Goal: Task Accomplishment & Management: Use online tool/utility

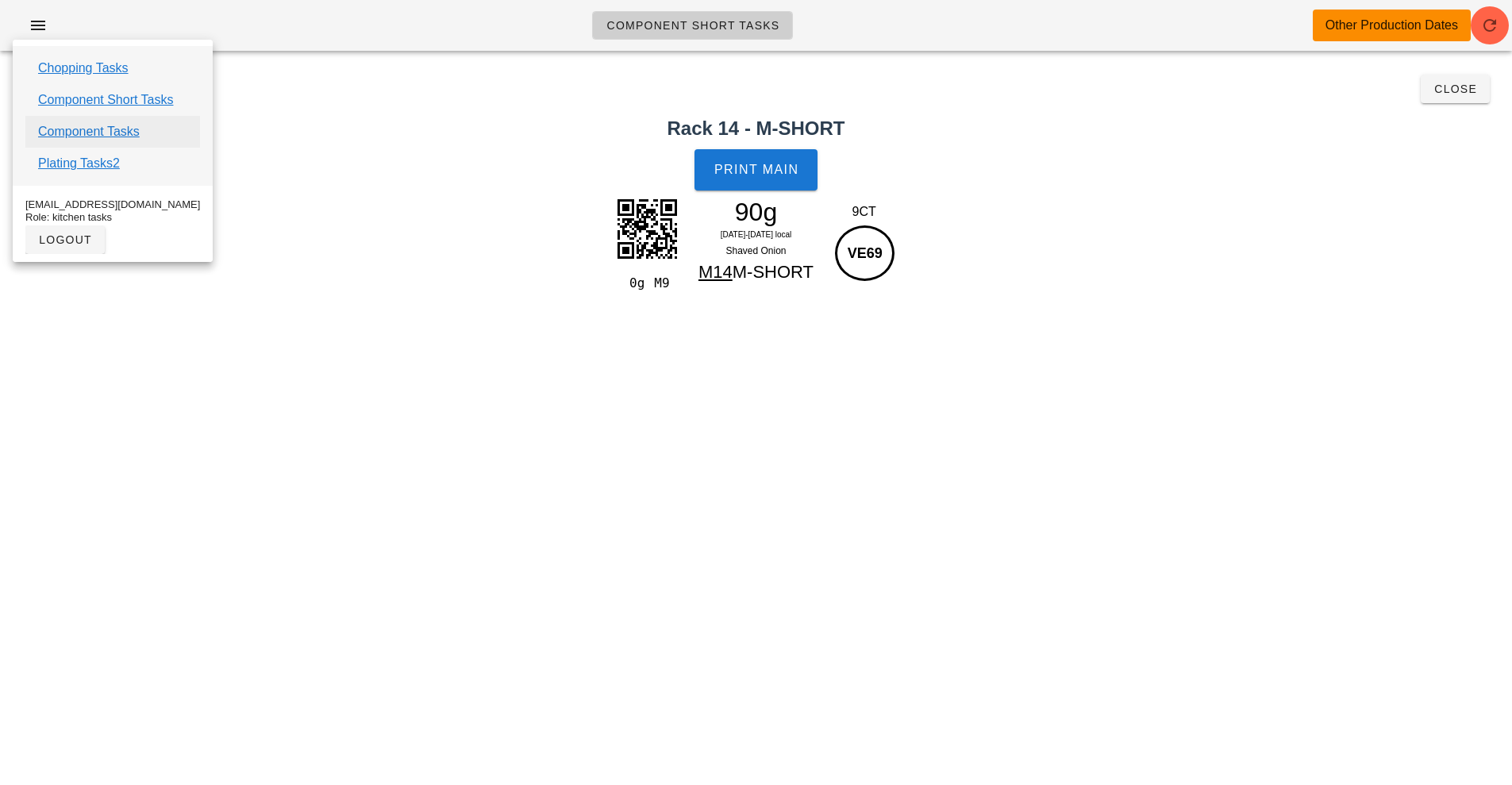
click at [77, 137] on link "Component Tasks" at bounding box center [88, 132] width 101 height 19
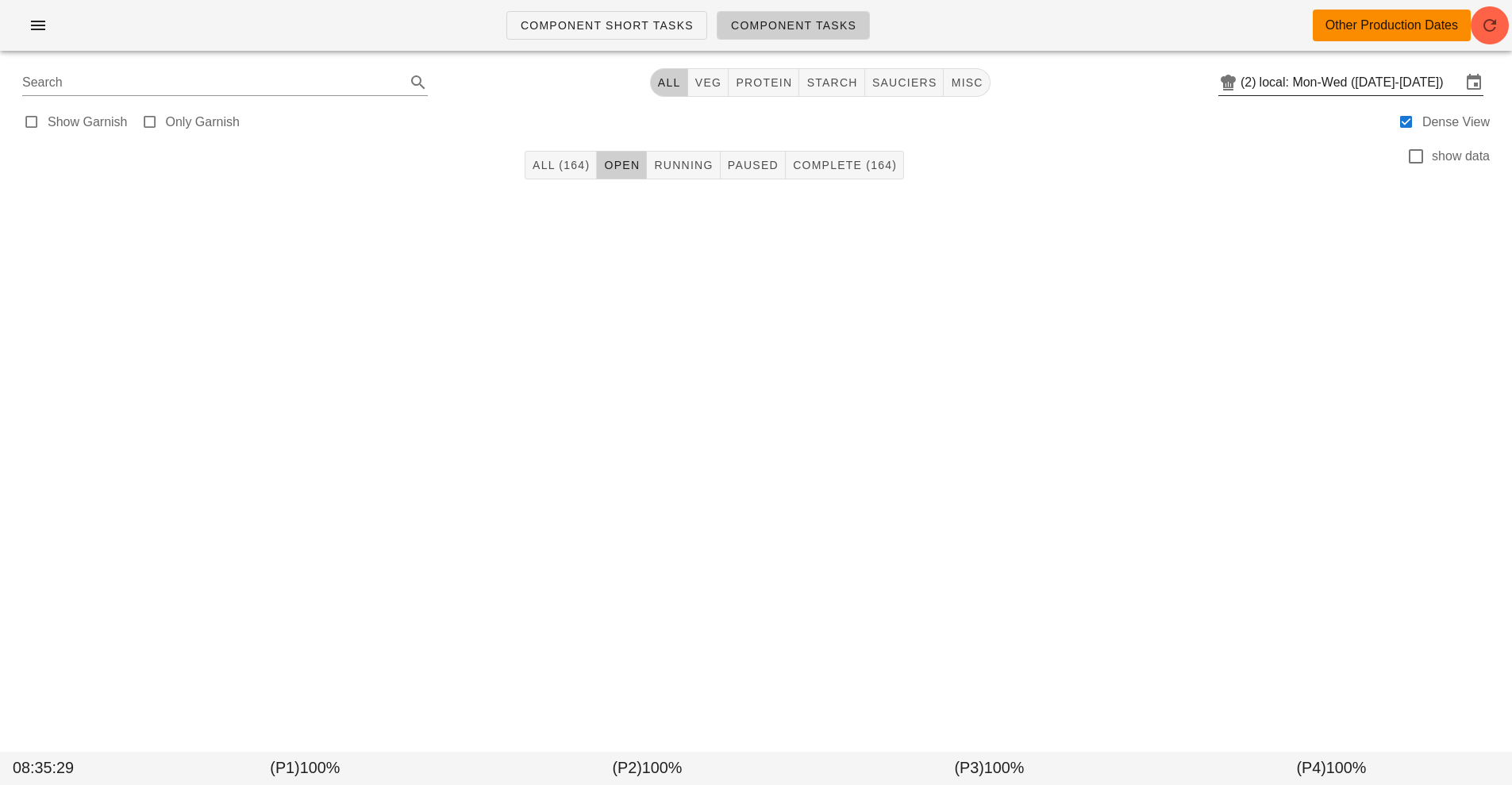
click at [1332, 87] on input "local: Mon-Wed ([DATE]-[DATE])" at bounding box center [1360, 82] width 202 height 25
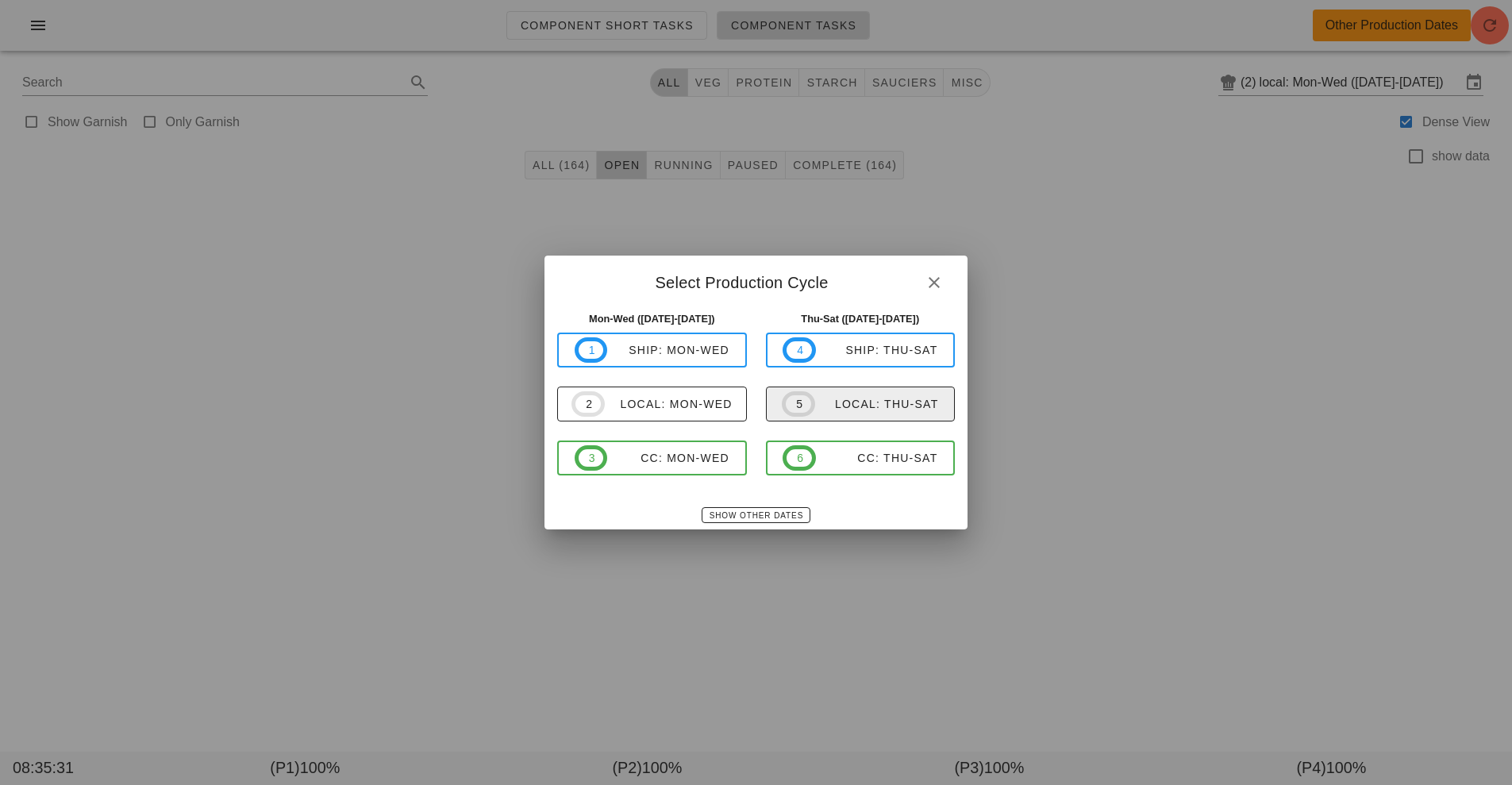
click at [842, 405] on div "local: Thu-Sat" at bounding box center [877, 404] width 124 height 13
type input "local: Thu-Sat ([DATE]-[DATE])"
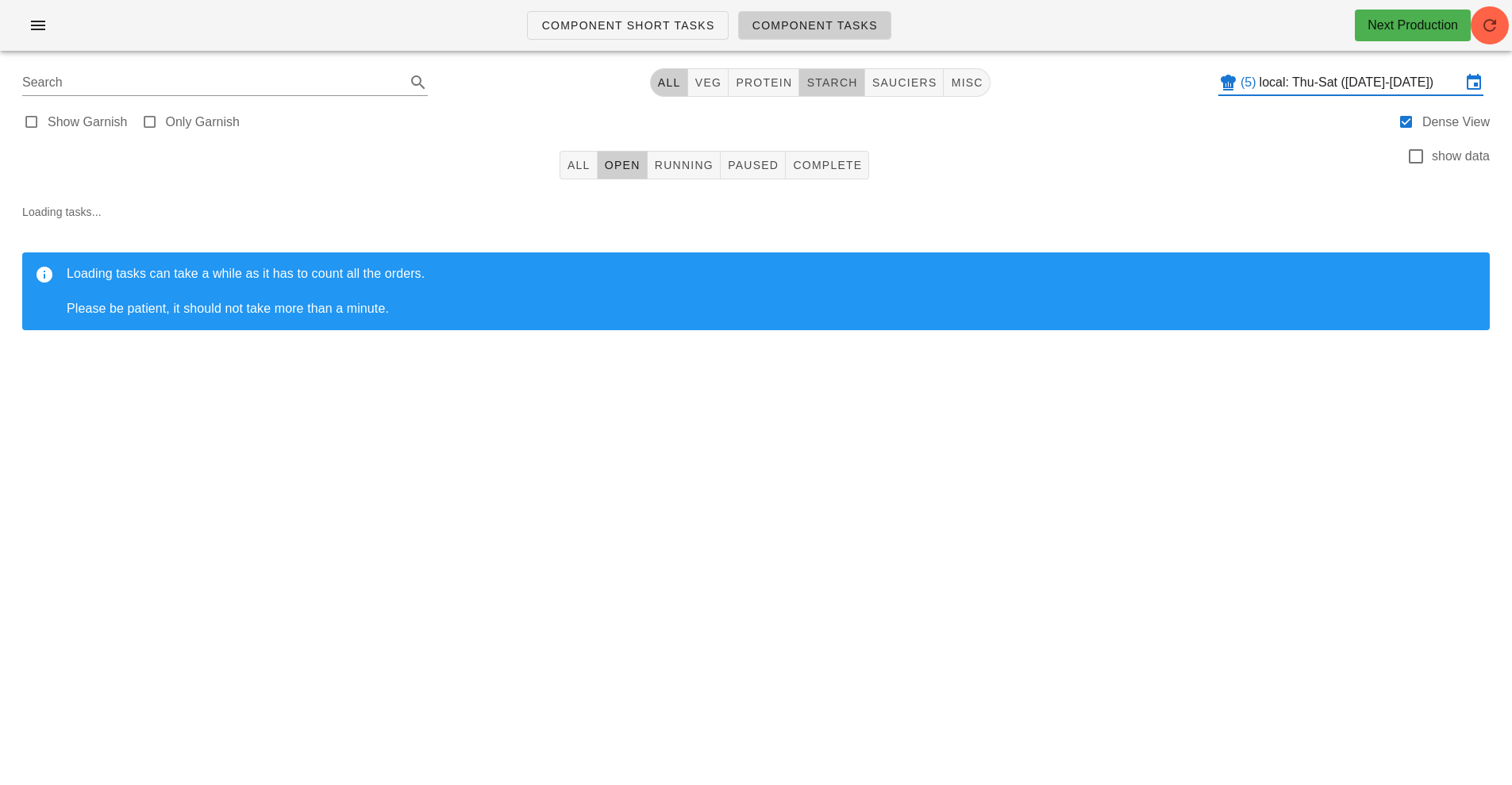
click at [840, 83] on span "starch" at bounding box center [831, 82] width 52 height 13
click at [918, 85] on span "sauciers" at bounding box center [911, 82] width 66 height 13
type input "team:sauciers"
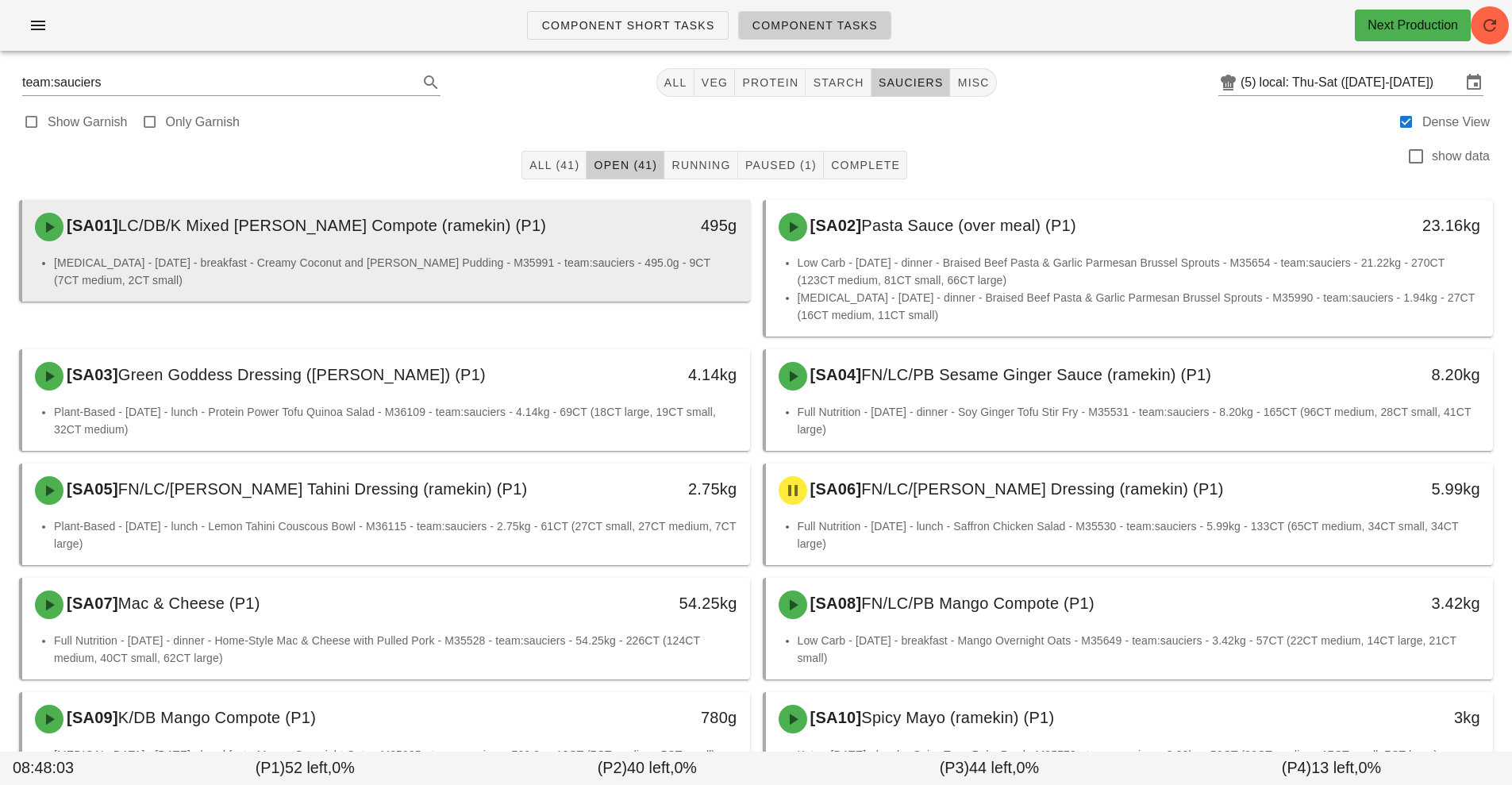
click at [580, 266] on li "[MEDICAL_DATA] - [DATE] - breakfast - Creamy Coconut and [PERSON_NAME] Pudding …" at bounding box center [395, 271] width 684 height 35
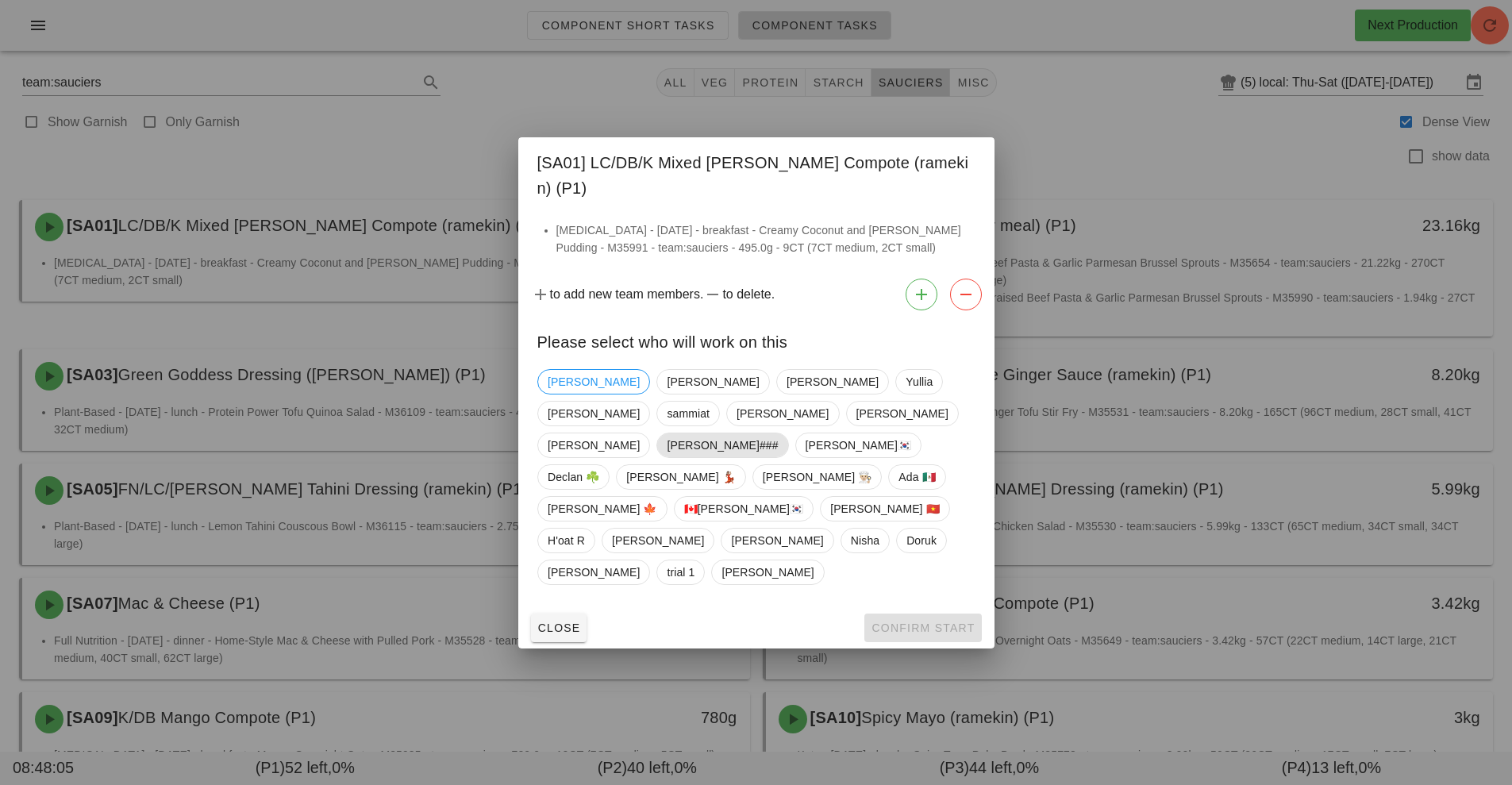
click at [686, 448] on span "[PERSON_NAME]###" at bounding box center [722, 445] width 111 height 23
click at [911, 622] on span "Confirm Start" at bounding box center [922, 627] width 104 height 13
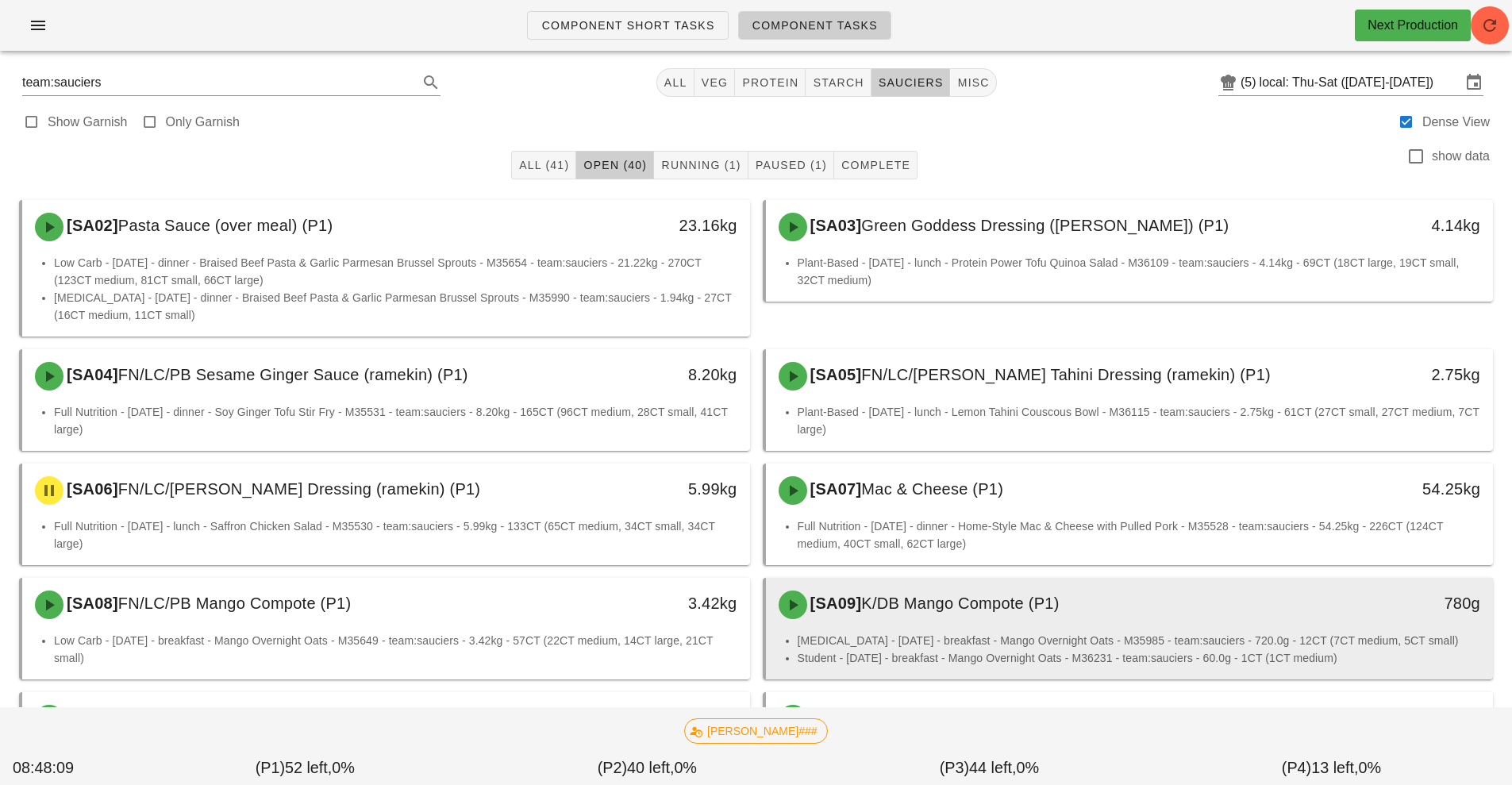
click at [924, 627] on div "[SA09] K/DB Mango Compote (P1)" at bounding box center [1039, 604] width 540 height 48
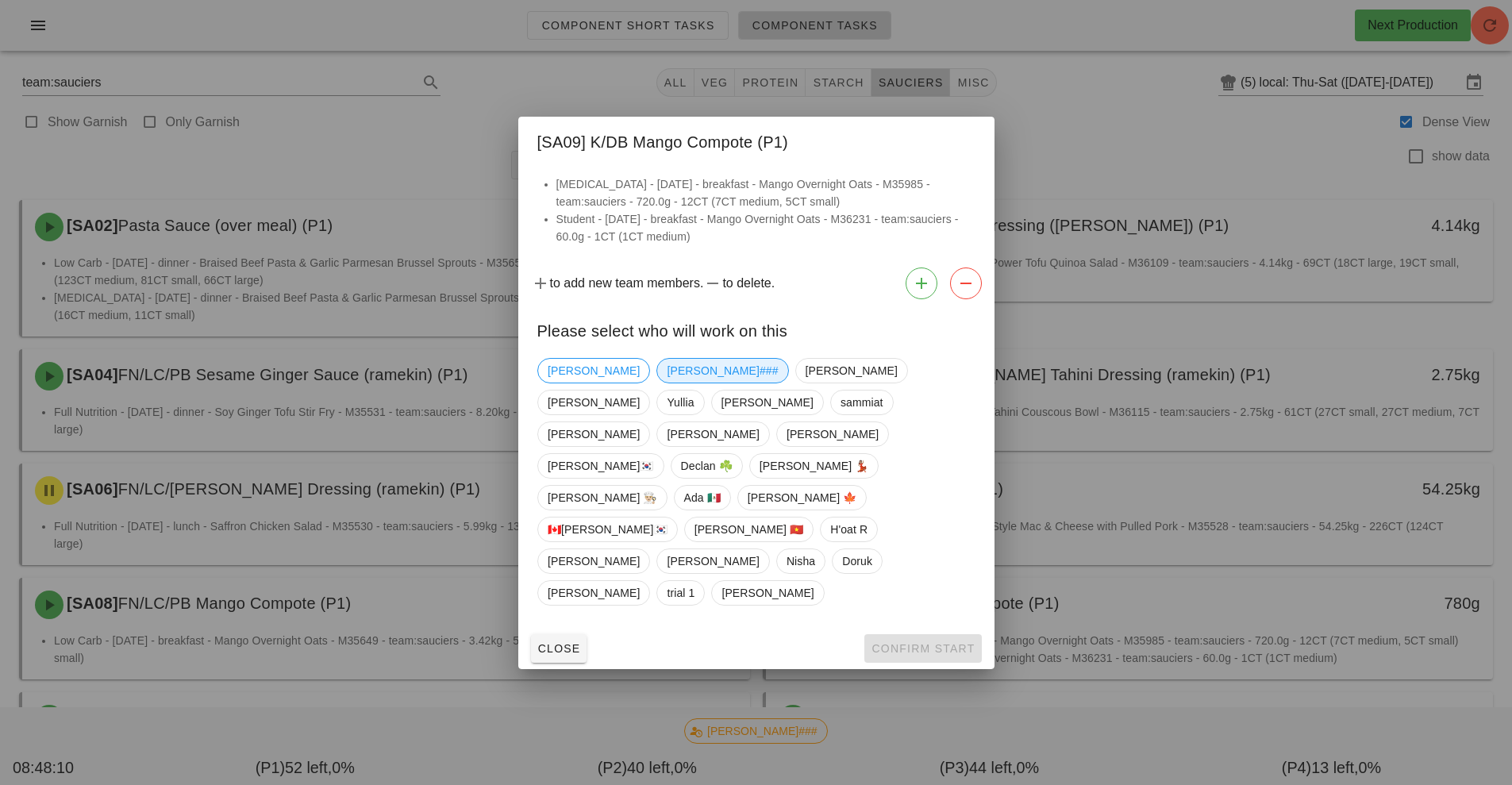
click at [667, 383] on span "[PERSON_NAME]###" at bounding box center [722, 370] width 111 height 23
click at [919, 642] on span "Confirm Start" at bounding box center [922, 648] width 104 height 13
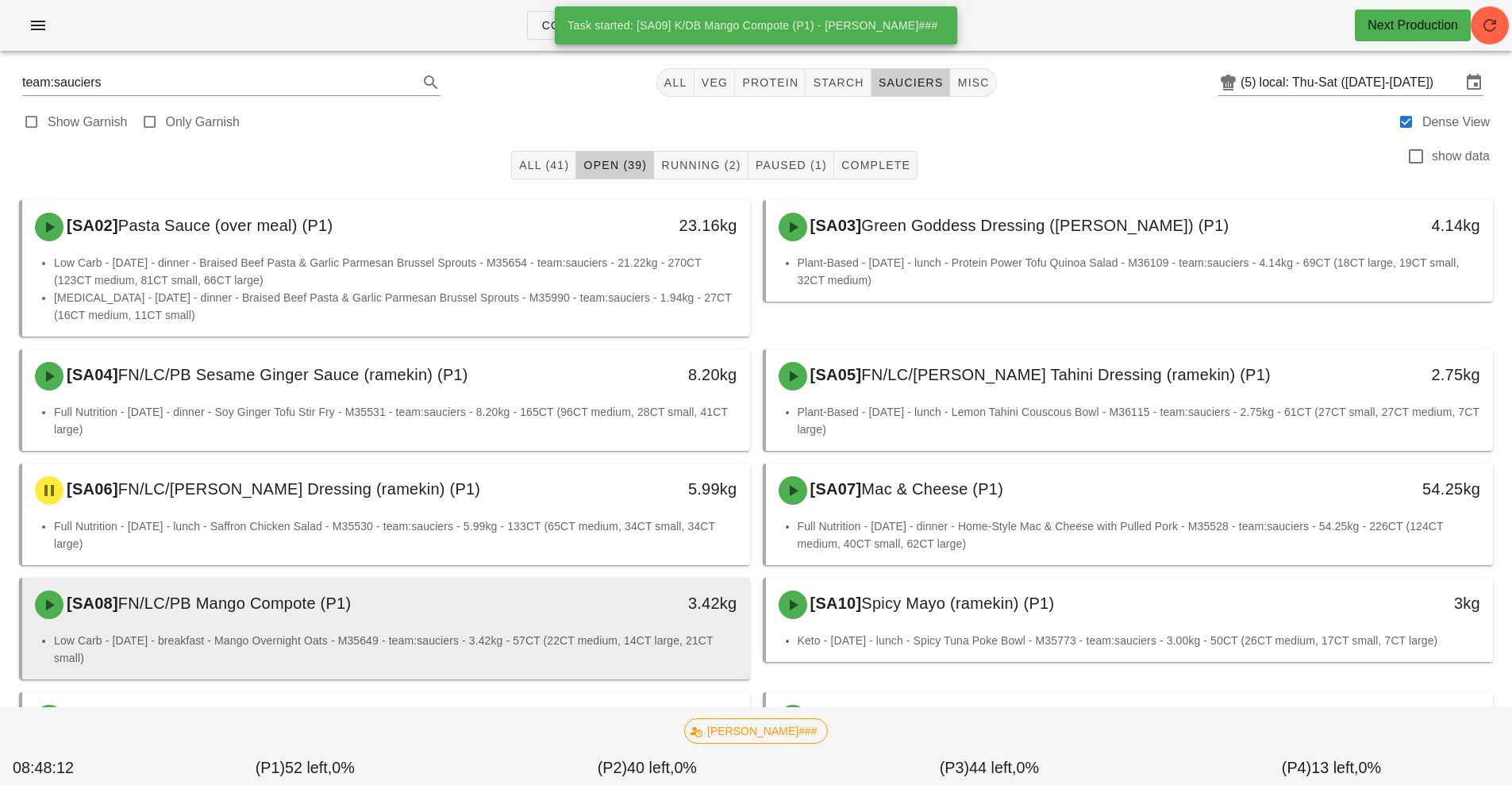
click at [581, 632] on li "Low Carb - [DATE] - breakfast - Mango Overnight Oats - M35649 - team:sauciers -…" at bounding box center [395, 649] width 684 height 35
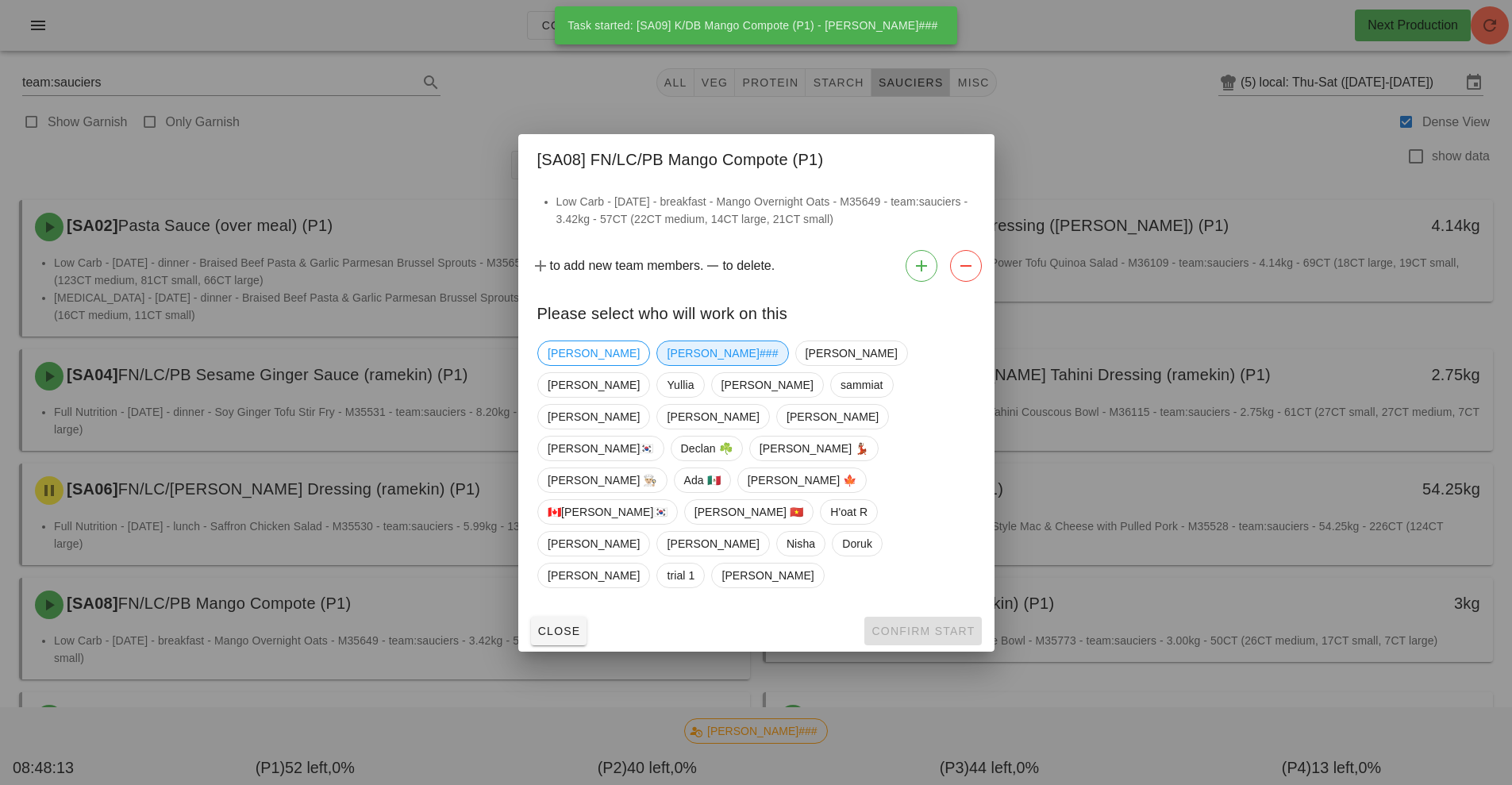
click at [667, 365] on span "[PERSON_NAME]###" at bounding box center [722, 353] width 111 height 23
click at [916, 624] on span "Confirm Start" at bounding box center [922, 630] width 104 height 13
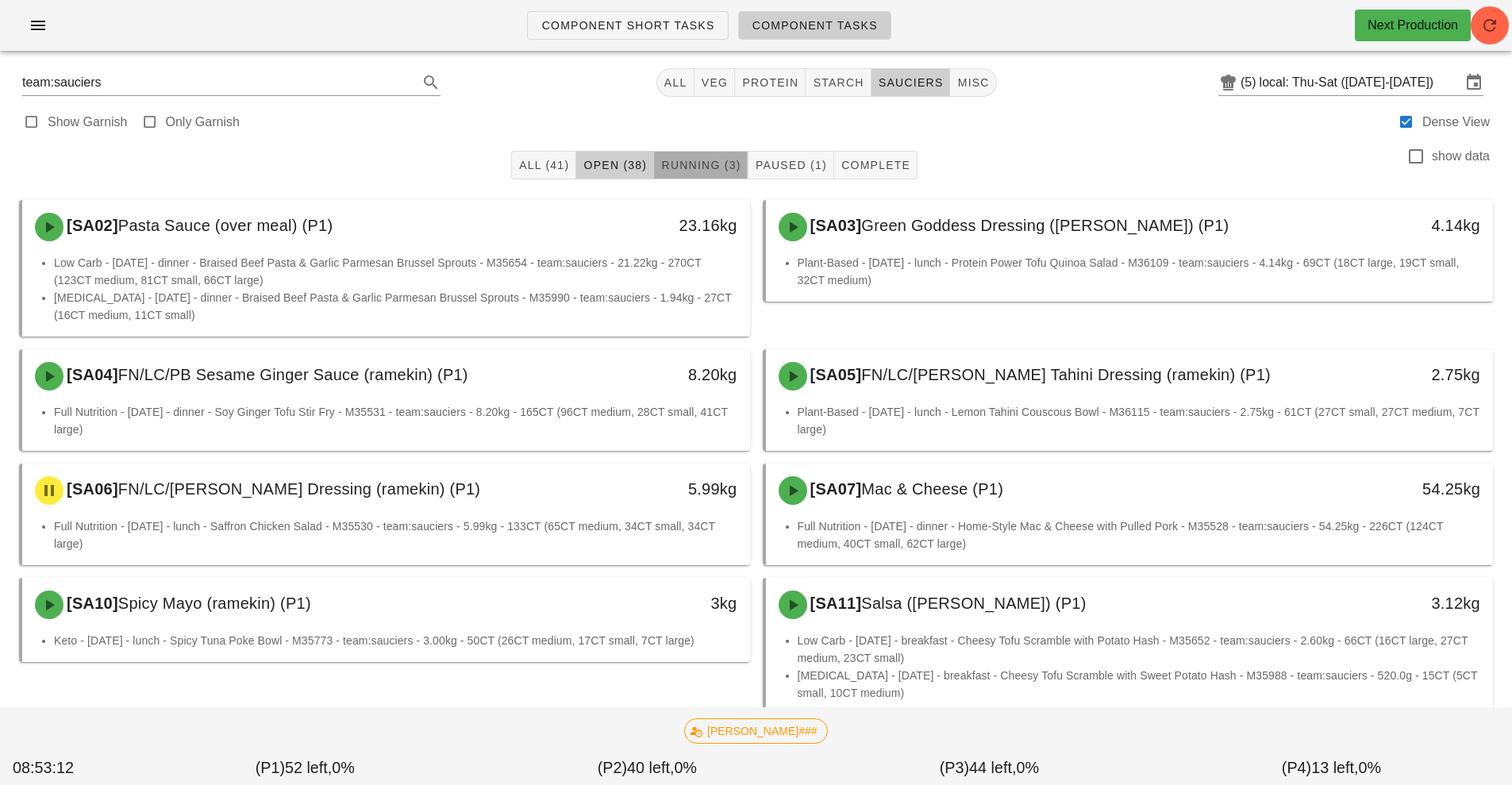
click at [684, 170] on span "Running (3)" at bounding box center [700, 164] width 80 height 13
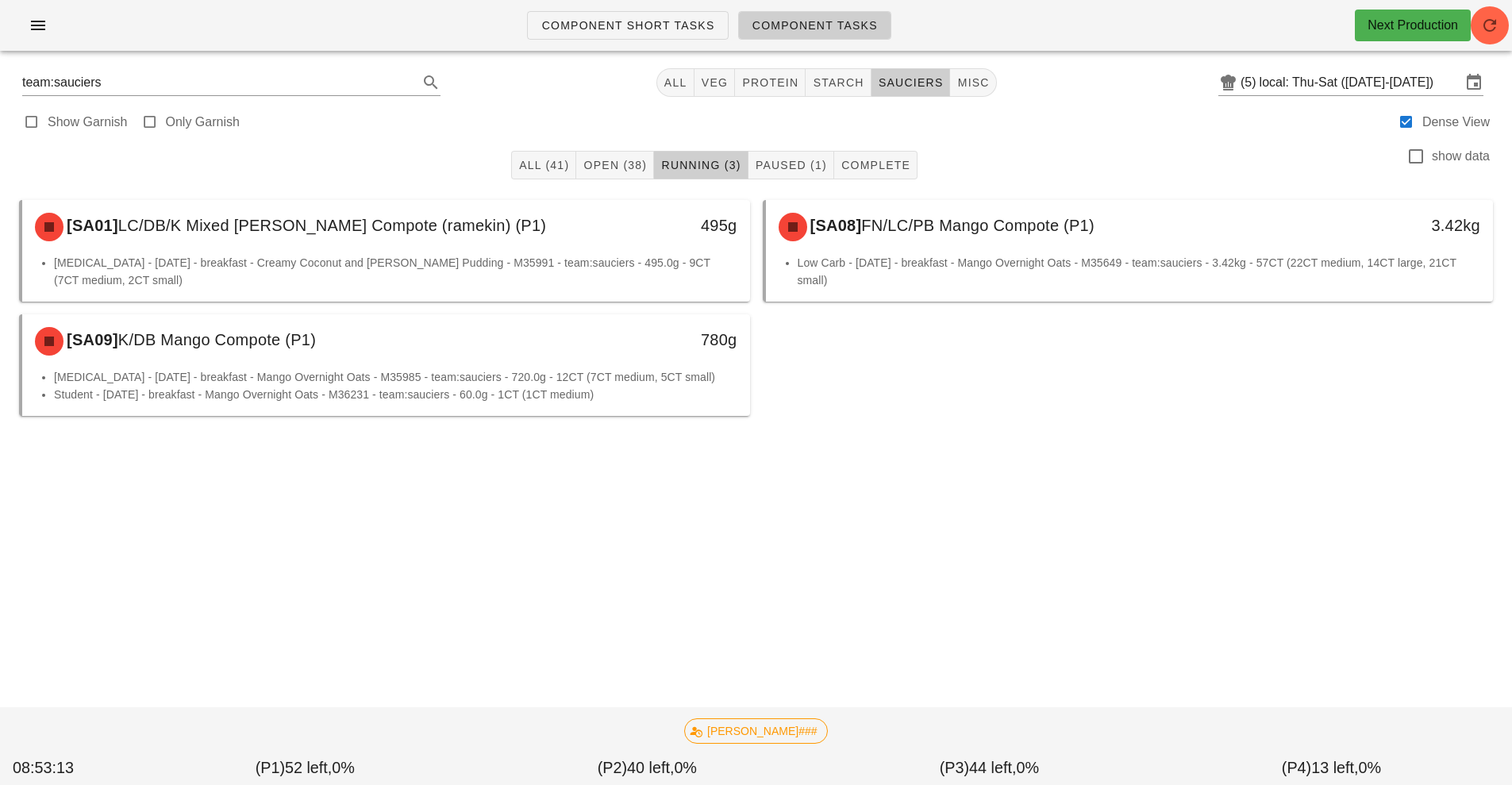
click at [632, 254] on li "[MEDICAL_DATA] - [DATE] - breakfast - Creamy Coconut and [PERSON_NAME] Pudding …" at bounding box center [395, 271] width 684 height 35
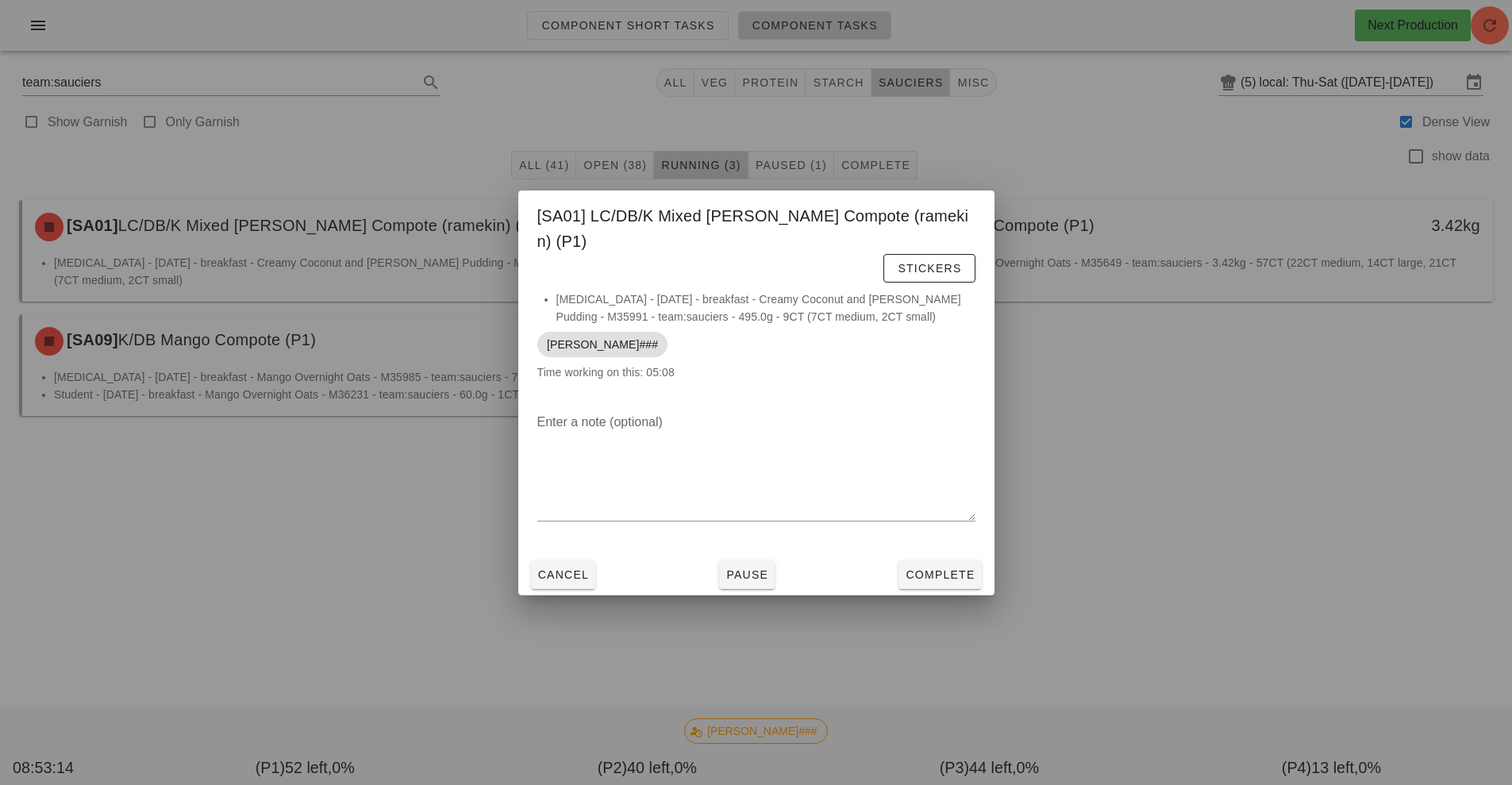
click at [1182, 475] on div at bounding box center [756, 392] width 1512 height 785
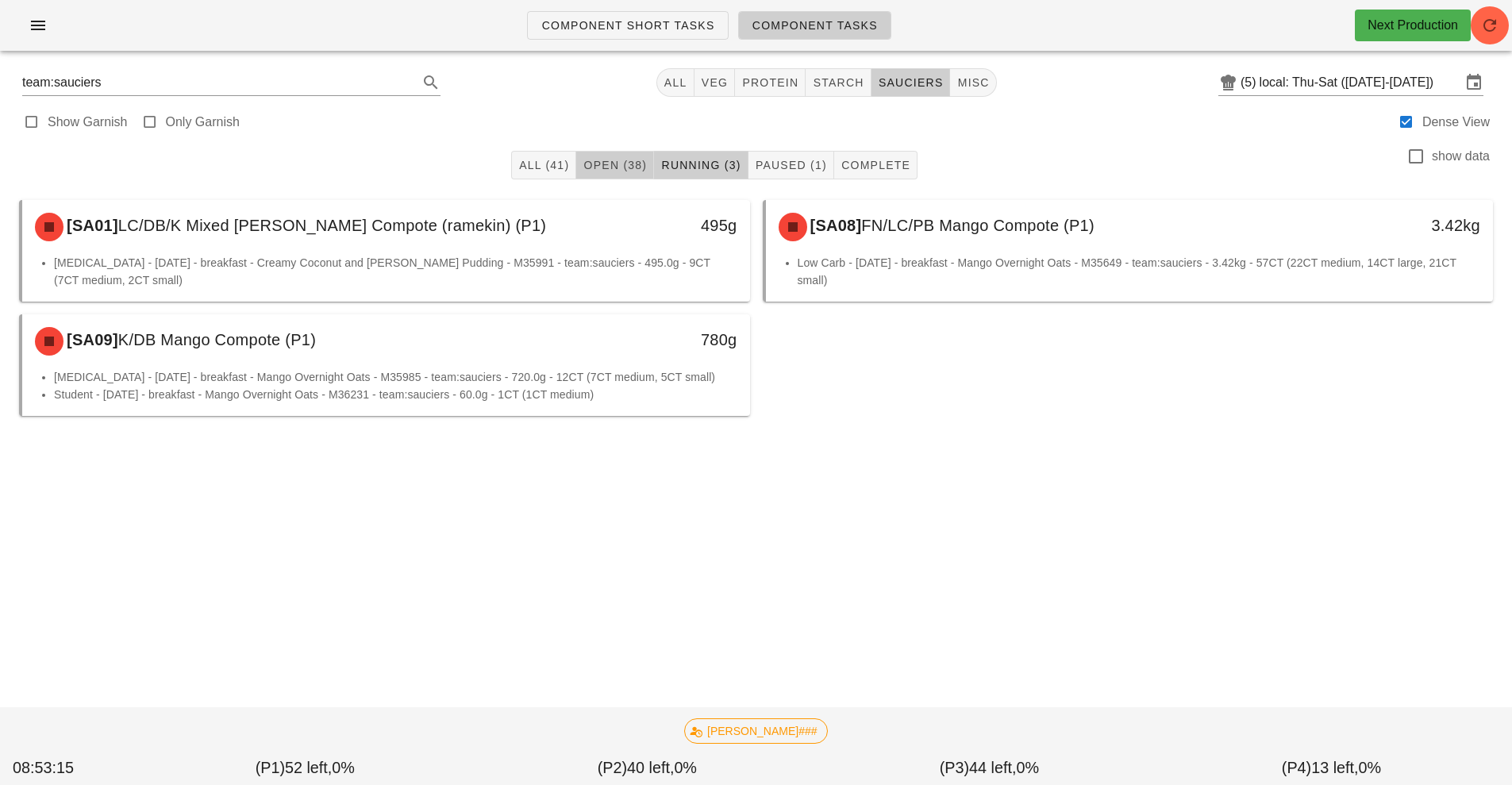
click at [610, 177] on button "Open (38)" at bounding box center [615, 165] width 78 height 28
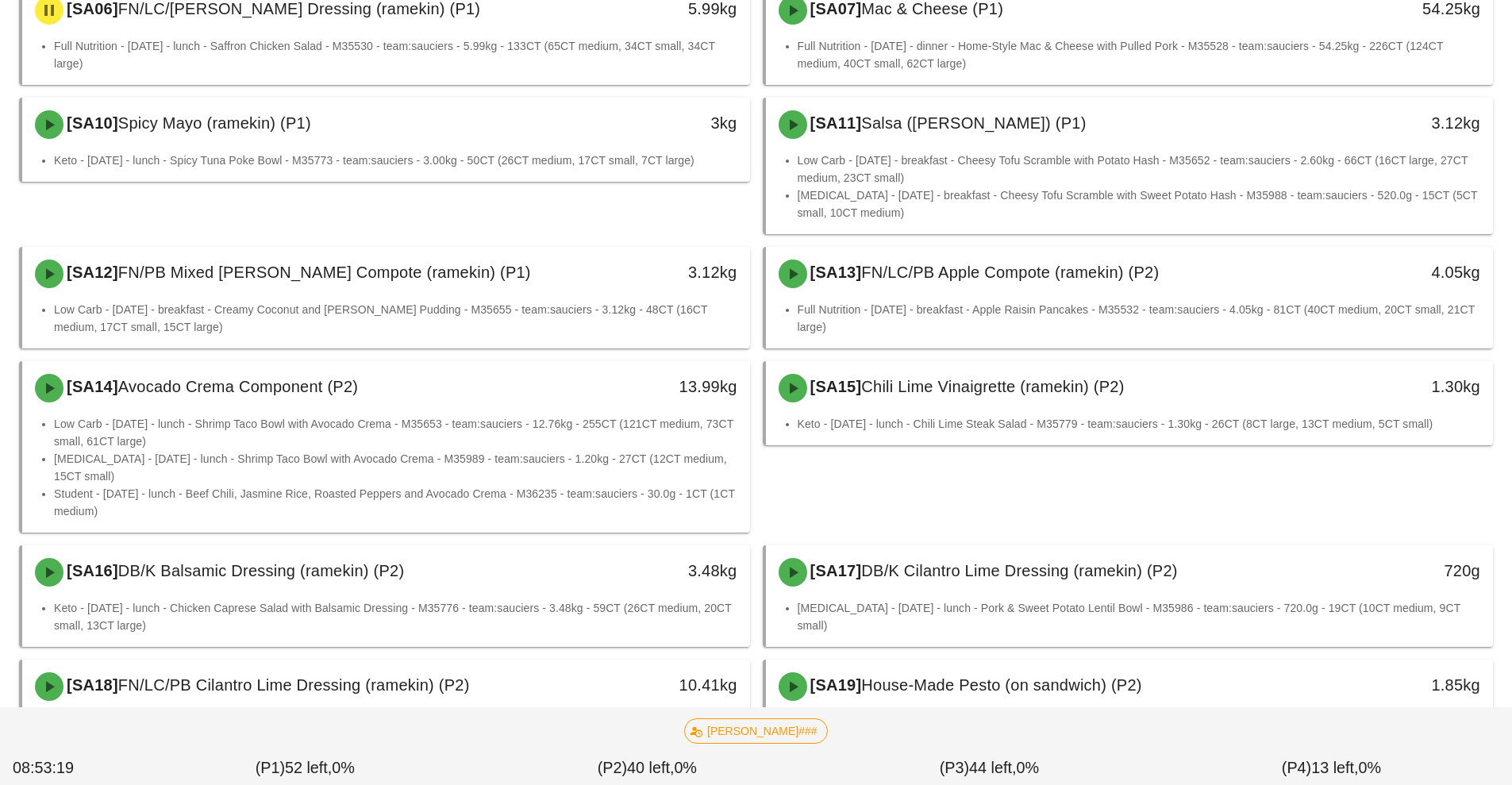
scroll to position [479, 0]
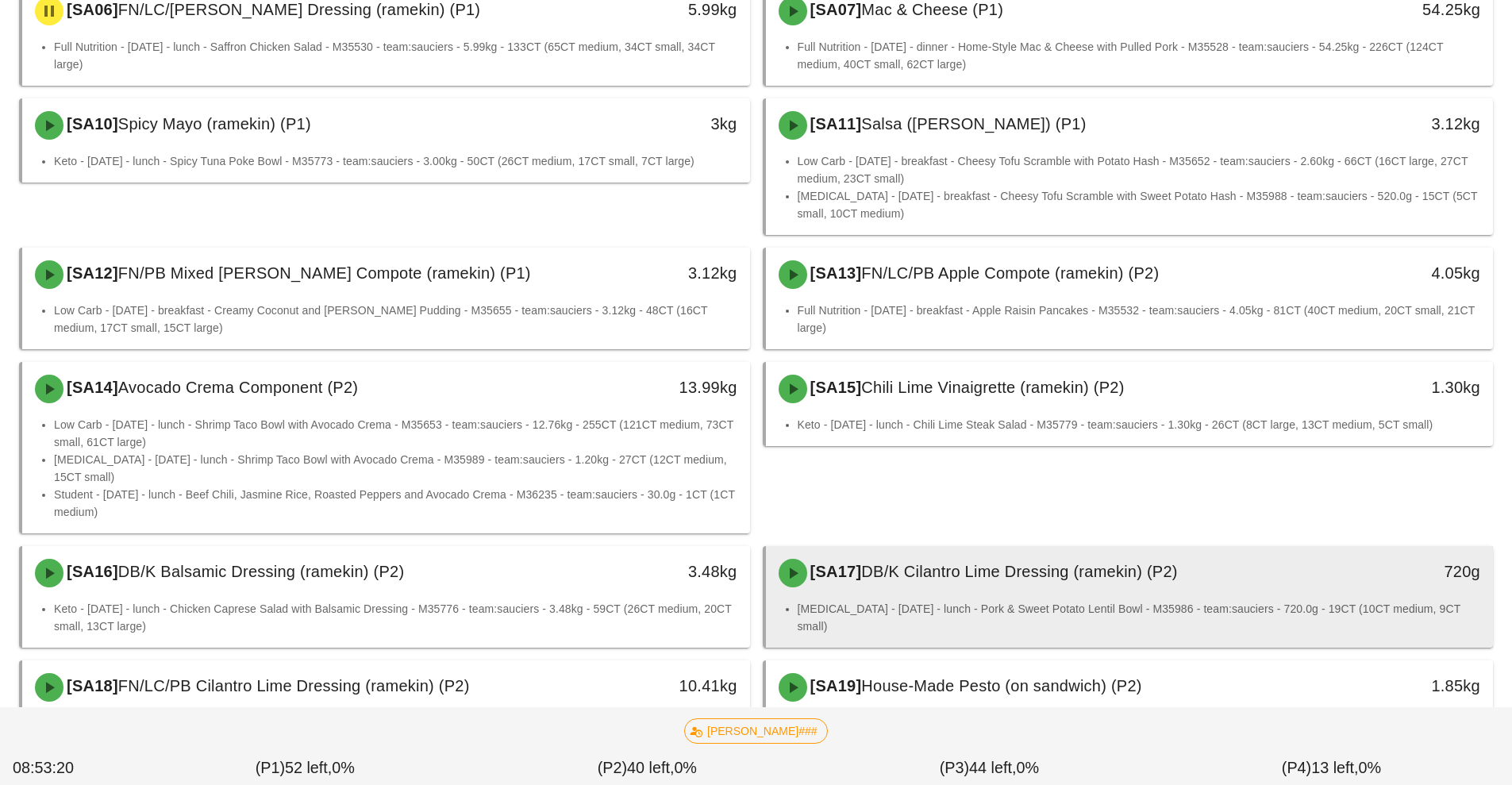
click at [994, 599] on div "[SA17] DB/K Cilantro Lime Dressing (ramekin) (P2) 720g" at bounding box center [1129, 573] width 728 height 54
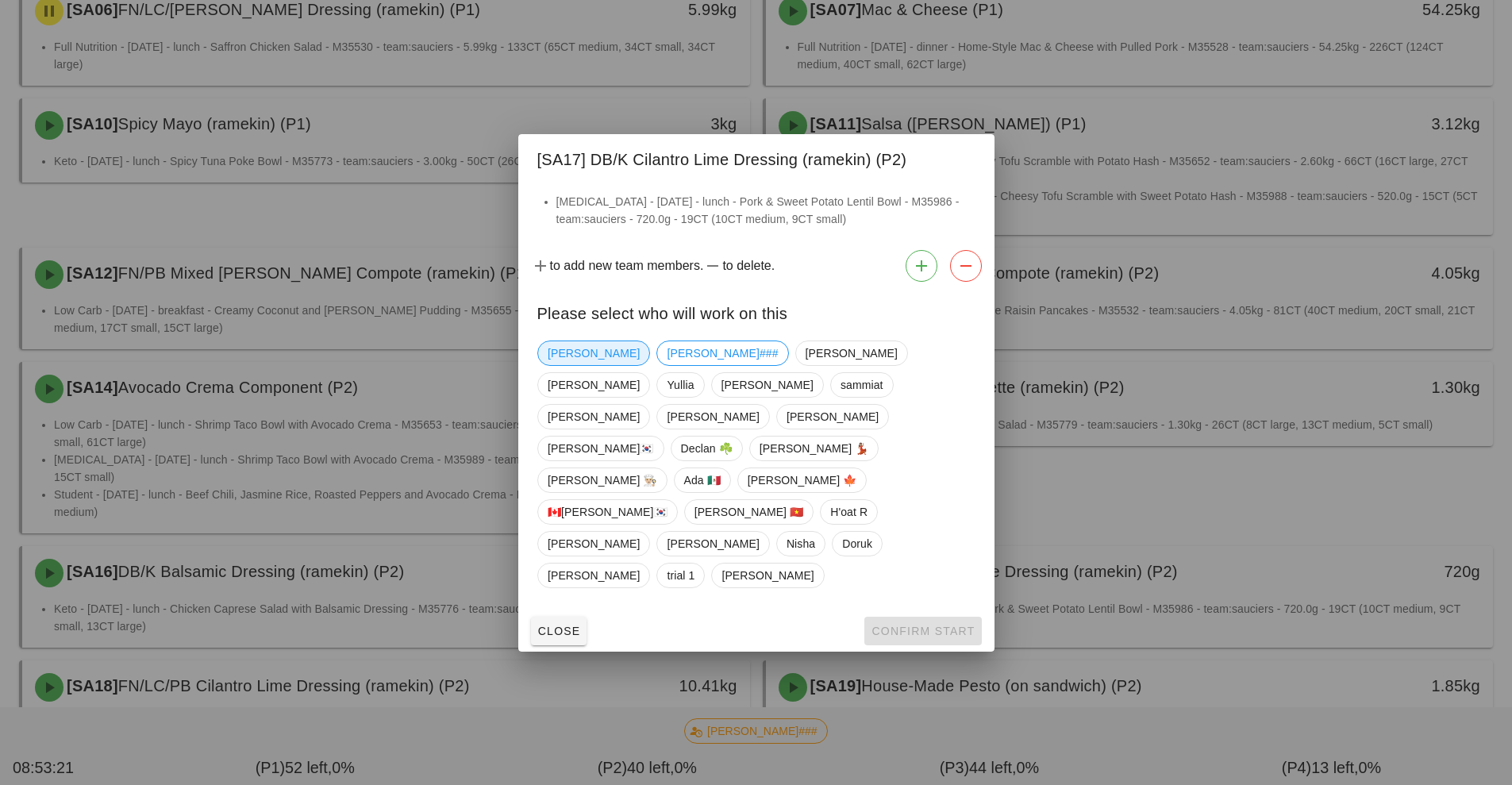
click at [567, 365] on span "[PERSON_NAME]" at bounding box center [594, 353] width 92 height 23
click at [880, 617] on button "Confirm Start" at bounding box center [922, 631] width 116 height 28
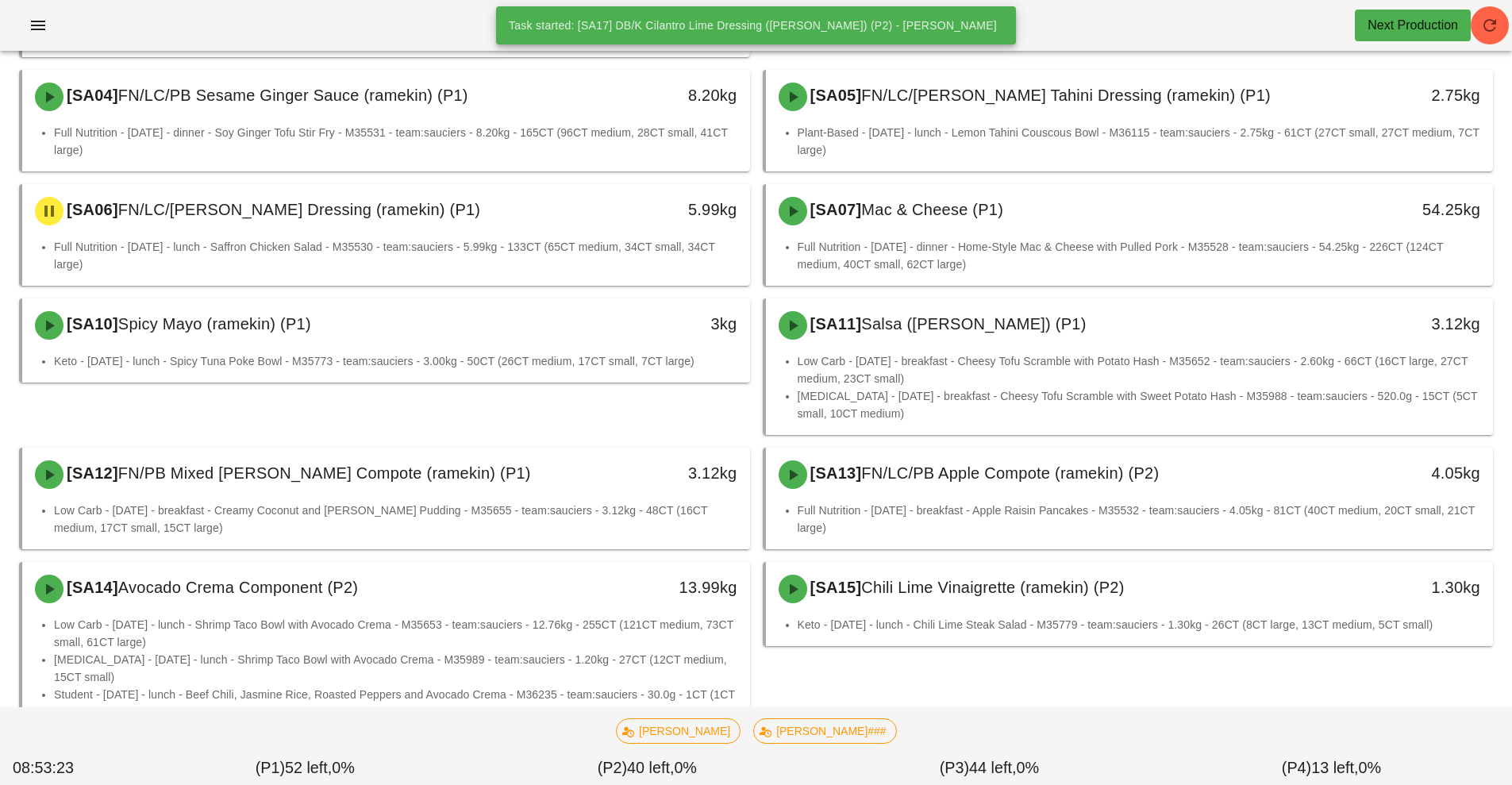
scroll to position [52, 0]
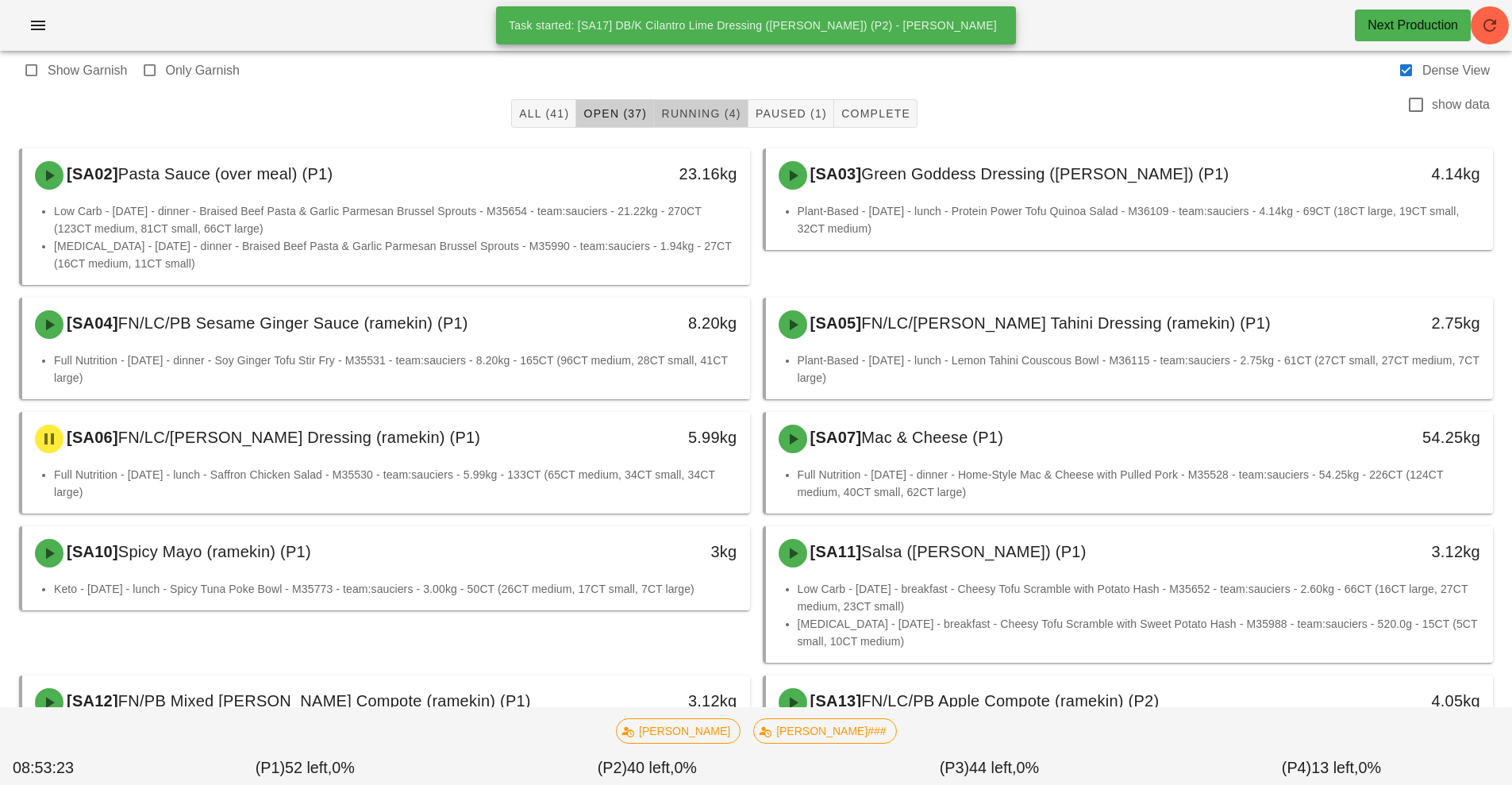
click at [706, 114] on span "Running (4)" at bounding box center [700, 113] width 80 height 13
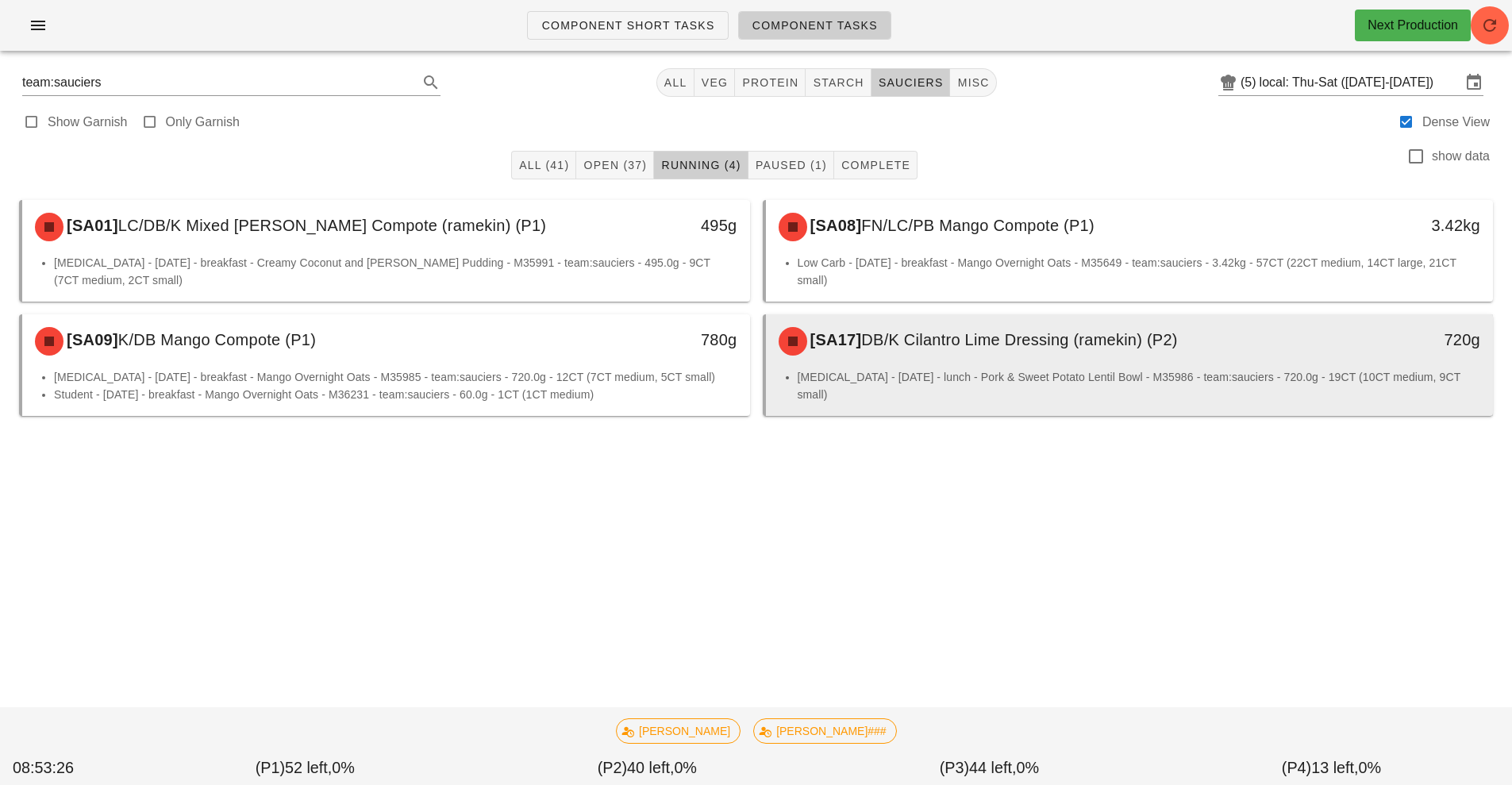
click at [978, 369] on li "[MEDICAL_DATA] - [DATE] - lunch - Pork & Sweet Potato Lentil Bowl - M35986 - te…" at bounding box center [1139, 386] width 684 height 35
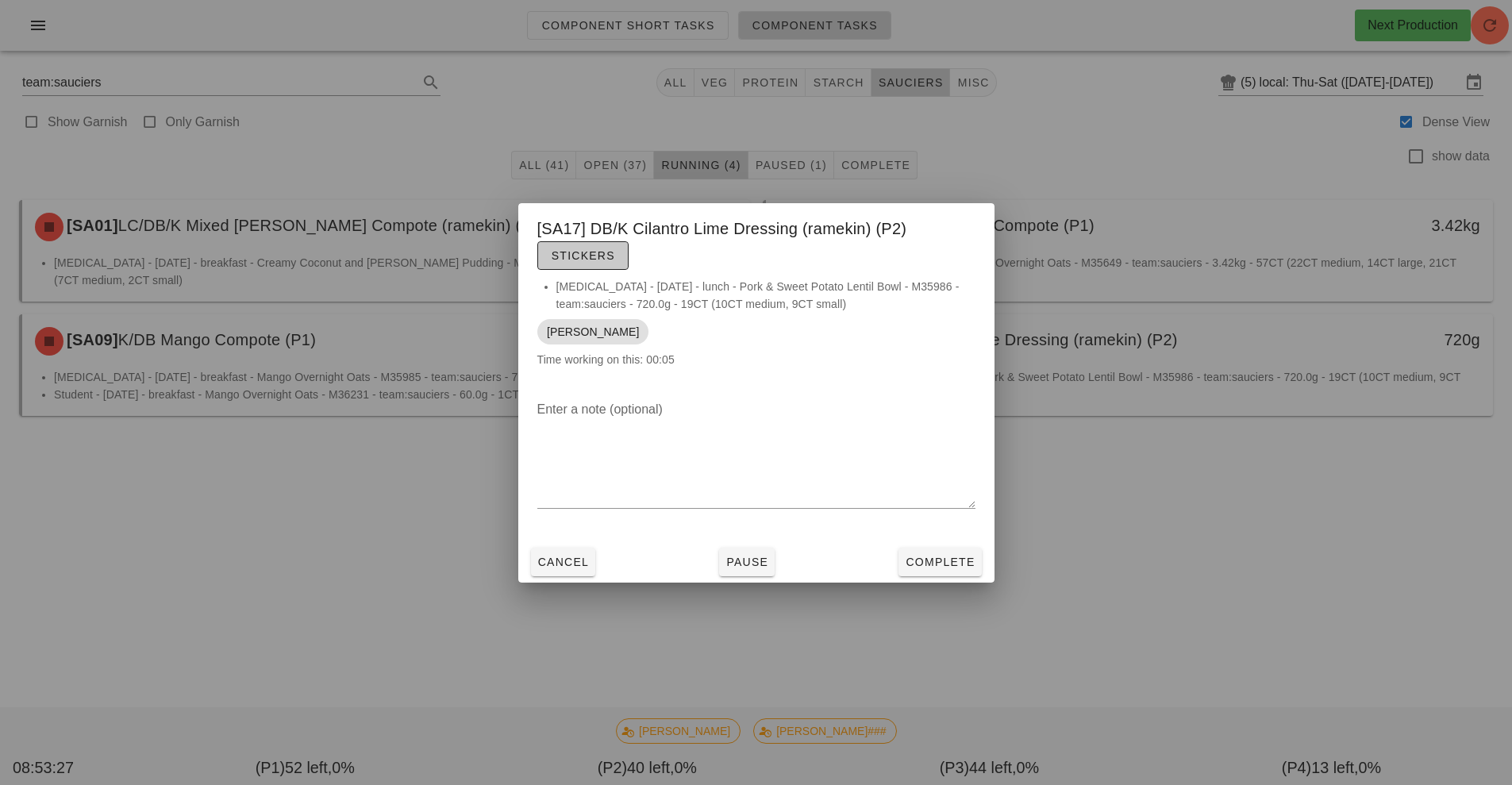
click at [586, 250] on span "Stickers" at bounding box center [582, 255] width 65 height 13
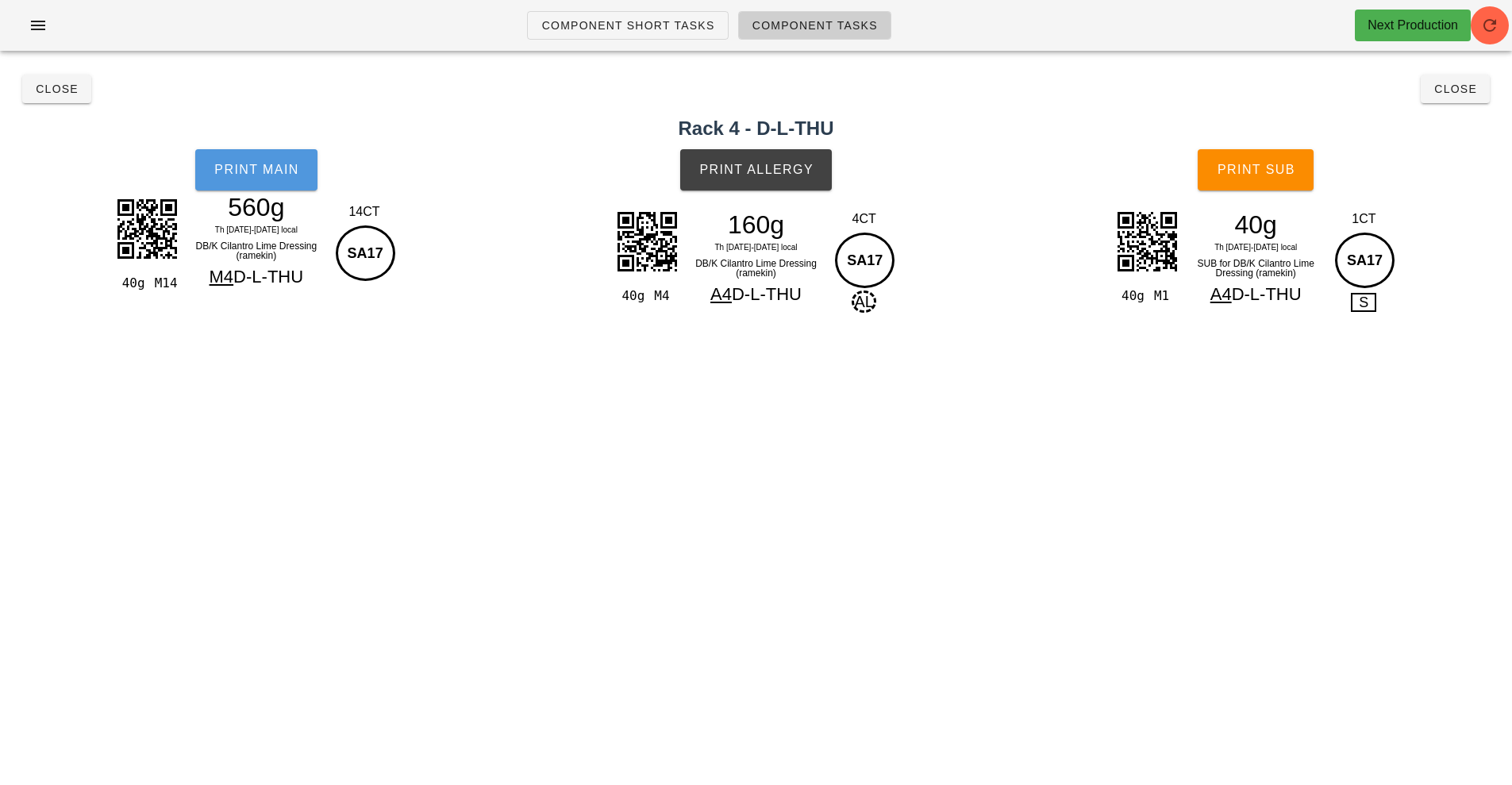
click at [268, 154] on button "Print Main" at bounding box center [256, 169] width 122 height 41
click at [798, 158] on button "Print Allergy" at bounding box center [756, 169] width 152 height 41
click at [1282, 178] on button "Print Sub" at bounding box center [1255, 169] width 116 height 41
click at [1466, 83] on span "Close" at bounding box center [1455, 89] width 44 height 13
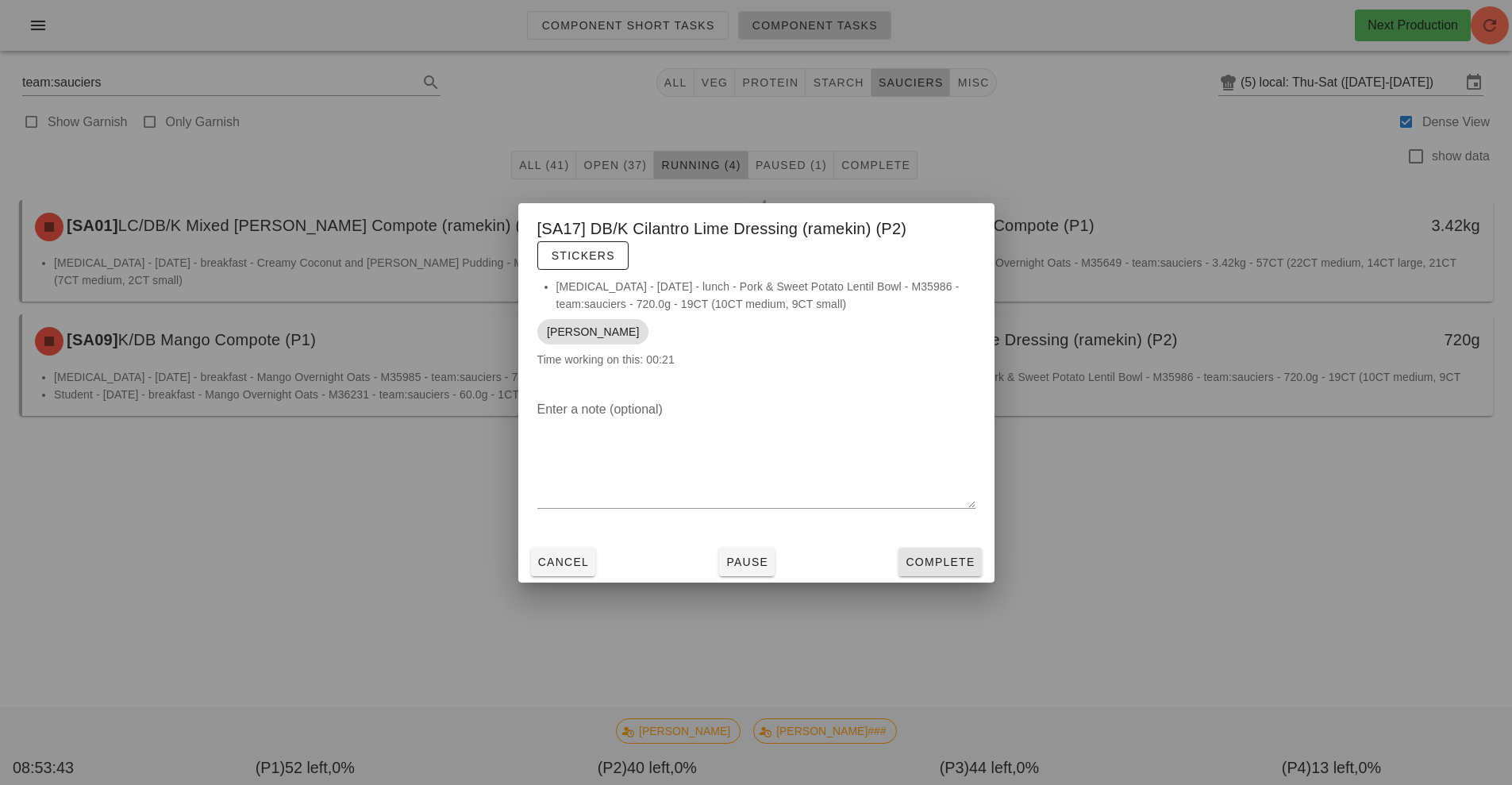
click at [959, 563] on span "Complete" at bounding box center [939, 561] width 70 height 13
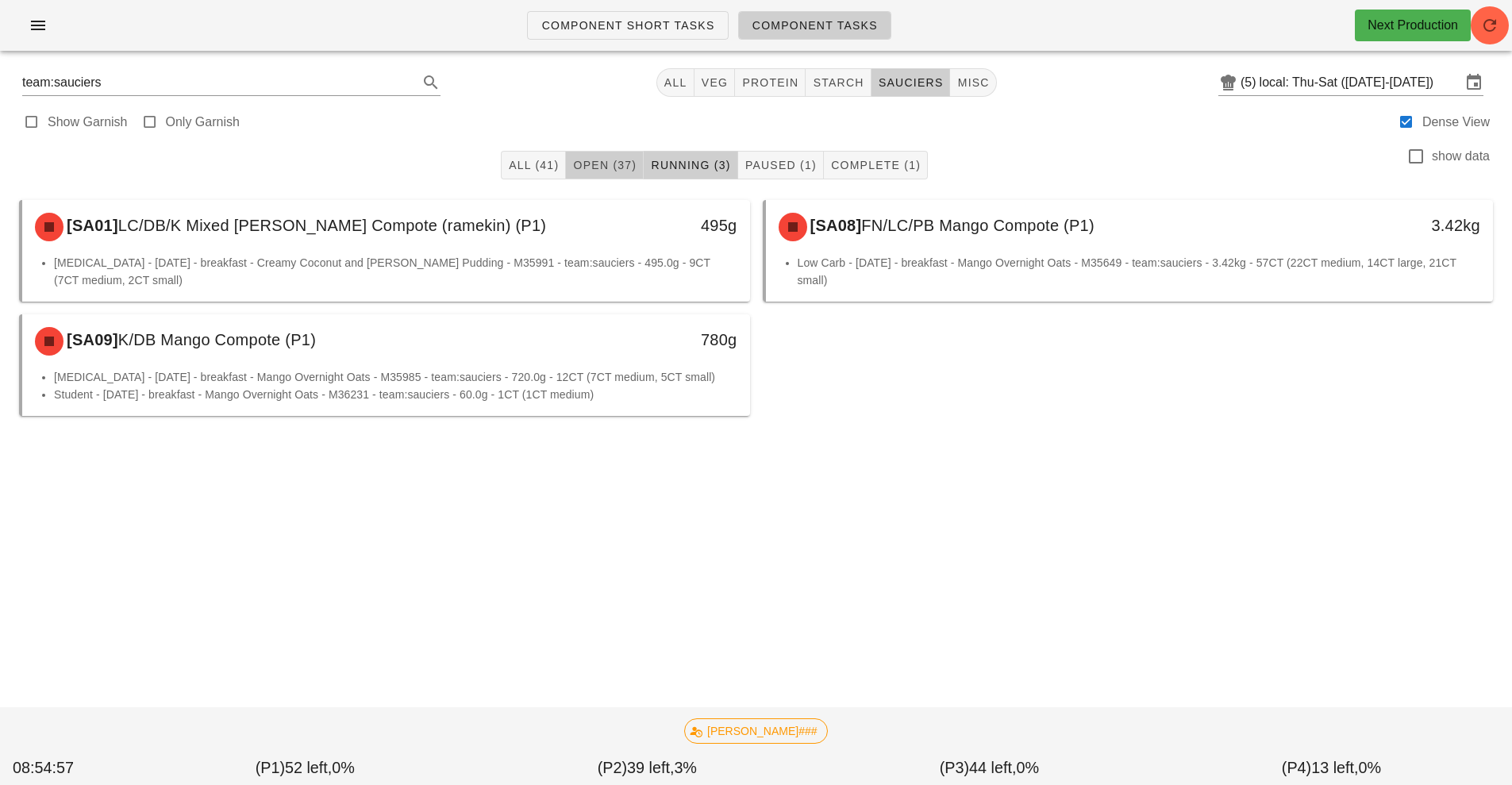
click at [604, 175] on button "Open (37)" at bounding box center [604, 165] width 78 height 28
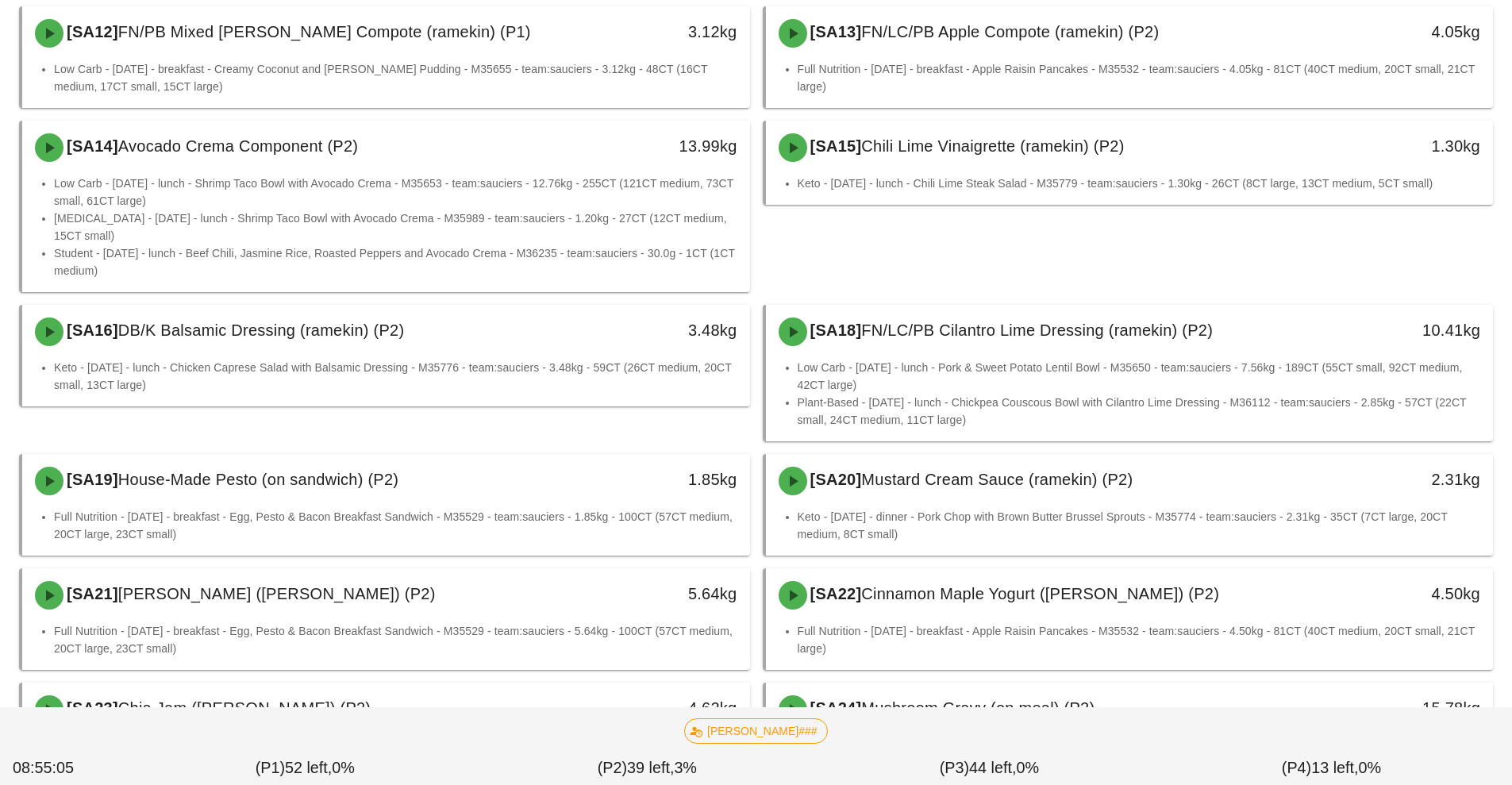
scroll to position [723, 0]
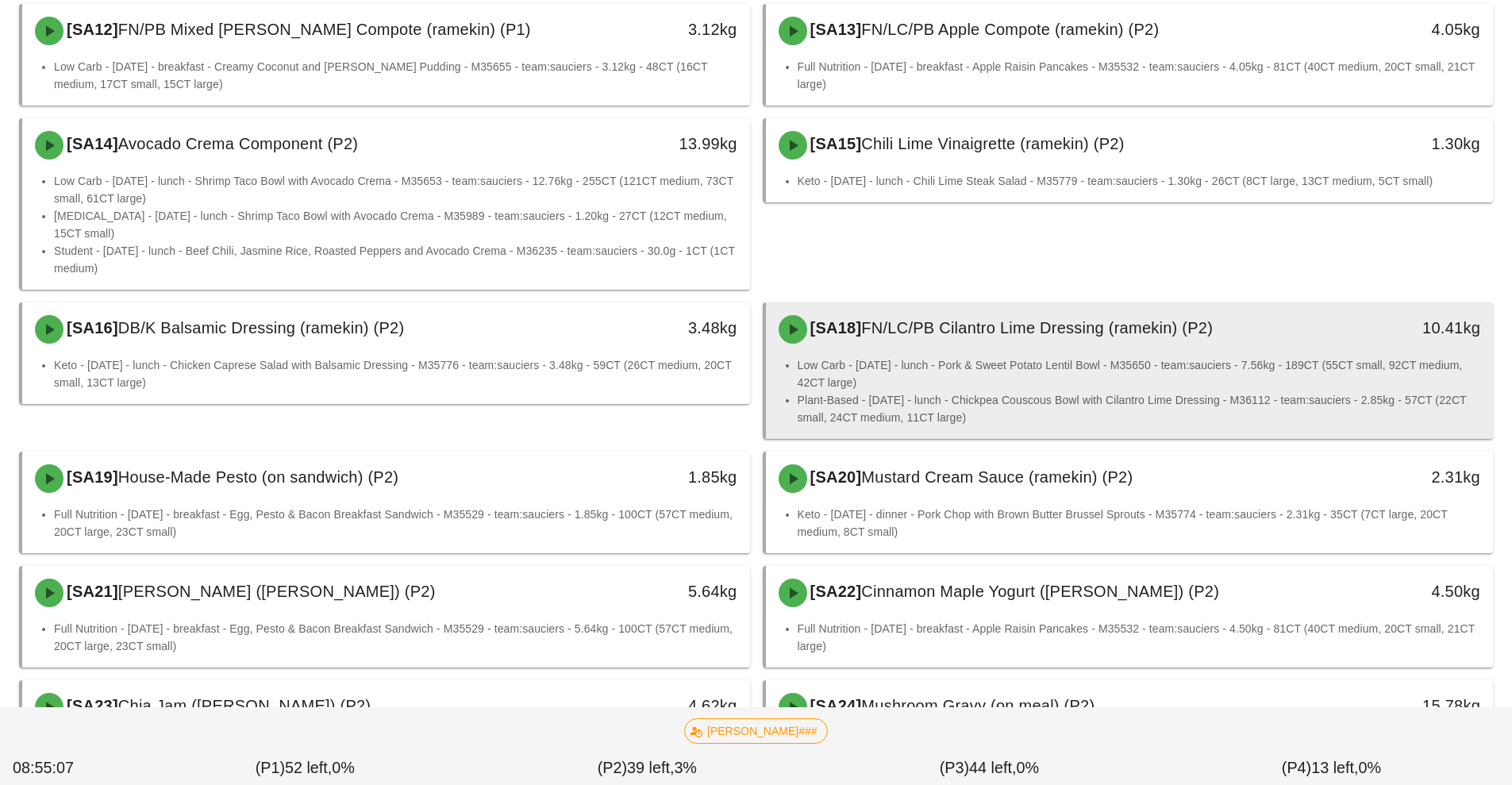
click at [1287, 357] on li "Low Carb - [DATE] - lunch - Pork & Sweet Potato Lentil Bowl - M35650 - team:sau…" at bounding box center [1139, 374] width 684 height 35
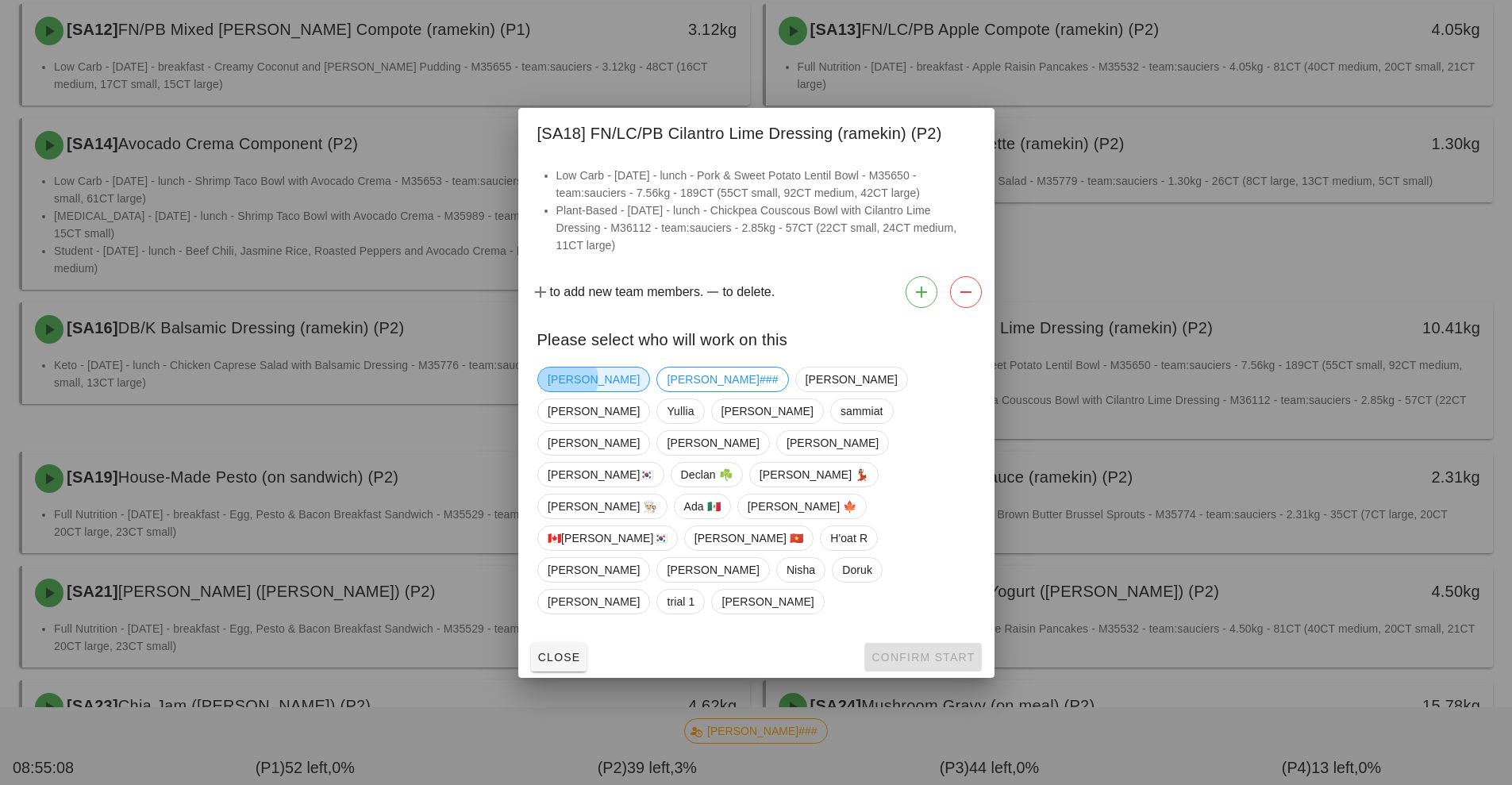
click at [579, 391] on span "[PERSON_NAME]" at bounding box center [594, 380] width 92 height 23
click at [919, 651] on span "Confirm Start" at bounding box center [922, 657] width 104 height 13
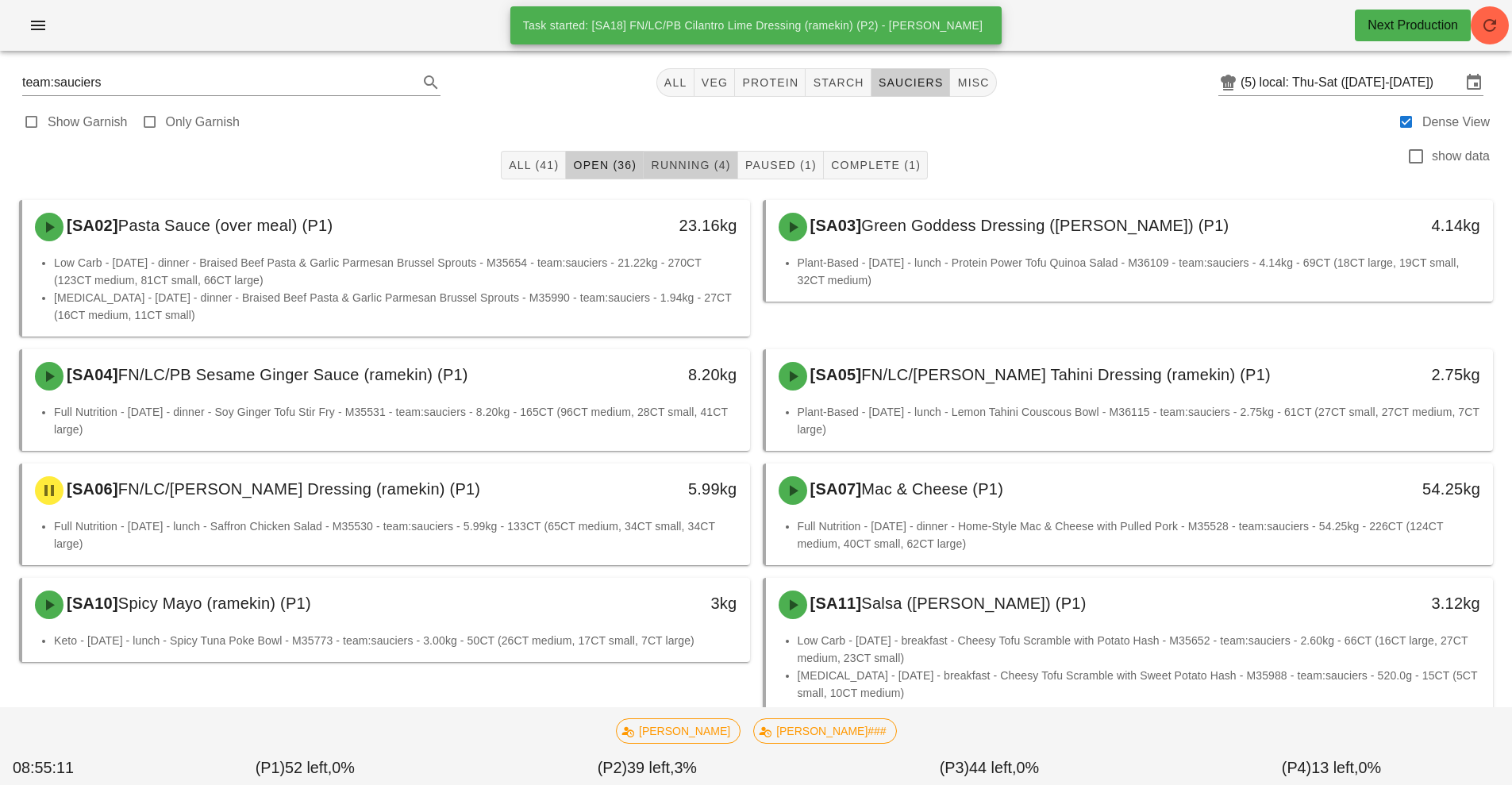
click at [694, 178] on button "Running (4)" at bounding box center [690, 165] width 94 height 28
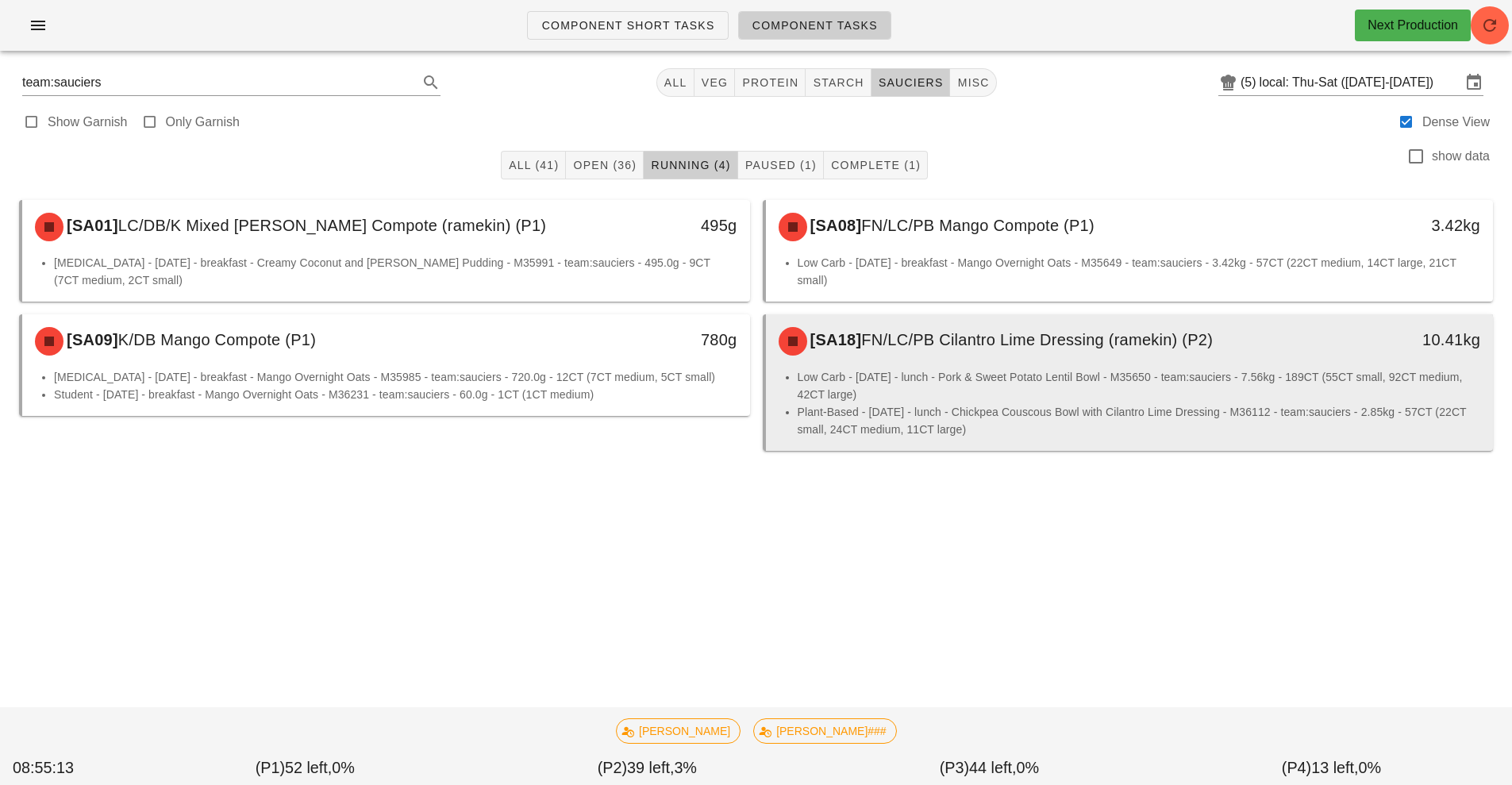
click at [1055, 389] on li "Low Carb - [DATE] - lunch - Pork & Sweet Potato Lentil Bowl - M35650 - team:sau…" at bounding box center [1139, 386] width 684 height 35
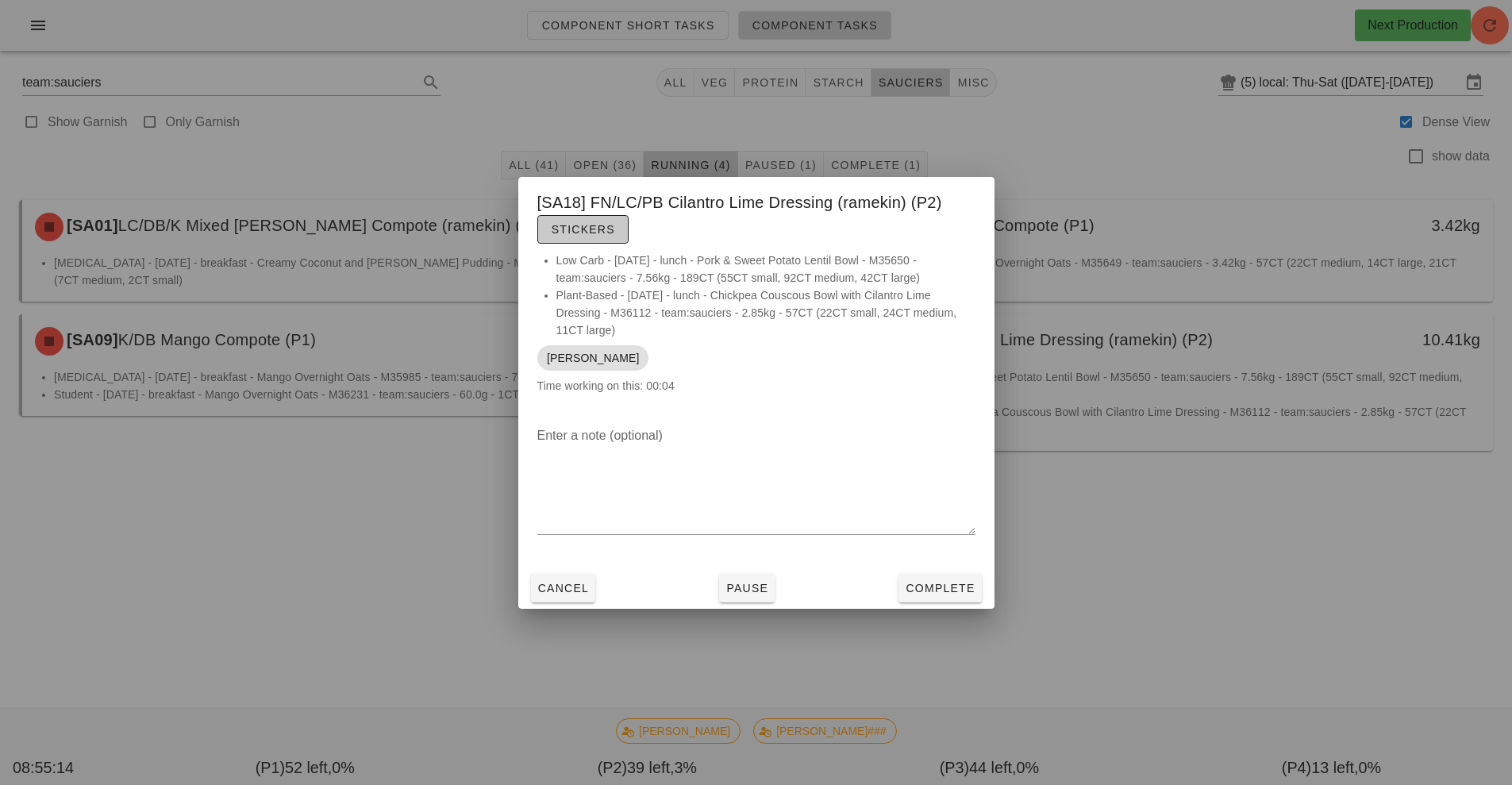
click at [580, 244] on button "Stickers" at bounding box center [582, 230] width 91 height 28
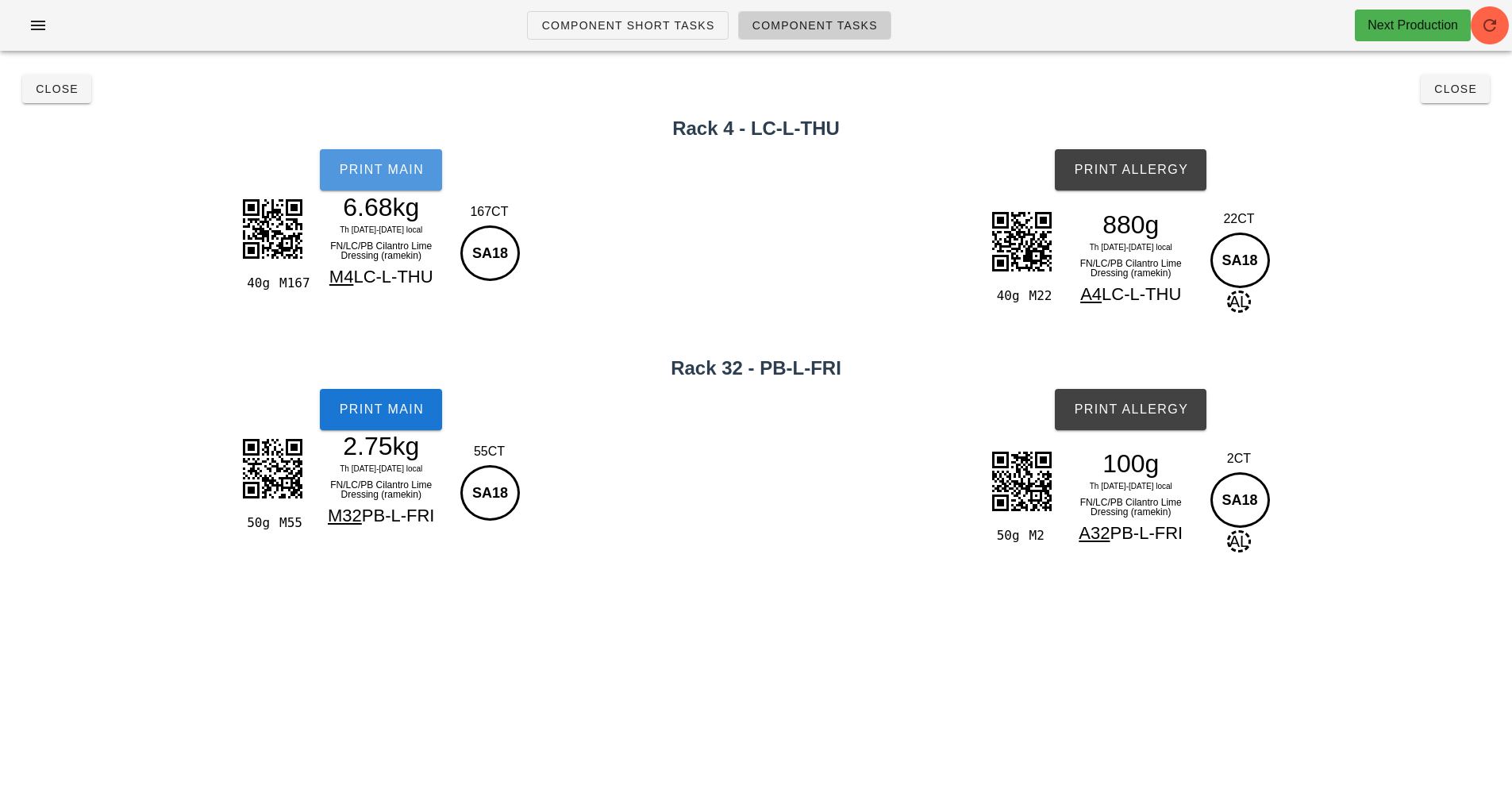
click at [426, 161] on button "Print Main" at bounding box center [381, 169] width 122 height 41
click at [430, 414] on button "Print Main" at bounding box center [381, 409] width 122 height 41
click at [1179, 174] on span "Print Allergy" at bounding box center [1130, 169] width 115 height 14
click at [1158, 414] on span "Print Allergy" at bounding box center [1130, 409] width 115 height 14
click at [1455, 93] on span "Close" at bounding box center [1455, 89] width 44 height 13
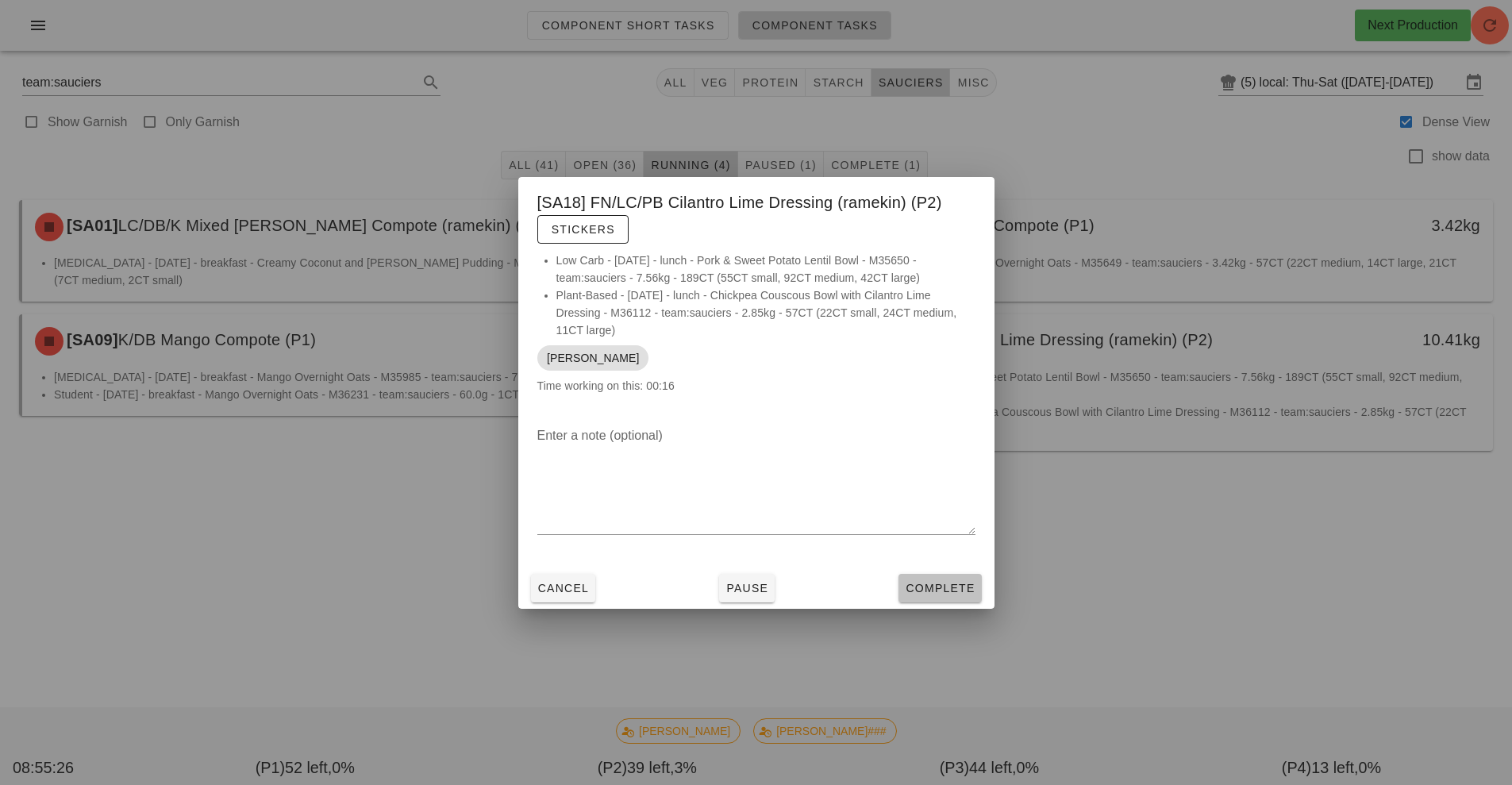
click at [957, 589] on button "Complete" at bounding box center [939, 588] width 83 height 28
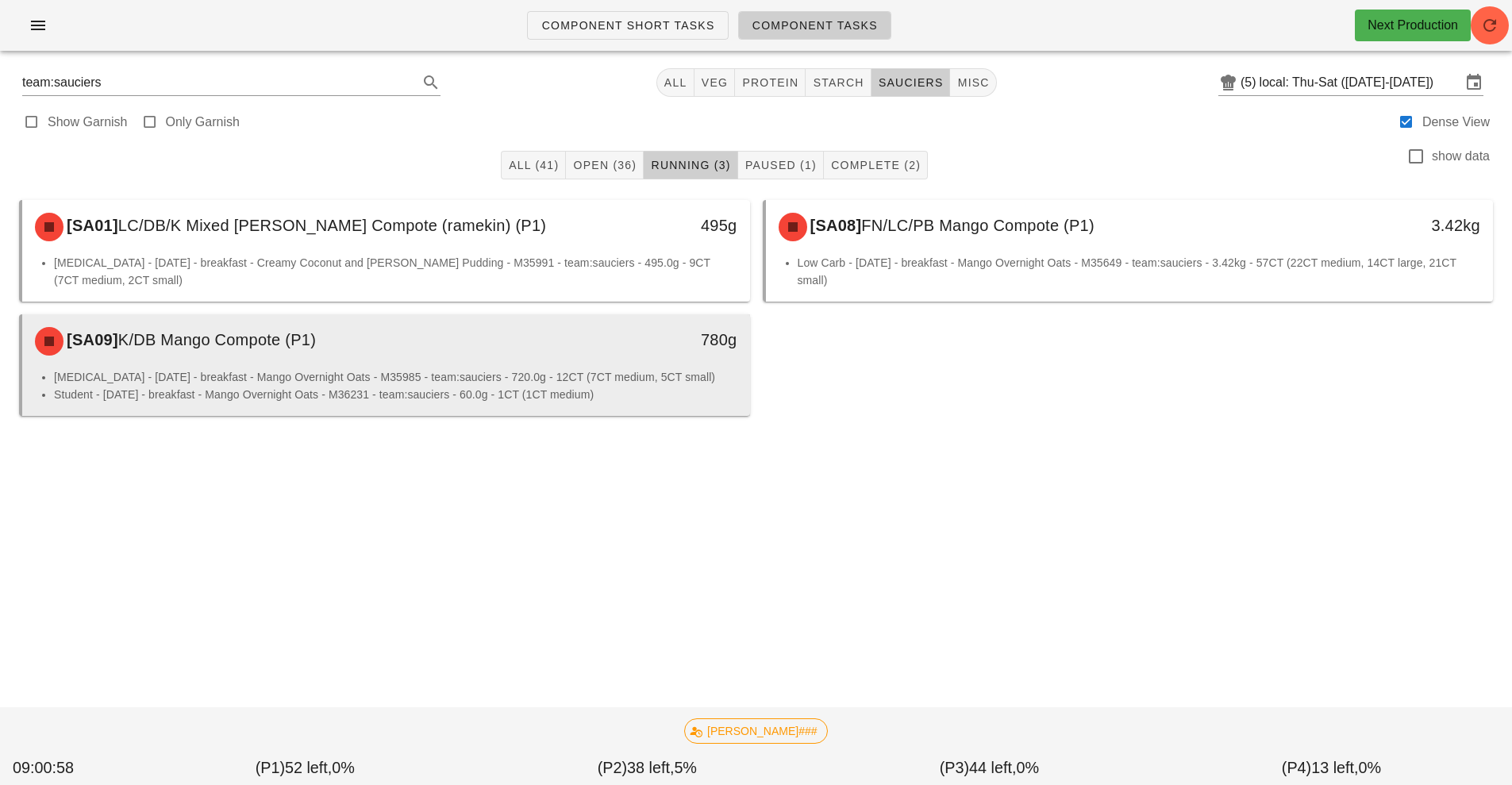
click at [687, 364] on div "780g" at bounding box center [655, 341] width 180 height 48
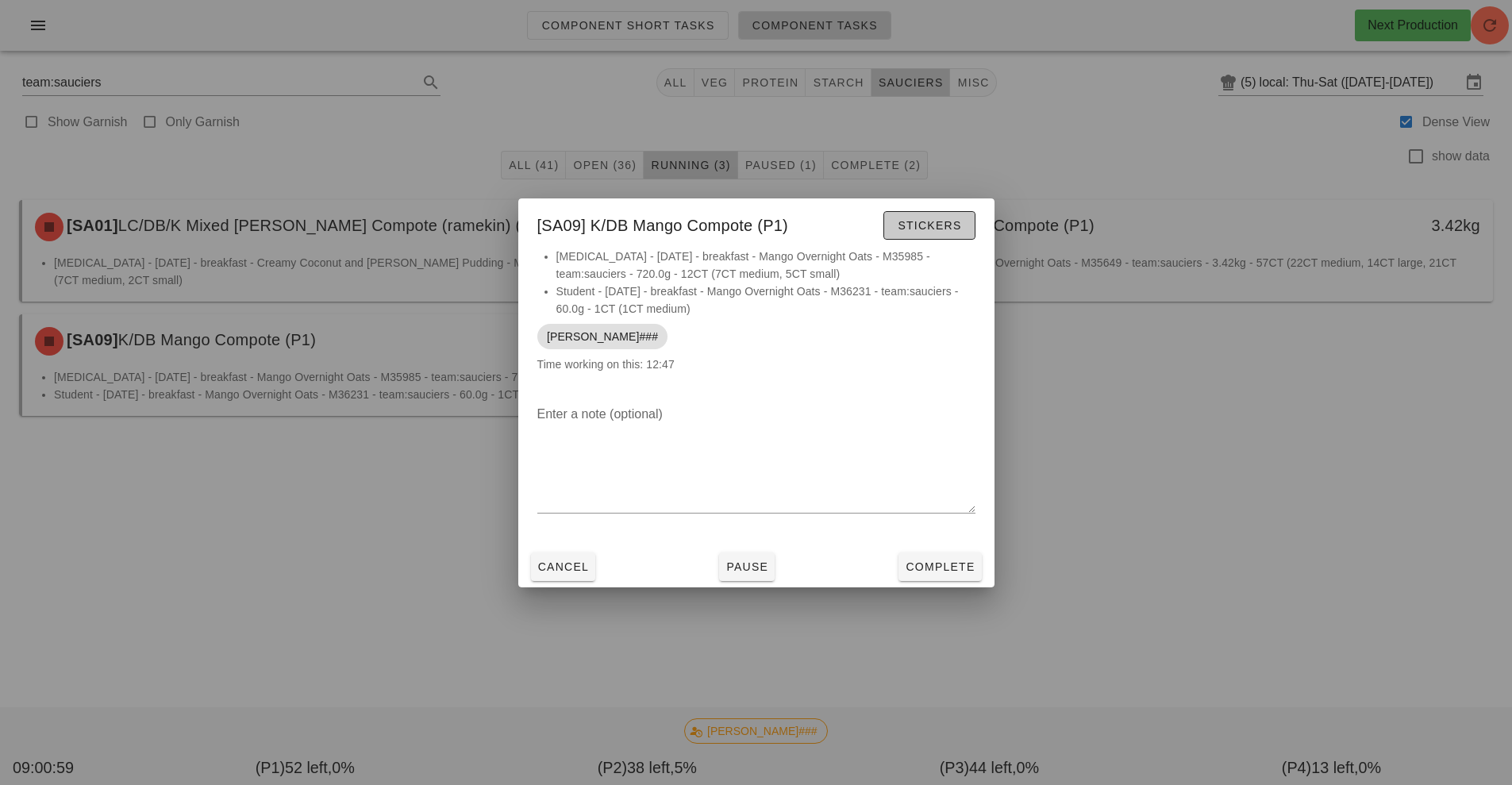
click at [930, 225] on span "Stickers" at bounding box center [928, 225] width 65 height 13
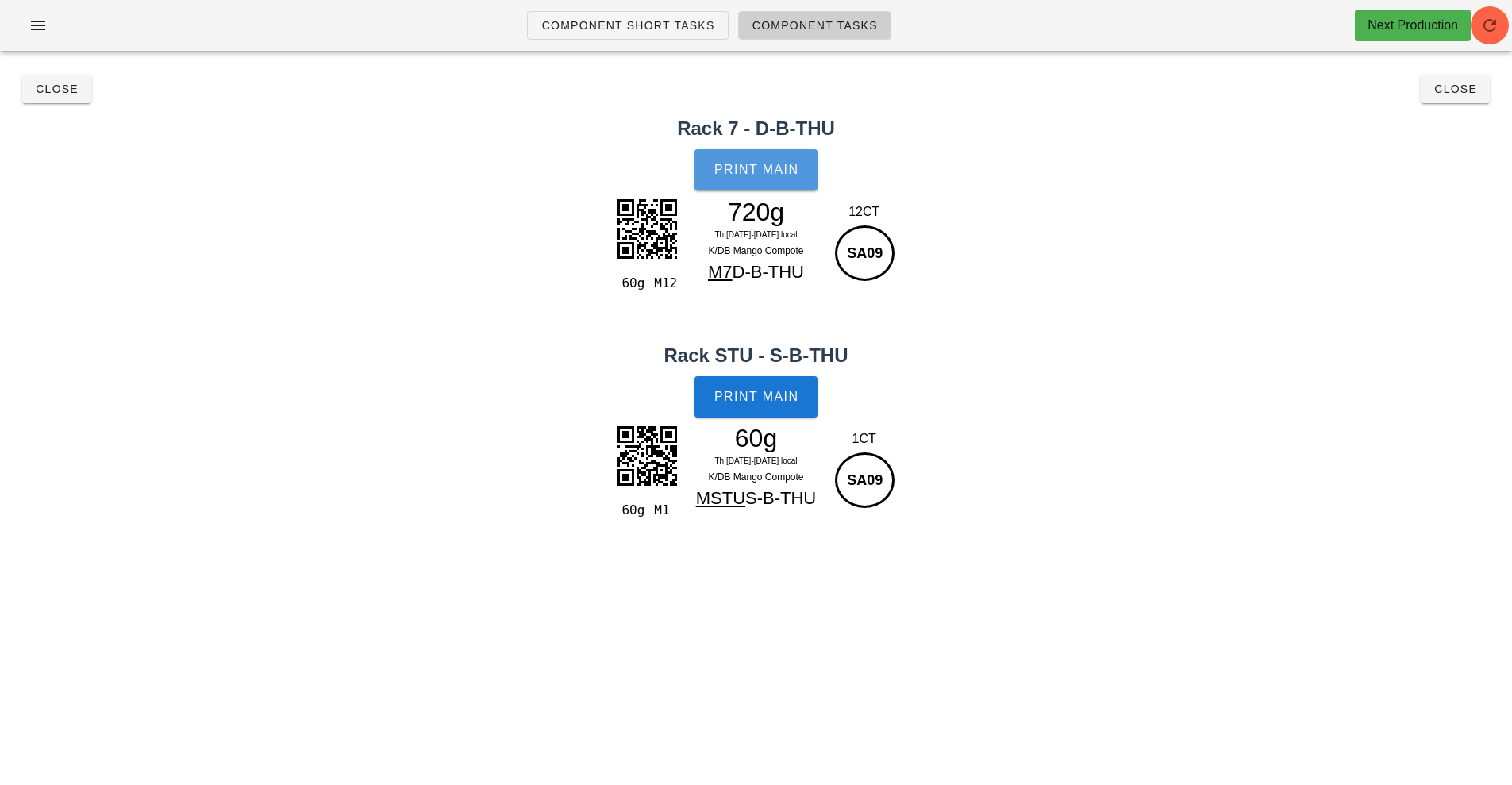
click at [749, 161] on button "Print Main" at bounding box center [756, 169] width 122 height 41
click at [753, 401] on span "Print Main" at bounding box center [756, 396] width 85 height 14
click at [61, 99] on button "Close" at bounding box center [57, 89] width 69 height 28
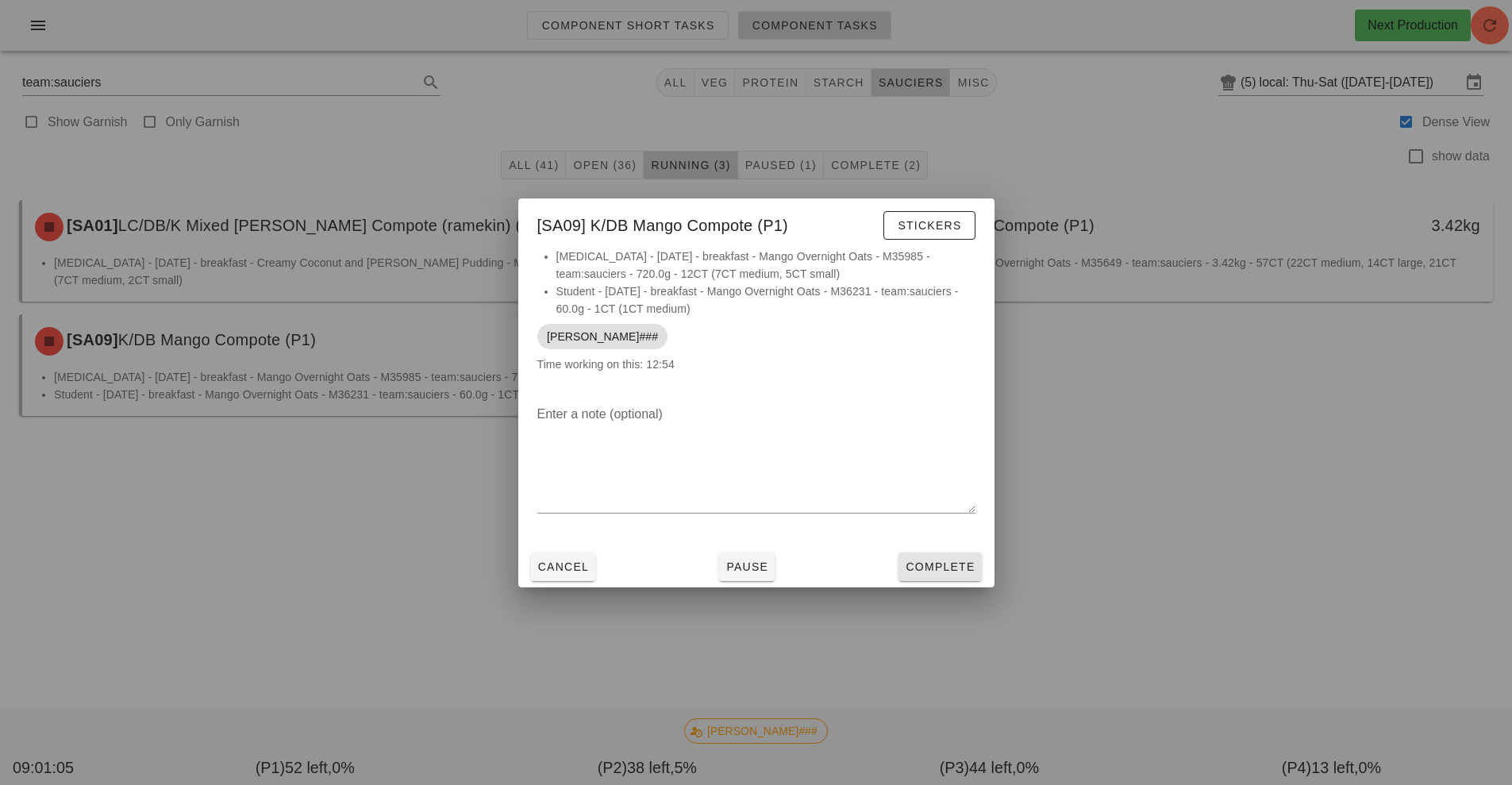
click at [950, 575] on button "Complete" at bounding box center [939, 566] width 83 height 28
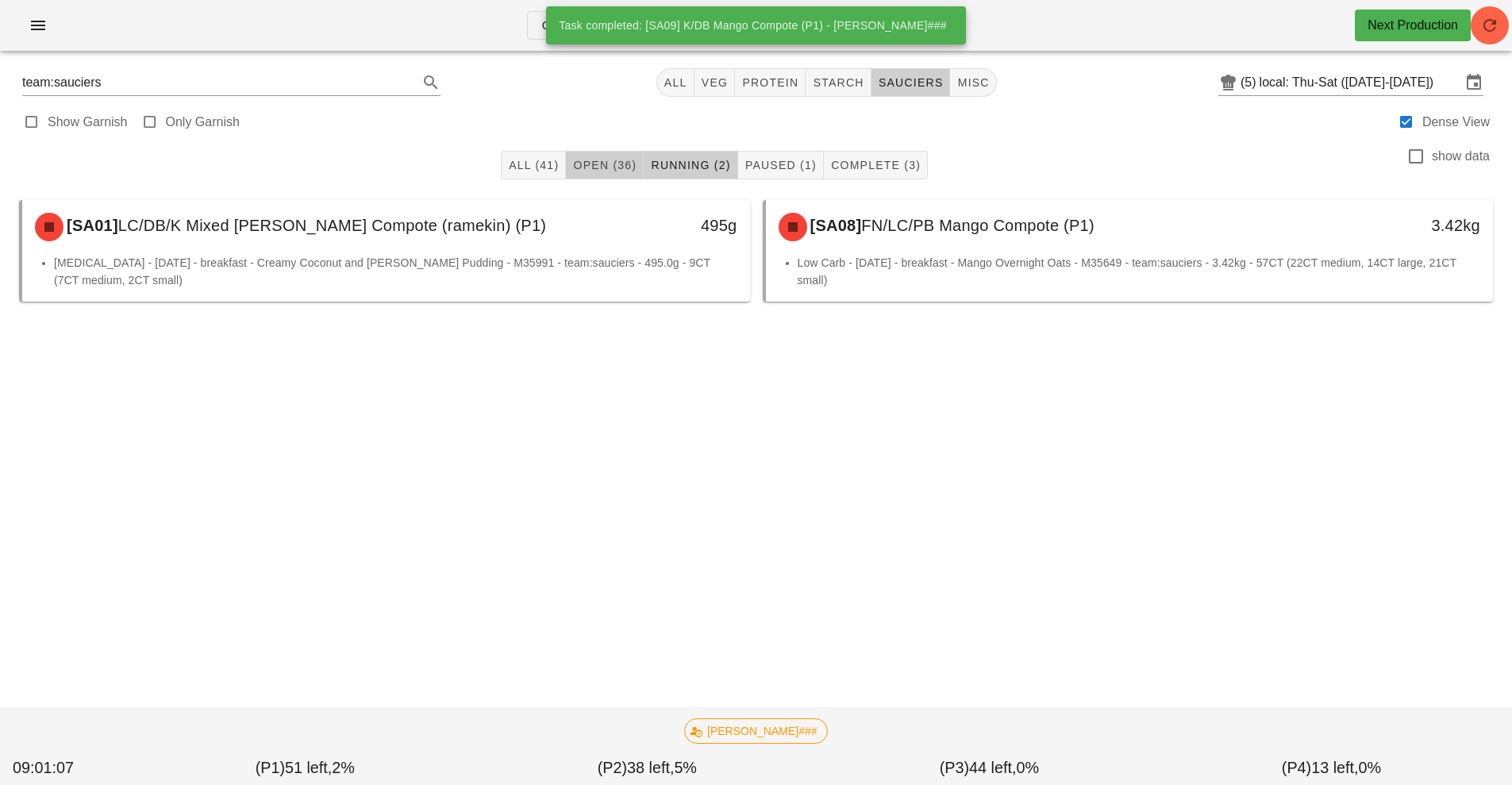
click at [602, 168] on span "Open (36)" at bounding box center [604, 164] width 65 height 13
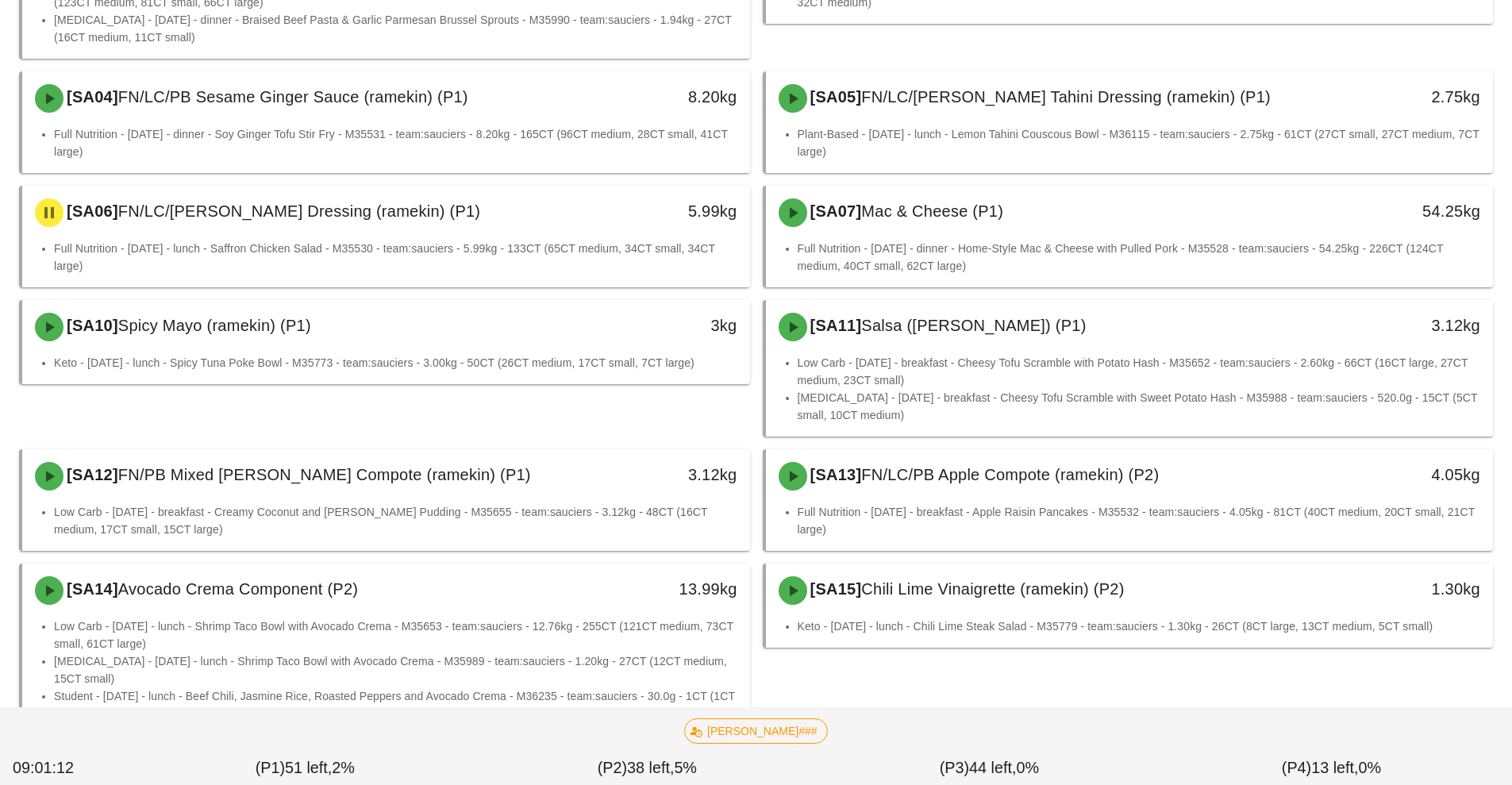
scroll to position [281, 0]
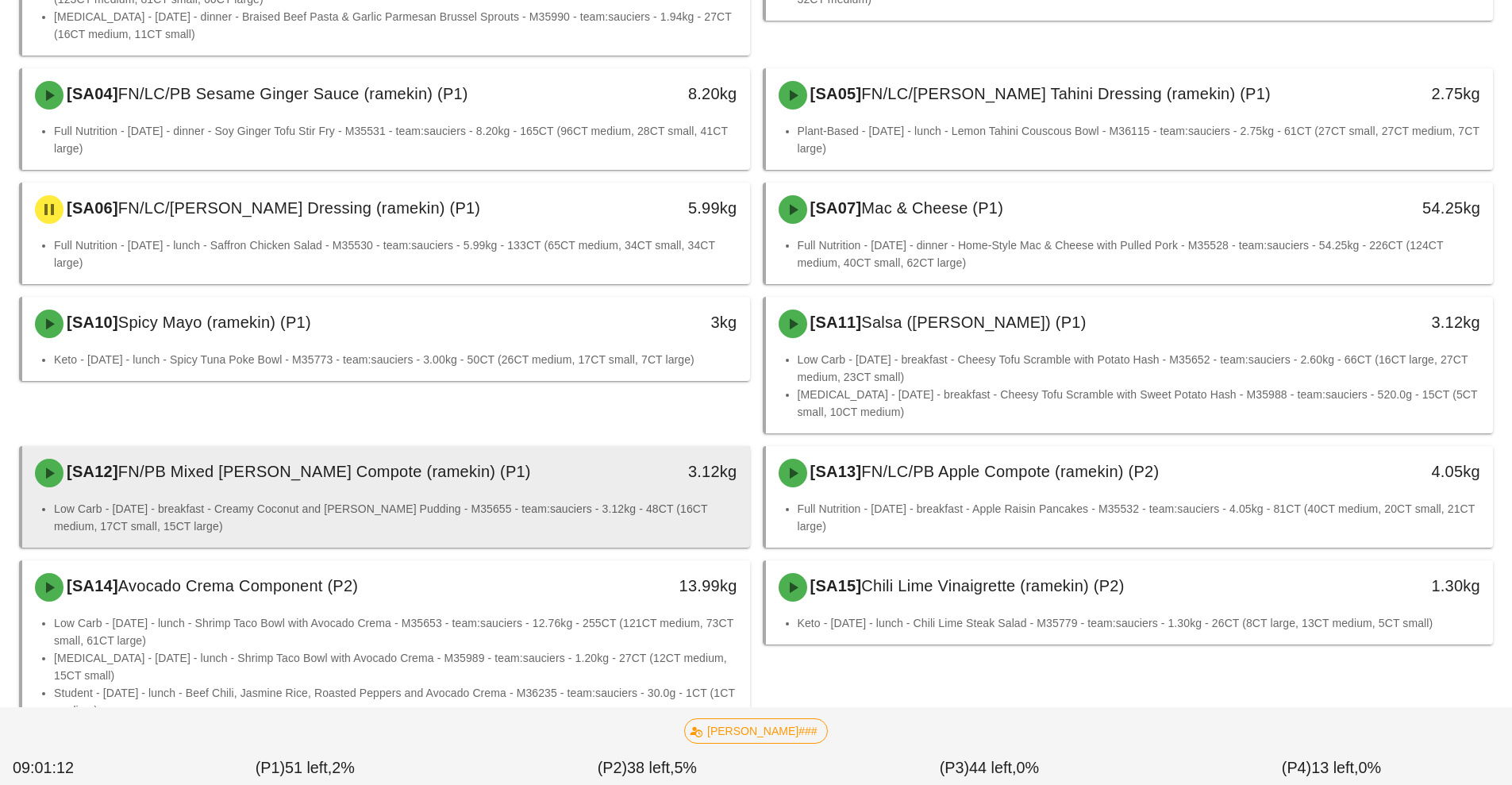
click at [637, 513] on li "Low Carb - [DATE] - breakfast - Creamy Coconut and [PERSON_NAME] Pudding - M356…" at bounding box center [395, 518] width 684 height 35
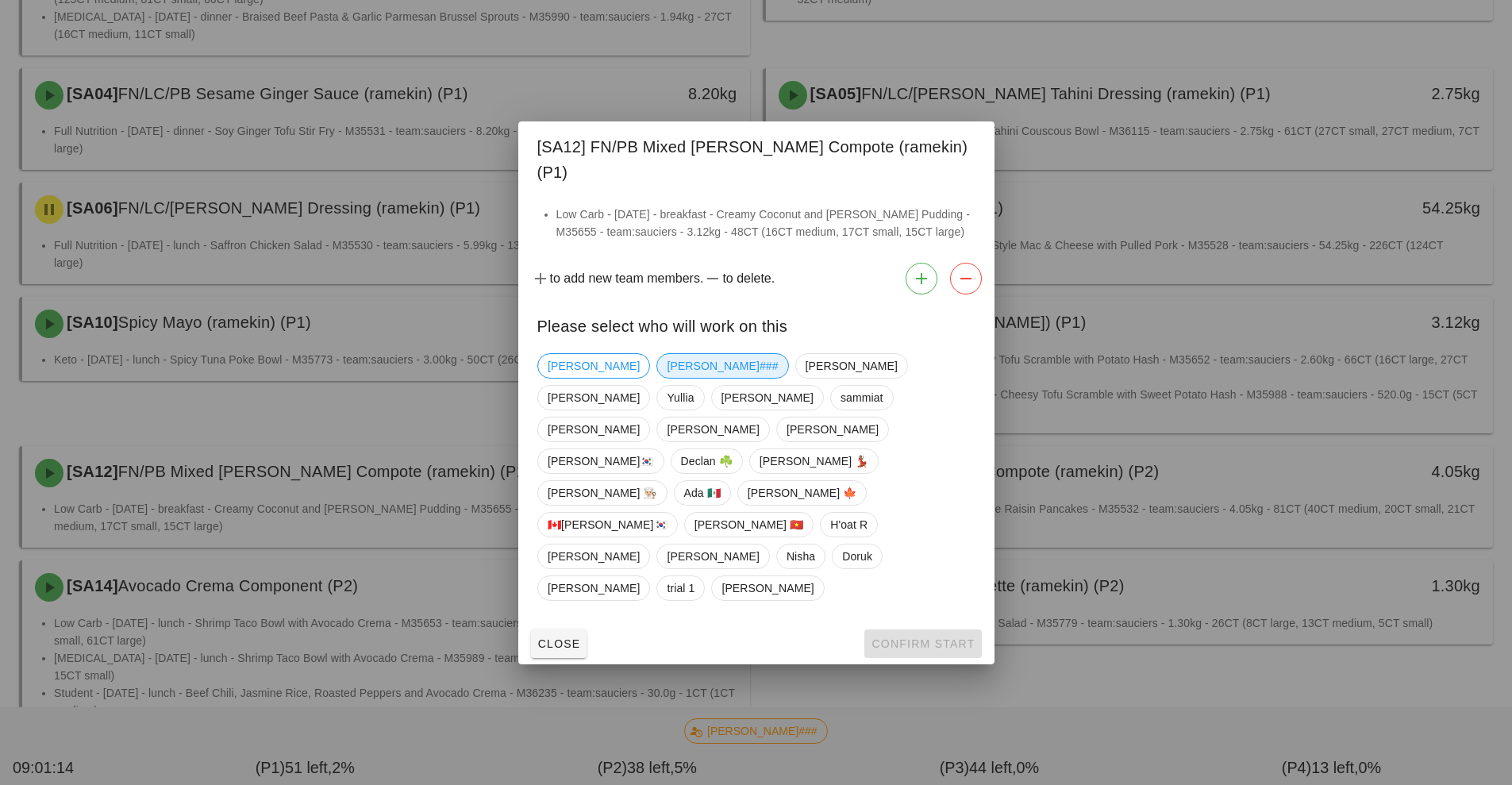
click at [667, 378] on span "[PERSON_NAME]###" at bounding box center [722, 365] width 111 height 23
click at [923, 629] on button "Confirm Start" at bounding box center [922, 643] width 116 height 28
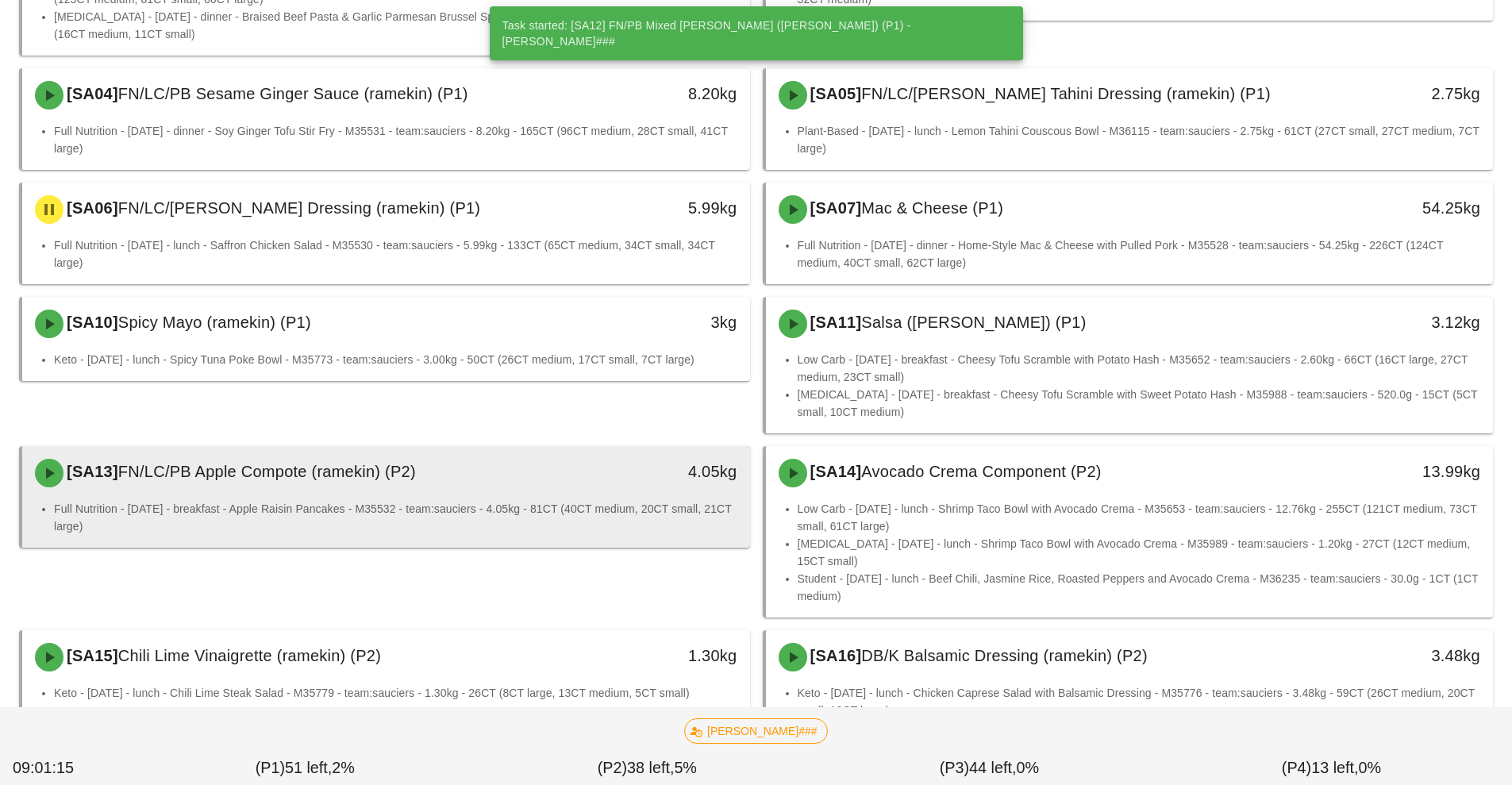
click at [612, 511] on li "Full Nutrition - [DATE] - breakfast - Apple Raisin Pancakes - M35532 - team:sau…" at bounding box center [395, 518] width 684 height 35
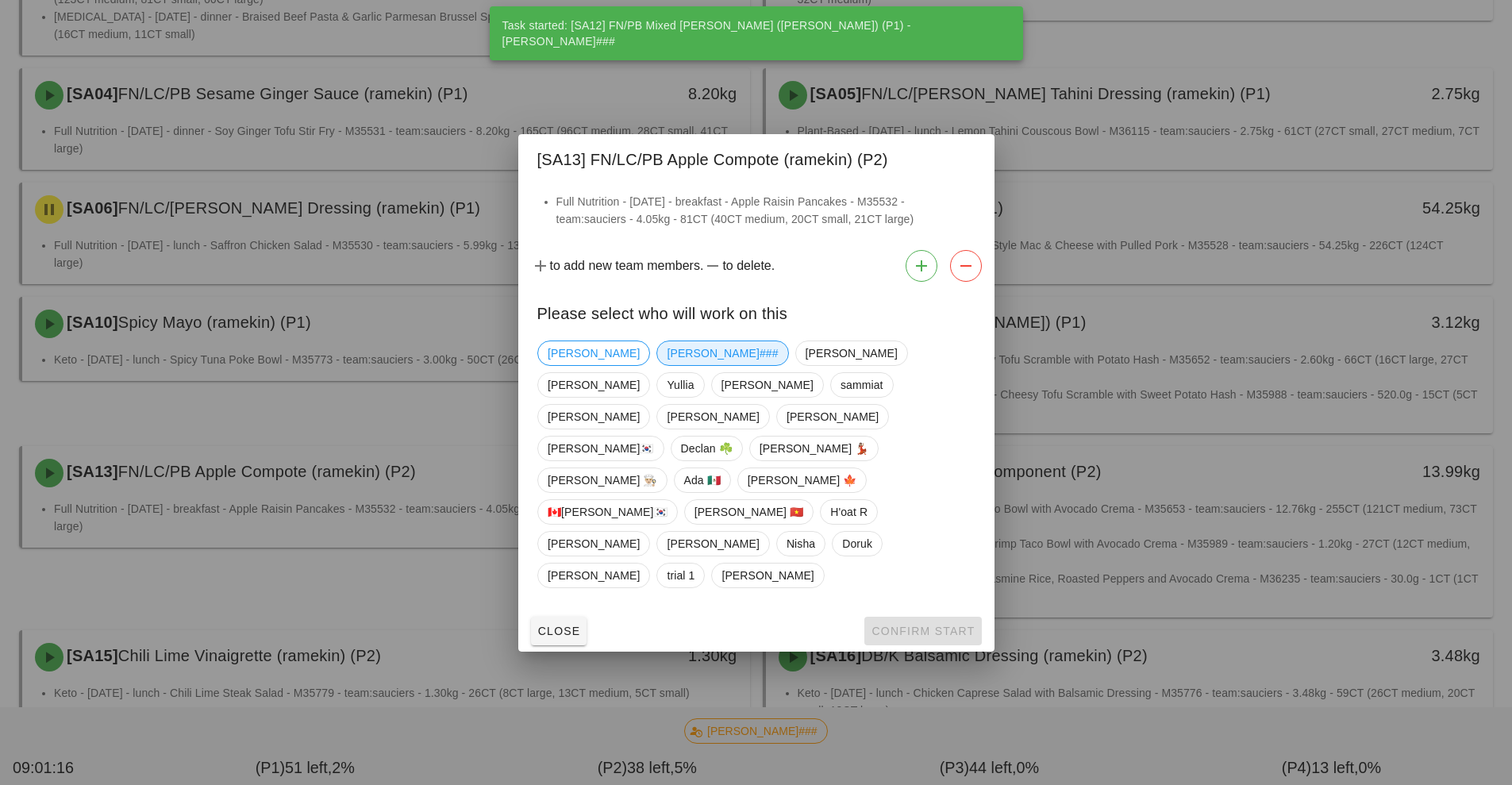
click at [667, 365] on span "[PERSON_NAME]###" at bounding box center [722, 353] width 111 height 23
click at [908, 624] on span "Confirm Start" at bounding box center [922, 630] width 104 height 13
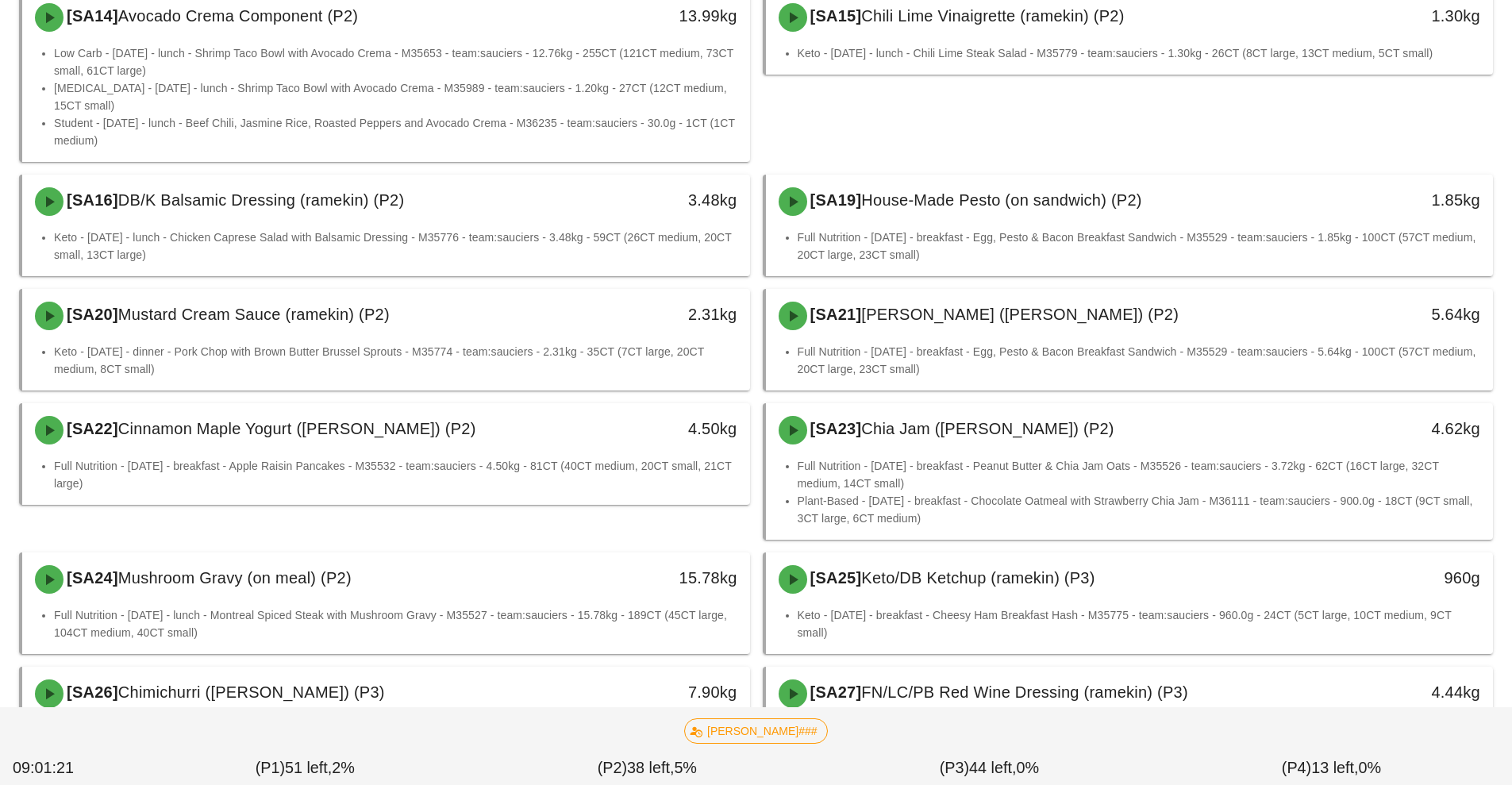
scroll to position [740, 0]
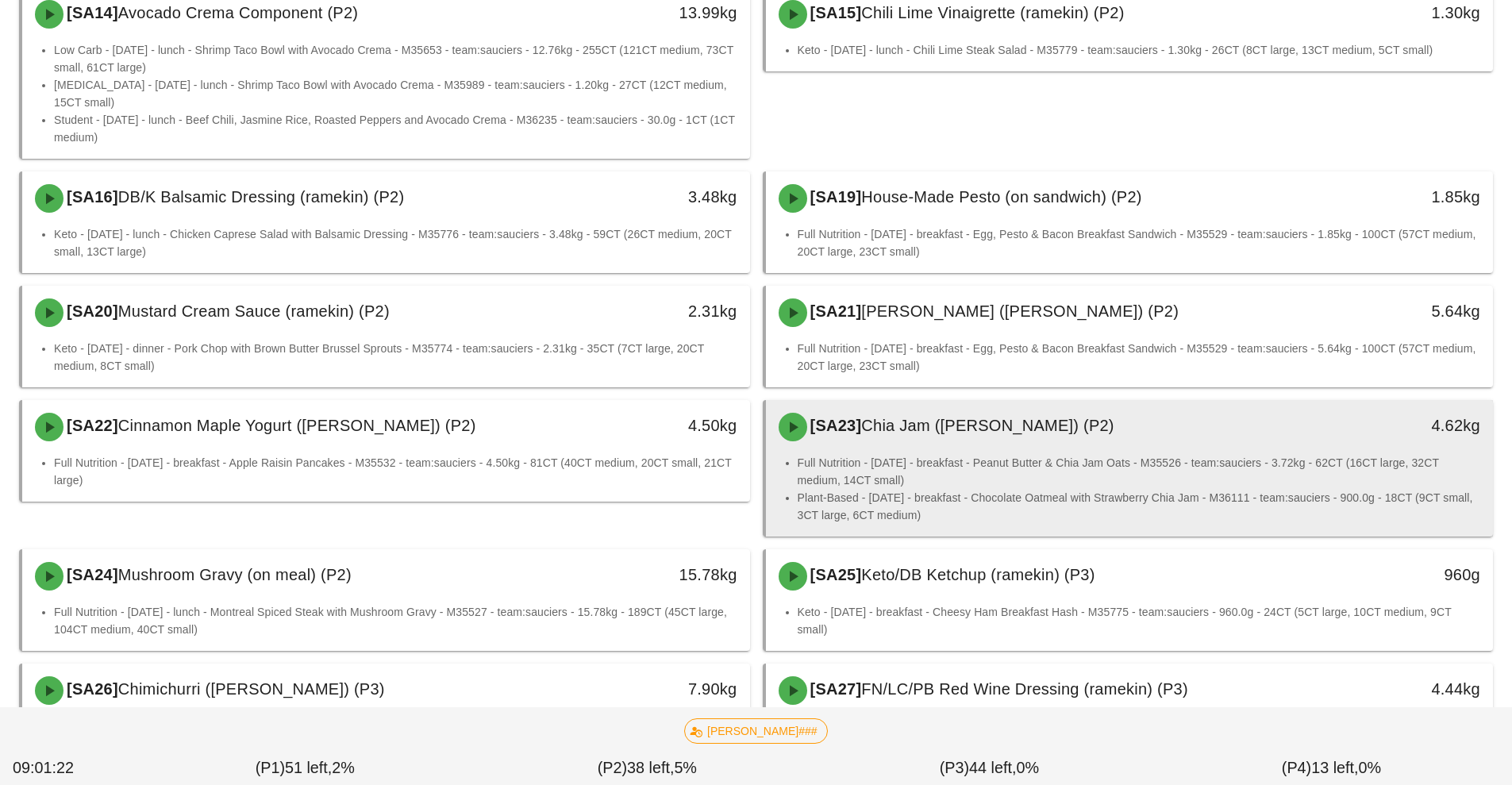
click at [1064, 478] on li "Full Nutrition - [DATE] - breakfast - Peanut Butter & Chia Jam Oats - M35526 - …" at bounding box center [1139, 472] width 684 height 35
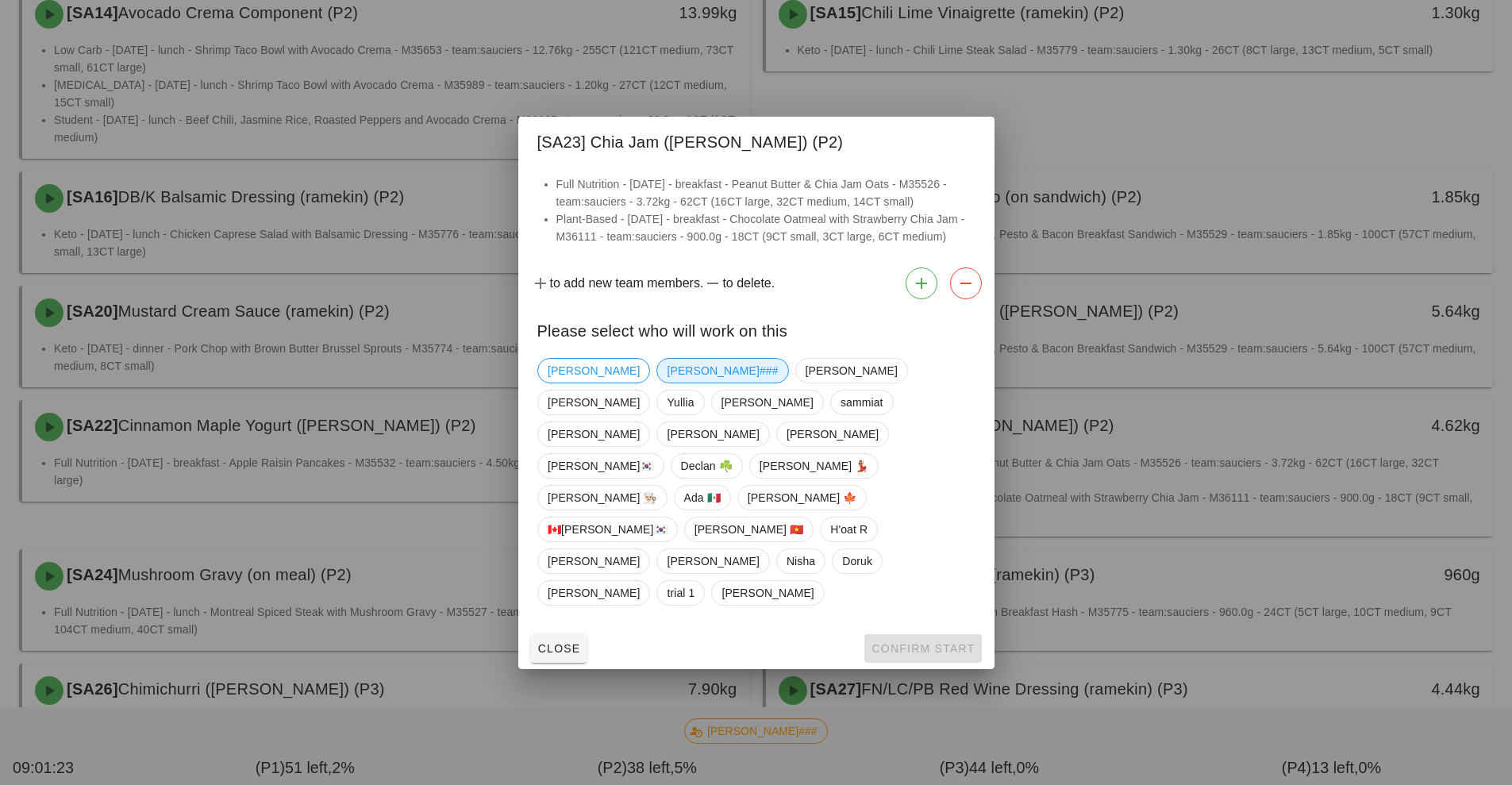
click at [667, 383] on span "[PERSON_NAME]###" at bounding box center [722, 370] width 111 height 23
click at [919, 634] on button "Confirm Start" at bounding box center [922, 648] width 116 height 28
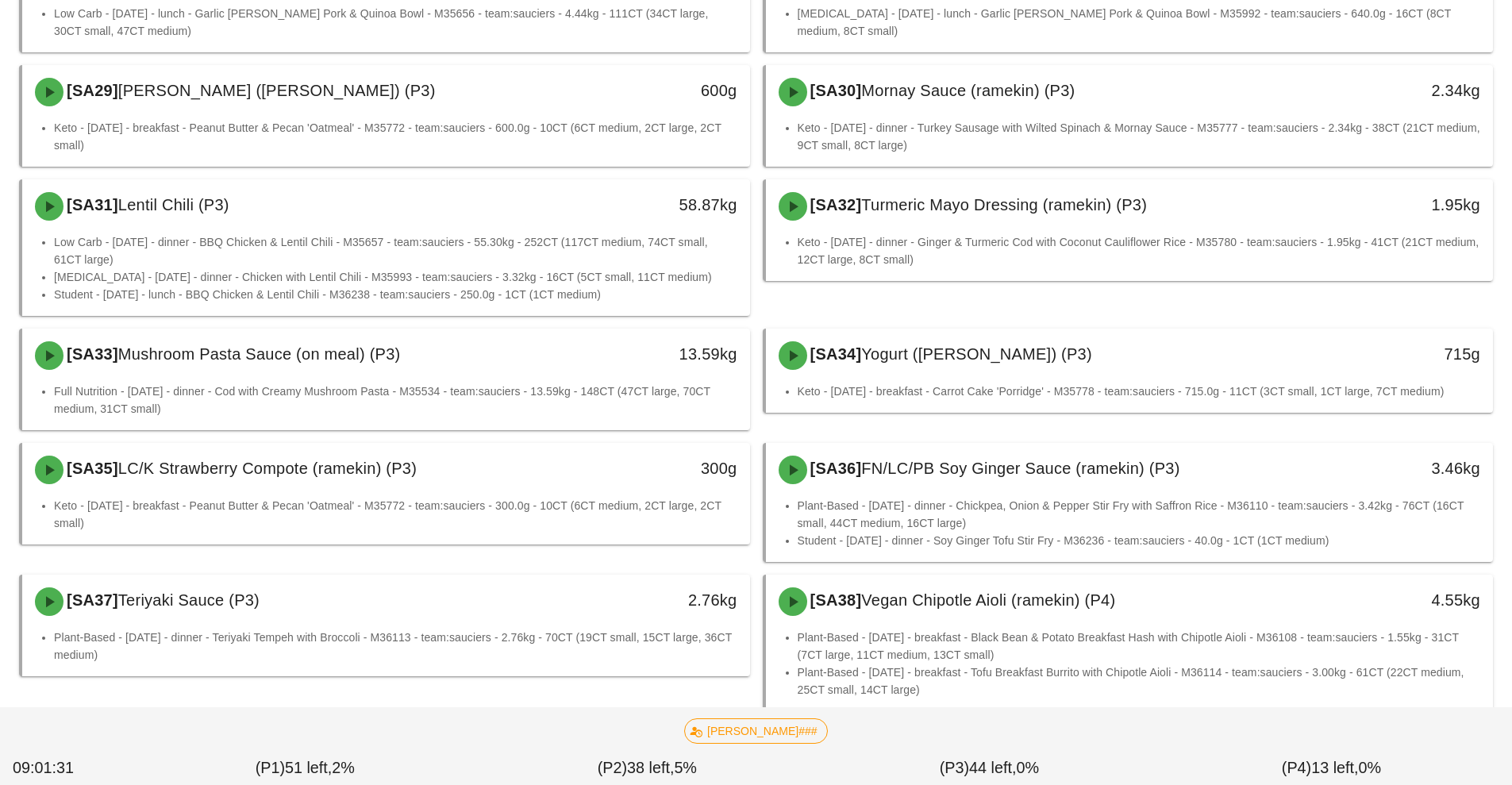
scroll to position [1428, 0]
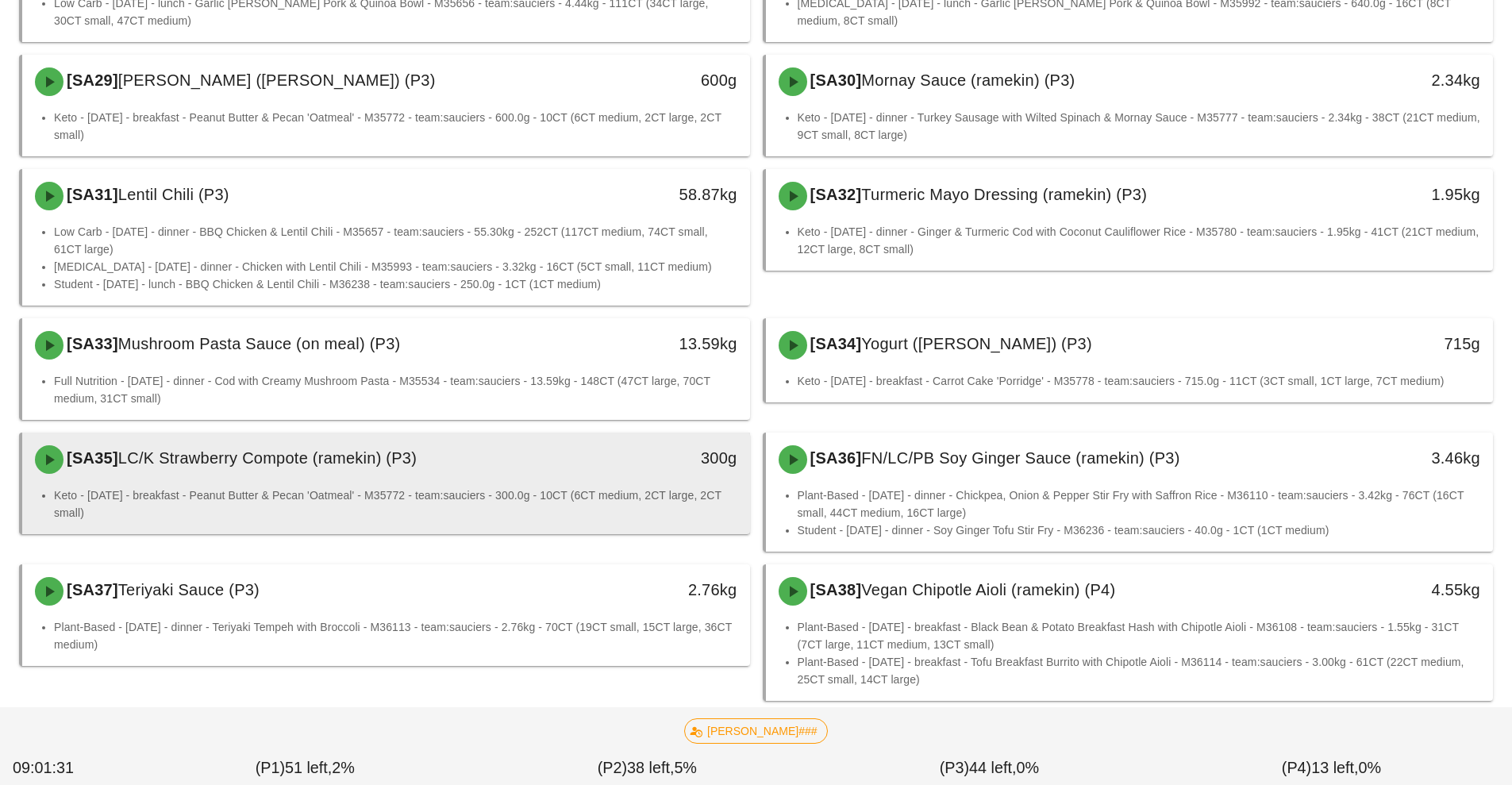
click at [598, 499] on li "Keto - [DATE] - breakfast - Peanut Butter & Pecan 'Oatmeal' - M35772 - team:sau…" at bounding box center [395, 504] width 684 height 35
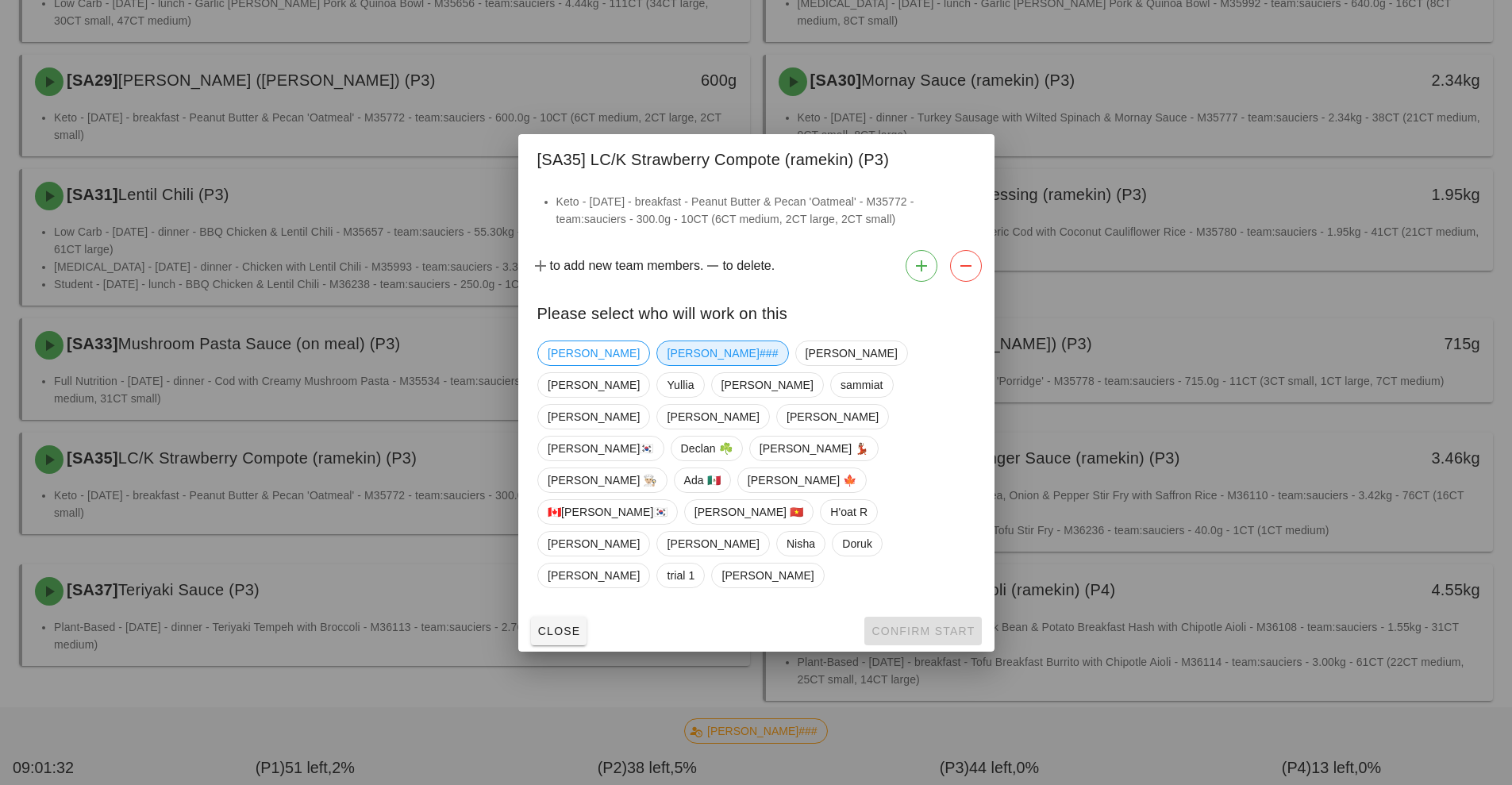
click at [667, 365] on span "[PERSON_NAME]###" at bounding box center [722, 353] width 111 height 23
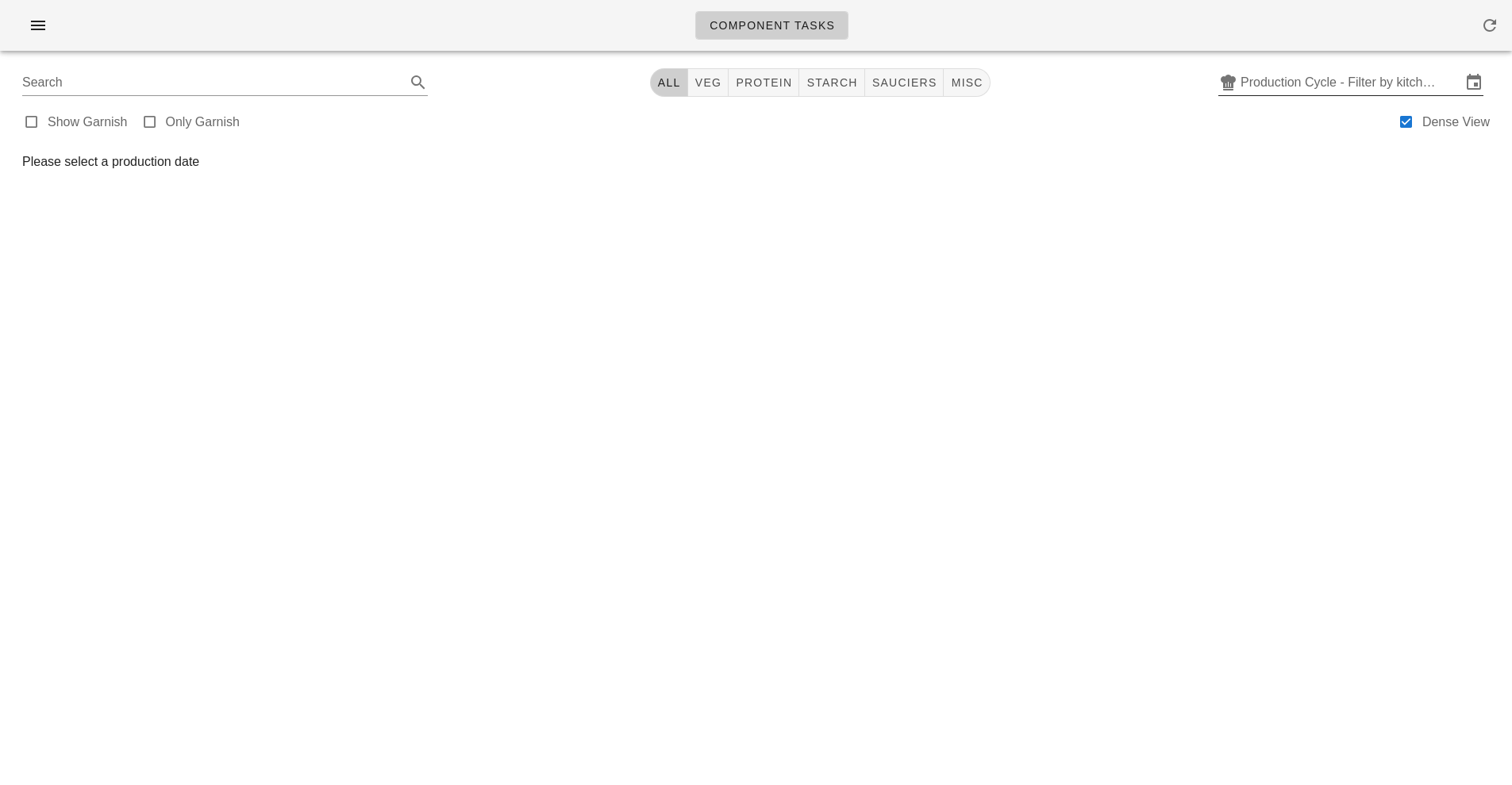
click at [1302, 89] on input "Production Cycle - Filter by kitchen production schedules" at bounding box center [1350, 82] width 220 height 25
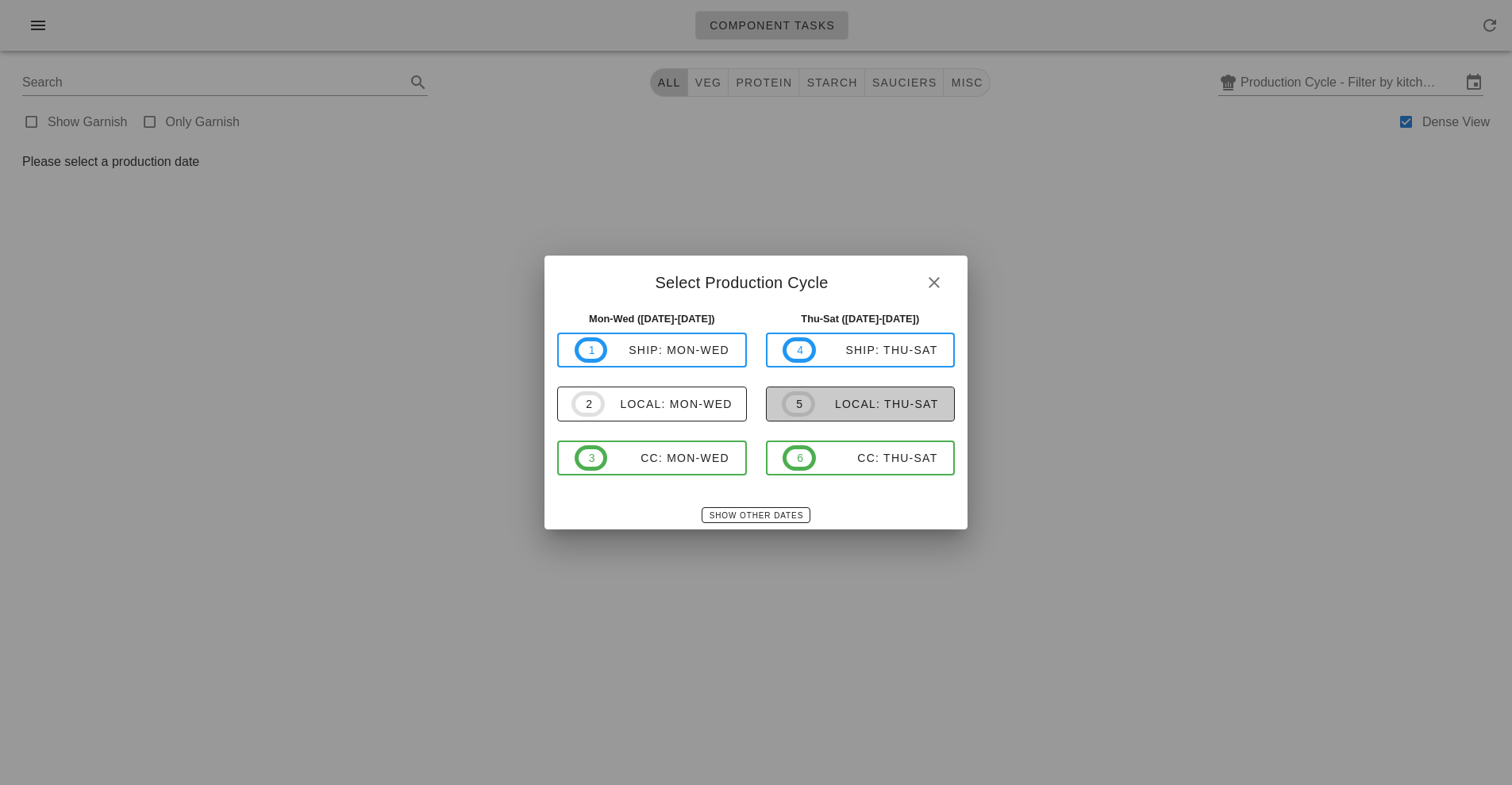
click at [859, 414] on span "5 local: Thu-Sat" at bounding box center [859, 404] width 157 height 25
type input "local: Thu-Sat ([DATE]-[DATE])"
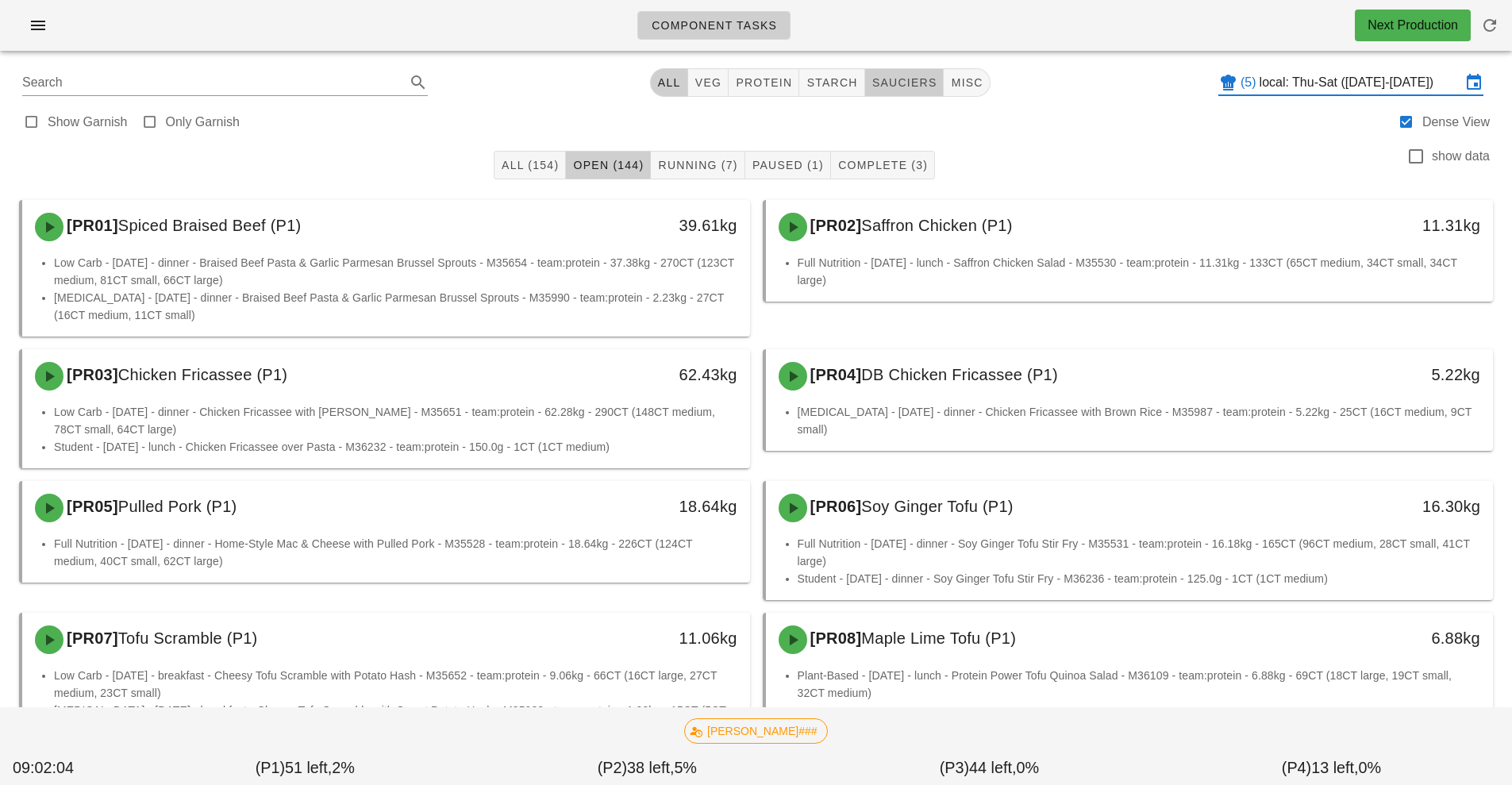
click at [899, 83] on span "sauciers" at bounding box center [904, 82] width 66 height 13
type input "team:sauciers"
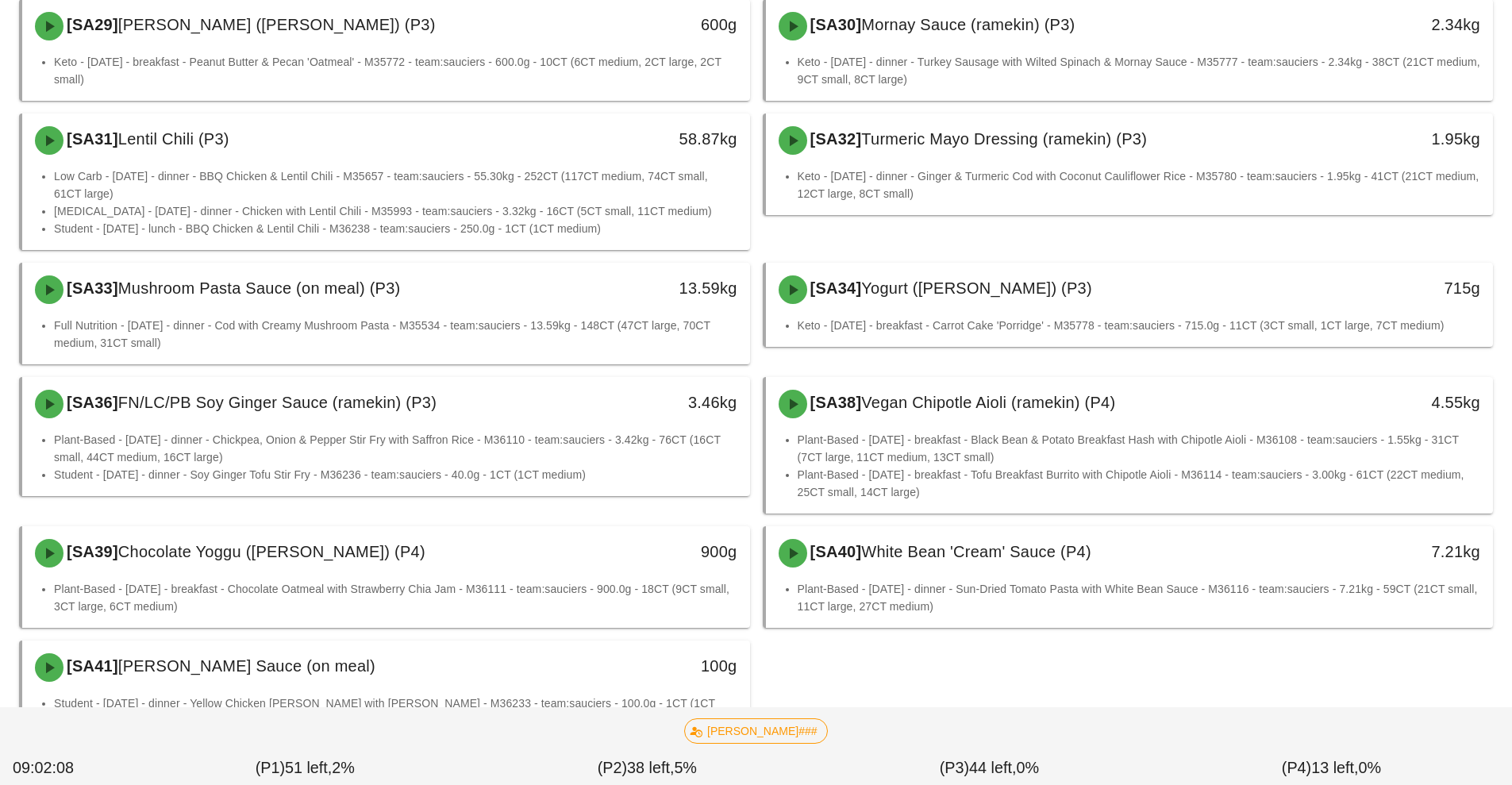
scroll to position [1537, 0]
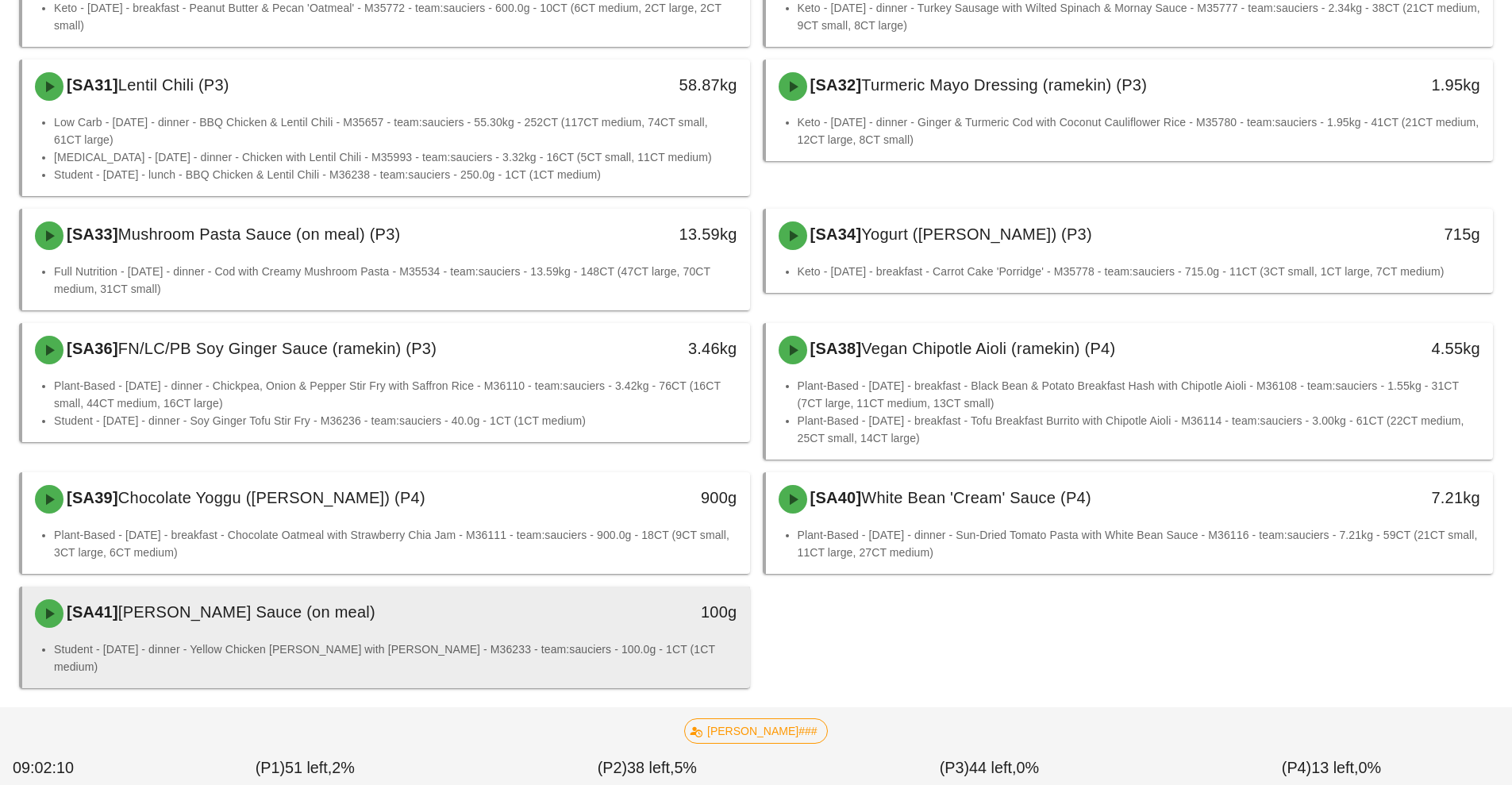
click at [594, 651] on li "Student - [DATE] - dinner - Yellow Chicken [PERSON_NAME] with [PERSON_NAME] - M…" at bounding box center [395, 658] width 684 height 35
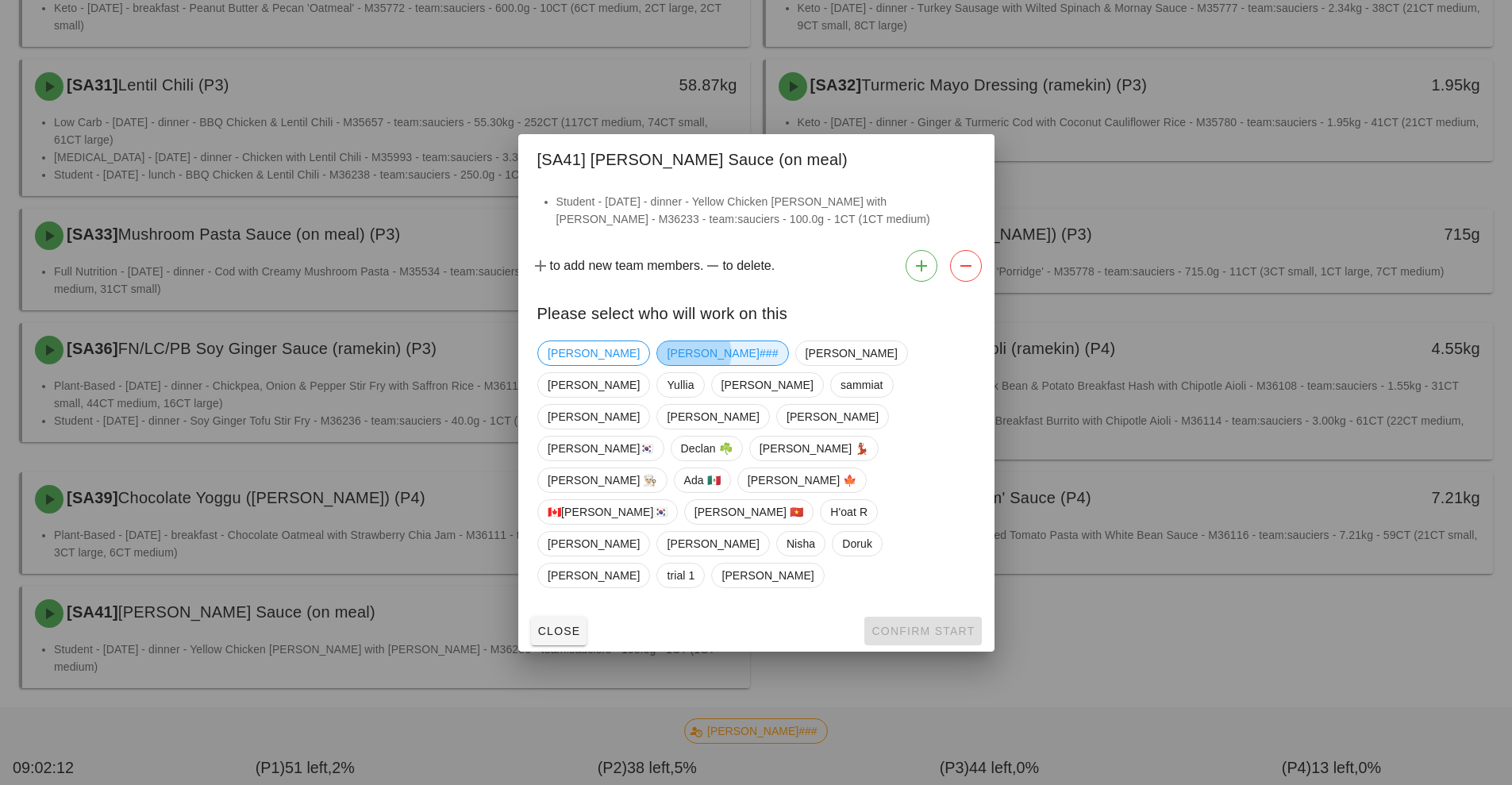
click at [667, 365] on span "[PERSON_NAME]###" at bounding box center [722, 353] width 111 height 23
click at [934, 617] on button "Confirm Start" at bounding box center [922, 631] width 116 height 28
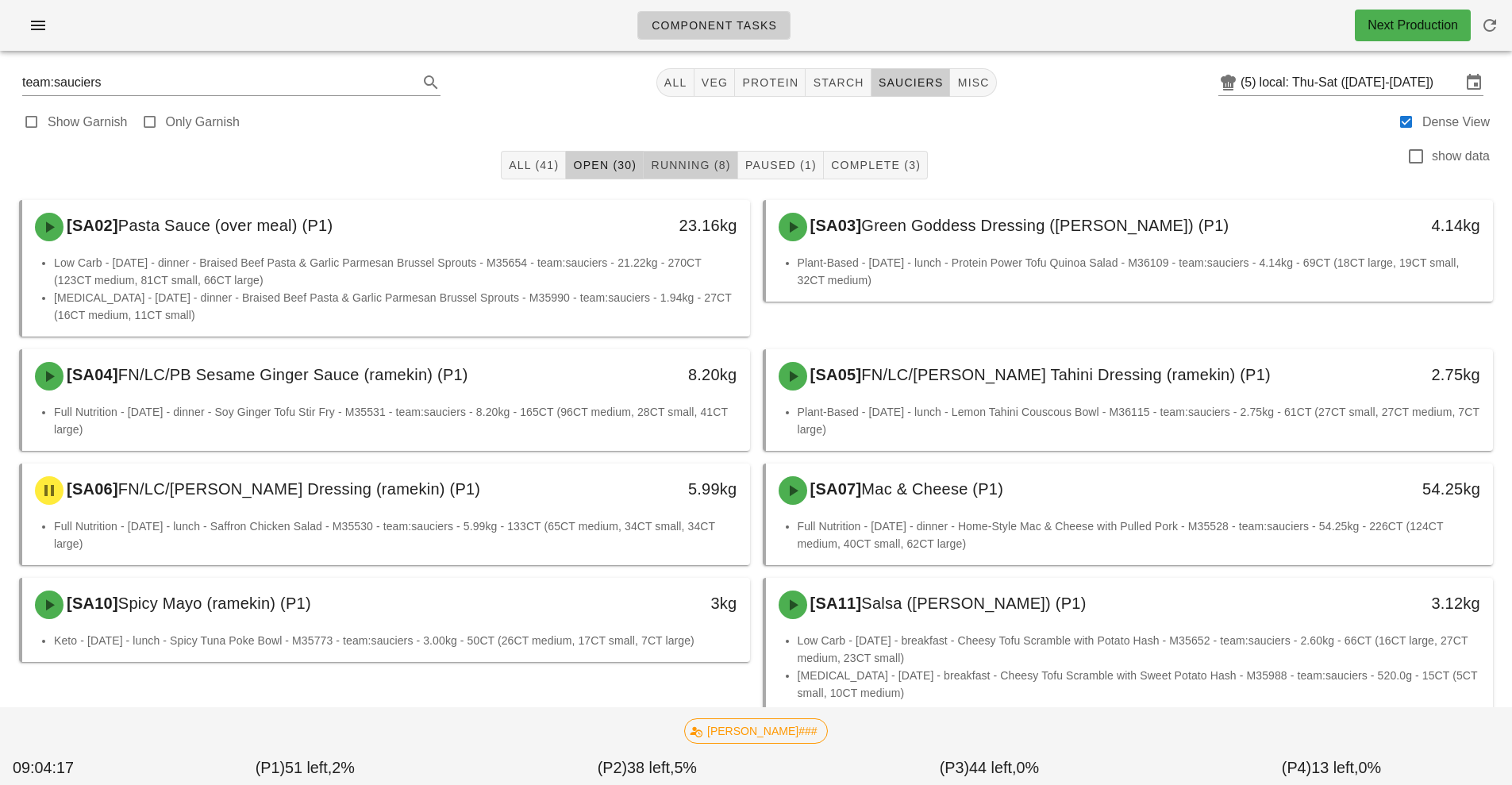
click at [688, 165] on span "Running (8)" at bounding box center [690, 164] width 80 height 13
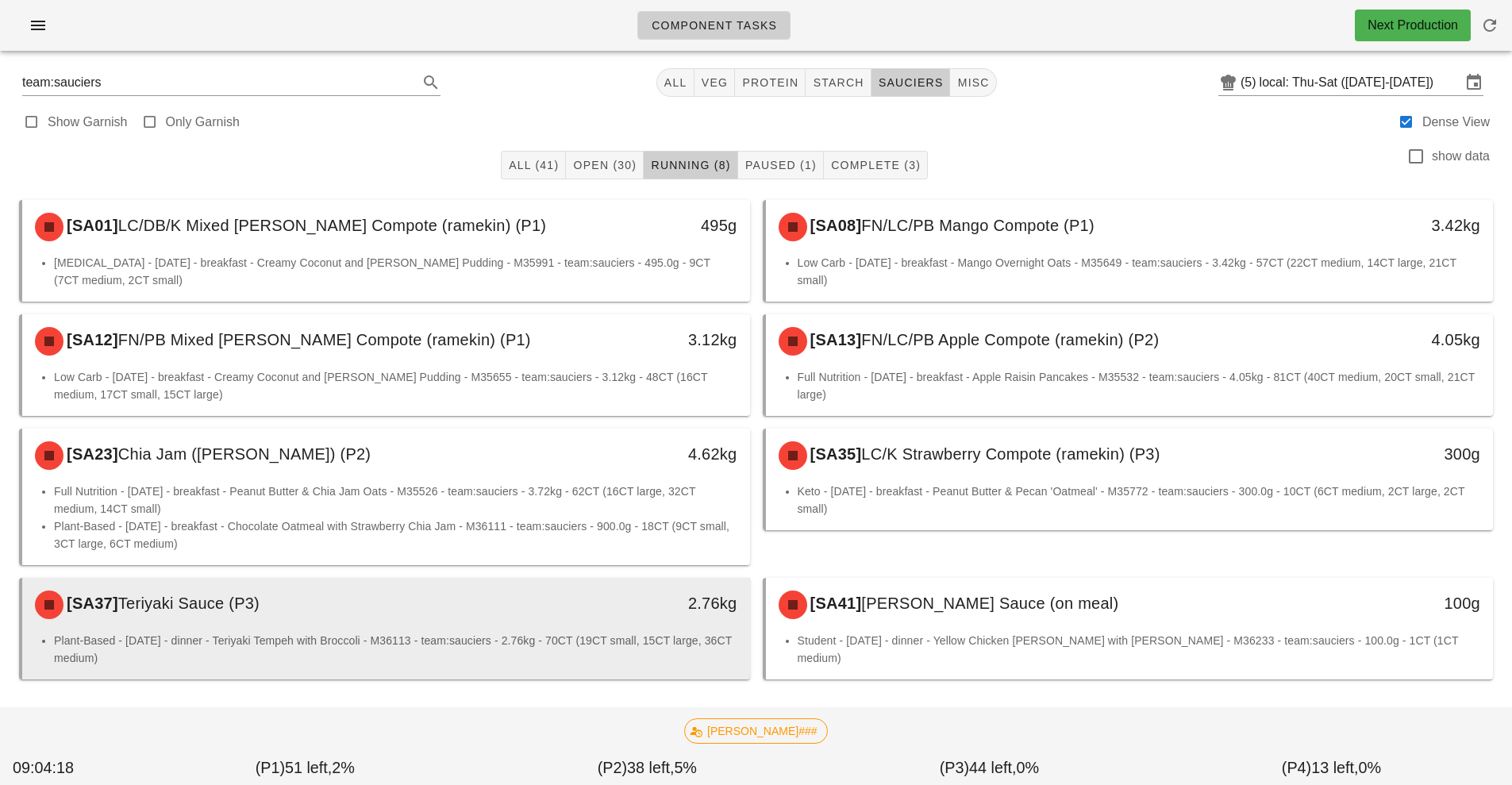
click at [626, 638] on li "Plant-Based - [DATE] - dinner - Teriyaki Tempeh with Broccoli - M36113 - team:s…" at bounding box center [395, 649] width 684 height 35
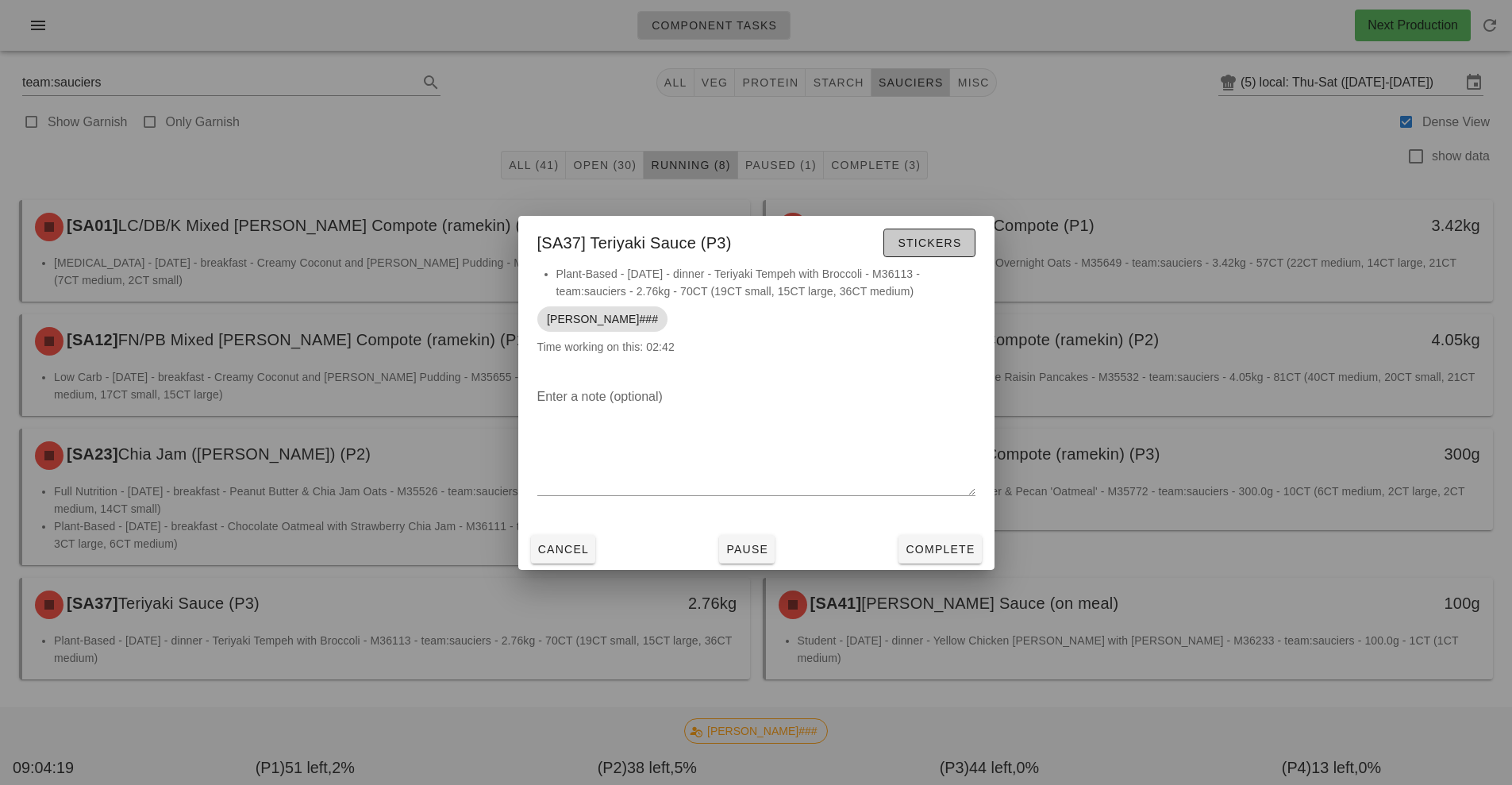
click at [931, 243] on span "Stickers" at bounding box center [928, 242] width 65 height 13
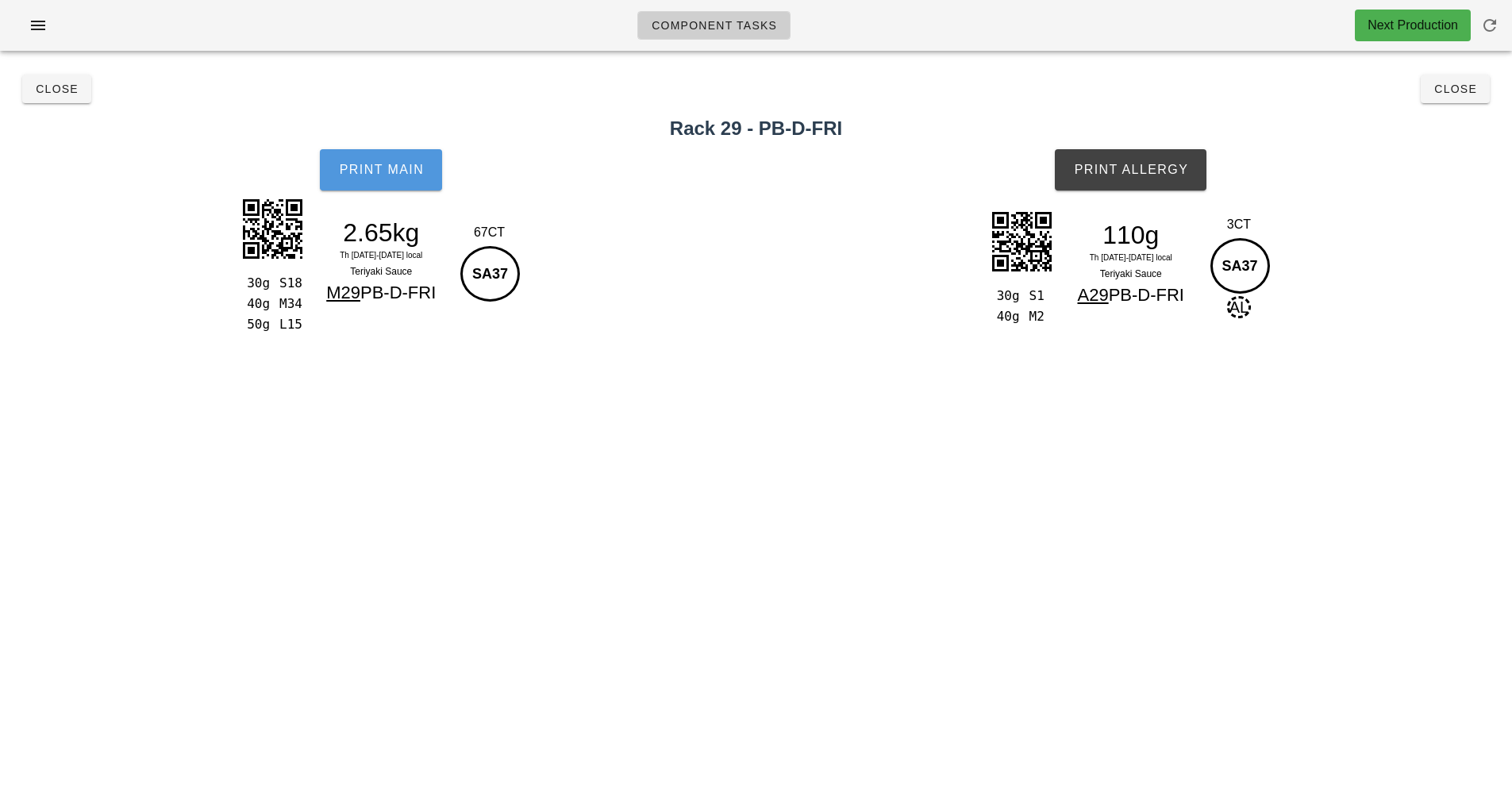
click at [389, 185] on button "Print Main" at bounding box center [381, 169] width 122 height 41
click at [1102, 184] on button "Print Allergy" at bounding box center [1130, 169] width 152 height 41
click at [64, 100] on button "Close" at bounding box center [57, 89] width 69 height 28
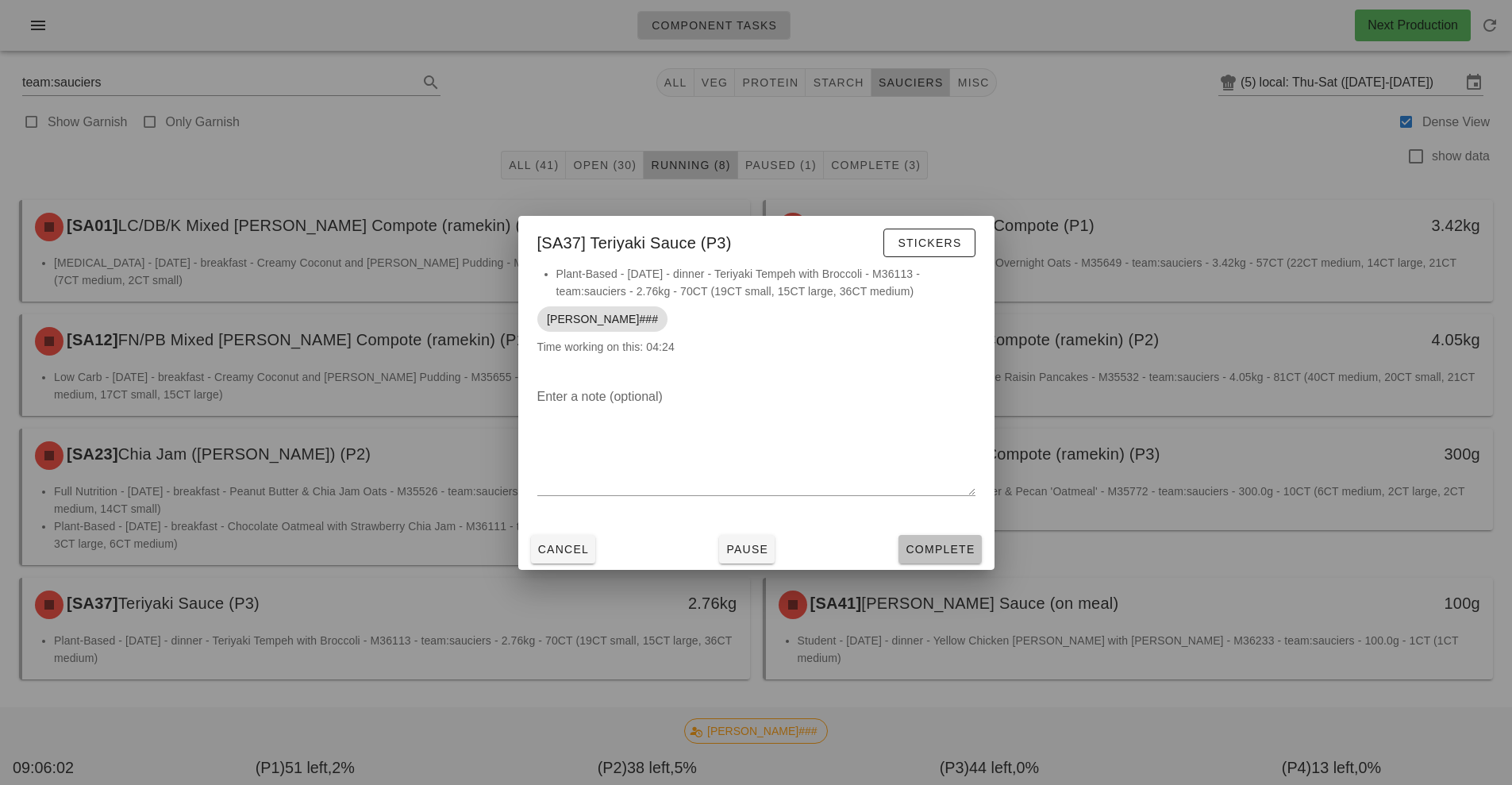
click at [925, 554] on span "Complete" at bounding box center [939, 549] width 70 height 13
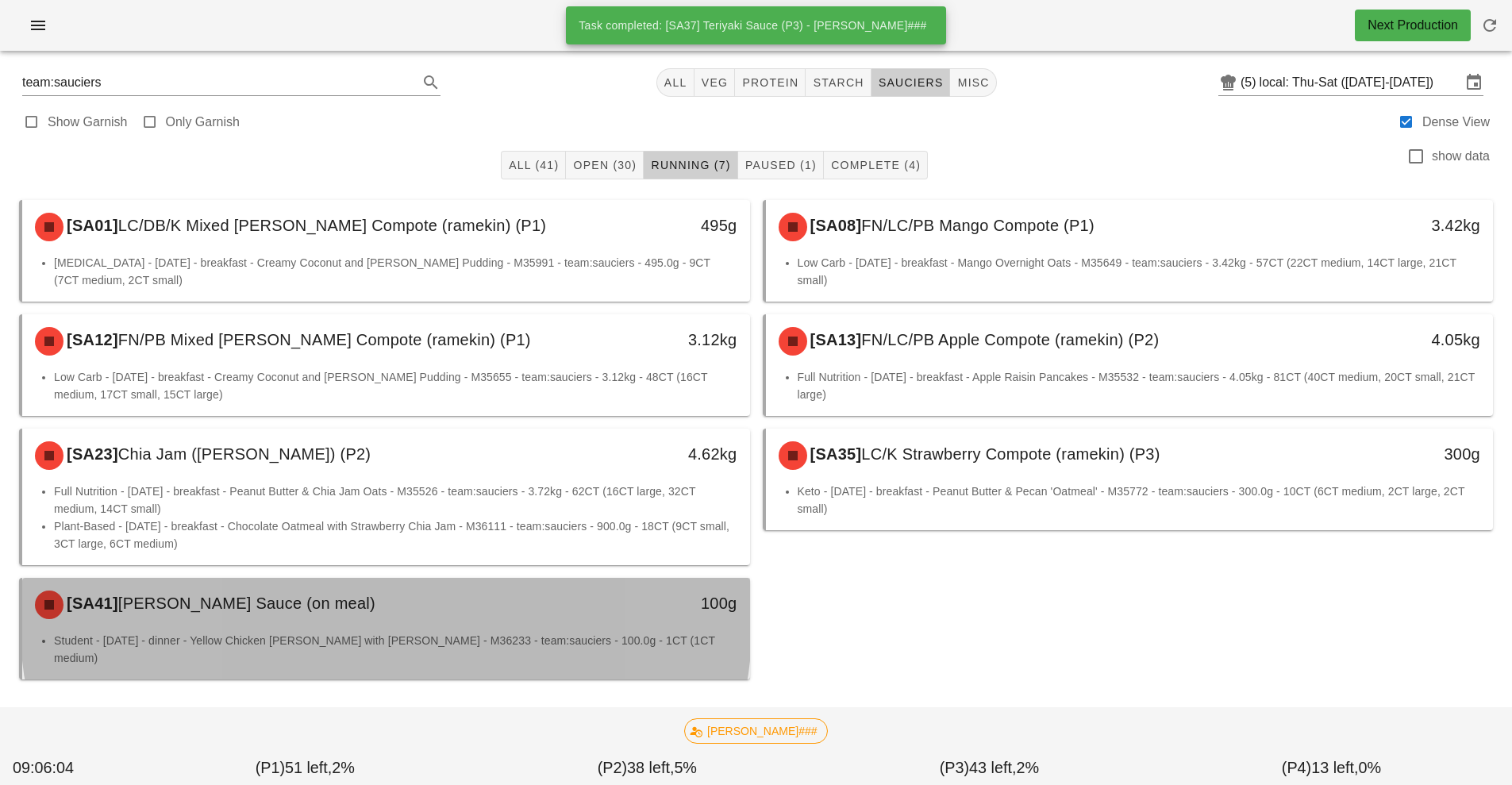
click at [568, 640] on li "Student - [DATE] - dinner - Yellow Chicken [PERSON_NAME] with [PERSON_NAME] - M…" at bounding box center [395, 649] width 684 height 35
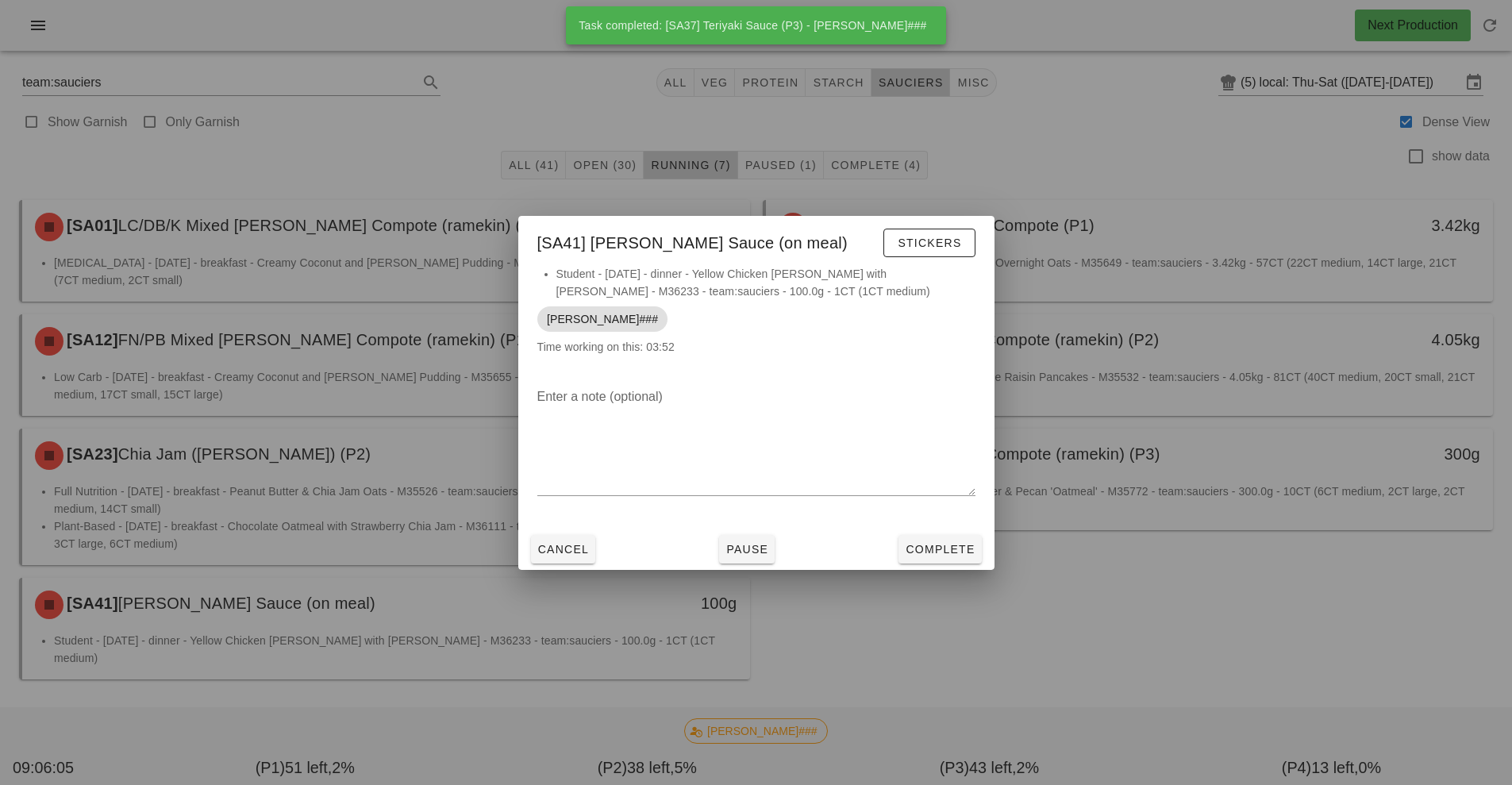
click at [923, 270] on li "Student - [DATE] - dinner - Yellow Chicken [PERSON_NAME] with [PERSON_NAME] - M…" at bounding box center [766, 282] width 419 height 35
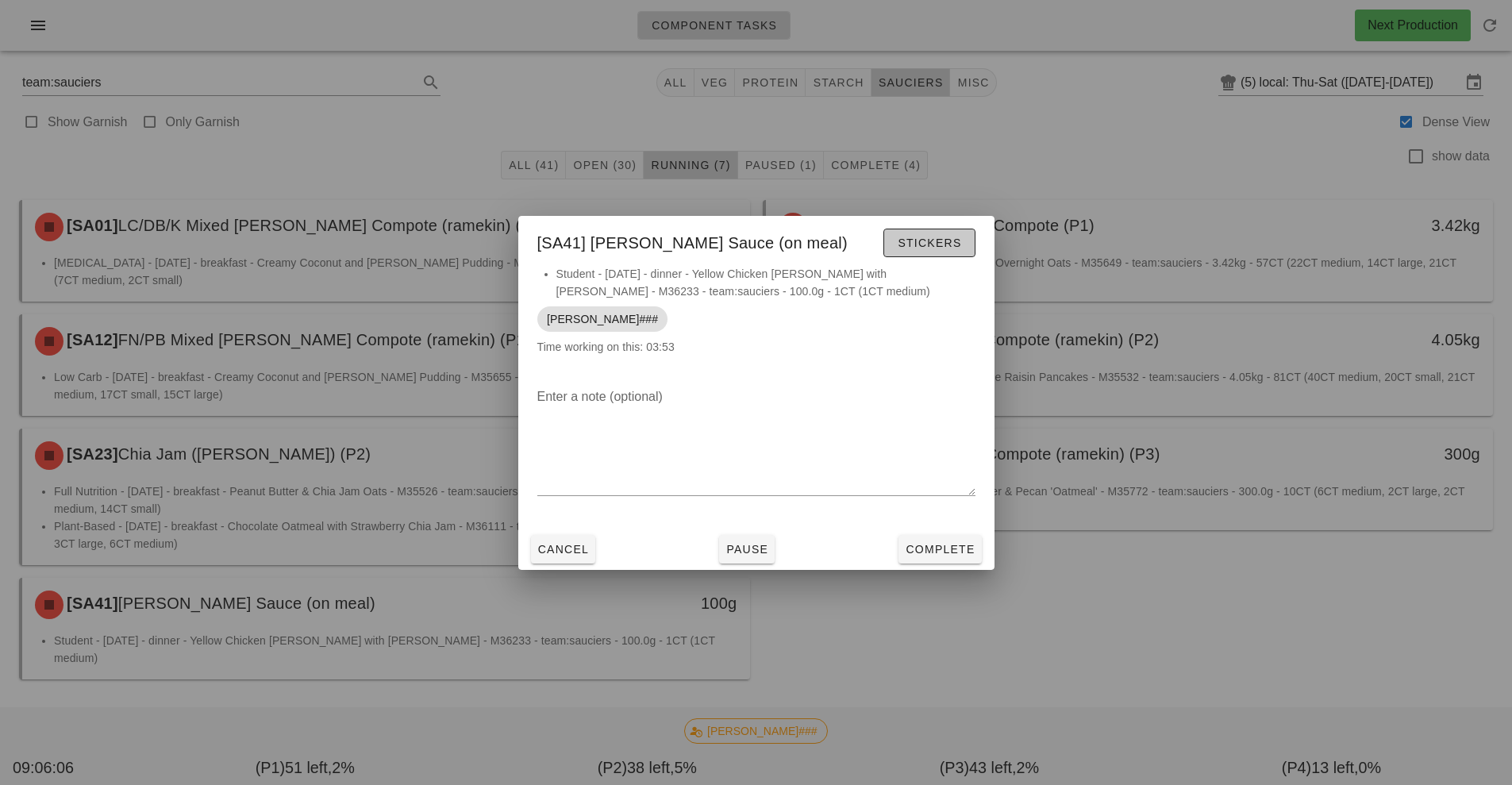
click at [916, 250] on button "Stickers" at bounding box center [928, 243] width 91 height 28
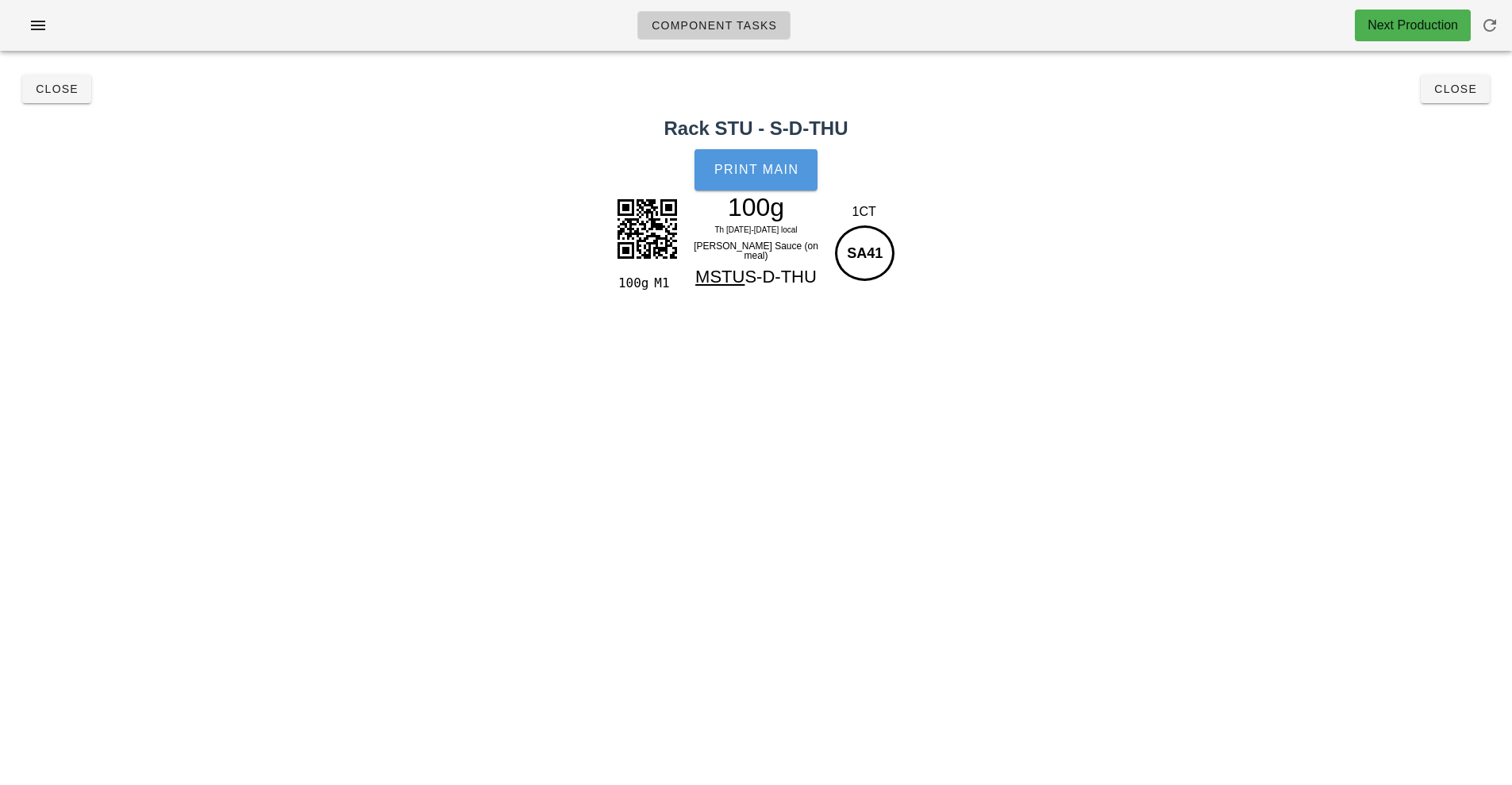
click at [746, 170] on span "Print Main" at bounding box center [756, 169] width 85 height 14
click at [68, 85] on span "Close" at bounding box center [57, 89] width 44 height 13
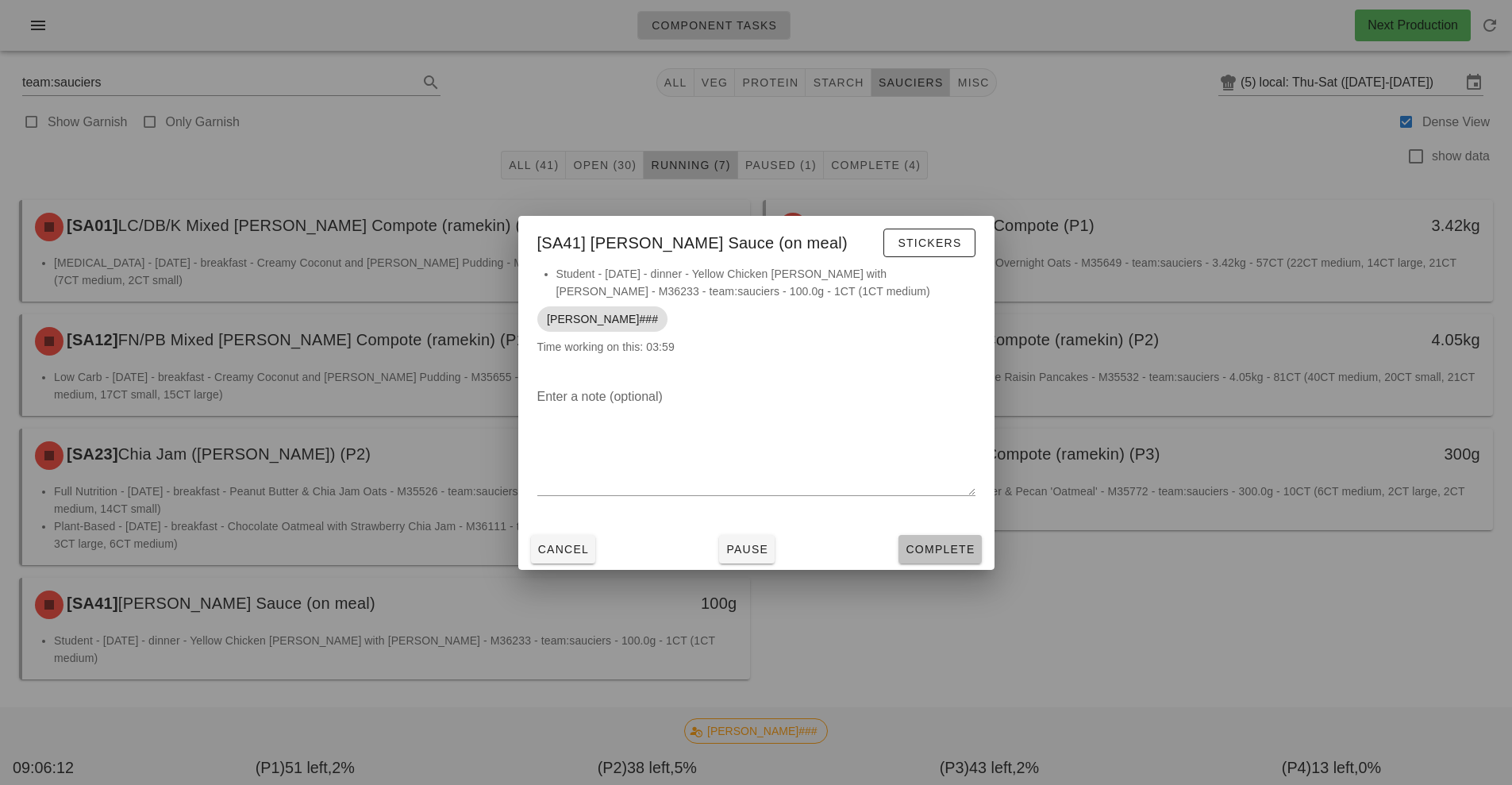
click at [931, 549] on span "Complete" at bounding box center [939, 549] width 70 height 13
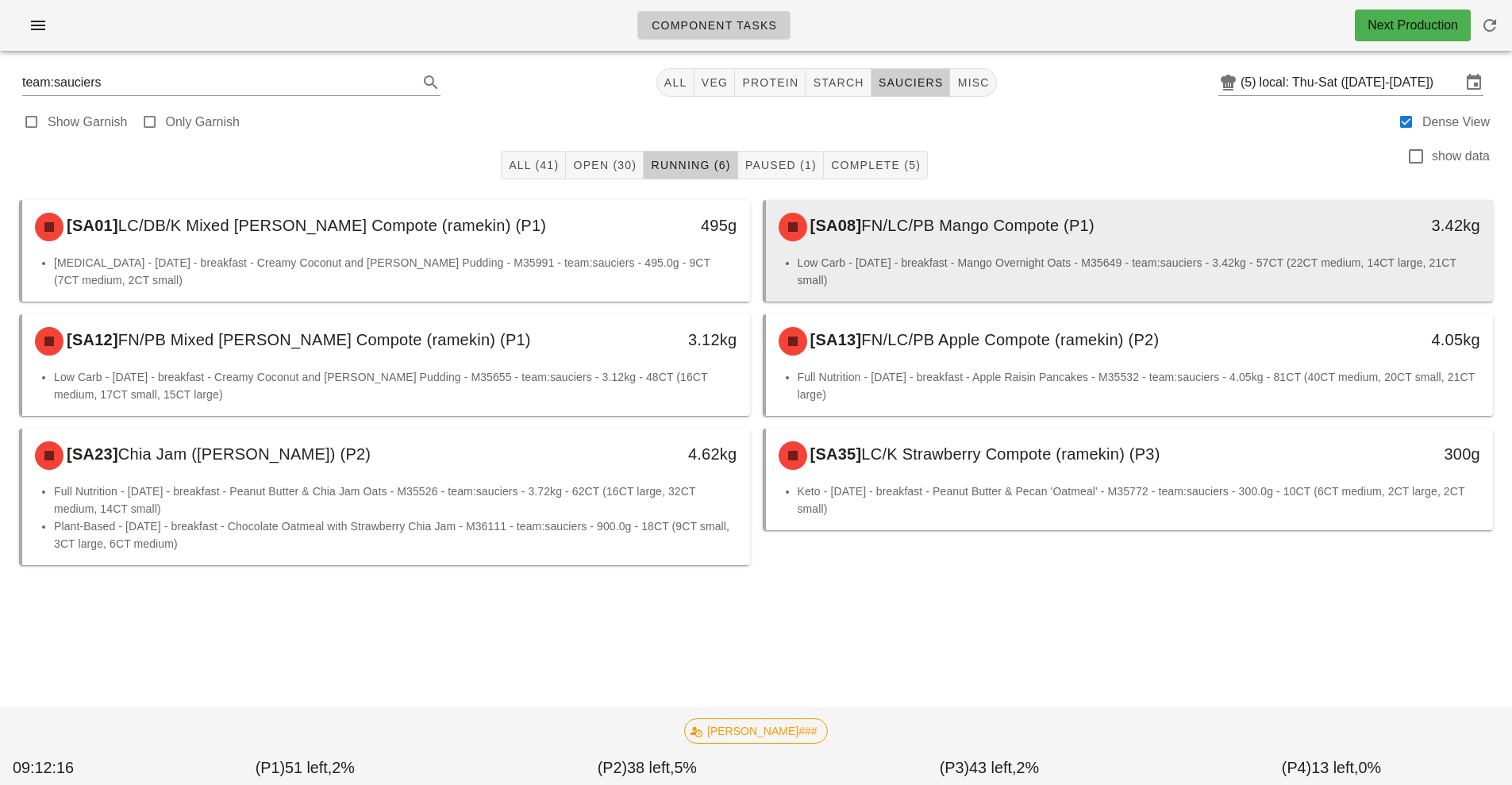
click at [929, 244] on div "[SA08] FN/LC/PB Mango Compote (P1)" at bounding box center [1039, 226] width 540 height 48
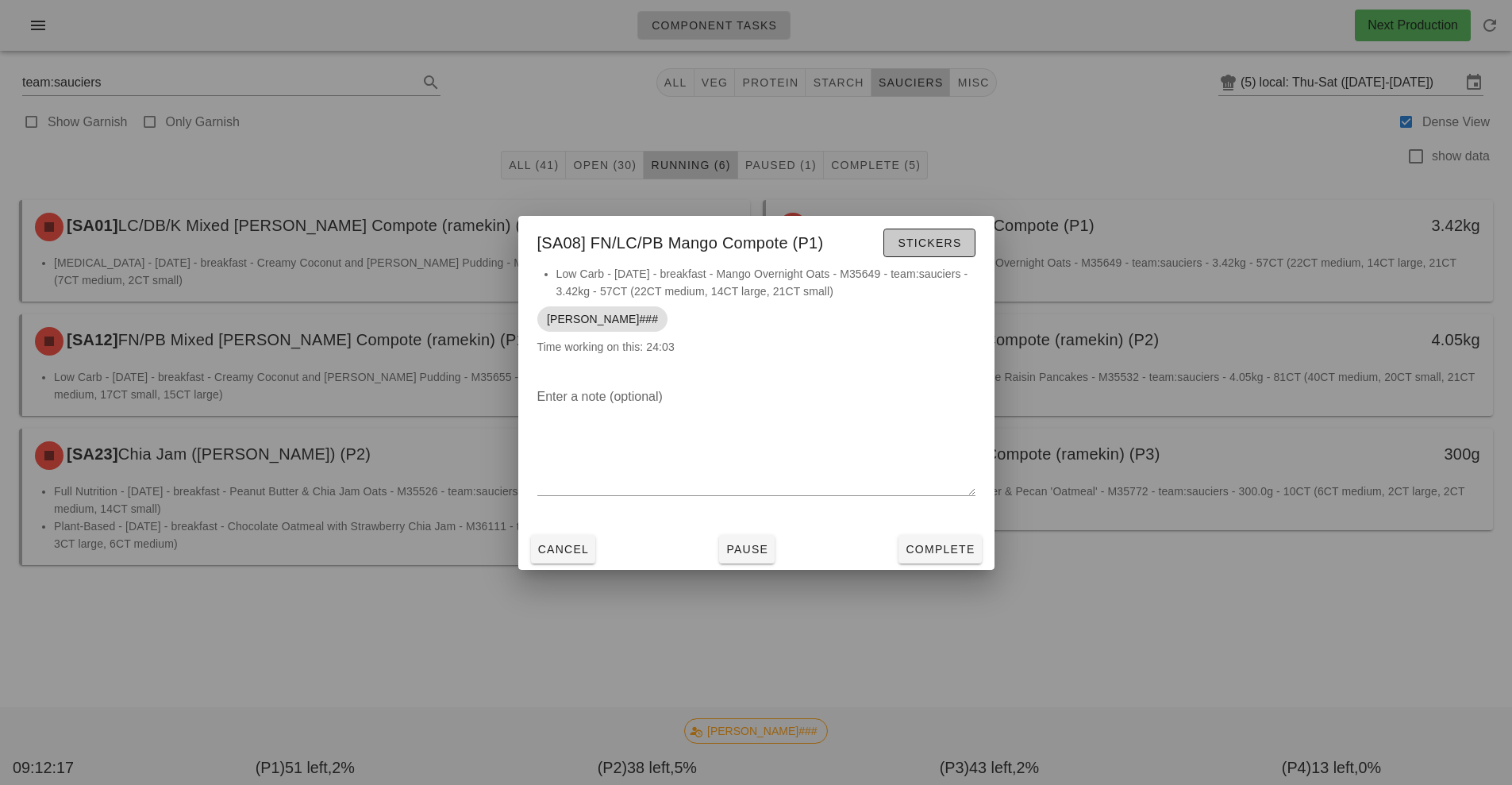
click at [925, 230] on button "Stickers" at bounding box center [928, 243] width 91 height 28
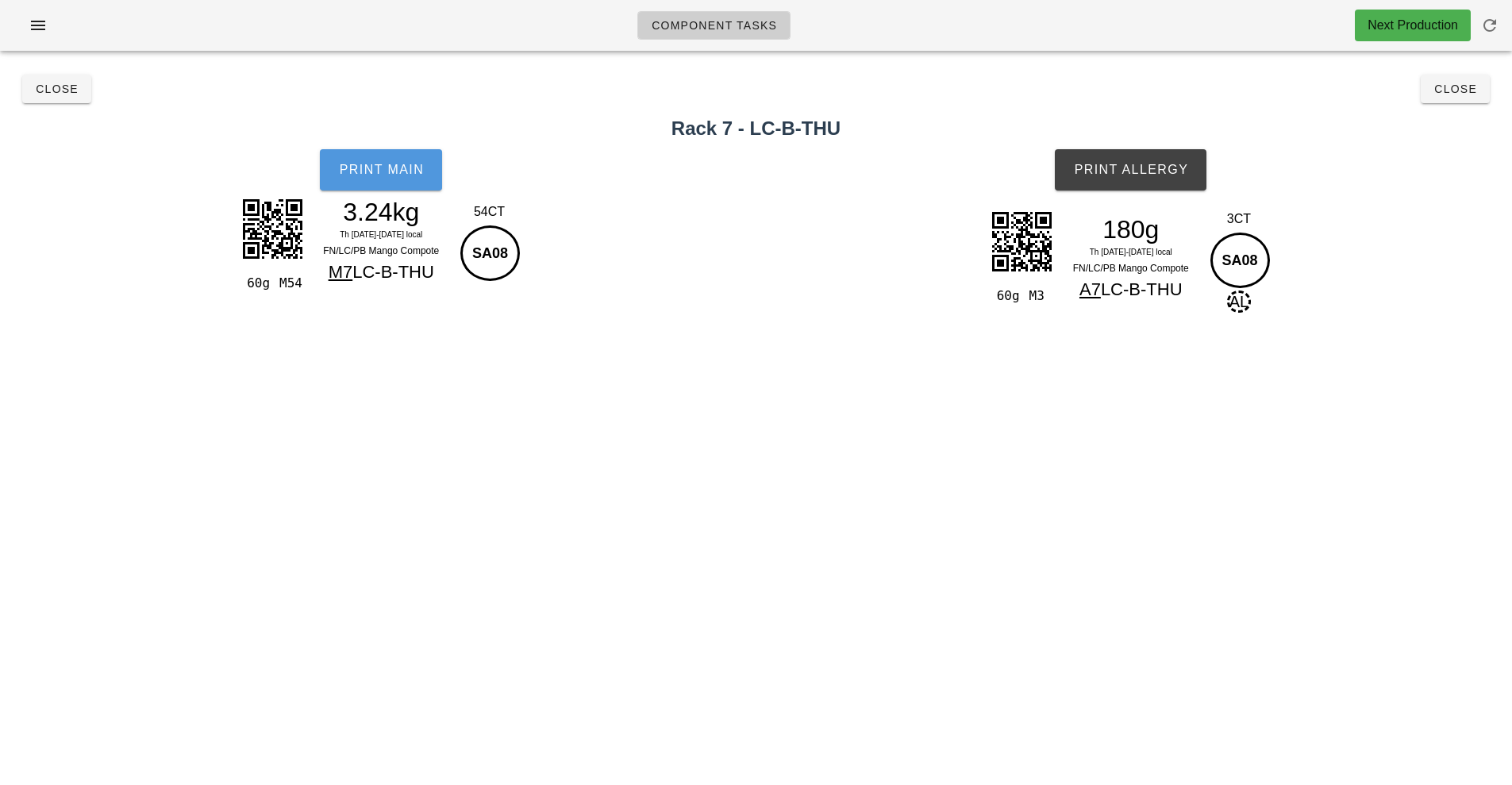
click at [362, 184] on button "Print Main" at bounding box center [381, 169] width 122 height 41
click at [1136, 185] on button "Print Allergy" at bounding box center [1130, 169] width 152 height 41
click at [49, 100] on button "Close" at bounding box center [57, 89] width 69 height 28
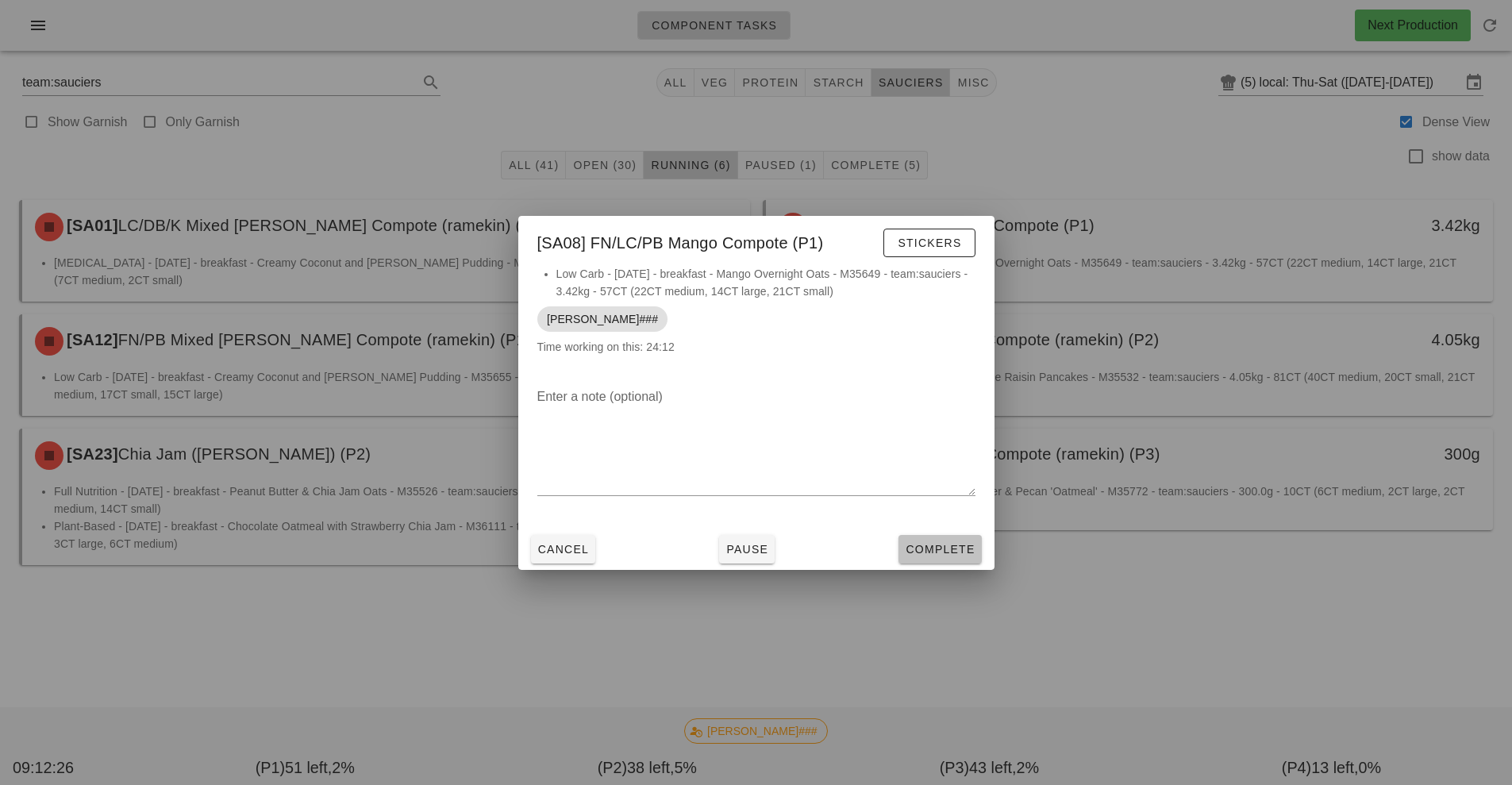
click at [937, 553] on span "Complete" at bounding box center [939, 549] width 70 height 13
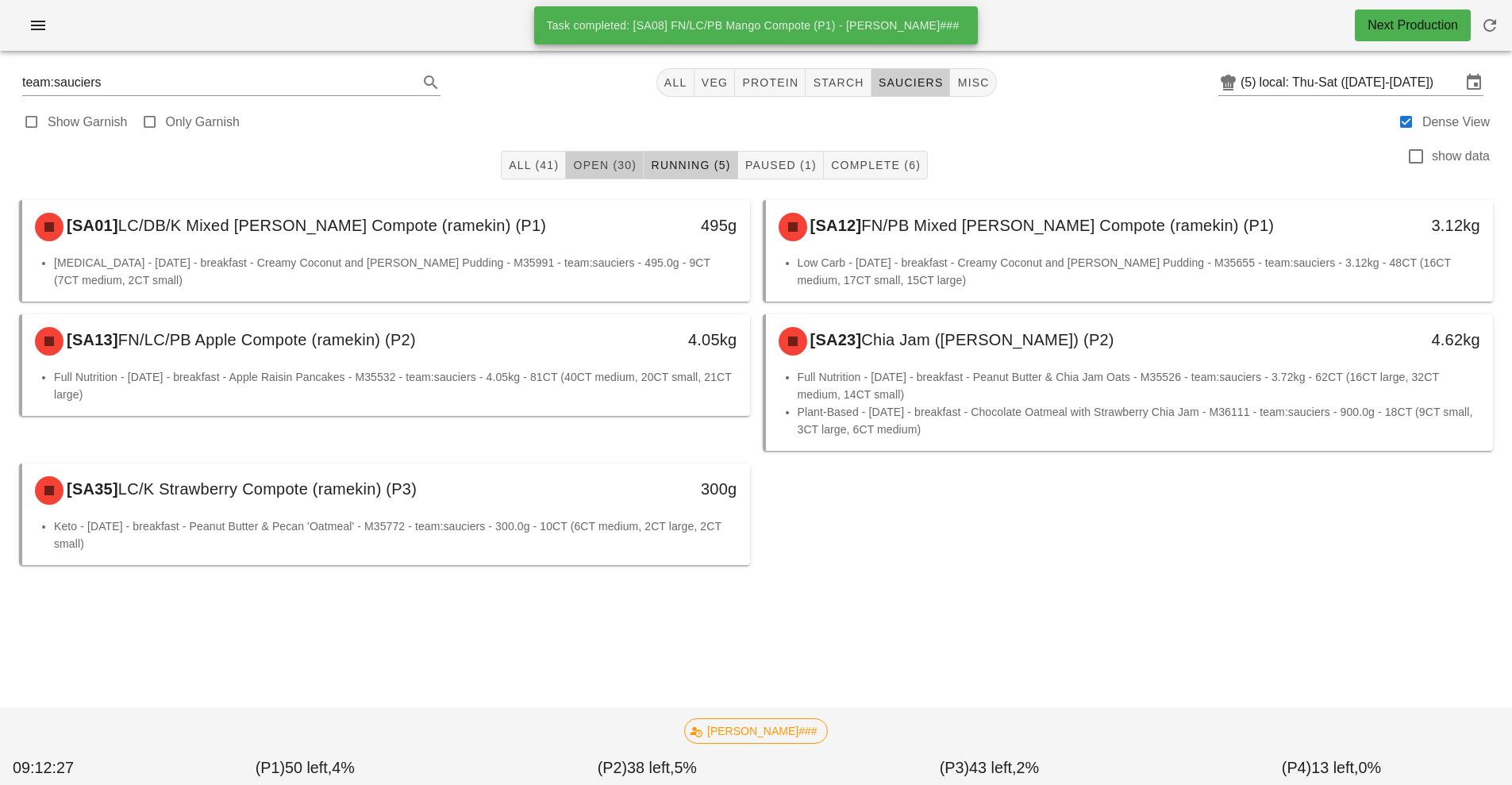
click at [601, 166] on span "Open (30)" at bounding box center [604, 164] width 65 height 13
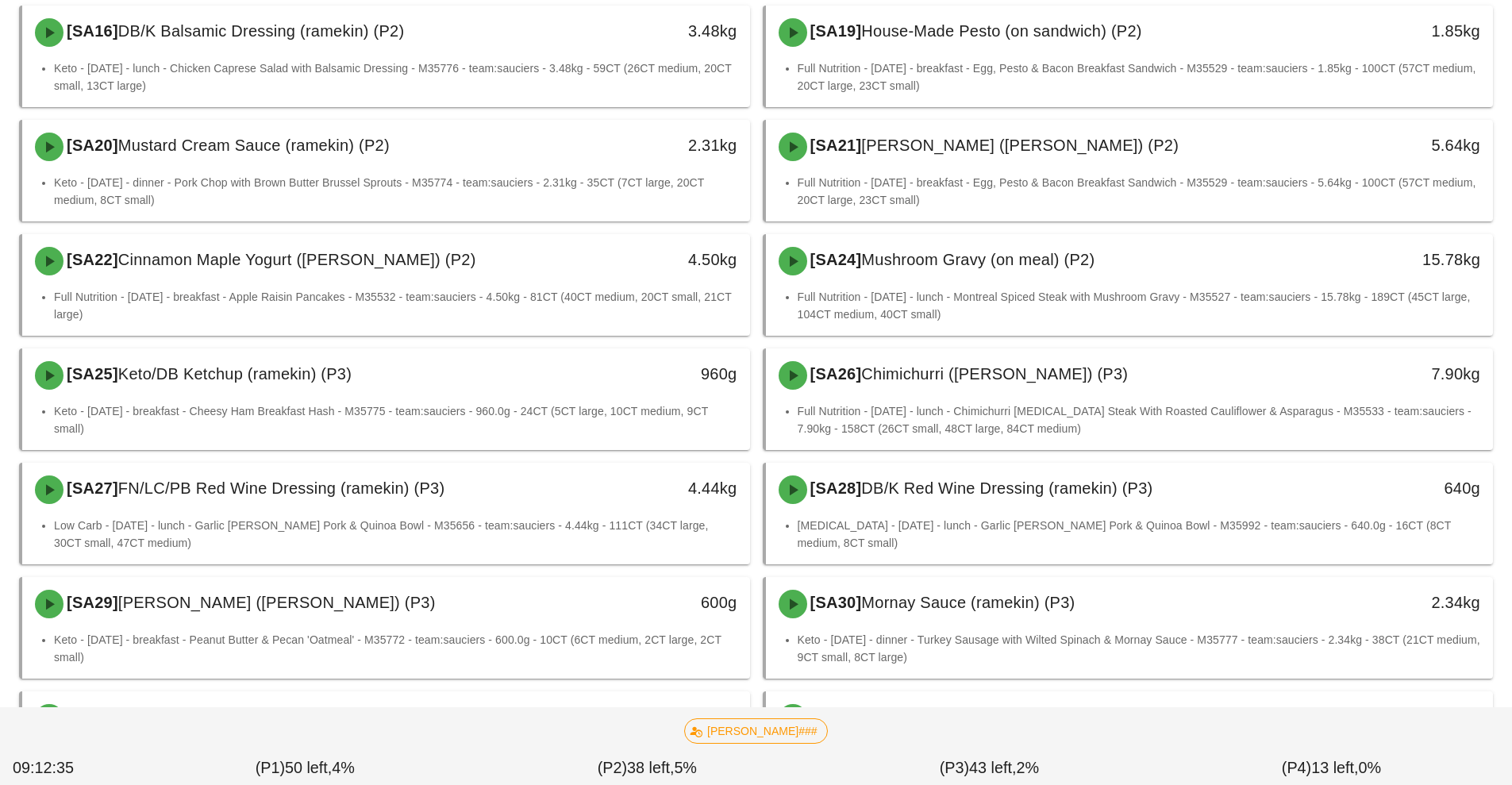
scroll to position [907, 0]
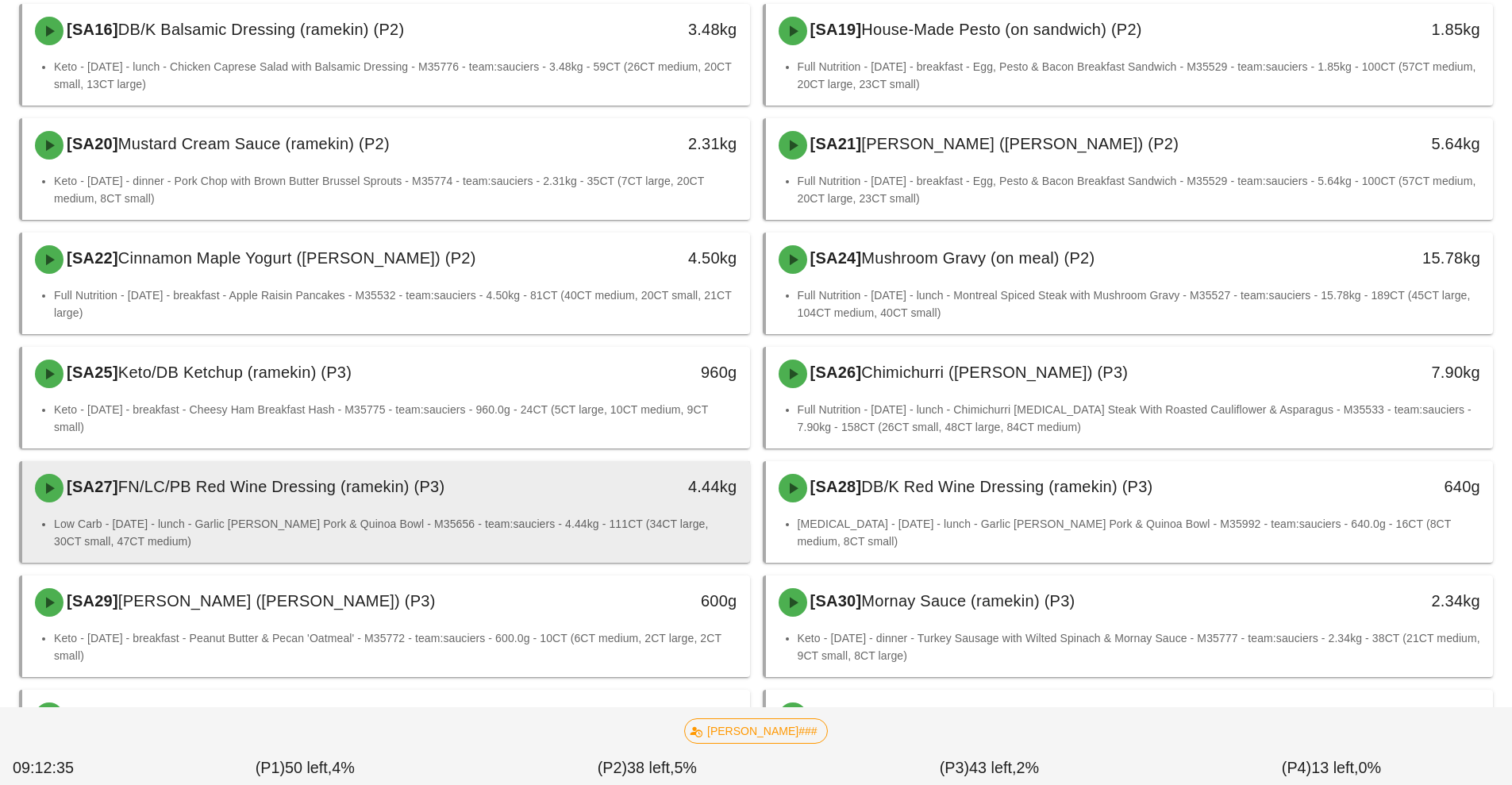
click at [581, 522] on li "Low Carb - [DATE] - lunch - Garlic [PERSON_NAME] Pork & Quinoa Bowl - M35656 - …" at bounding box center [395, 533] width 684 height 35
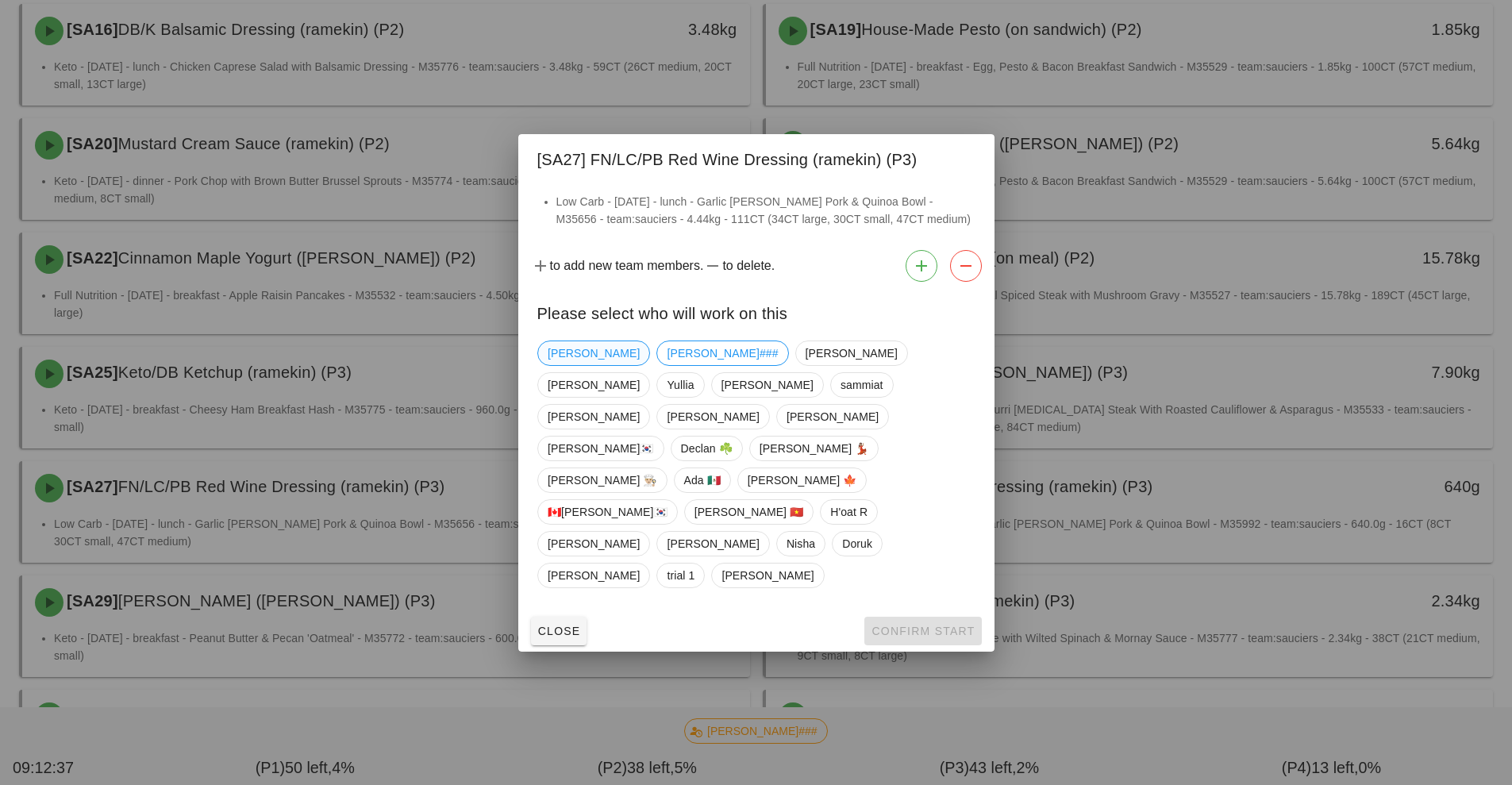
click at [559, 365] on span "[PERSON_NAME]" at bounding box center [594, 353] width 92 height 23
click at [914, 624] on span "Confirm Start" at bounding box center [922, 630] width 104 height 13
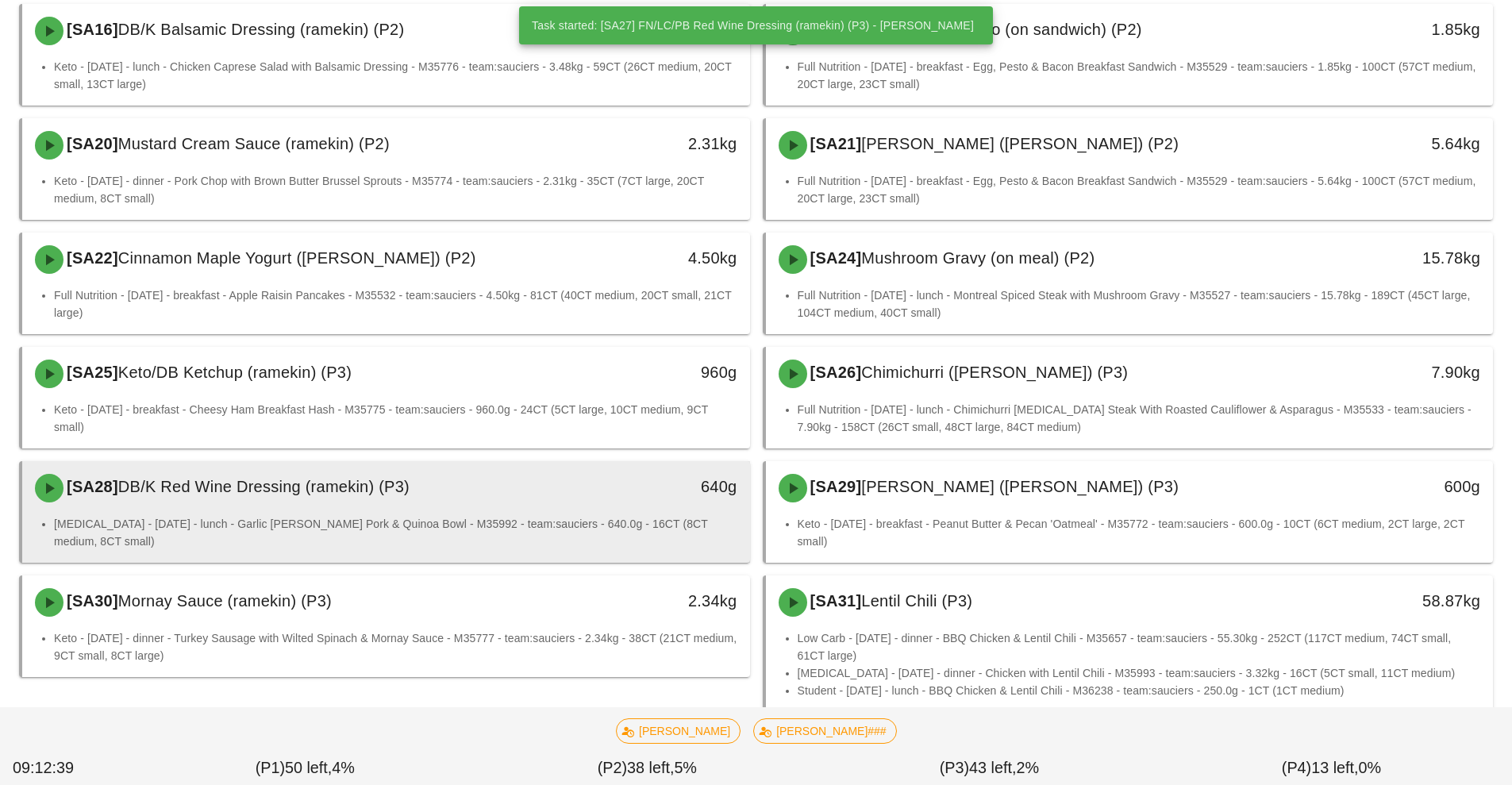
click at [518, 511] on div "[SA28] DB/K Red Wine Dressing (ramekin) (P3)" at bounding box center [295, 488] width 540 height 48
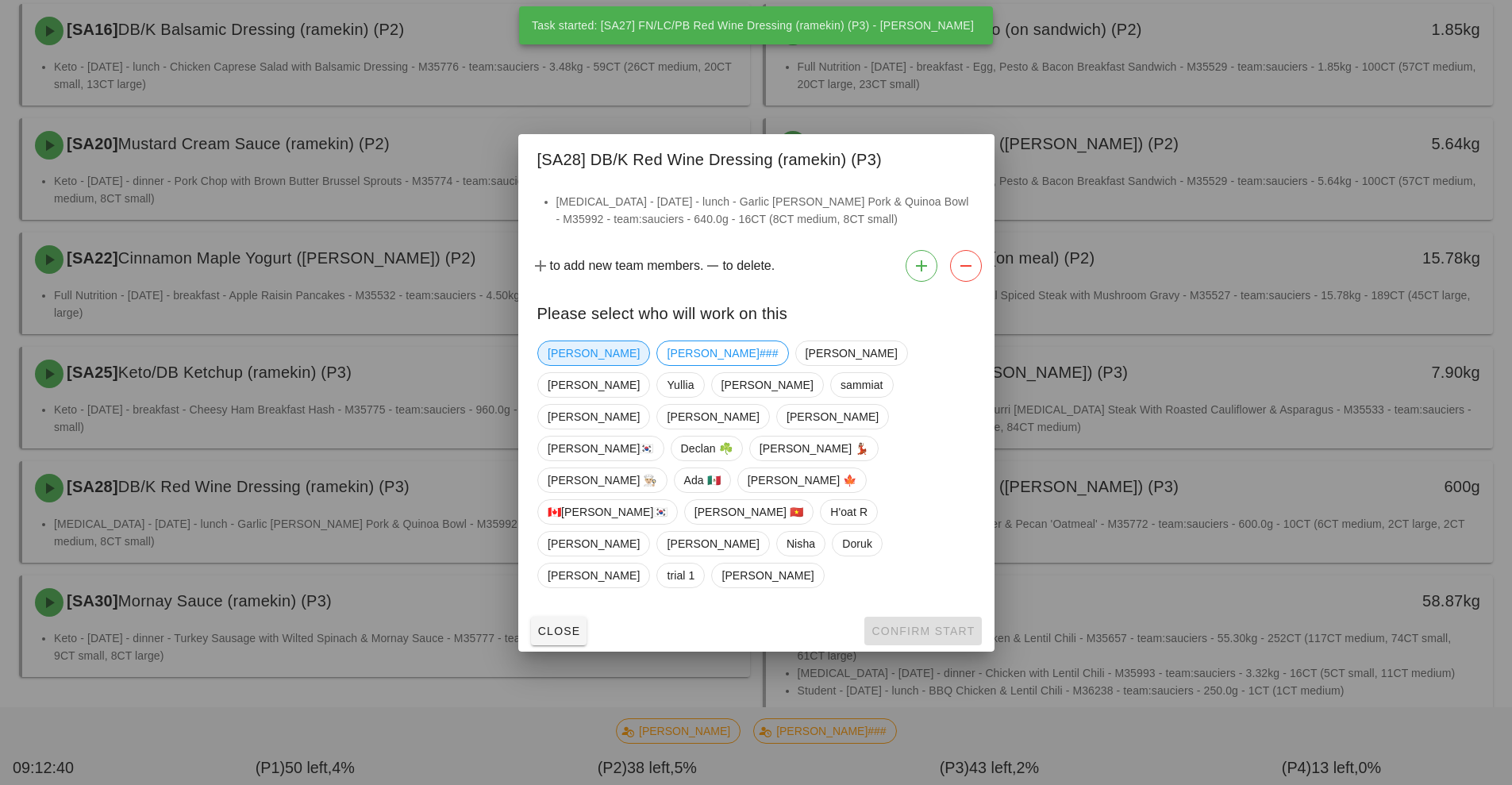
click at [562, 365] on span "[PERSON_NAME]" at bounding box center [594, 353] width 92 height 23
click at [911, 624] on span "Confirm Start" at bounding box center [922, 630] width 104 height 13
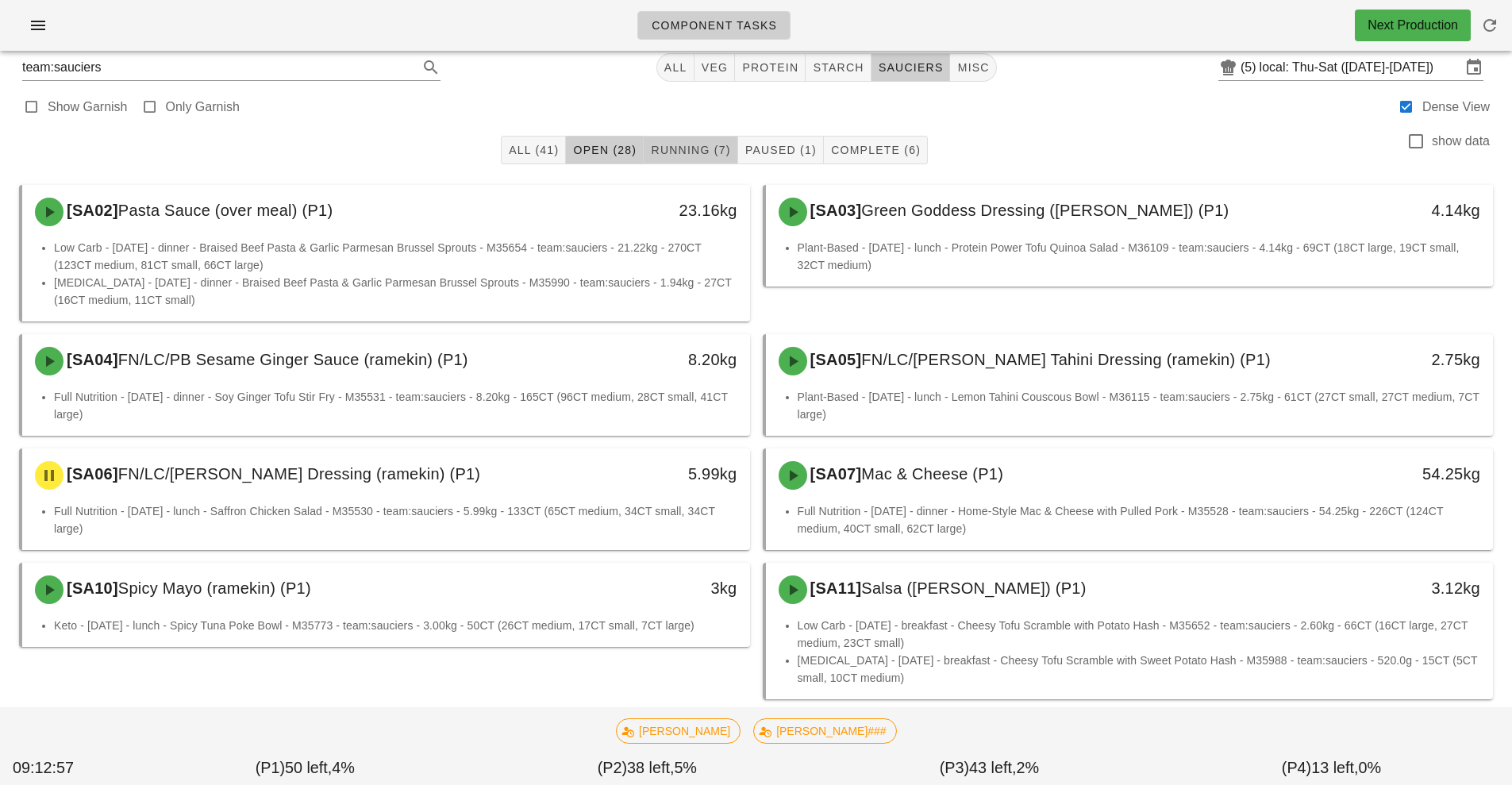
click at [701, 144] on span "Running (7)" at bounding box center [690, 149] width 80 height 13
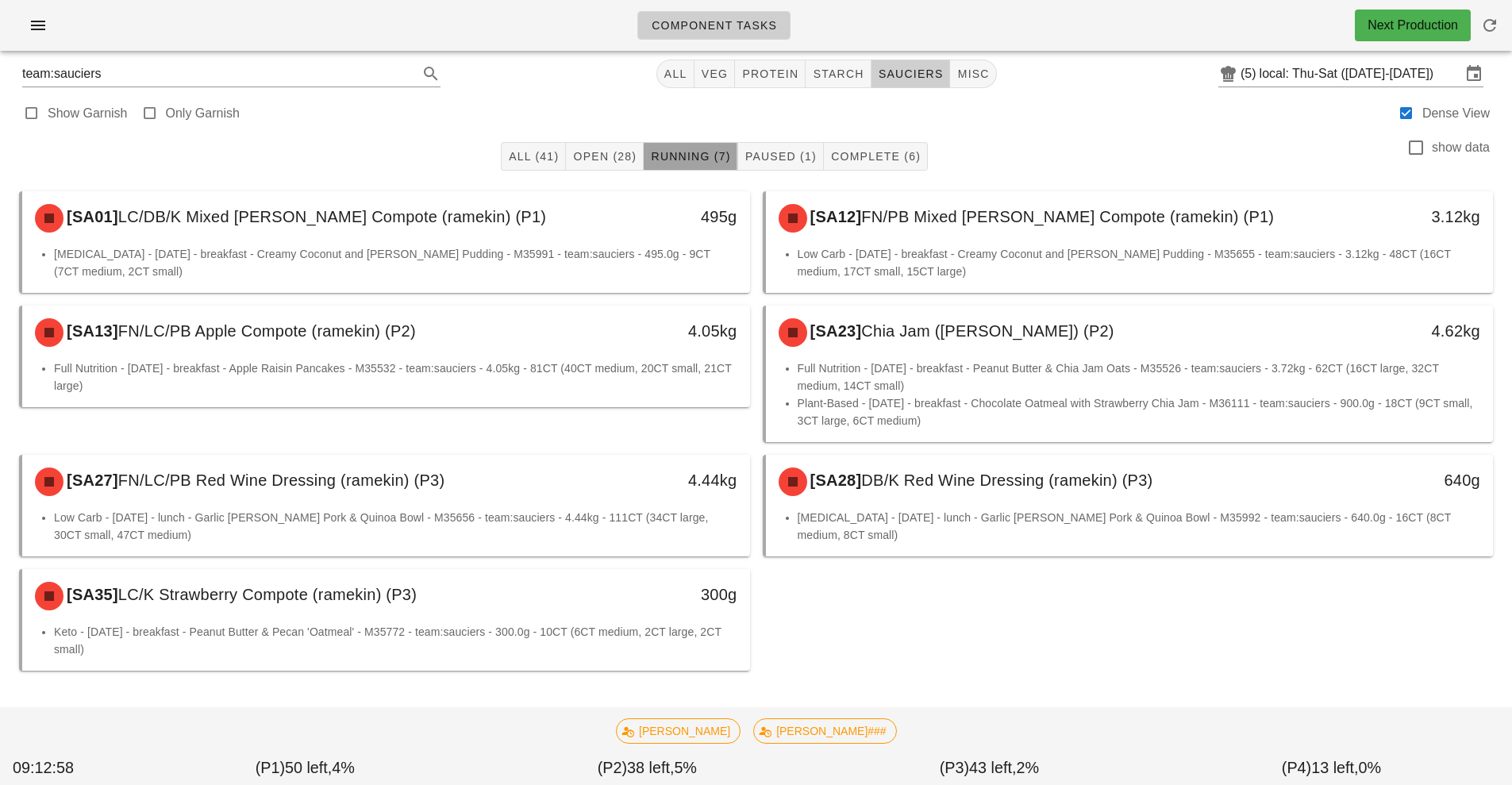
scroll to position [8, 0]
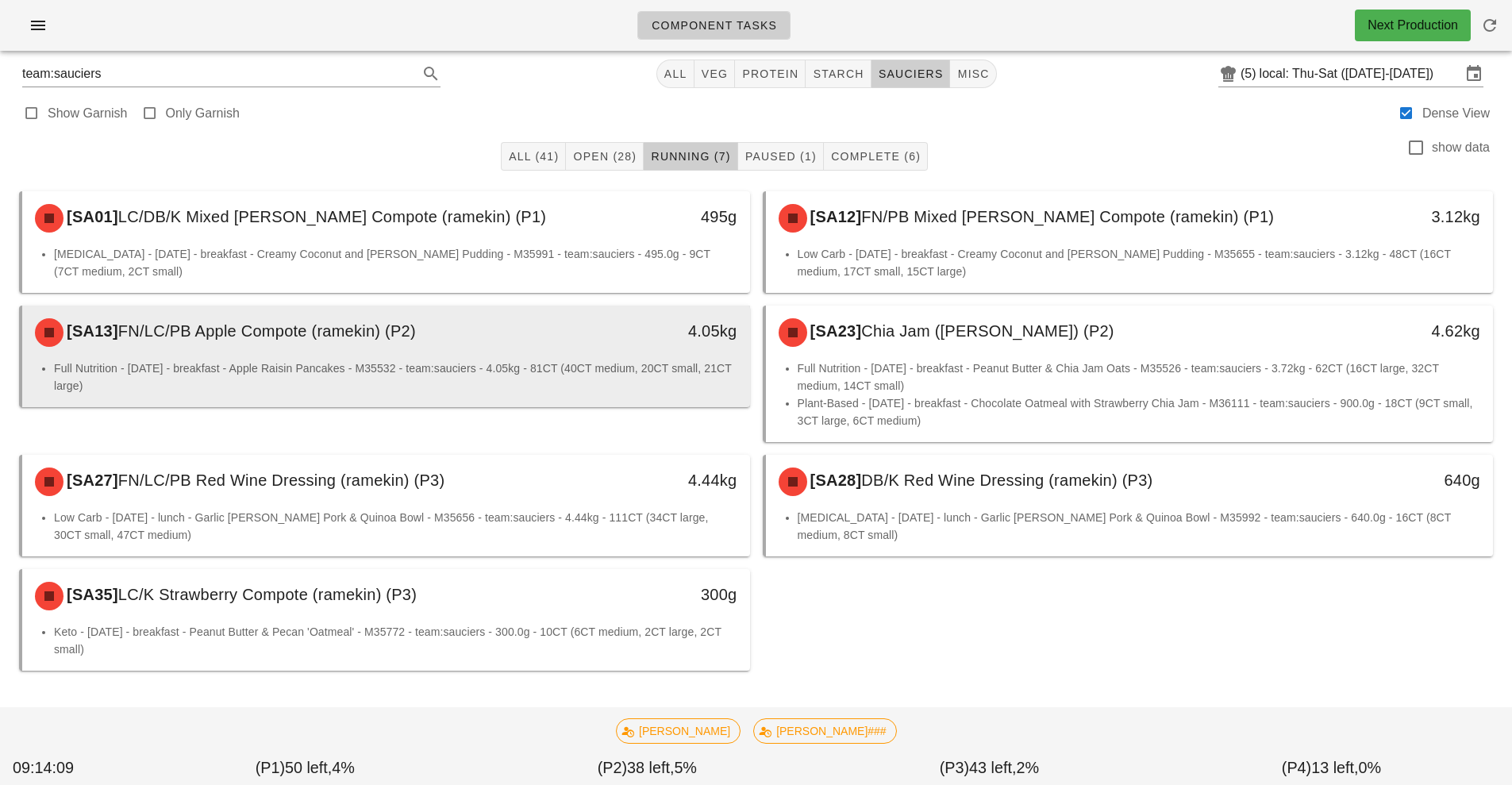
click at [463, 374] on li "Full Nutrition - [DATE] - breakfast - Apple Raisin Pancakes - M35532 - team:sau…" at bounding box center [395, 377] width 684 height 35
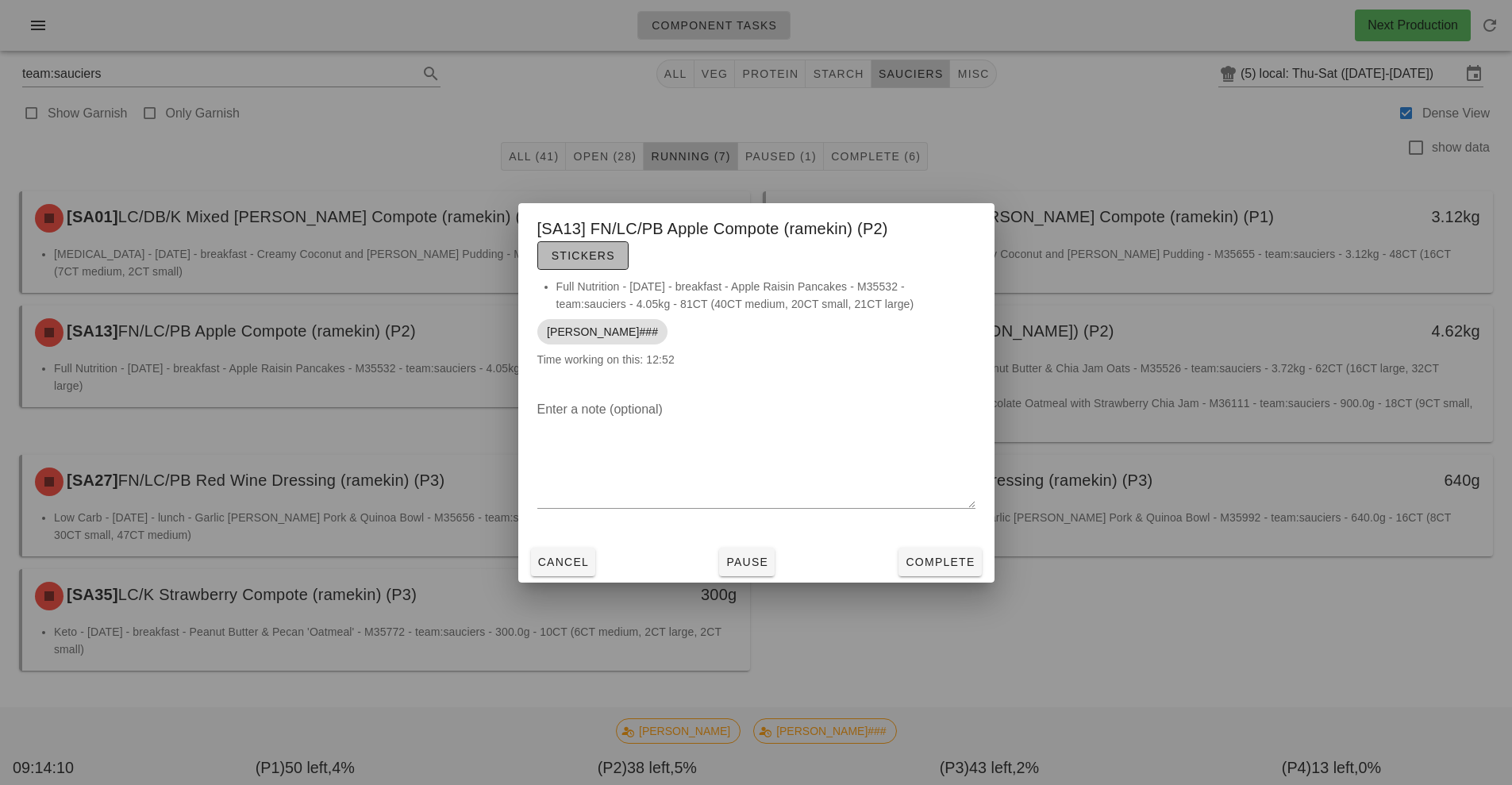
click at [583, 266] on button "Stickers" at bounding box center [582, 256] width 91 height 28
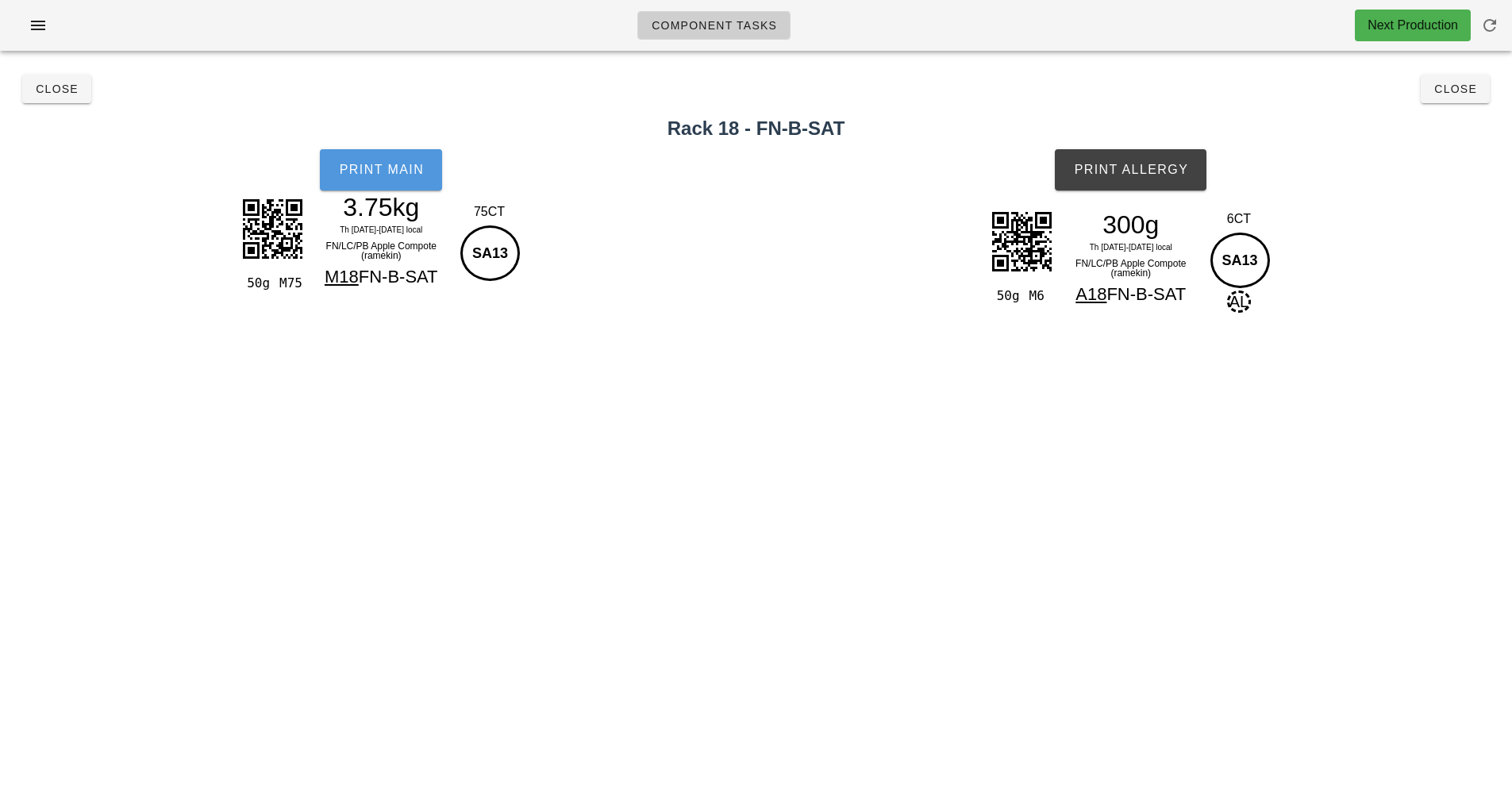
click at [413, 163] on span "Print Main" at bounding box center [381, 169] width 85 height 14
click at [1128, 186] on button "Print Allergy" at bounding box center [1130, 169] width 152 height 41
click at [23, 83] on button "Close" at bounding box center [57, 89] width 69 height 28
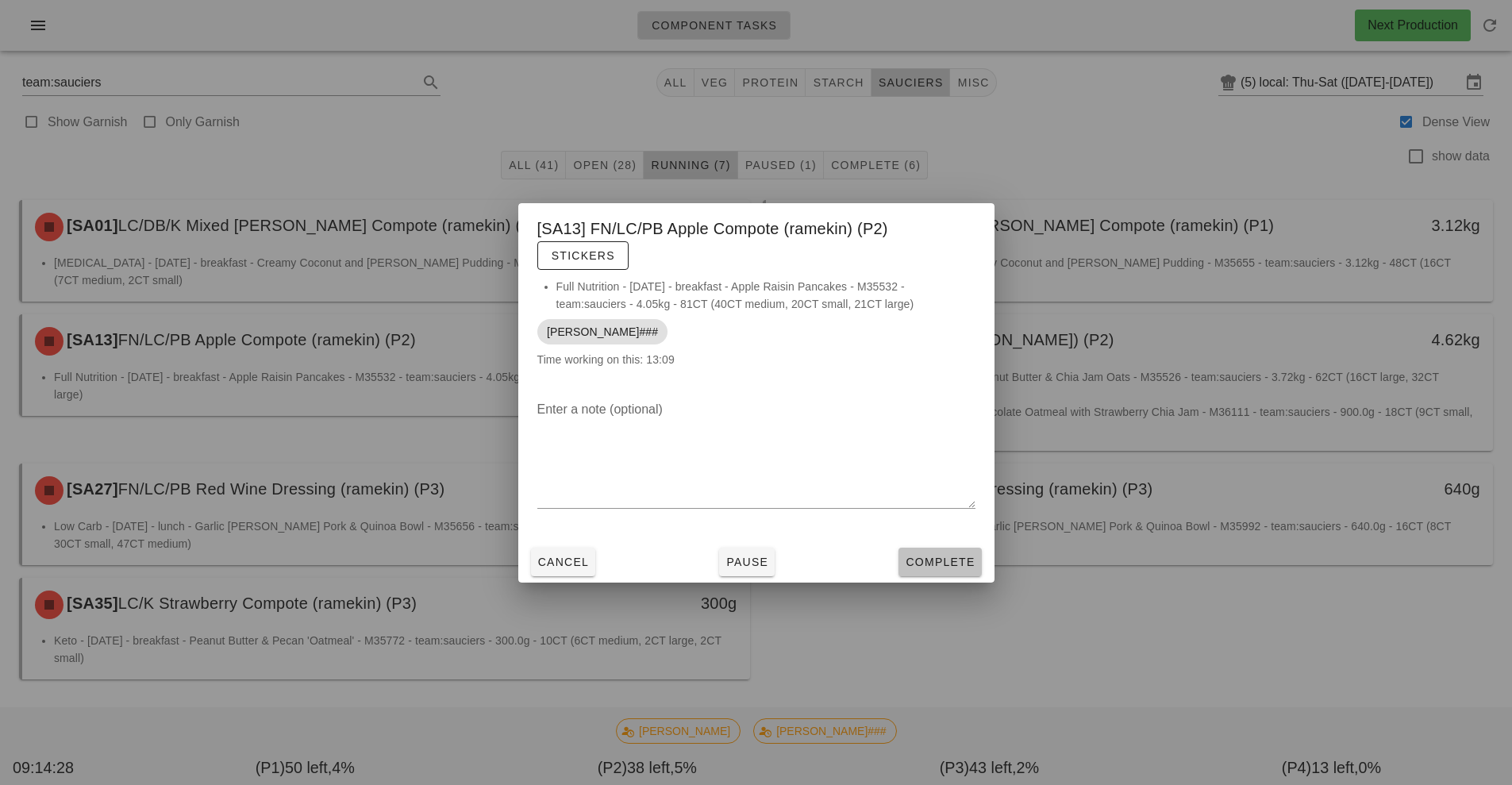
click at [936, 563] on span "Complete" at bounding box center [939, 561] width 70 height 13
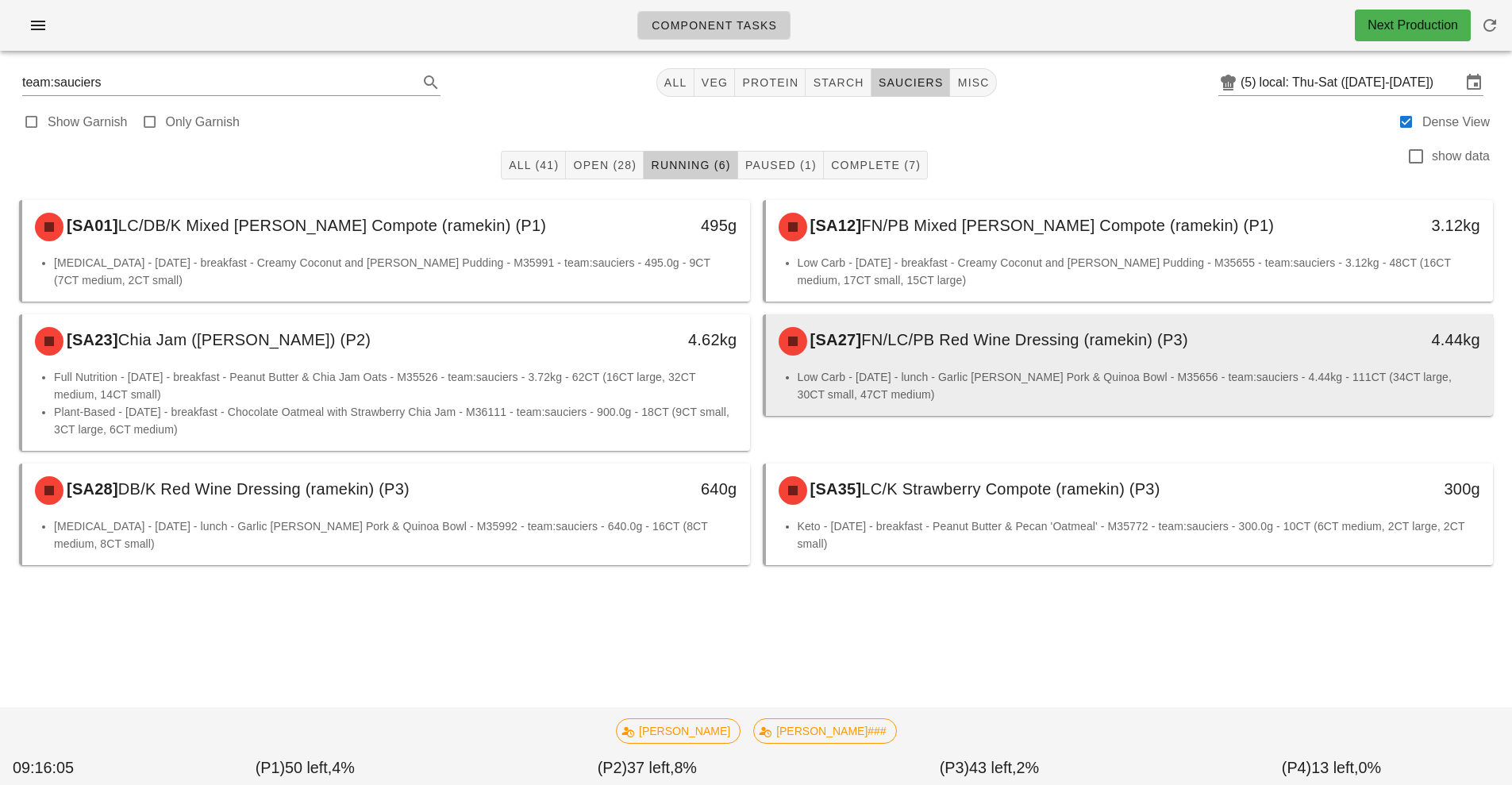
click at [1035, 355] on div "[SA27] FN/LC/PB Red Wine Dressing (ramekin) (P3)" at bounding box center [1039, 341] width 540 height 48
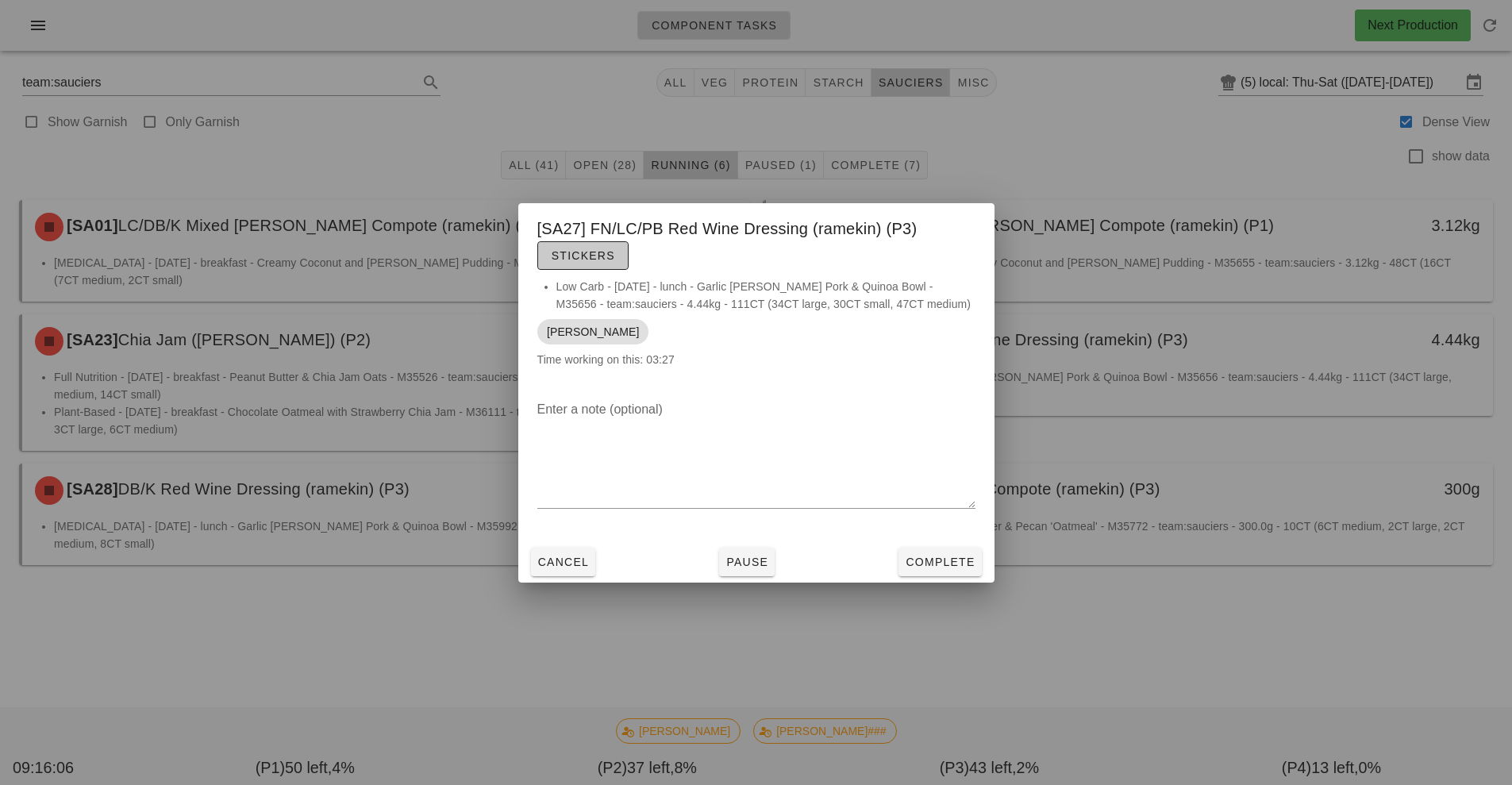
click at [578, 251] on span "Stickers" at bounding box center [582, 255] width 65 height 13
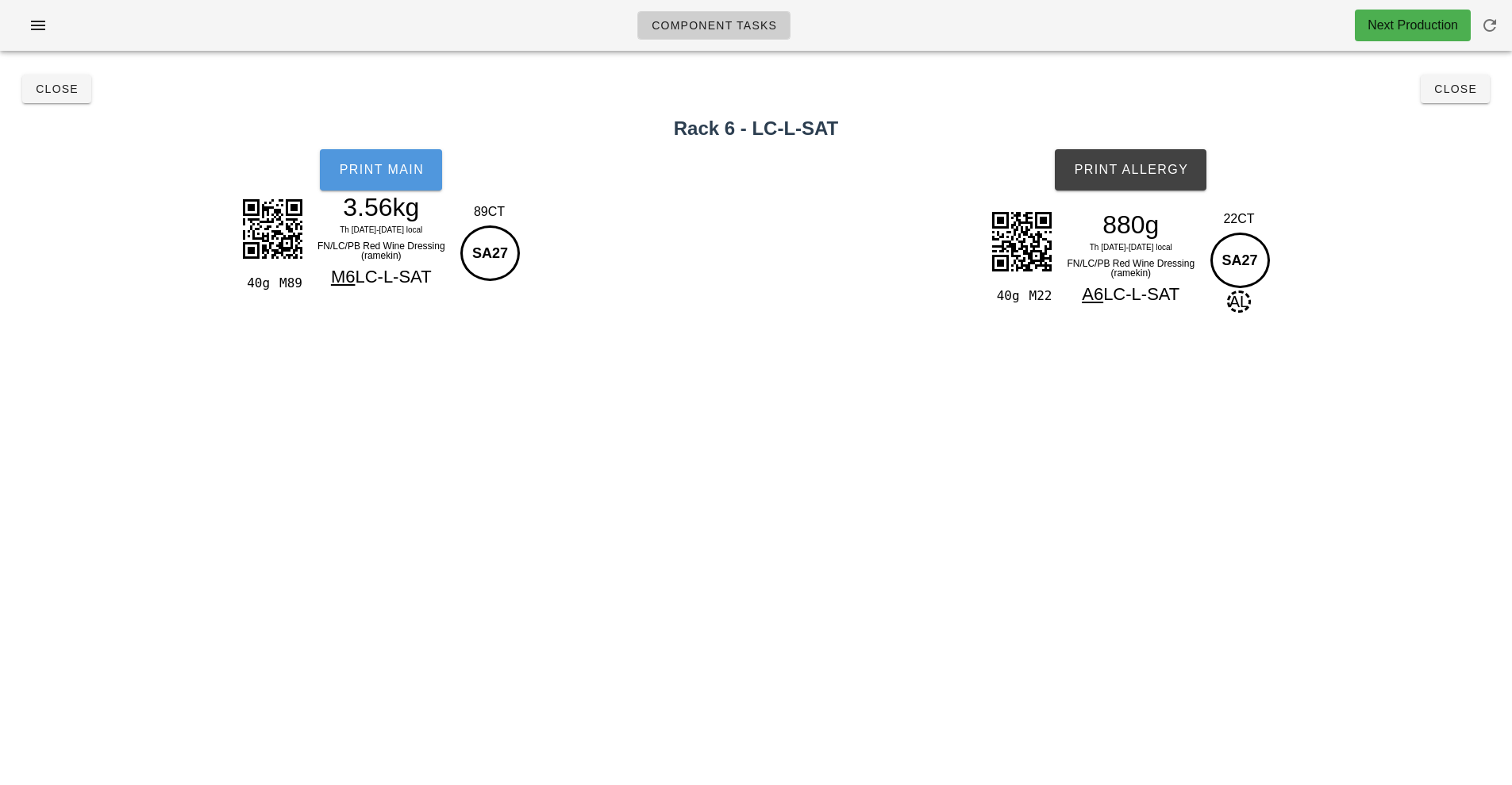
click at [360, 150] on button "Print Main" at bounding box center [381, 169] width 122 height 41
click at [1180, 160] on button "Print Allergy" at bounding box center [1130, 169] width 152 height 41
click at [1458, 89] on span "Close" at bounding box center [1455, 89] width 44 height 13
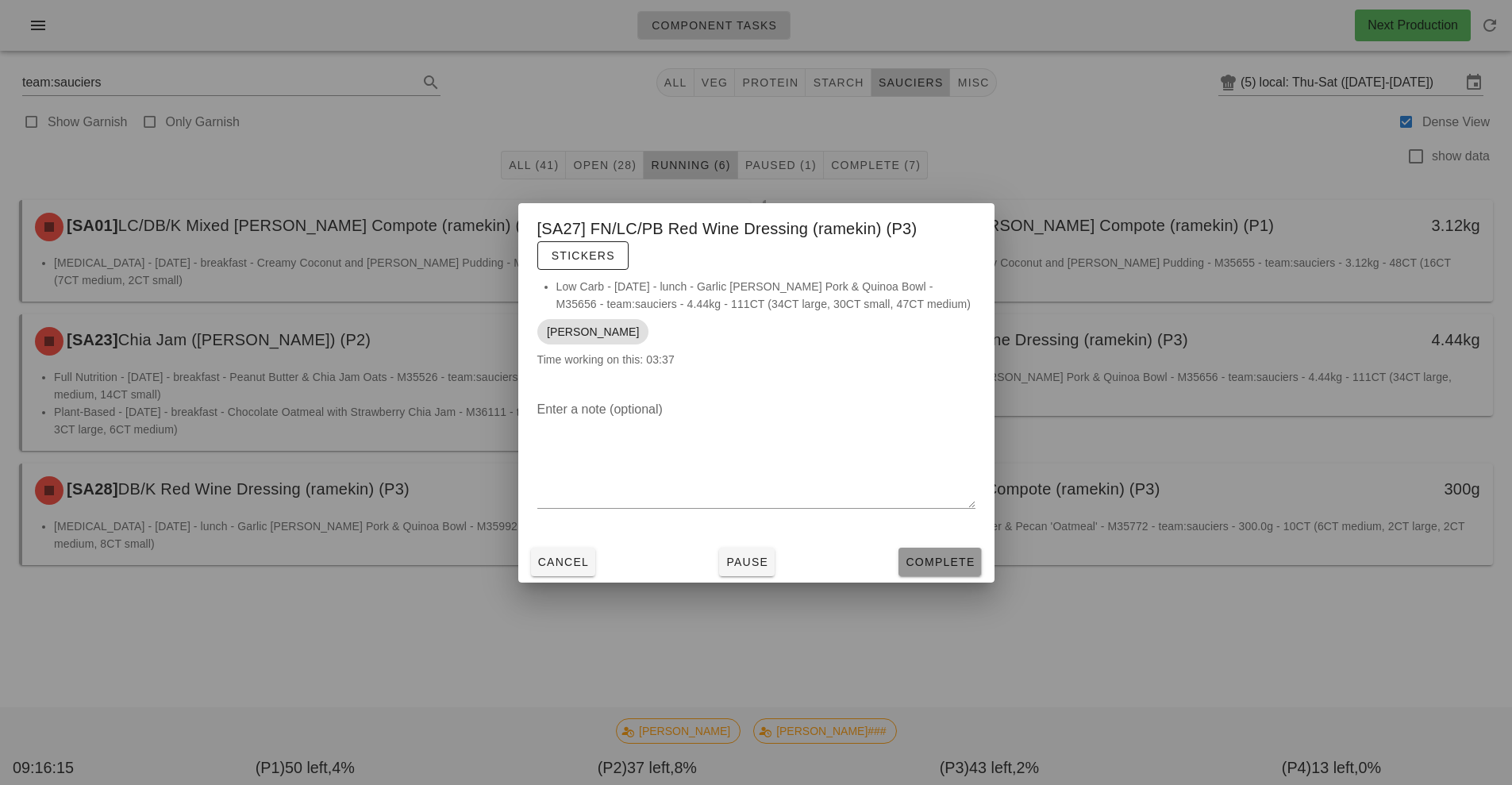
click at [945, 572] on button "Complete" at bounding box center [939, 562] width 83 height 28
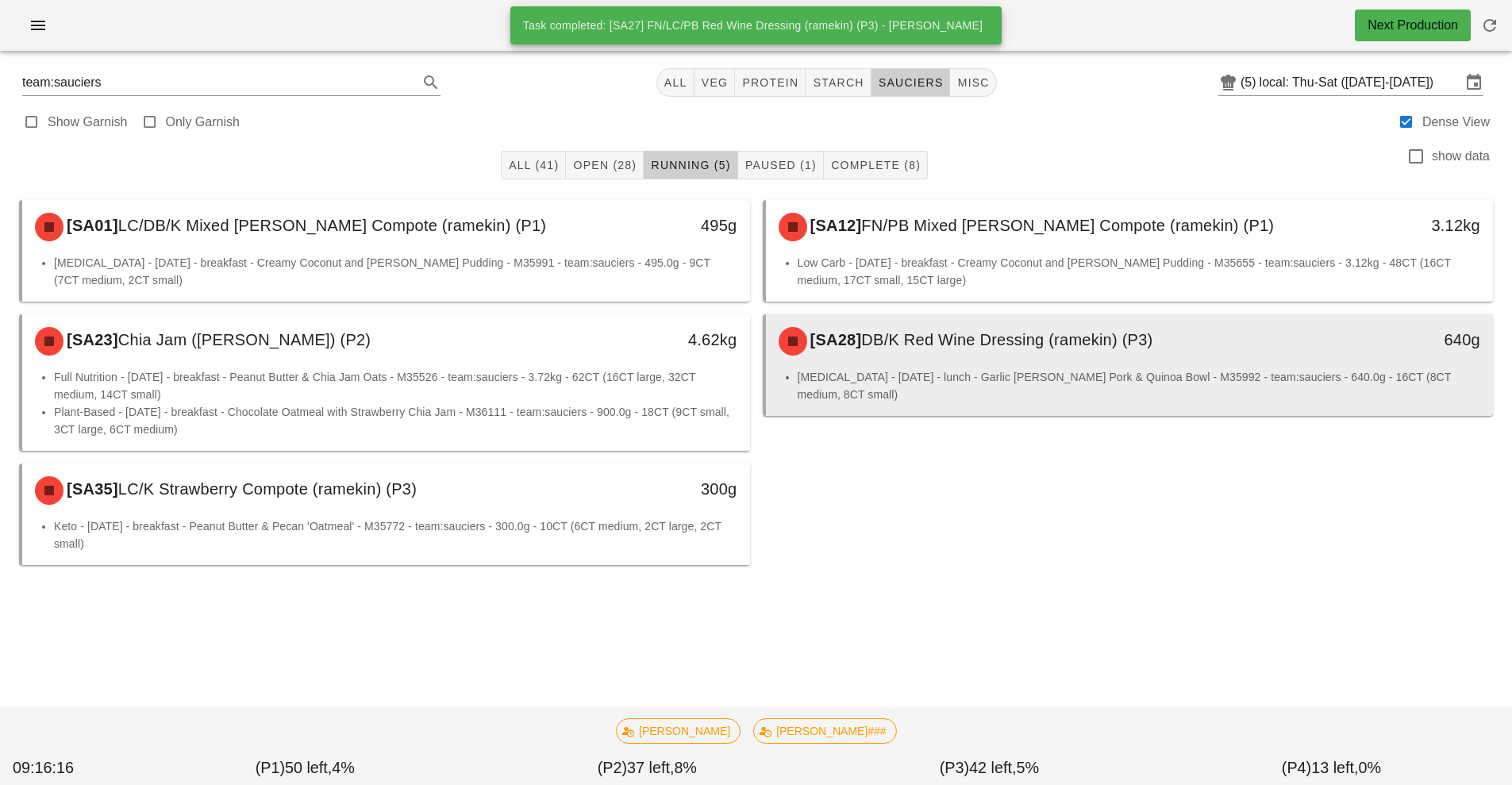
click at [1063, 357] on div "[SA28] DB/K Red Wine Dressing (ramekin) (P3)" at bounding box center [1039, 341] width 540 height 48
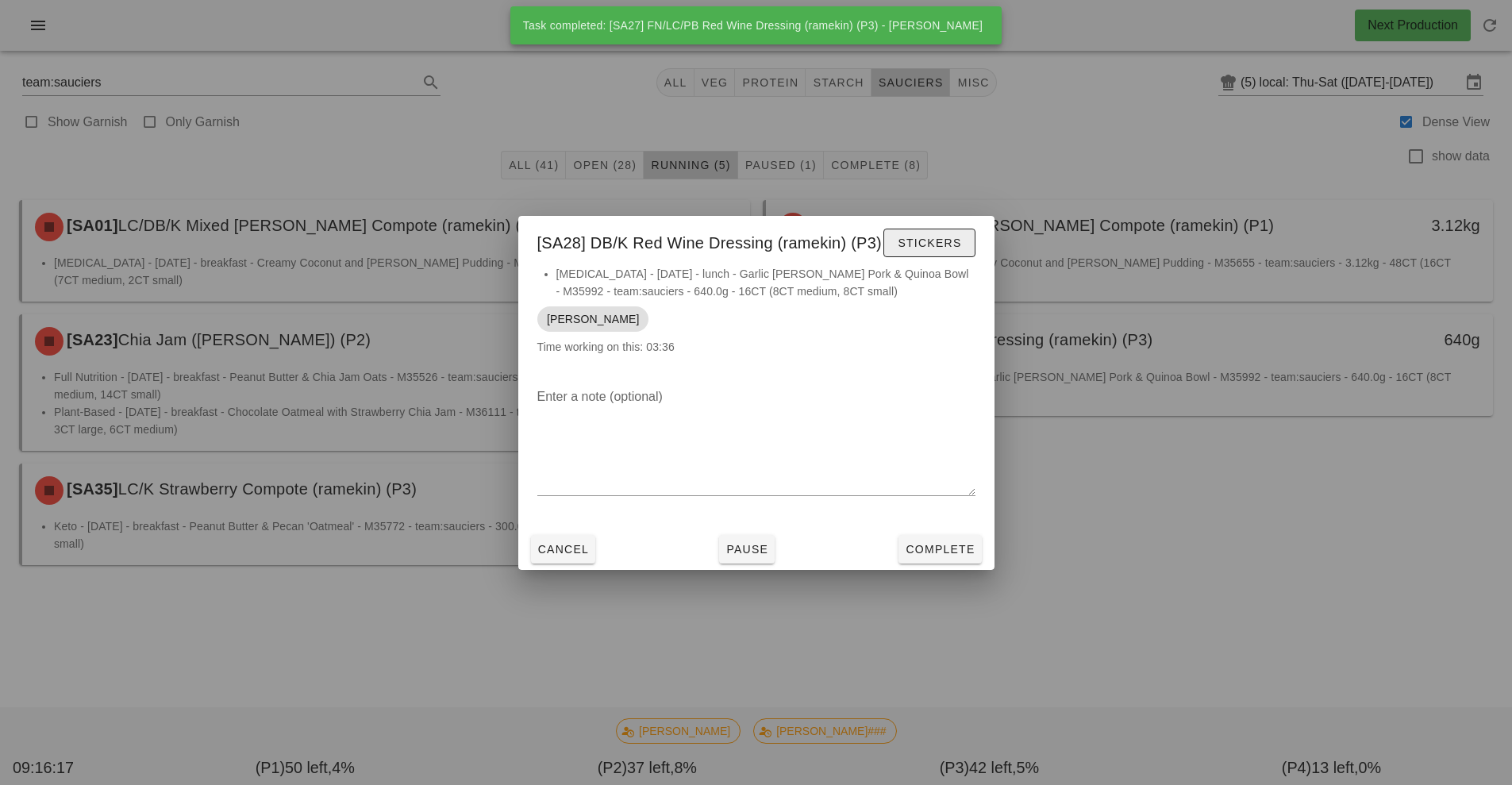
click at [916, 243] on span "Stickers" at bounding box center [928, 242] width 65 height 13
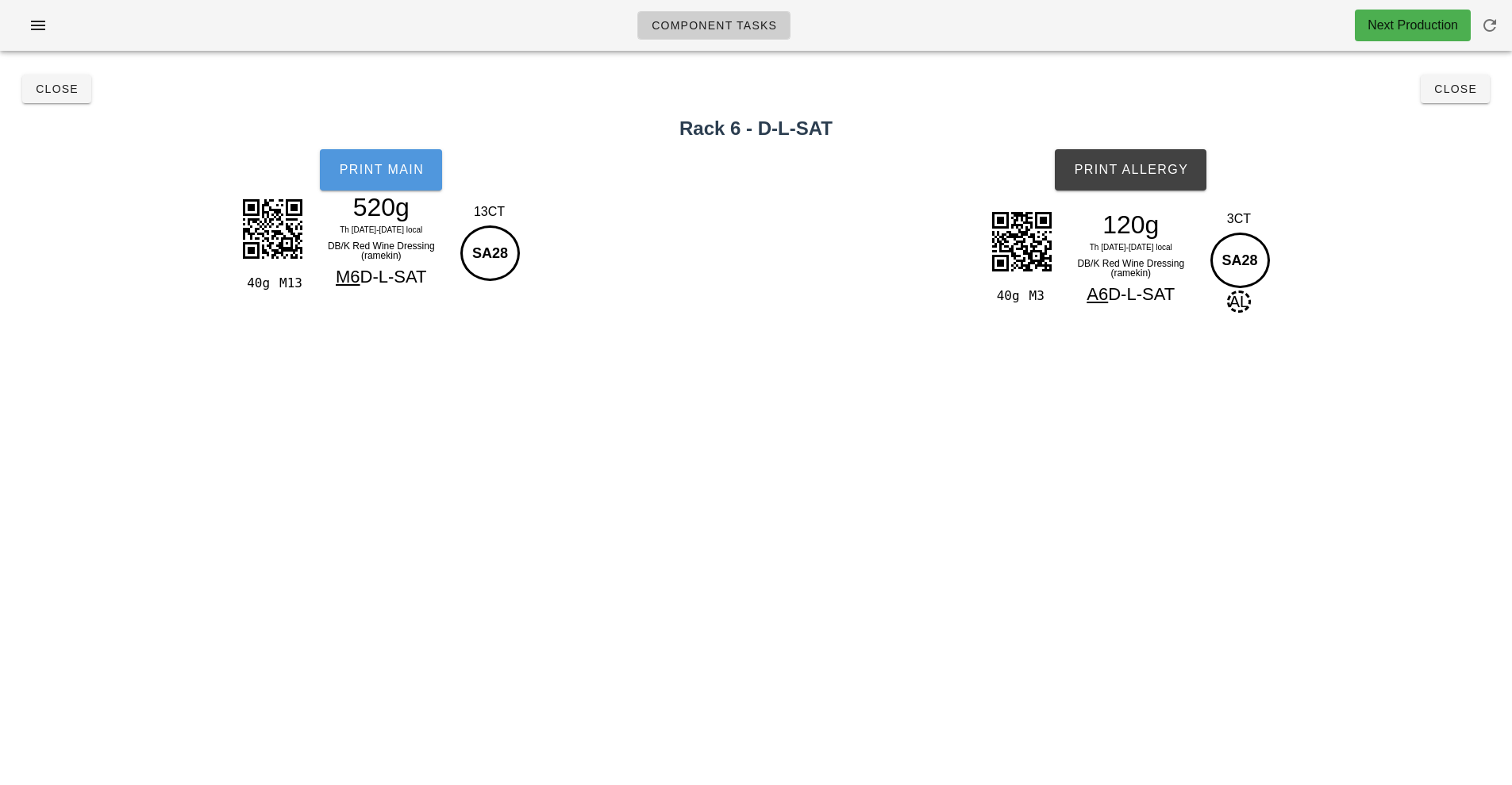
click at [400, 170] on span "Print Main" at bounding box center [381, 169] width 85 height 14
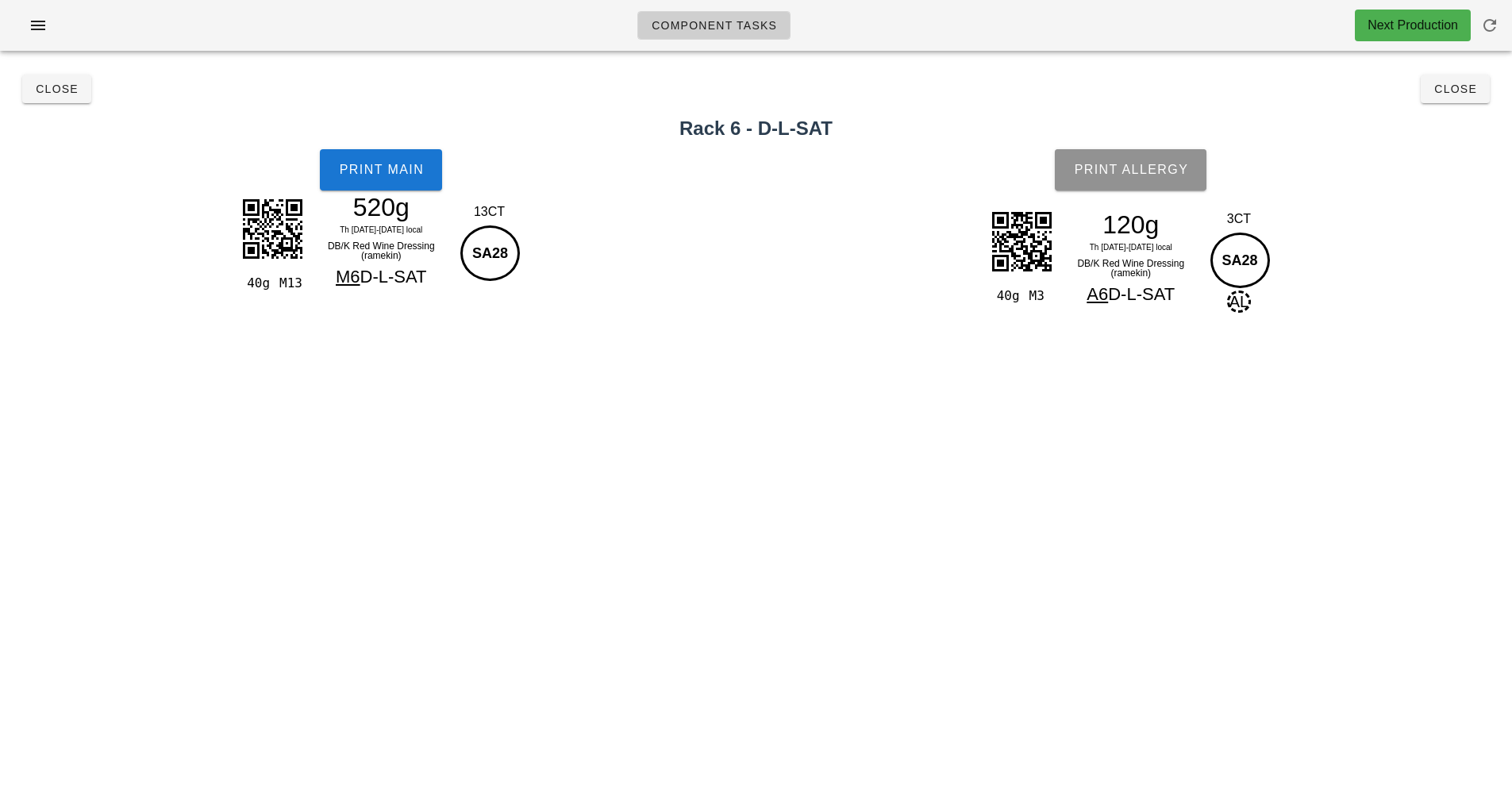
click at [1117, 178] on button "Print Allergy" at bounding box center [1130, 169] width 152 height 41
click at [1450, 87] on span "Close" at bounding box center [1455, 89] width 44 height 13
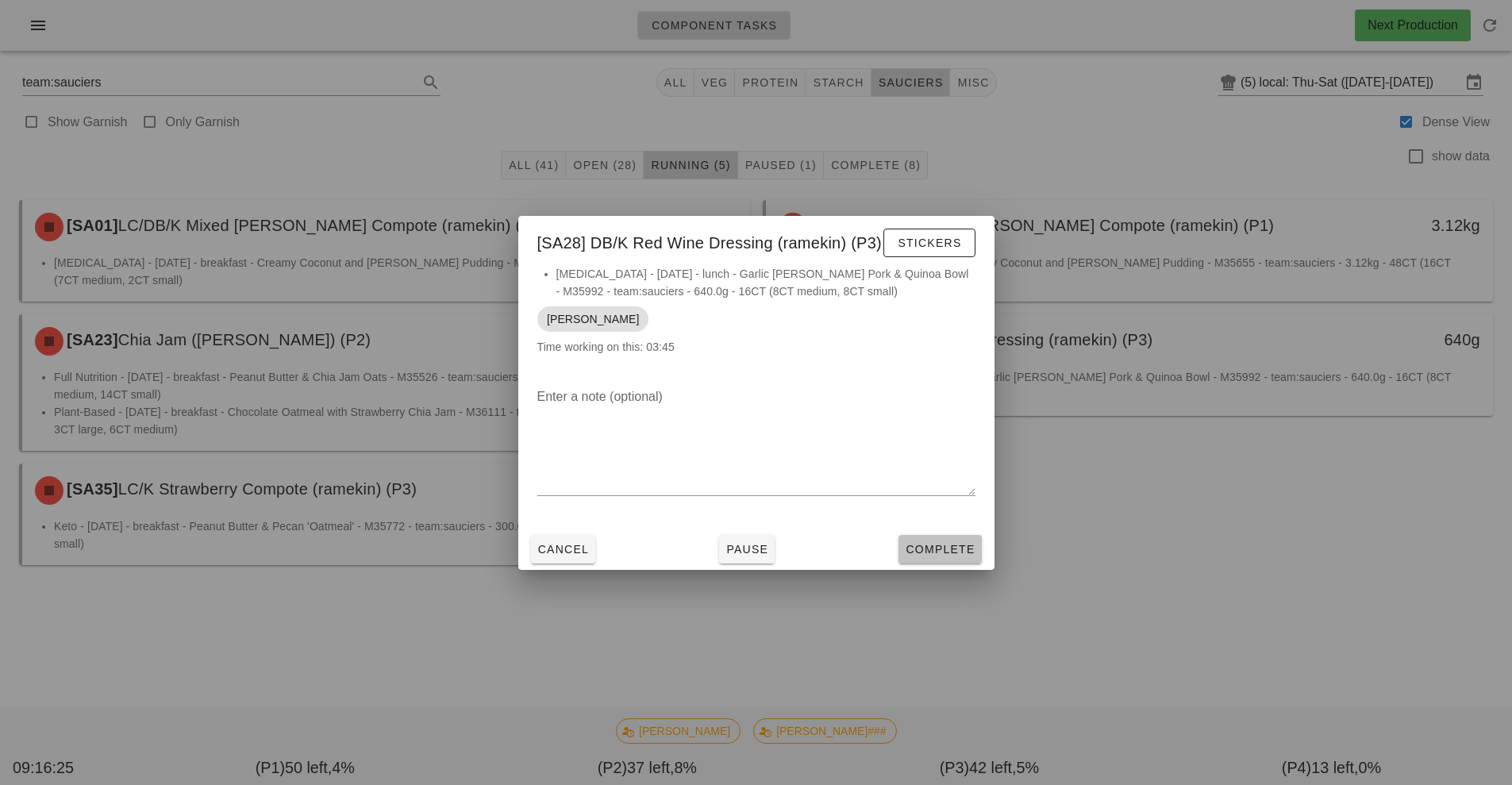
click at [960, 550] on span "Complete" at bounding box center [939, 549] width 70 height 13
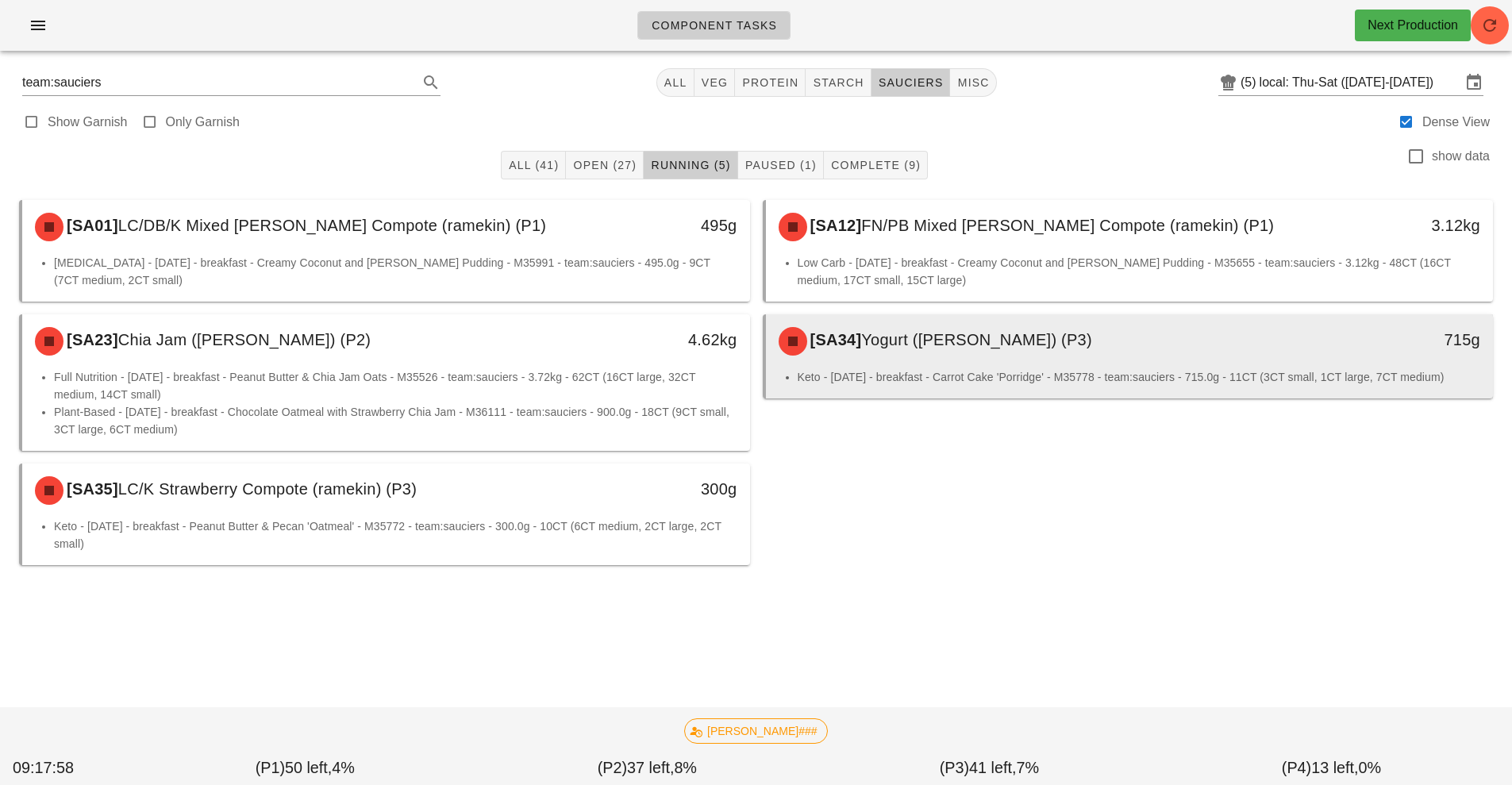
click at [889, 360] on div "[SA34] Yogurt (ramekin) (P3)" at bounding box center [1039, 341] width 540 height 48
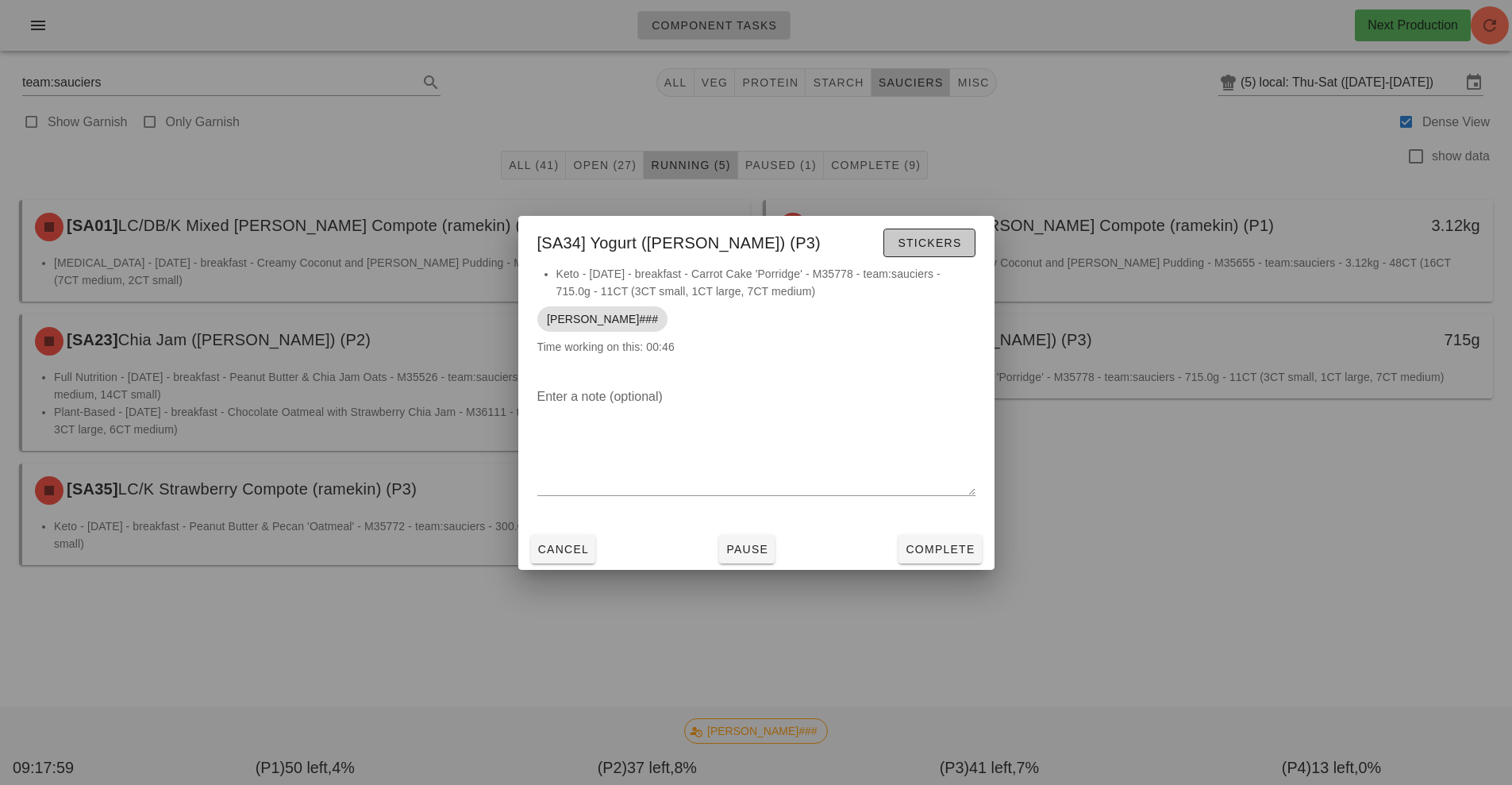
click at [913, 245] on span "Stickers" at bounding box center [928, 242] width 65 height 13
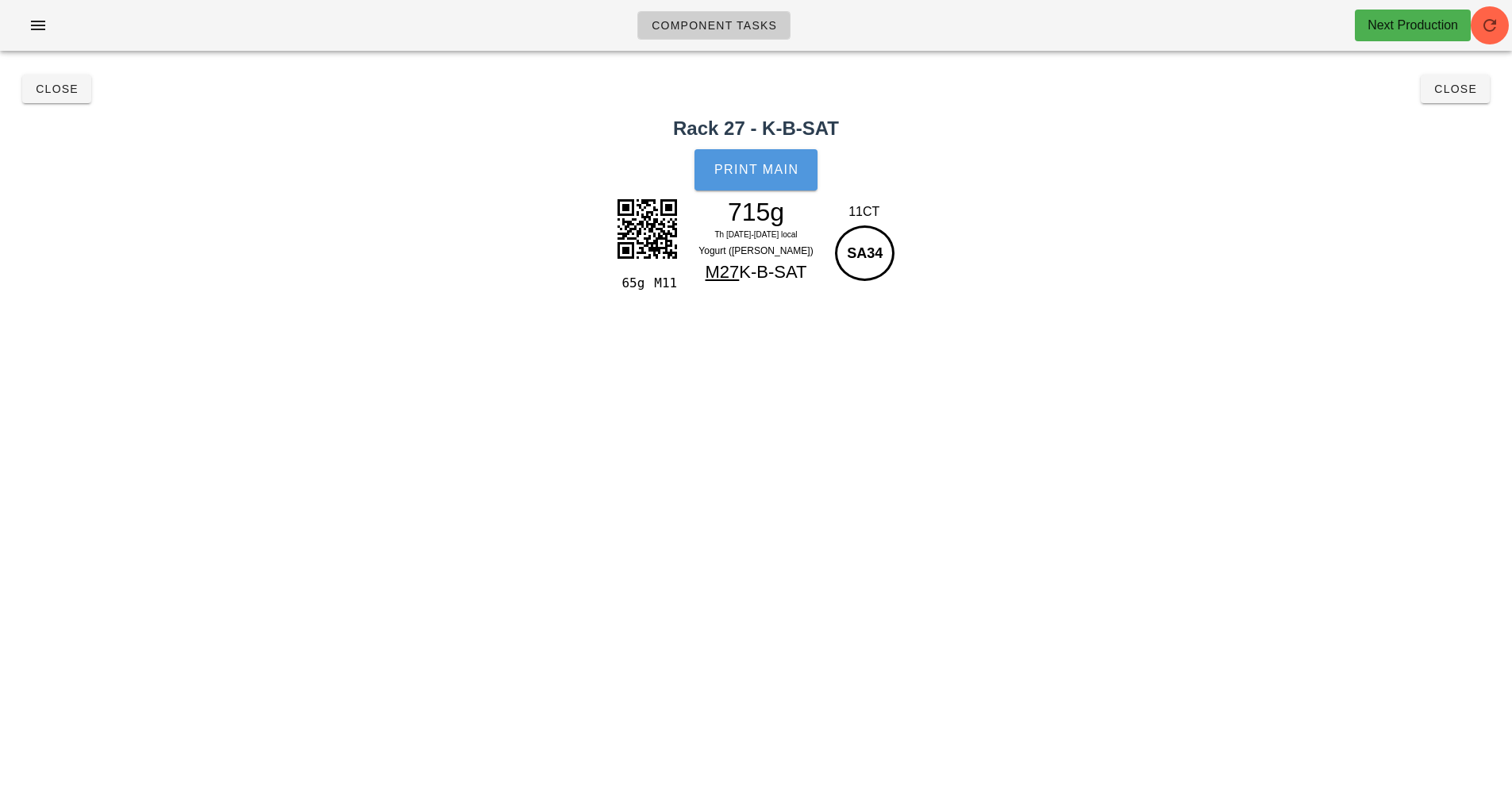
click at [761, 177] on button "Print Main" at bounding box center [756, 169] width 122 height 41
click at [50, 90] on span "Close" at bounding box center [57, 89] width 44 height 13
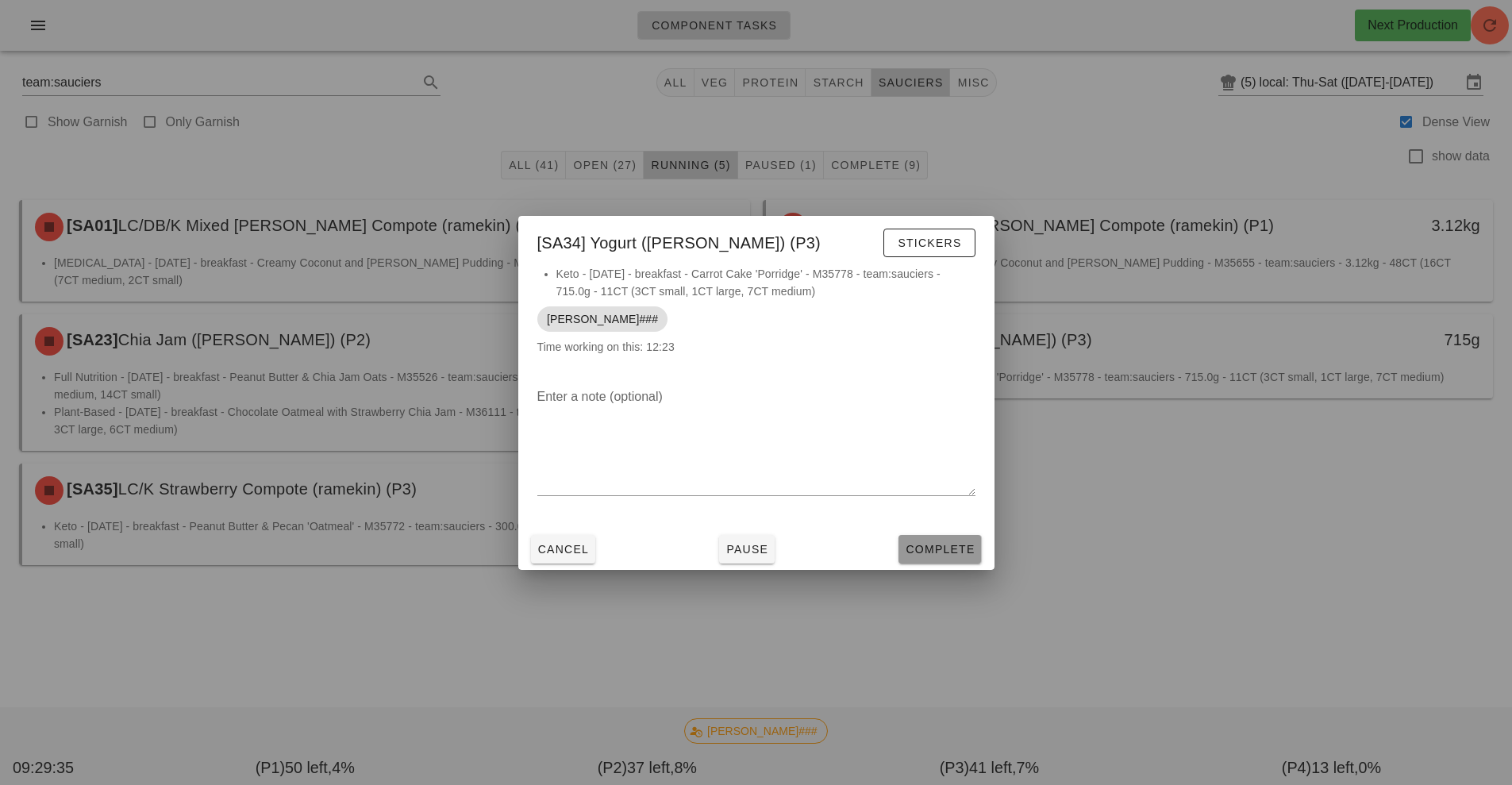
click at [921, 557] on button "Complete" at bounding box center [939, 549] width 83 height 28
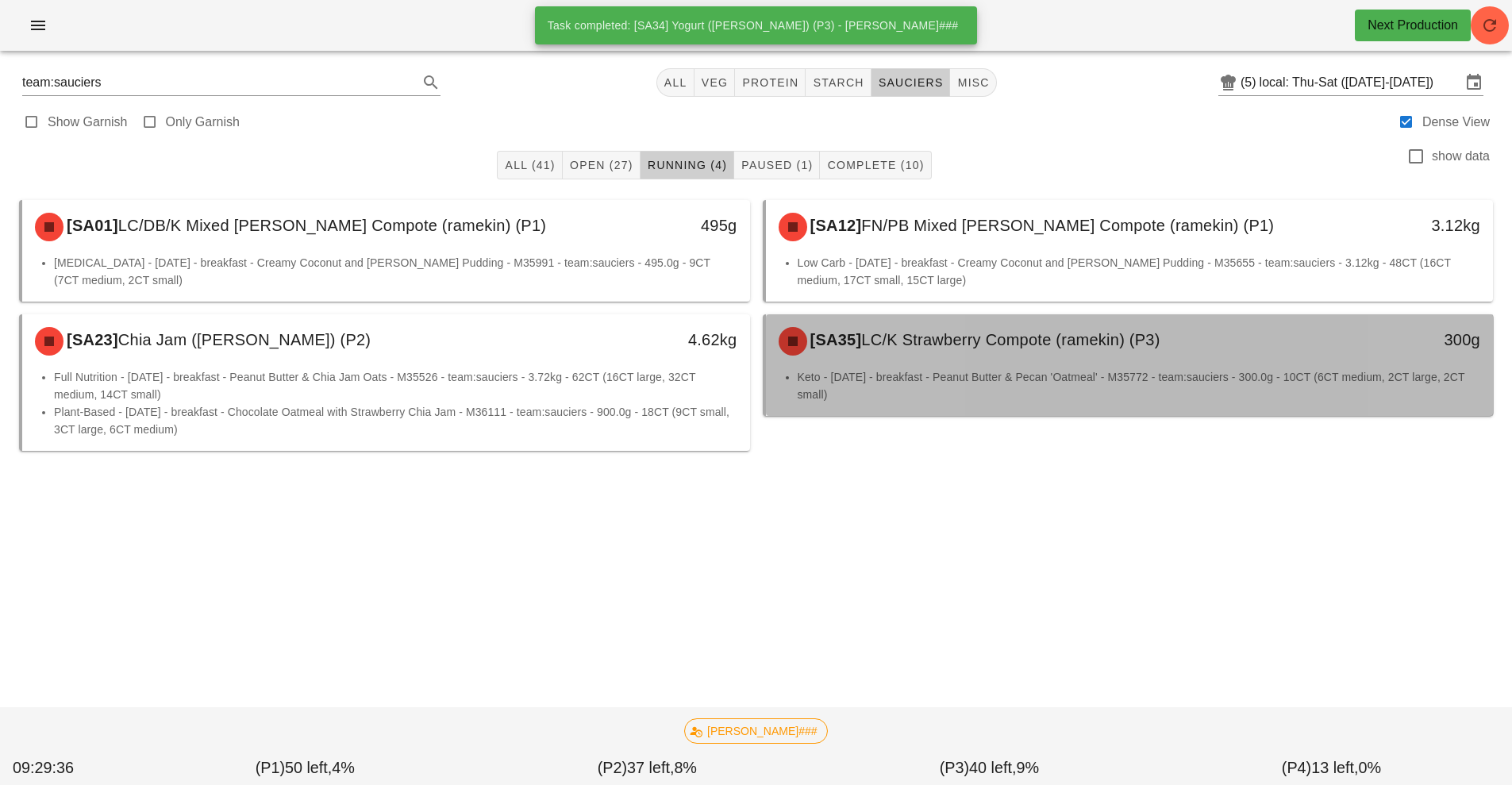
click at [911, 373] on li "Keto - [DATE] - breakfast - Peanut Butter & Pecan 'Oatmeal' - M35772 - team:sau…" at bounding box center [1139, 386] width 684 height 35
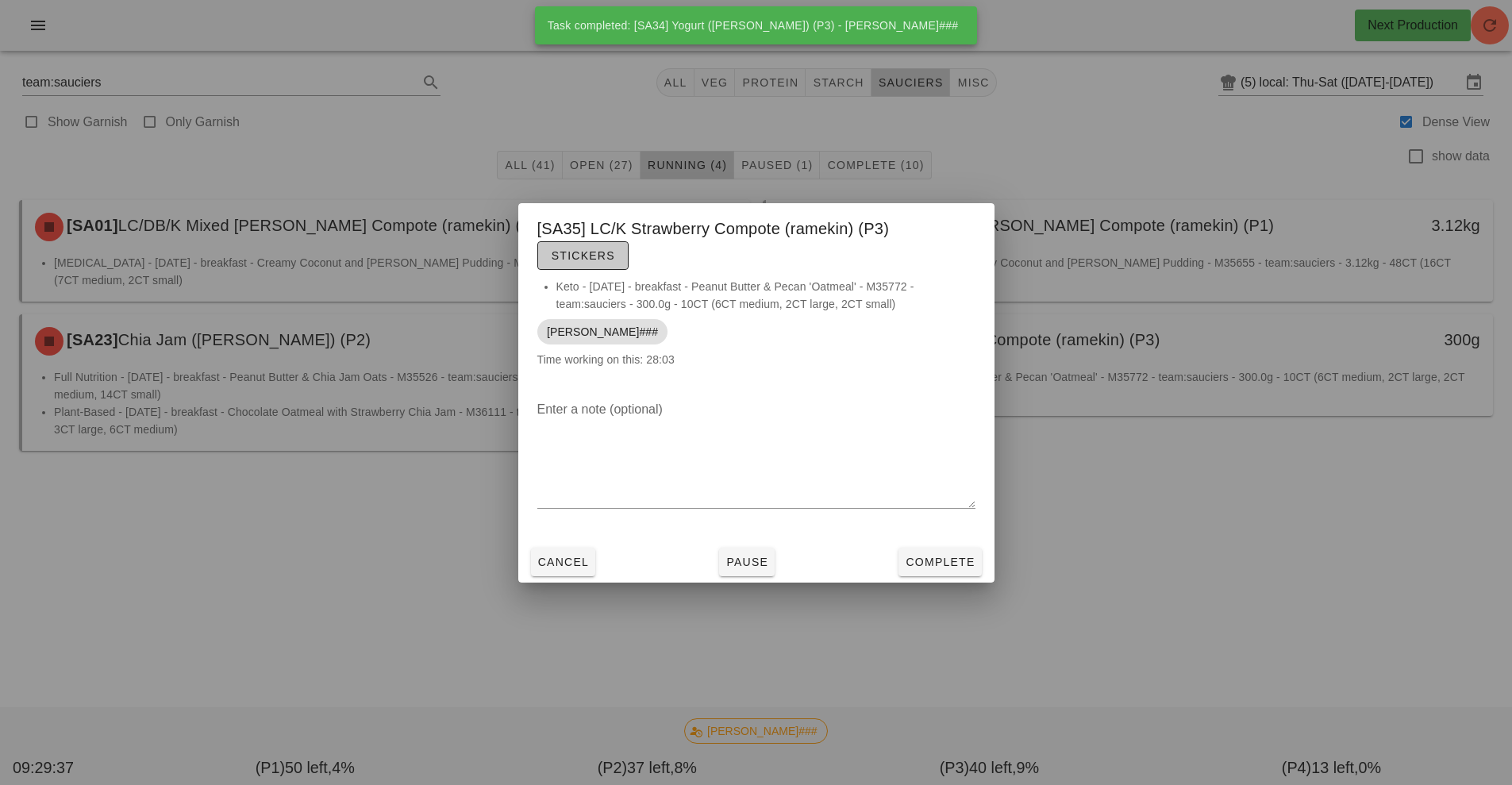
click at [585, 266] on button "Stickers" at bounding box center [582, 256] width 91 height 28
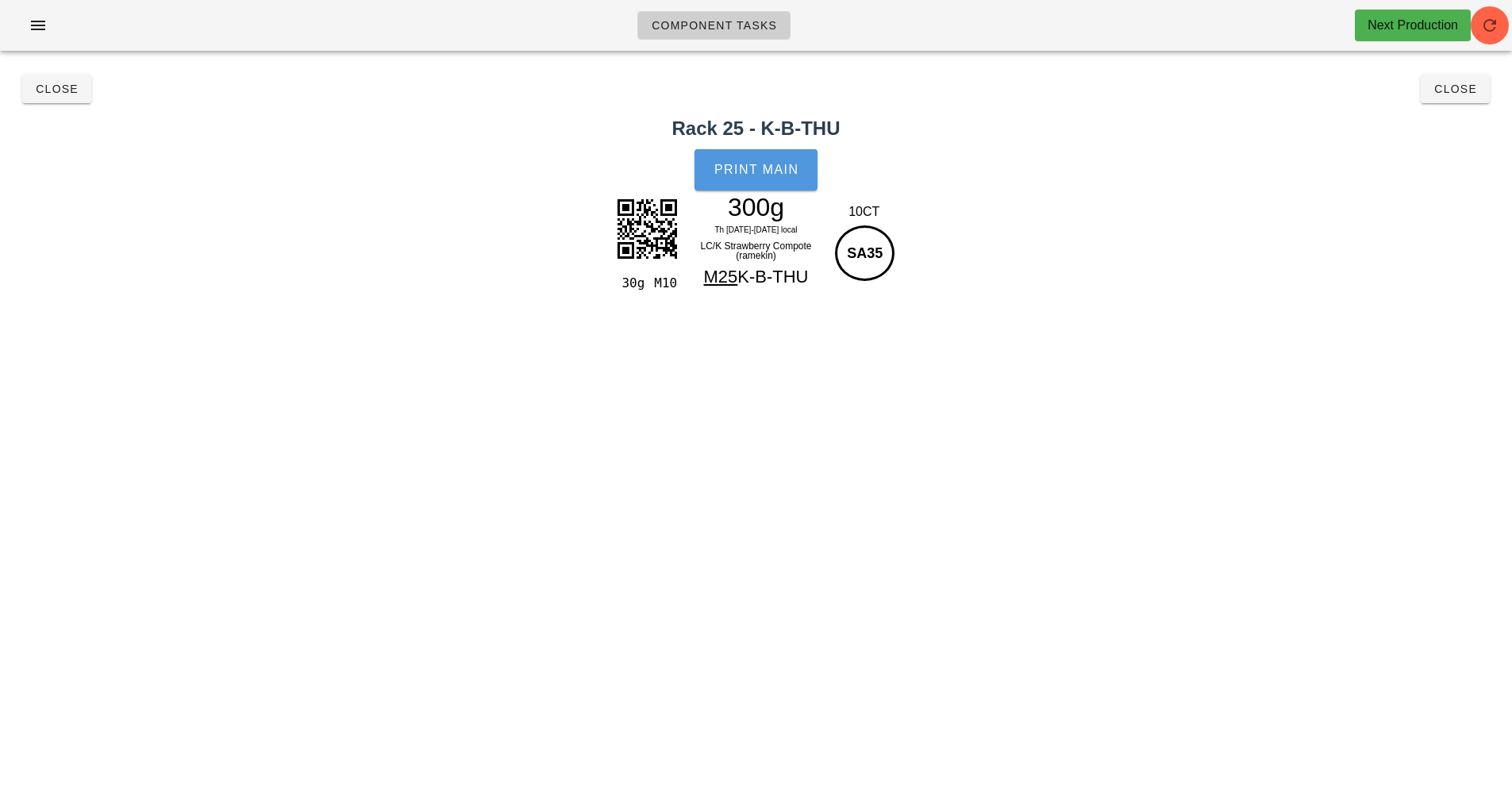
click at [759, 171] on span "Print Main" at bounding box center [756, 169] width 85 height 14
click at [51, 90] on div "Close Close" at bounding box center [756, 89] width 1493 height 51
click at [51, 99] on button "Close" at bounding box center [57, 89] width 69 height 28
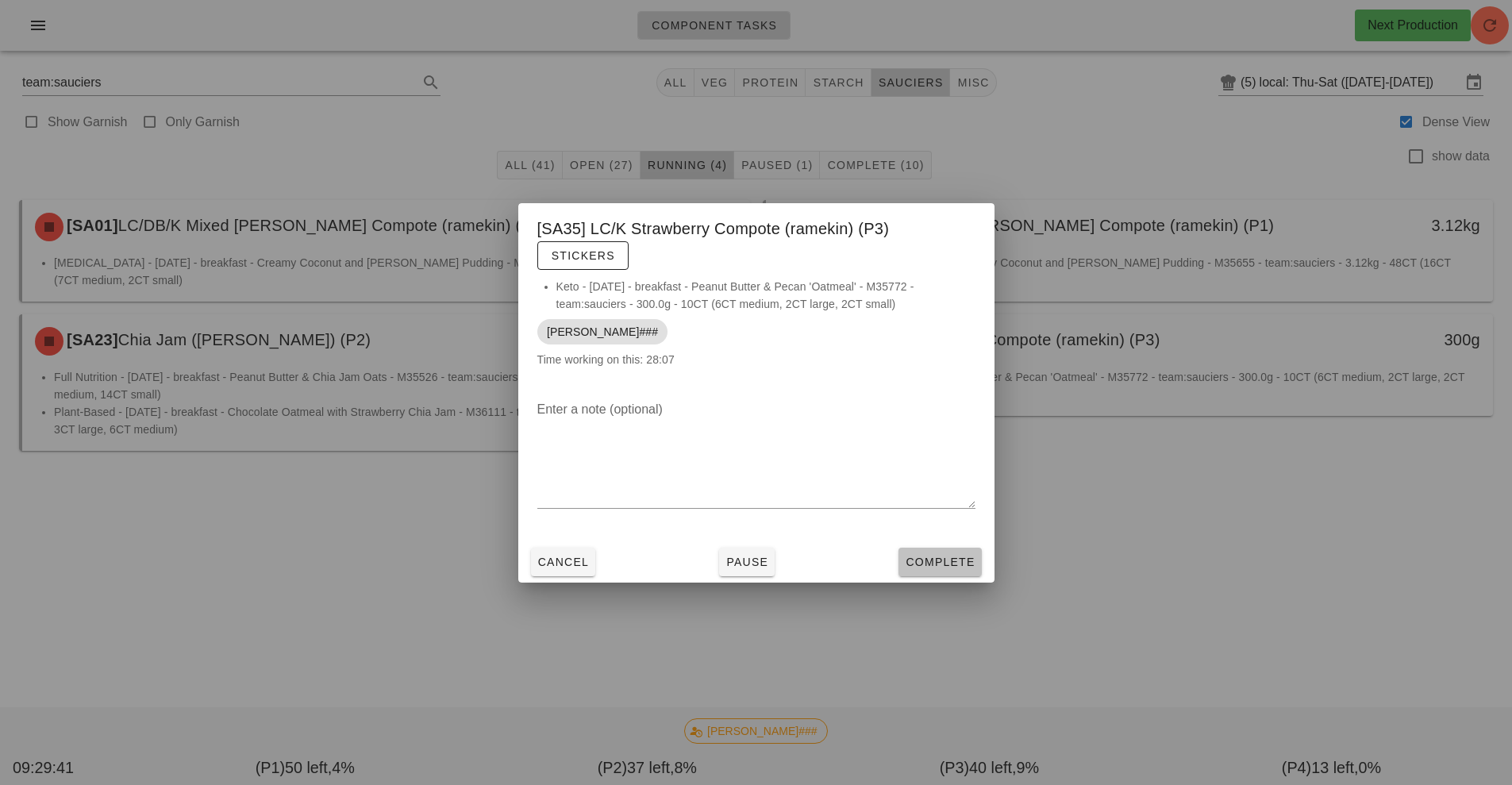
click at [938, 561] on span "Complete" at bounding box center [939, 561] width 70 height 13
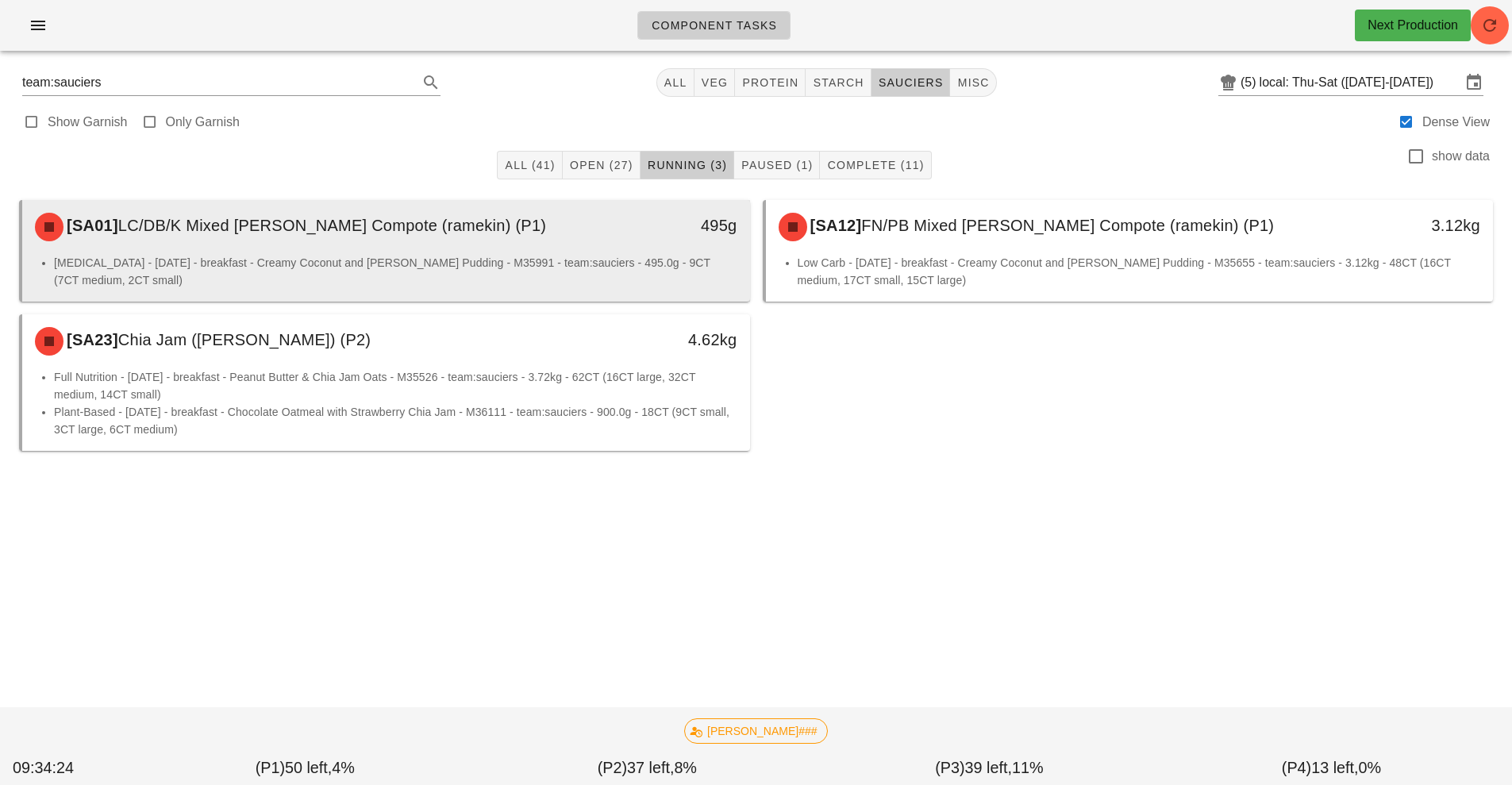
click at [482, 241] on div "[SA01] LC/DB/K Mixed Berry Compote (ramekin) (P1)" at bounding box center [295, 226] width 540 height 48
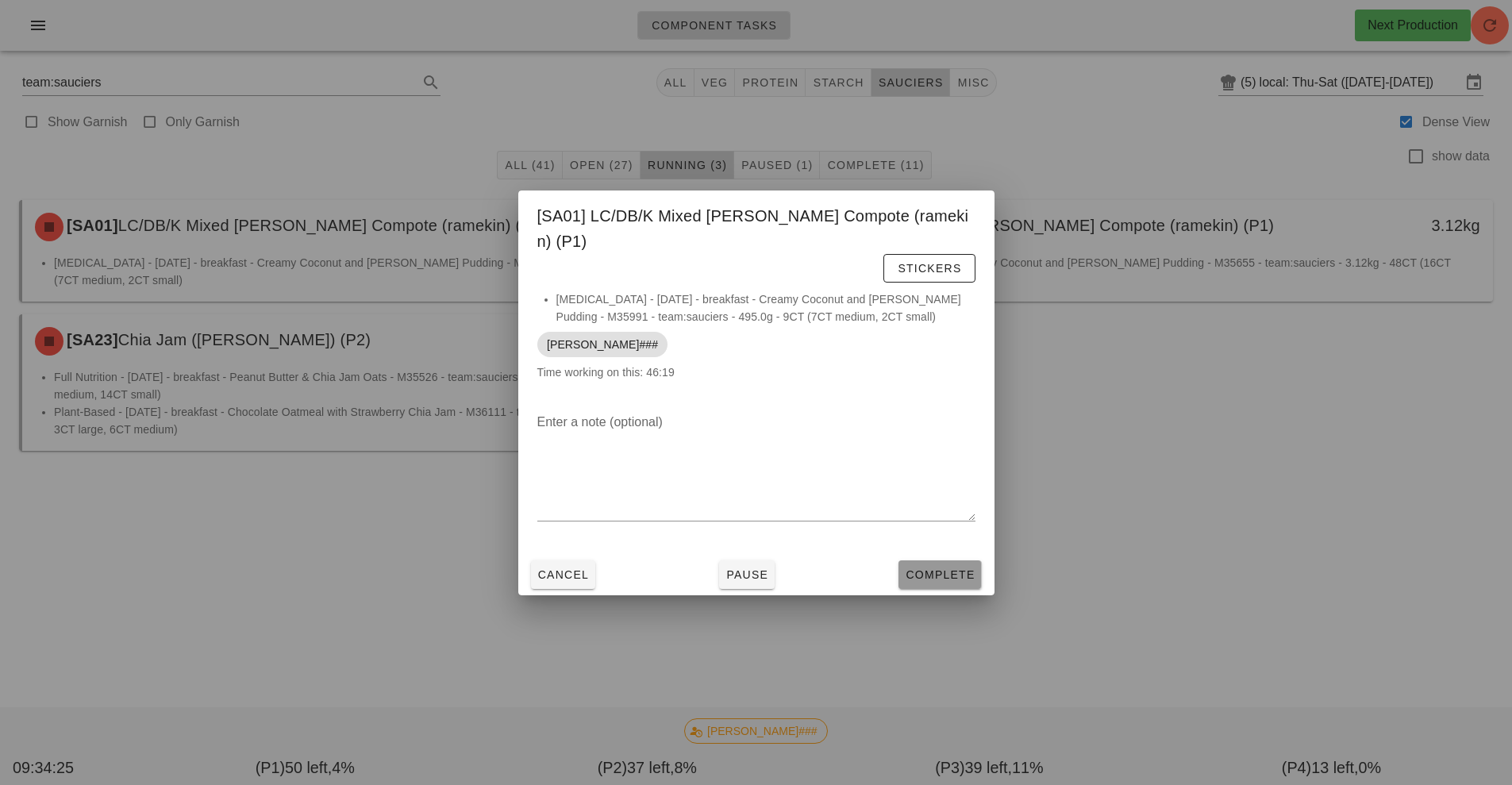
click at [963, 568] on span "Complete" at bounding box center [939, 574] width 70 height 13
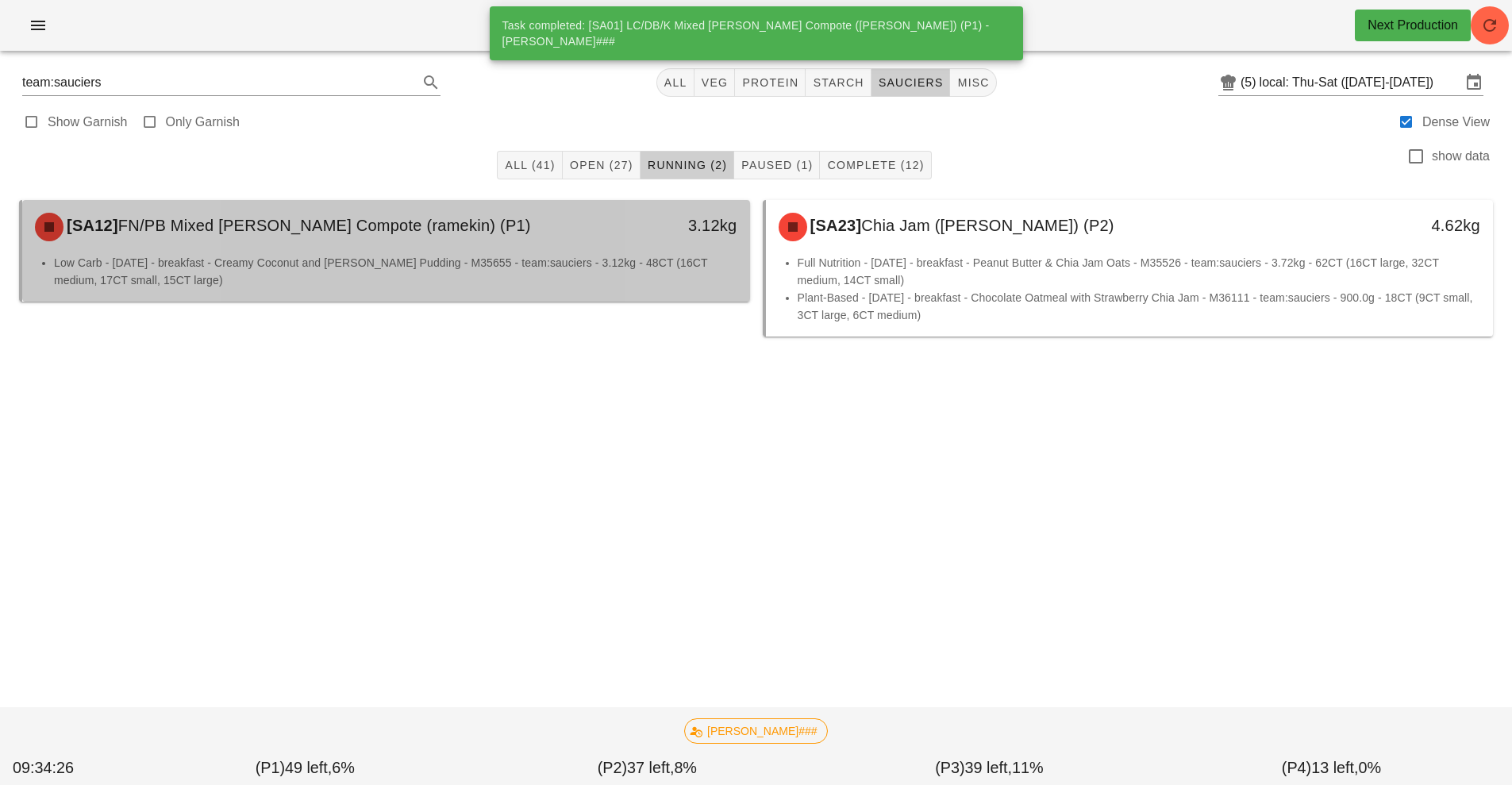
click at [596, 266] on li "Low Carb - [DATE] - breakfast - Creamy Coconut and [PERSON_NAME] Pudding - M356…" at bounding box center [395, 271] width 684 height 35
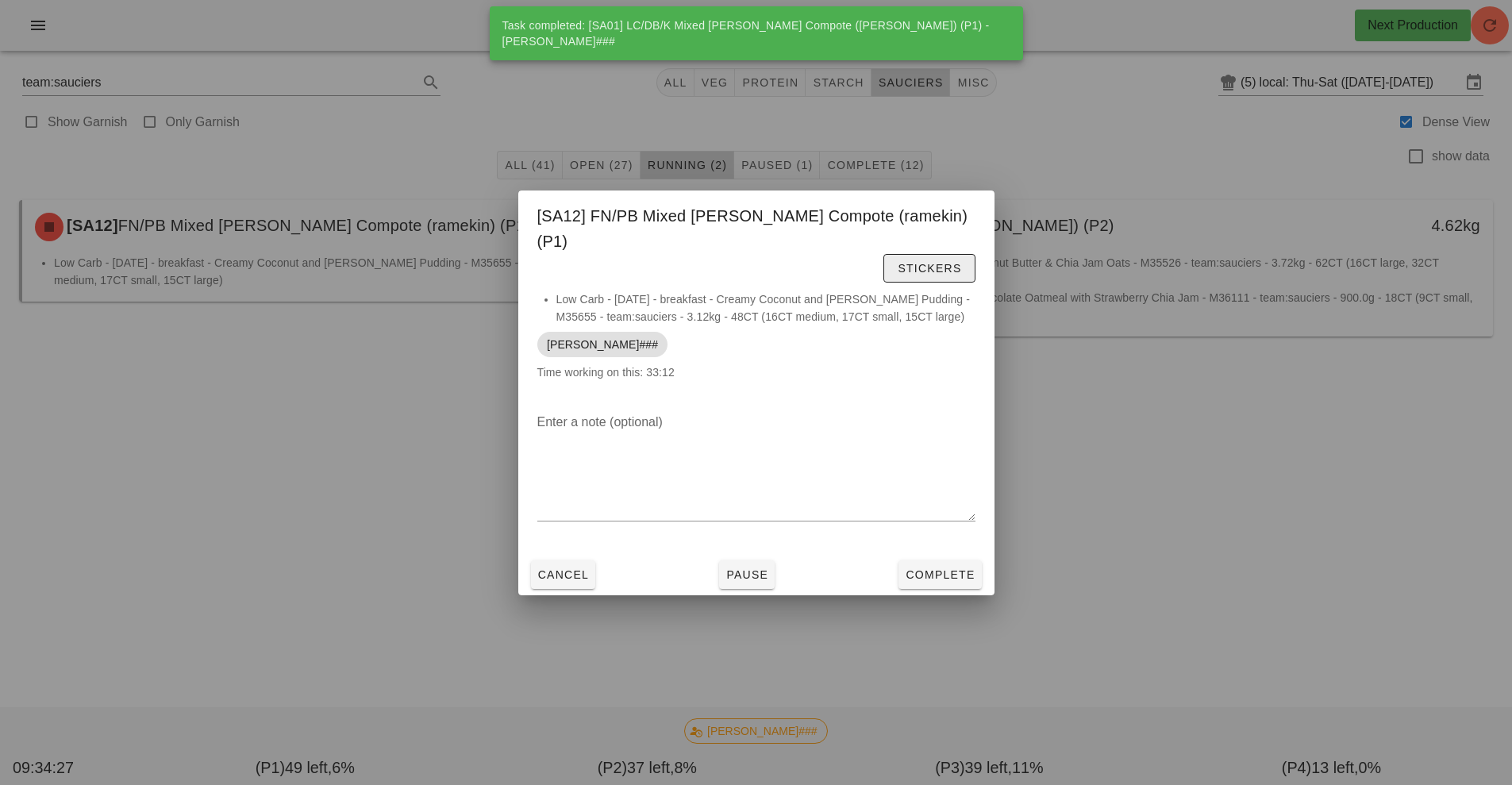
click at [896, 262] on span "Stickers" at bounding box center [928, 268] width 65 height 13
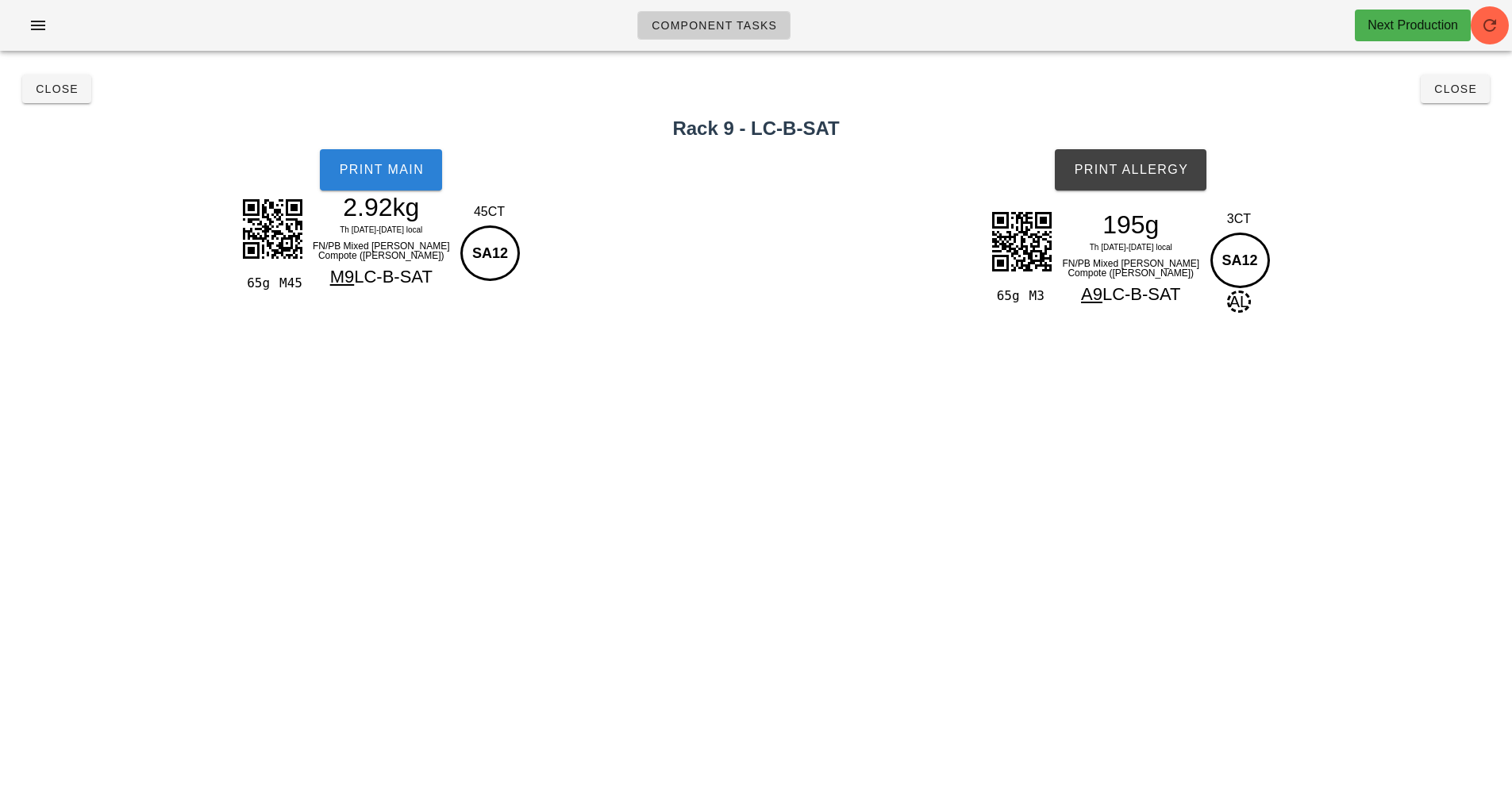
click at [348, 161] on button "Print Main" at bounding box center [381, 169] width 122 height 41
click at [1133, 170] on span "Print Allergy" at bounding box center [1130, 169] width 115 height 14
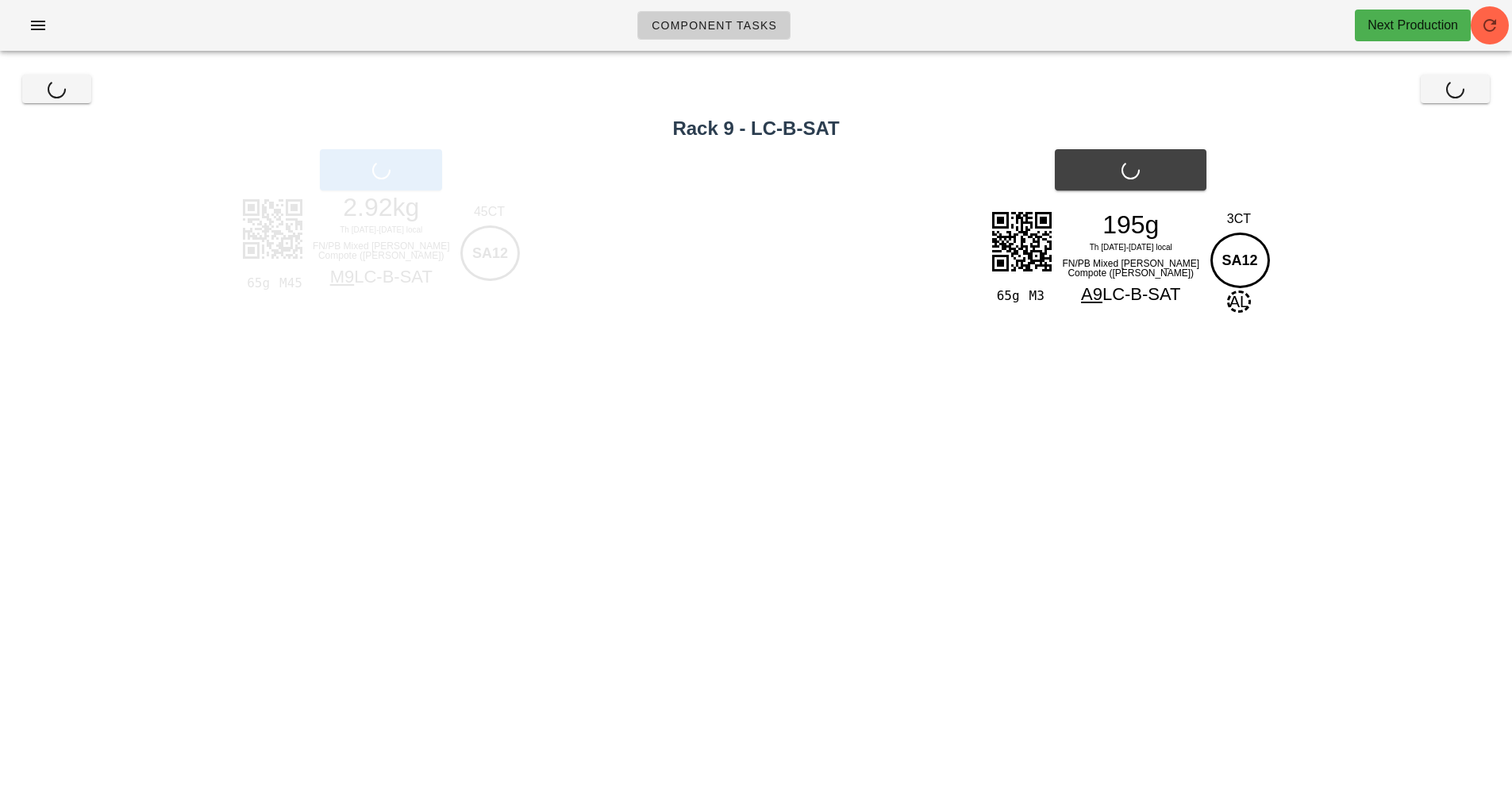
click at [29, 97] on div "Close Close" at bounding box center [756, 89] width 1493 height 51
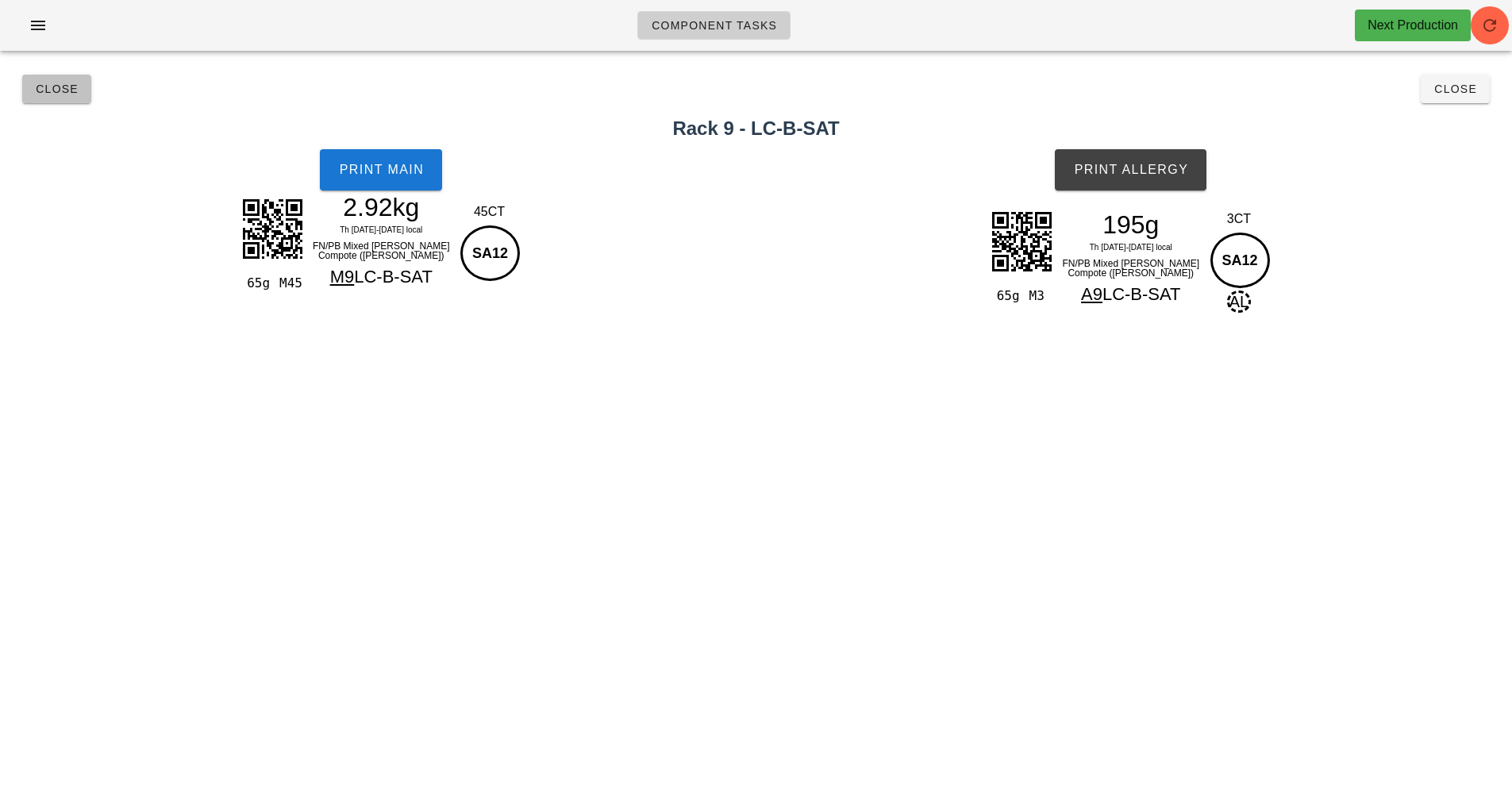
click at [41, 86] on span "Close" at bounding box center [57, 89] width 44 height 13
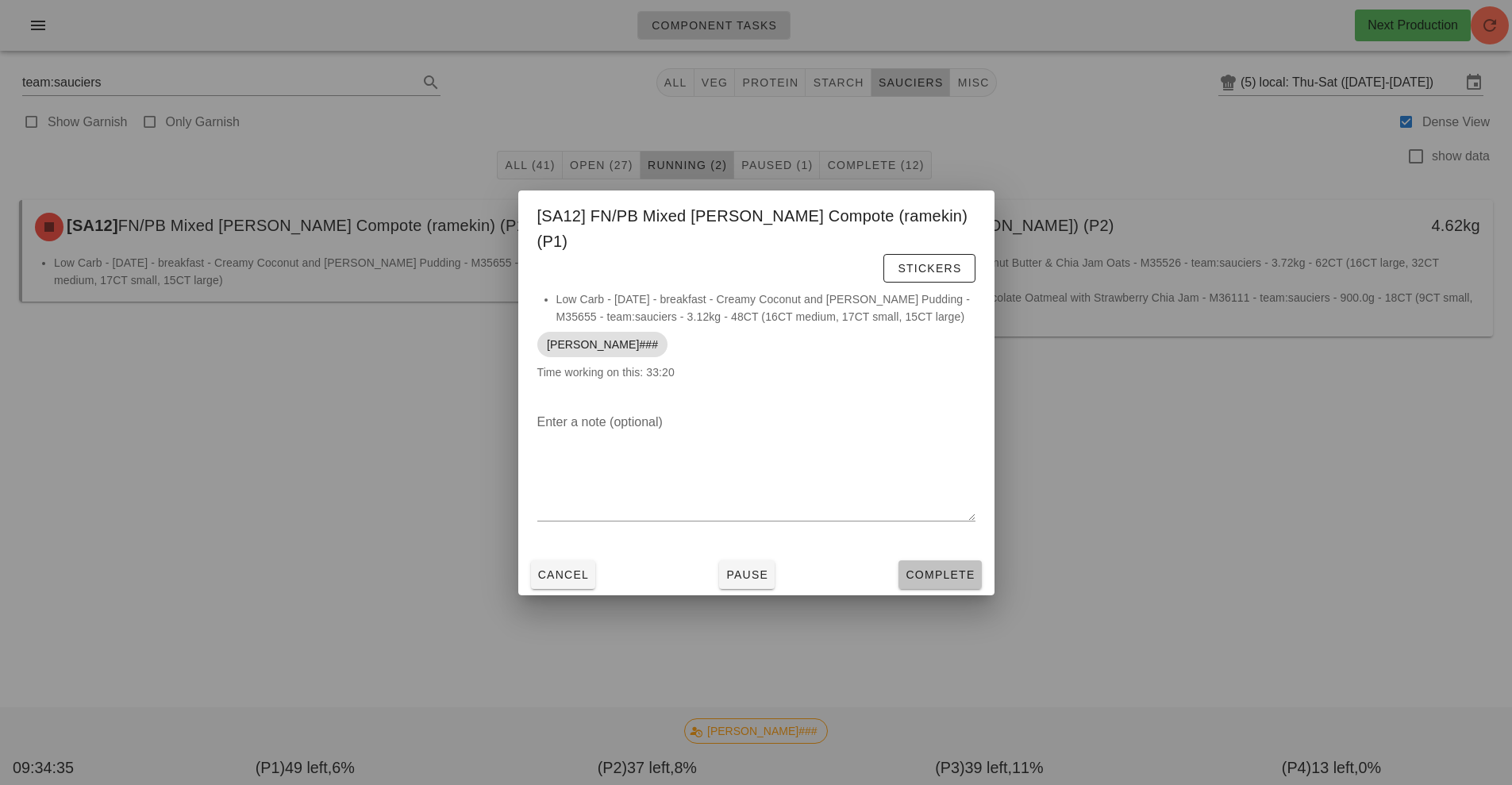
click at [919, 568] on span "Complete" at bounding box center [939, 574] width 70 height 13
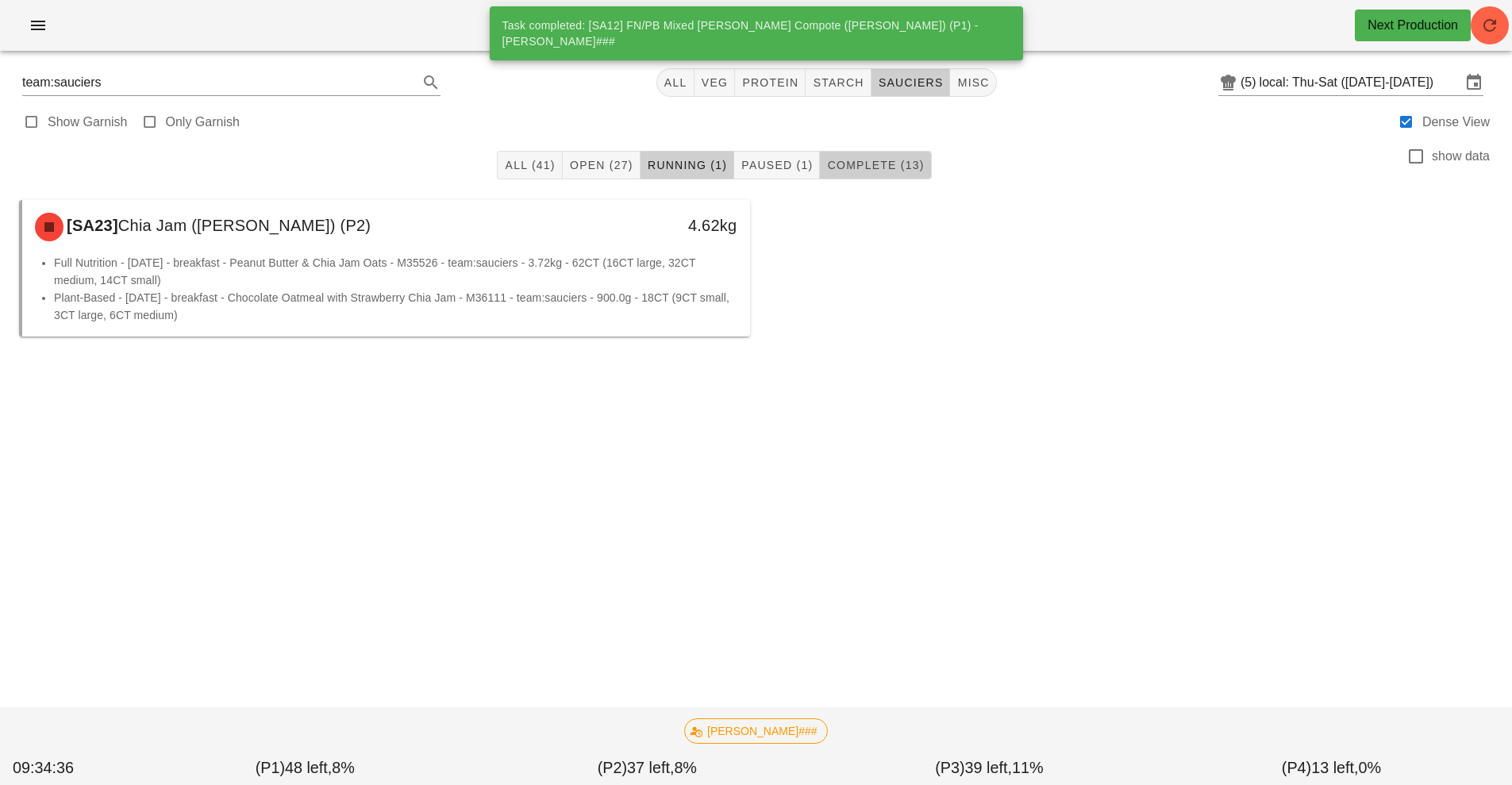
click at [879, 165] on span "Complete (13)" at bounding box center [875, 164] width 98 height 13
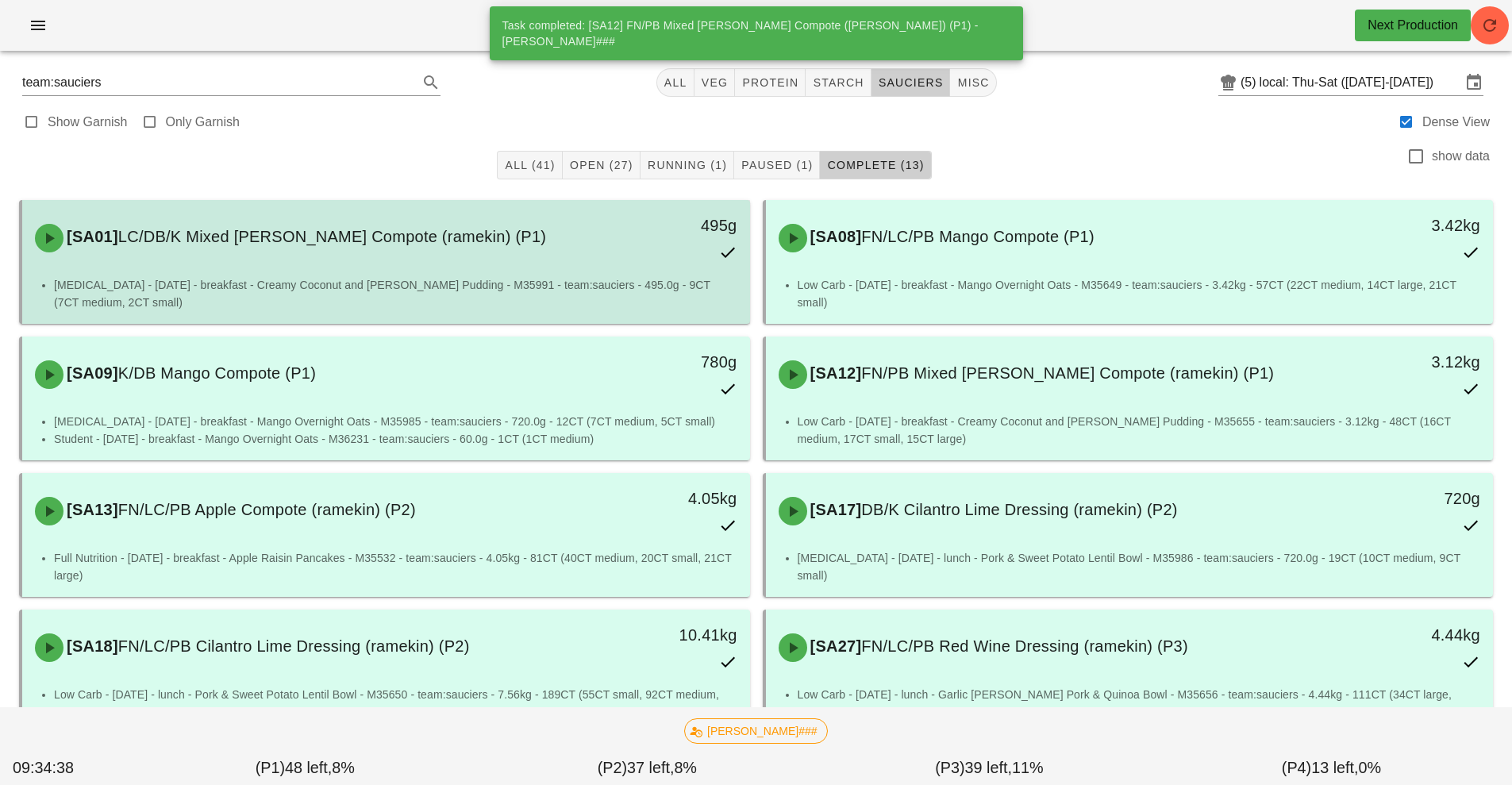
click at [586, 285] on li "[MEDICAL_DATA] - [DATE] - breakfast - Creamy Coconut and [PERSON_NAME] Pudding …" at bounding box center [395, 294] width 684 height 35
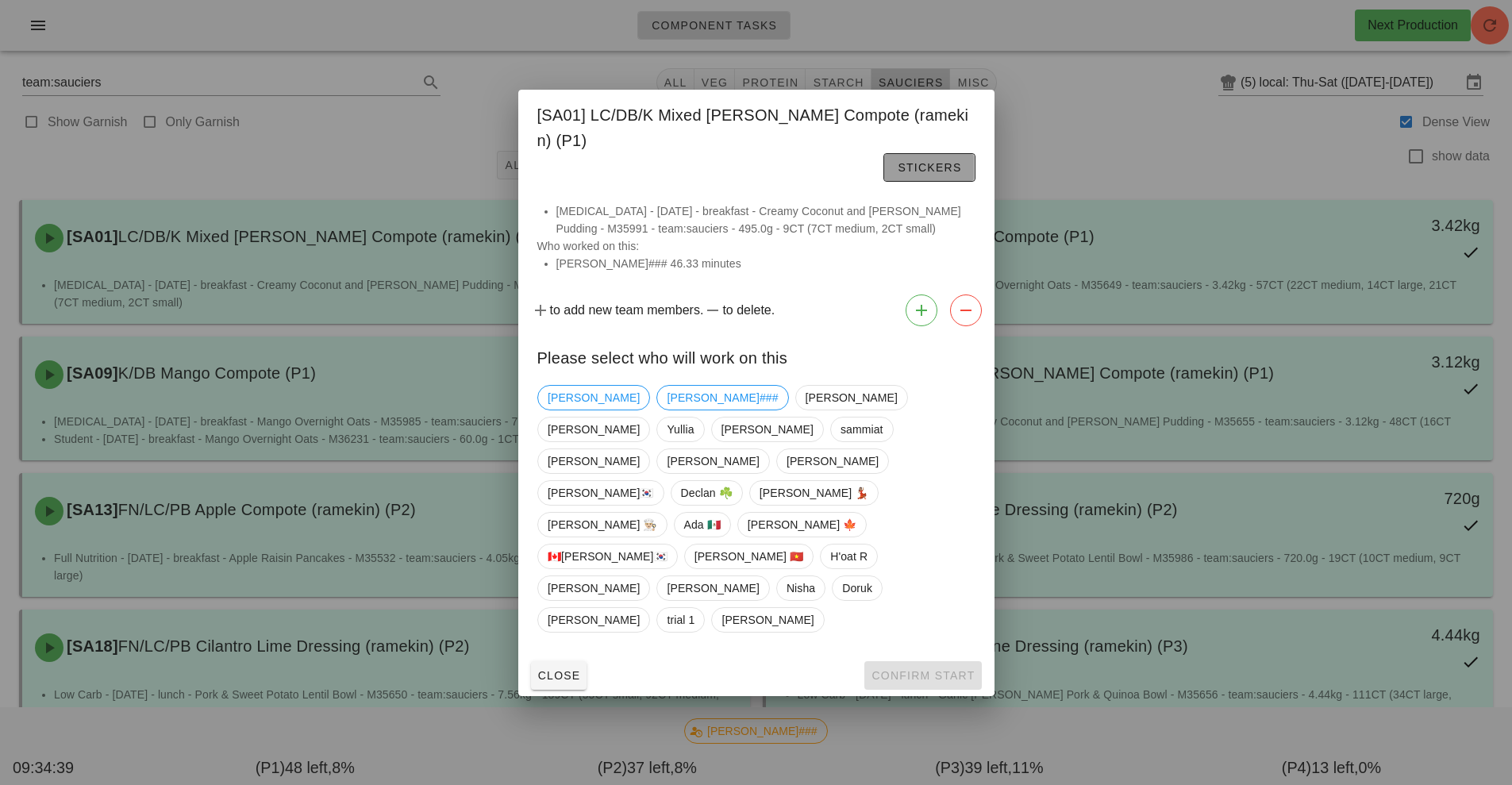
click at [883, 182] on button "Stickers" at bounding box center [928, 168] width 91 height 28
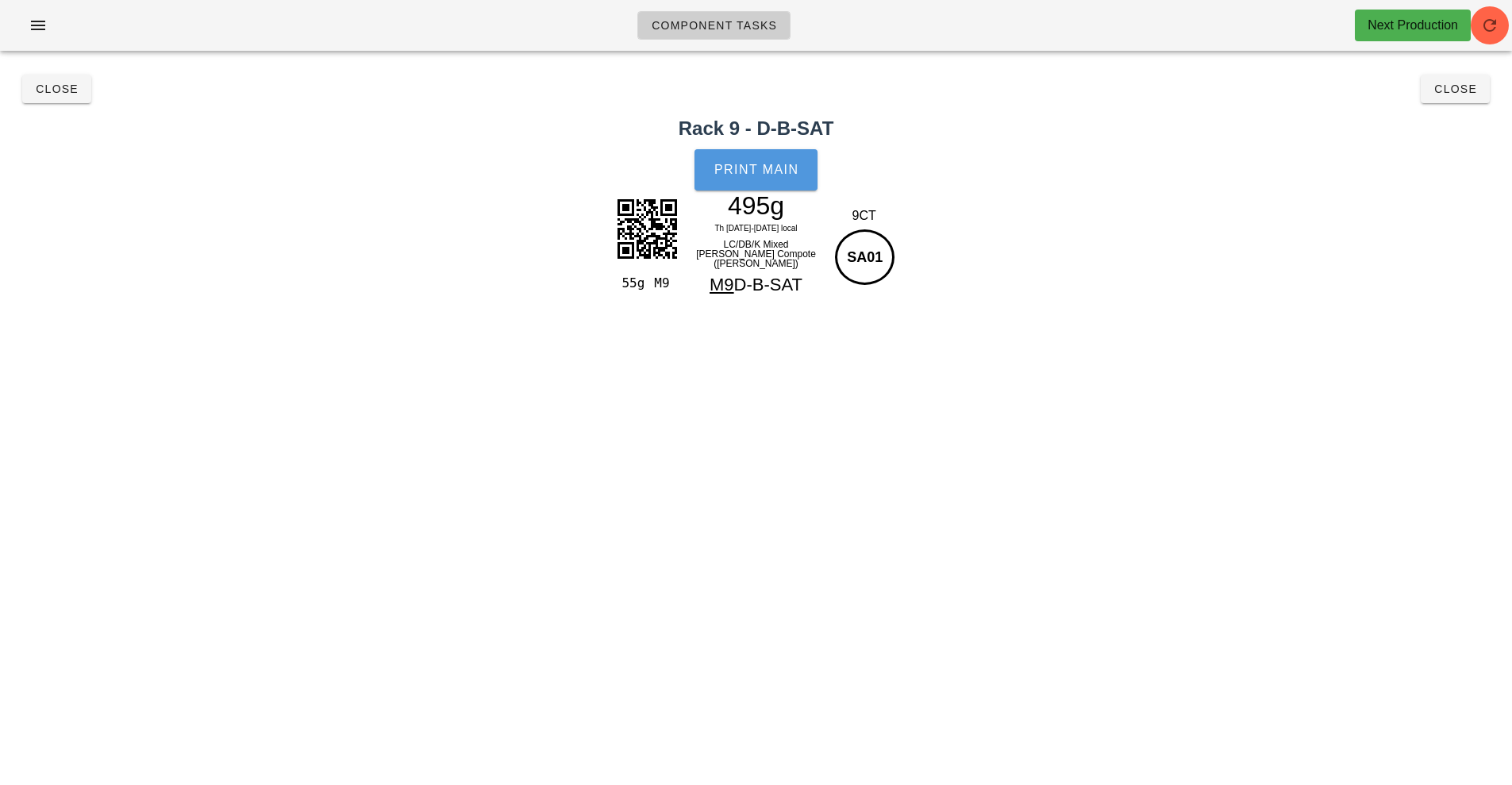
click at [728, 165] on span "Print Main" at bounding box center [756, 169] width 85 height 14
click at [52, 89] on span "Close" at bounding box center [57, 89] width 44 height 13
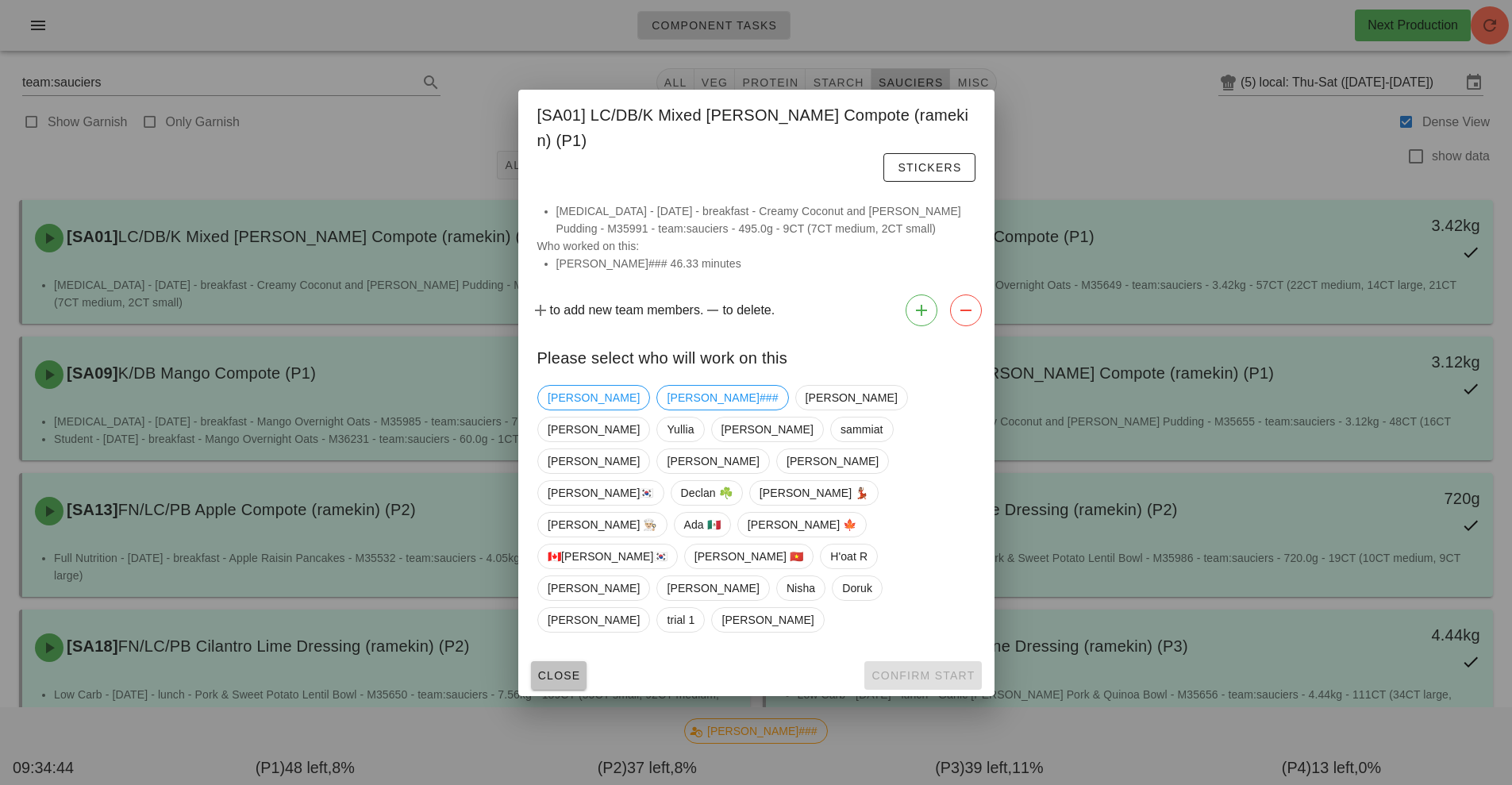
click at [550, 669] on span "Close" at bounding box center [559, 675] width 44 height 13
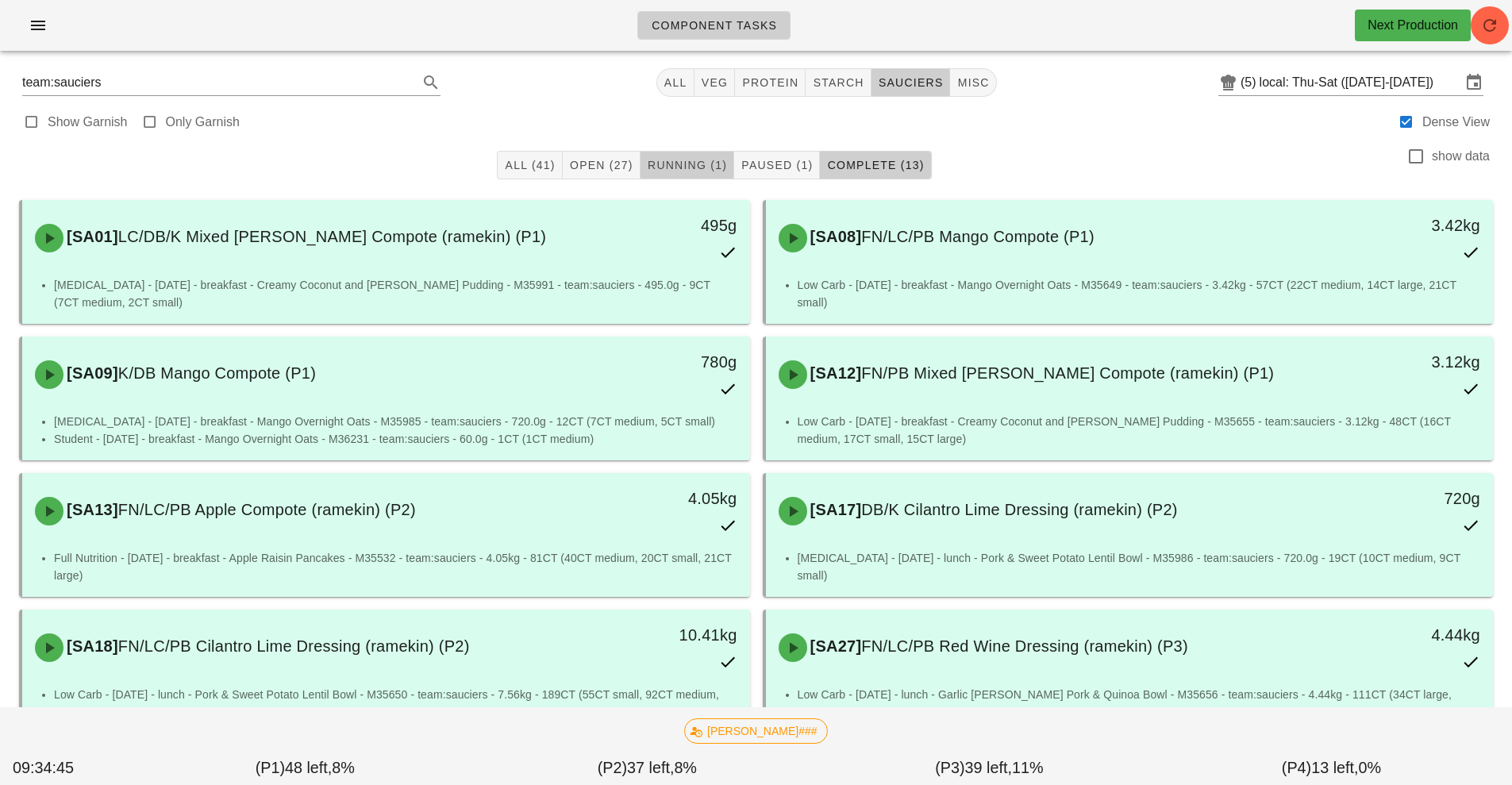
click at [690, 165] on span "Running (1)" at bounding box center [687, 164] width 80 height 13
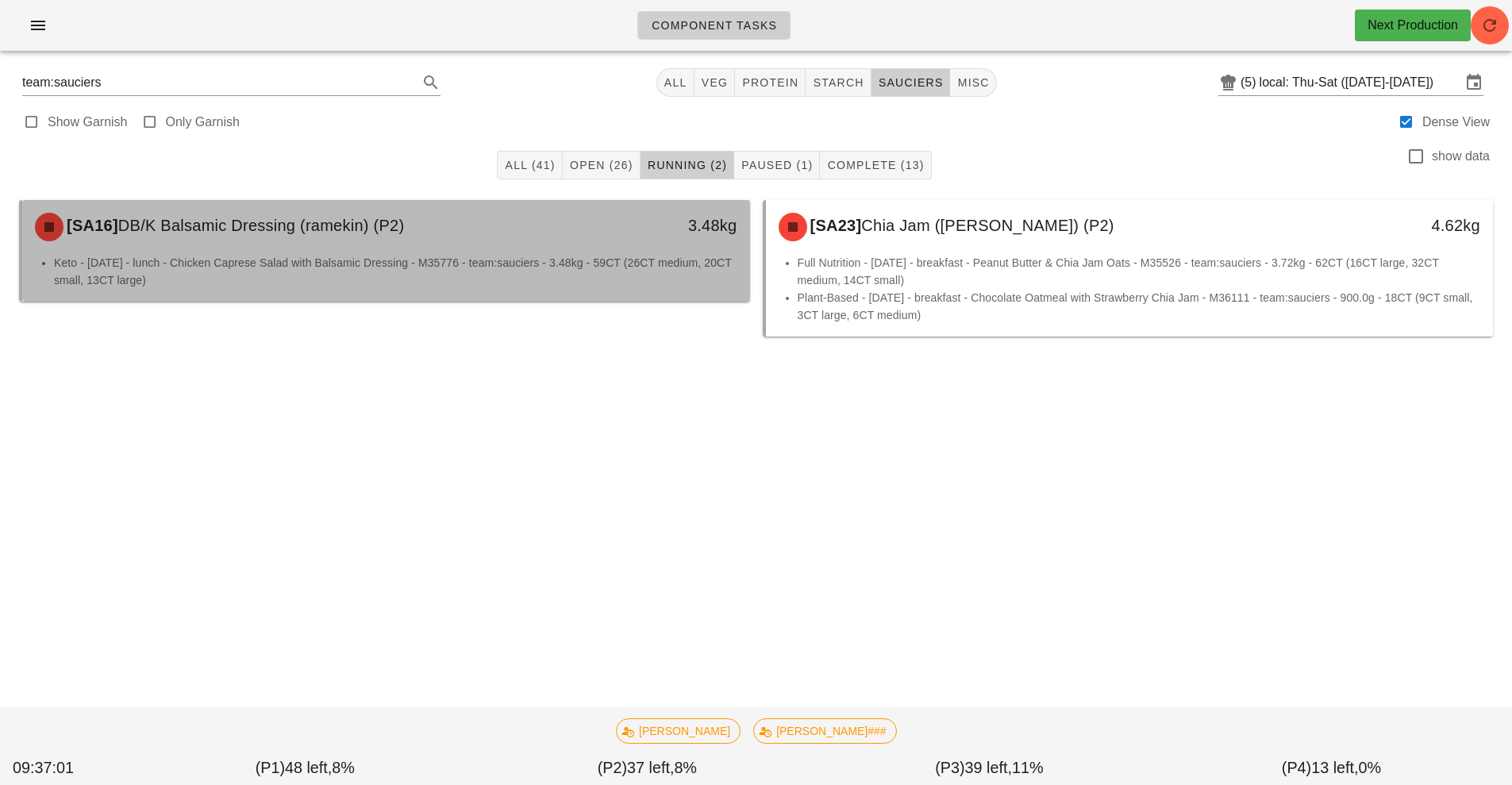
click at [643, 261] on li "Keto - [DATE] - lunch - Chicken Caprese Salad with Balsamic Dressing - M35776 -…" at bounding box center [395, 271] width 684 height 35
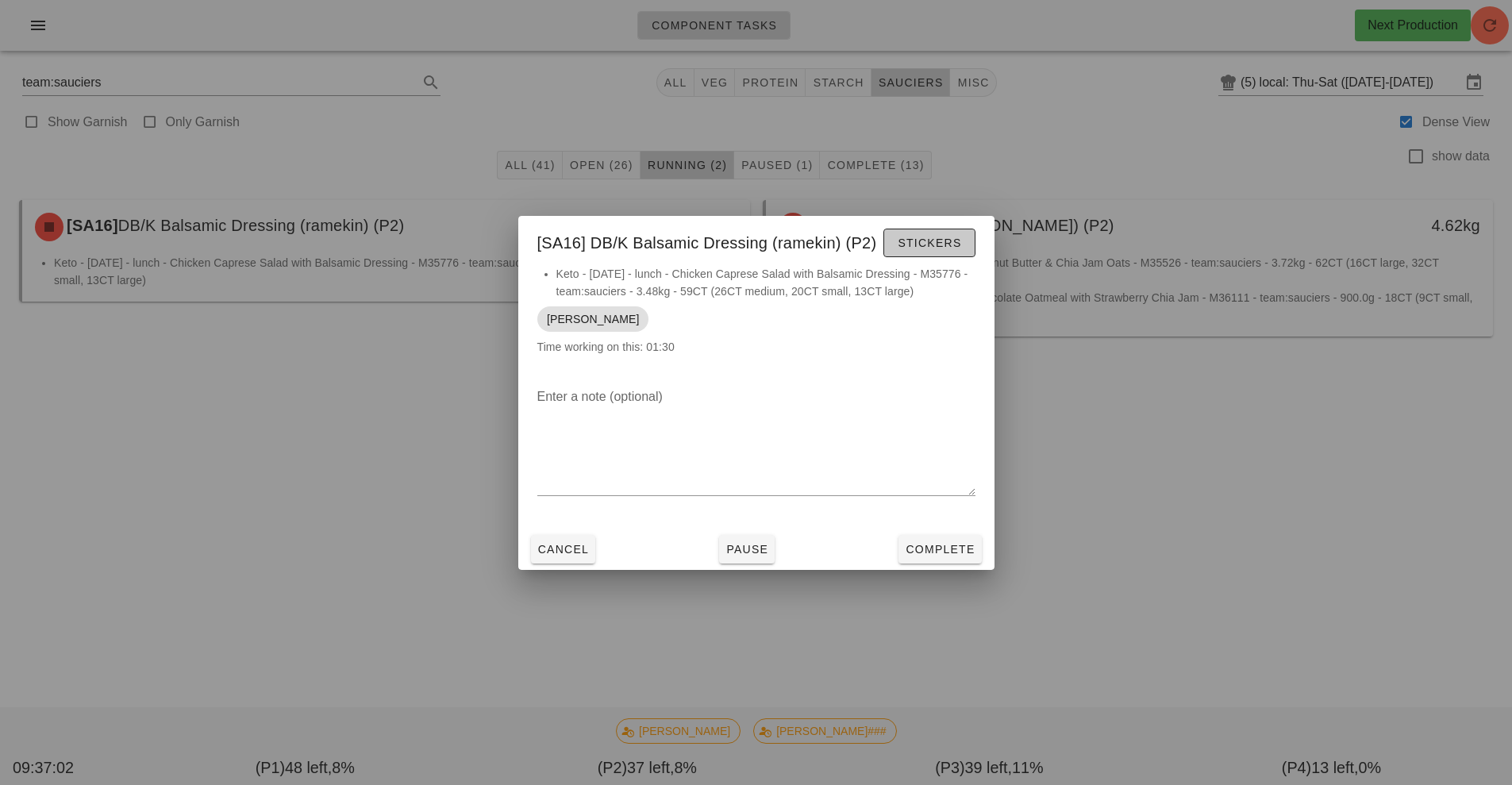
click at [947, 256] on button "Stickers" at bounding box center [928, 243] width 91 height 28
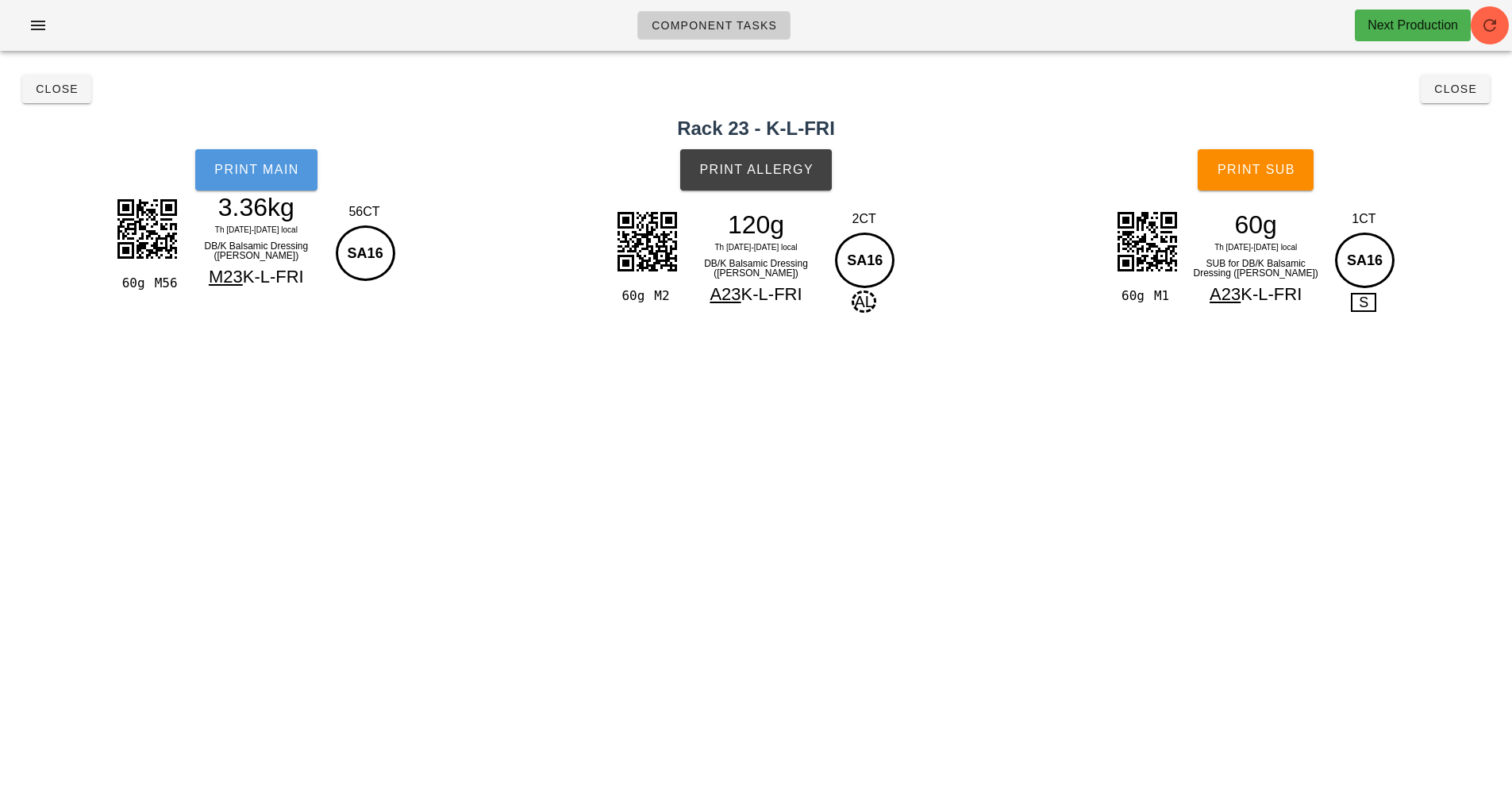
click at [266, 164] on span "Print Main" at bounding box center [256, 169] width 85 height 14
click at [782, 177] on button "Print Allergy" at bounding box center [756, 169] width 152 height 41
click at [1277, 180] on button "Print Sub" at bounding box center [1255, 169] width 116 height 41
click at [1458, 95] on span "Close" at bounding box center [1455, 89] width 44 height 13
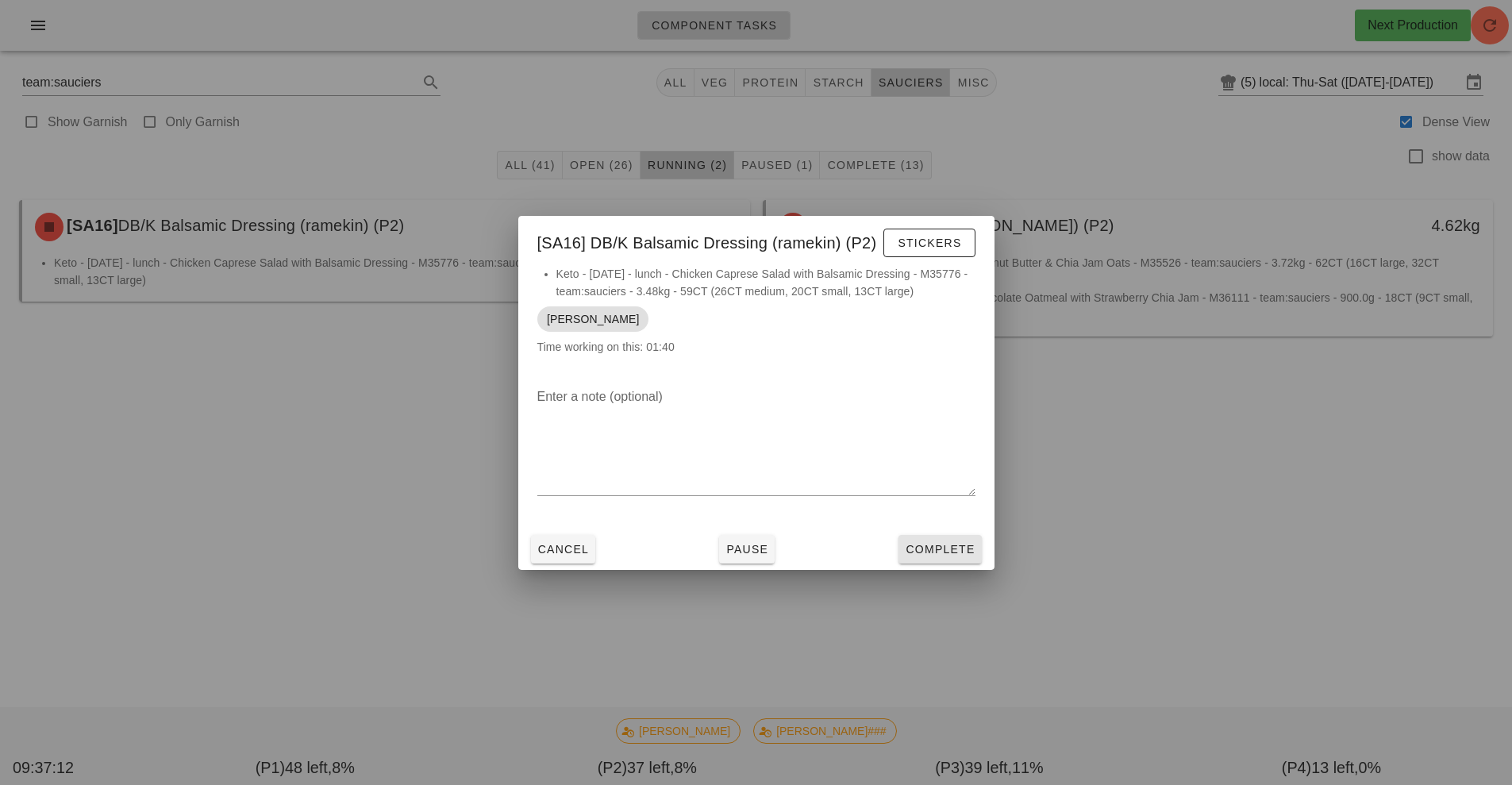
click at [970, 535] on button "Complete" at bounding box center [939, 549] width 83 height 28
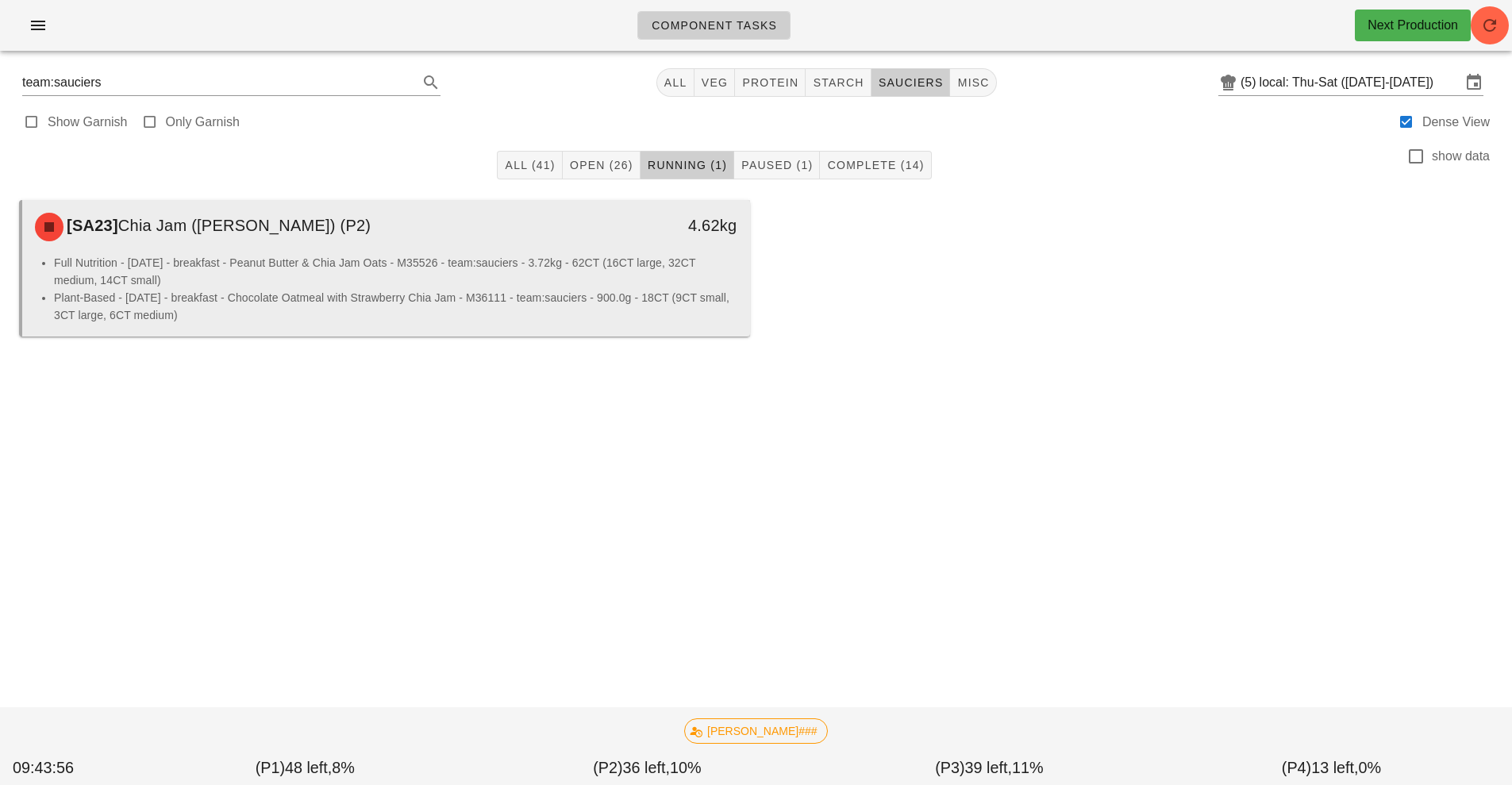
click at [480, 281] on li "Full Nutrition - [DATE] - breakfast - Peanut Butter & Chia Jam Oats - M35526 - …" at bounding box center [395, 271] width 684 height 35
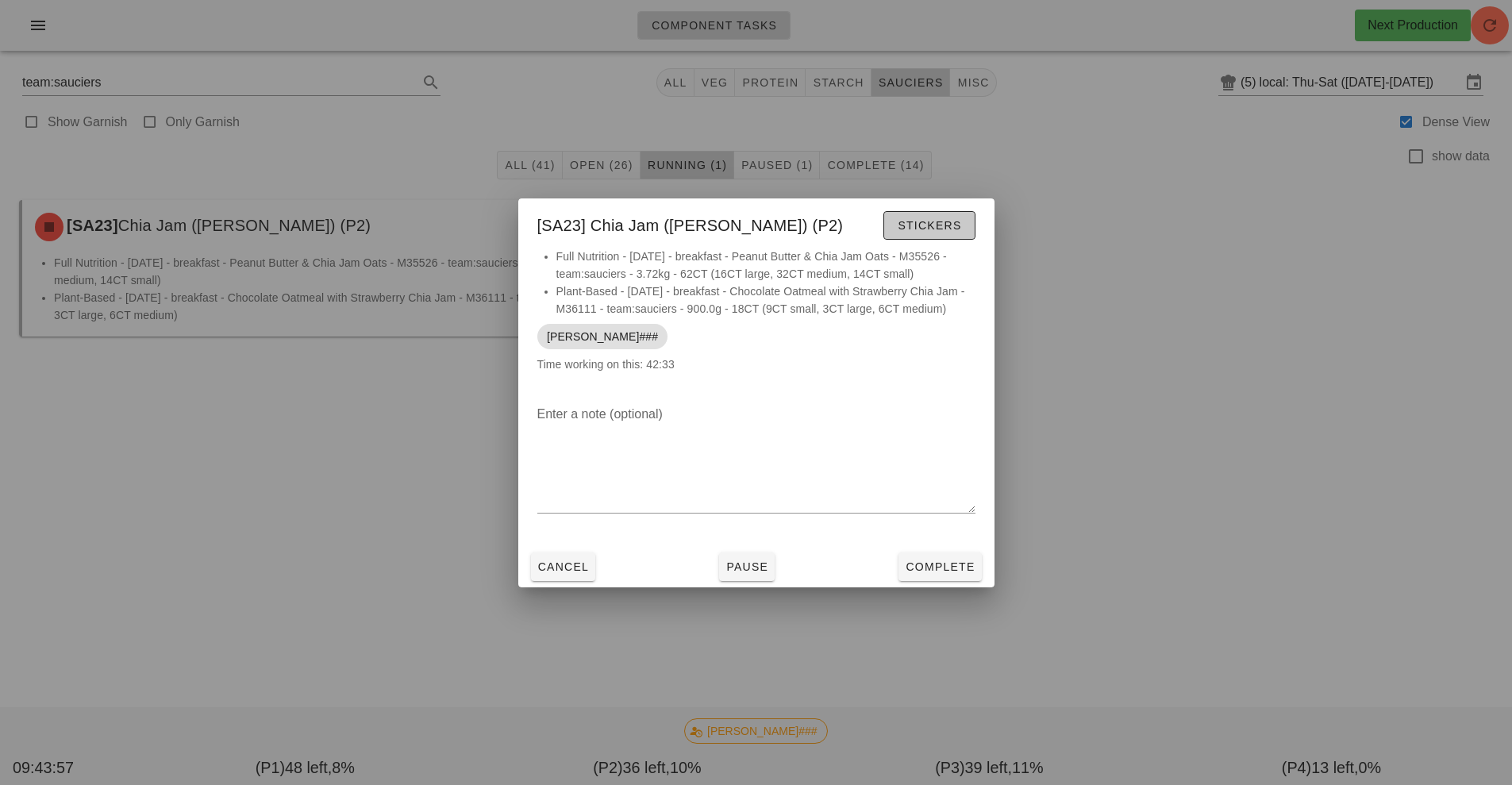
click at [937, 227] on span "Stickers" at bounding box center [928, 225] width 65 height 13
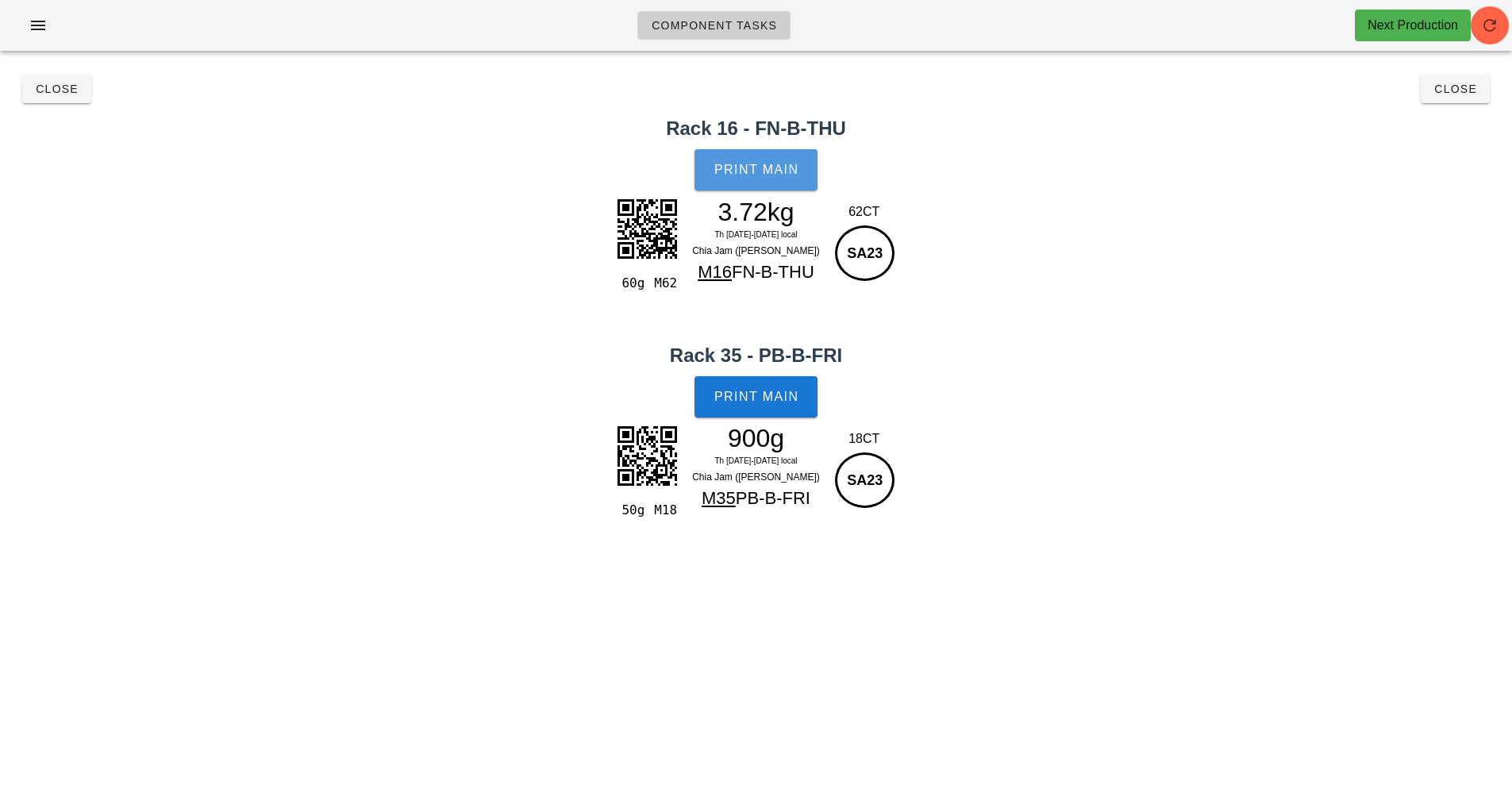
click at [759, 161] on button "Print Main" at bounding box center [756, 169] width 122 height 41
click at [756, 382] on button "Print Main" at bounding box center [756, 396] width 122 height 41
click at [53, 93] on span "Close" at bounding box center [57, 89] width 44 height 13
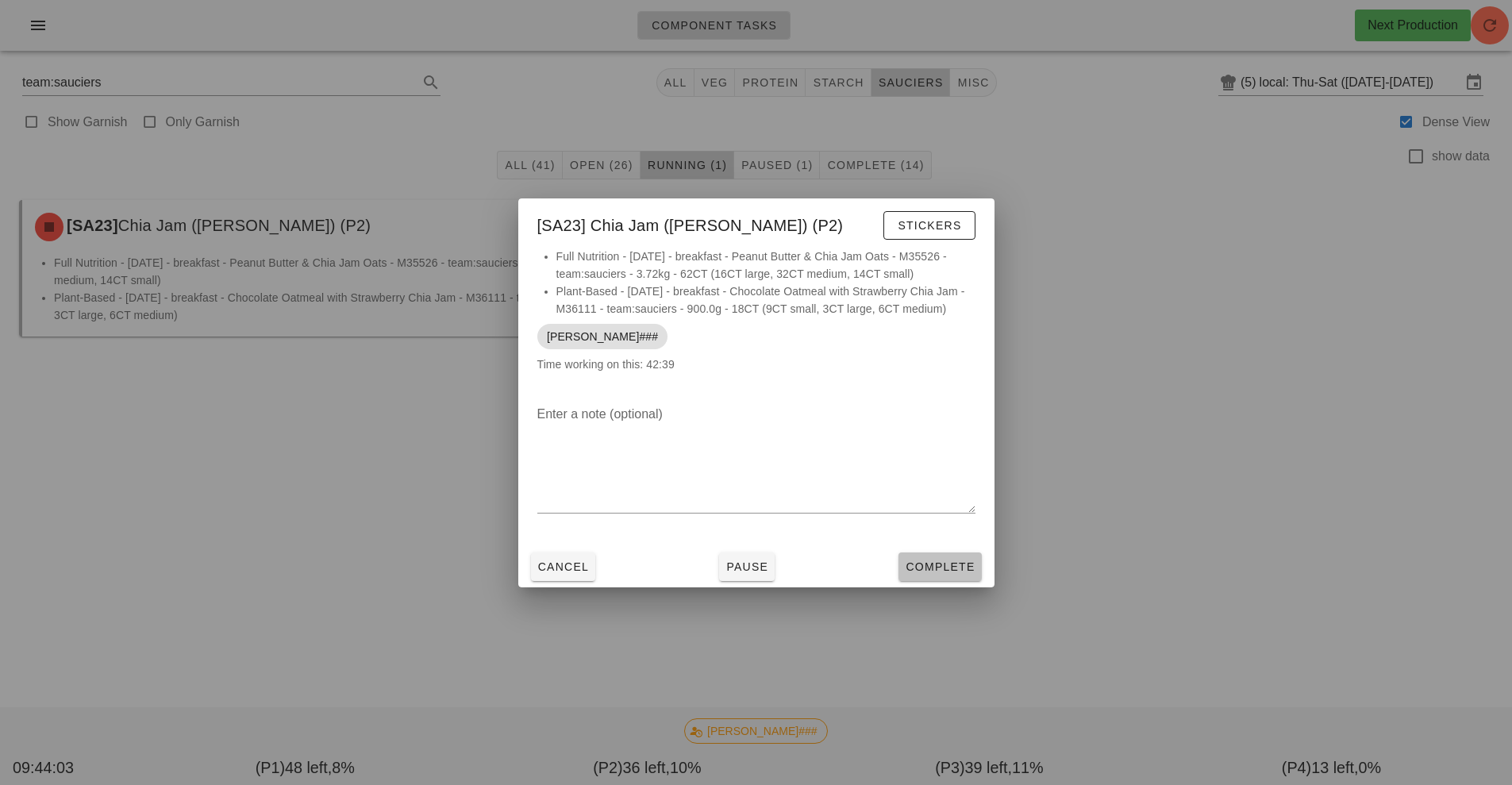
click at [907, 573] on button "Complete" at bounding box center [939, 566] width 83 height 28
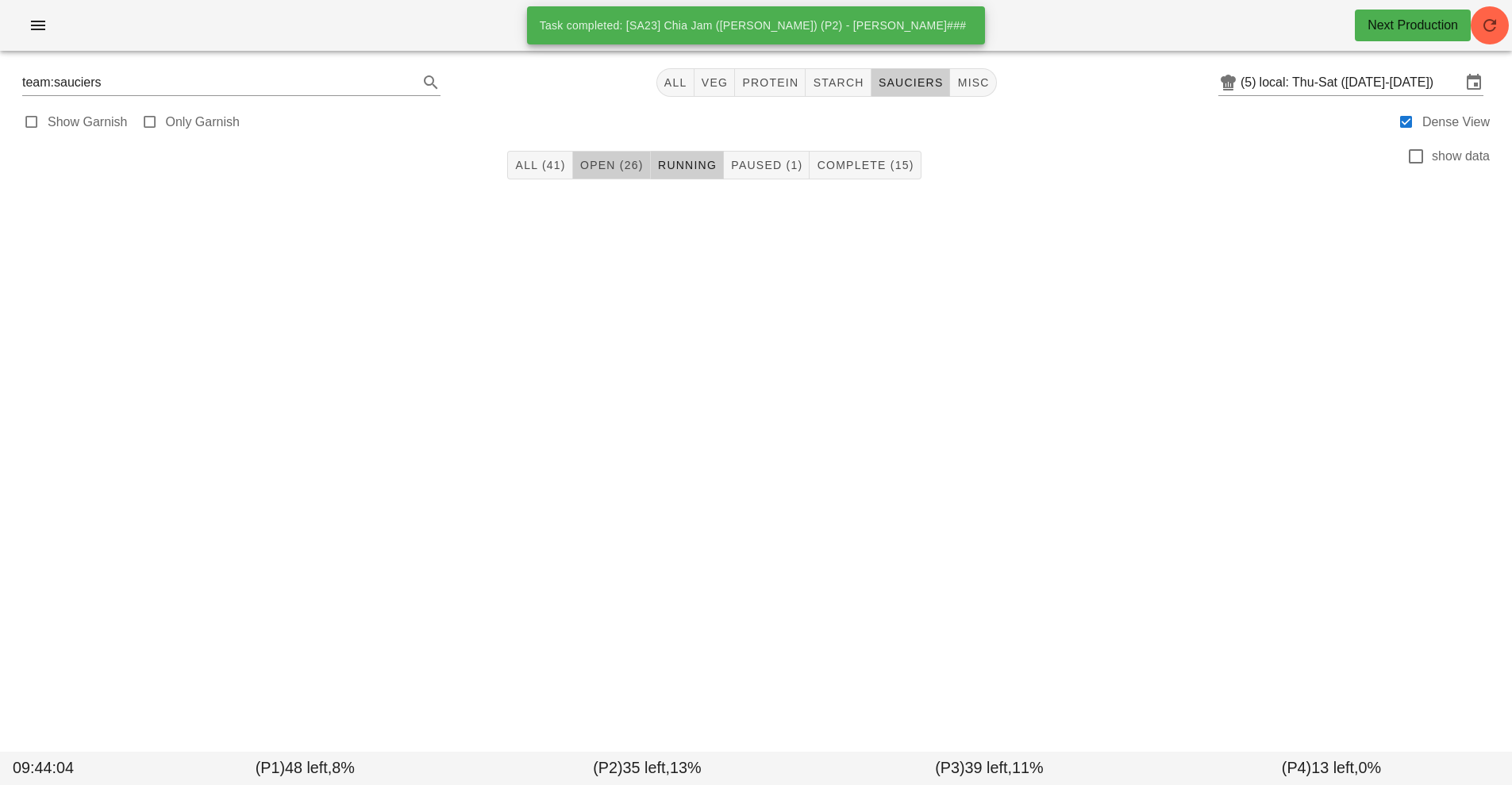
click at [610, 167] on span "Open (26)" at bounding box center [612, 164] width 65 height 13
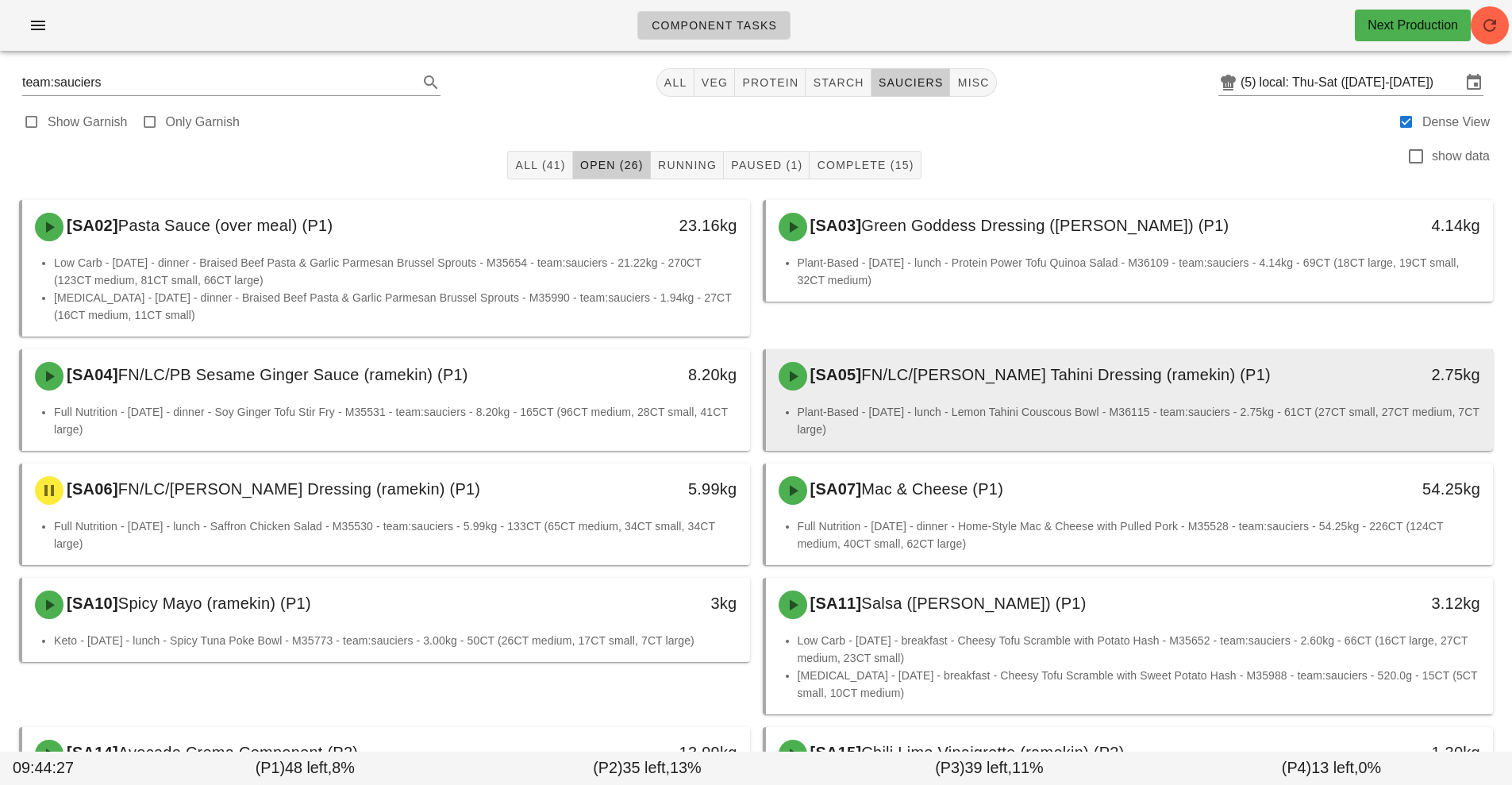
click at [899, 401] on div "[SA05] FN/LC/PB Lemon Tahini Dressing (ramekin) (P1) 2.75kg" at bounding box center [1129, 376] width 728 height 54
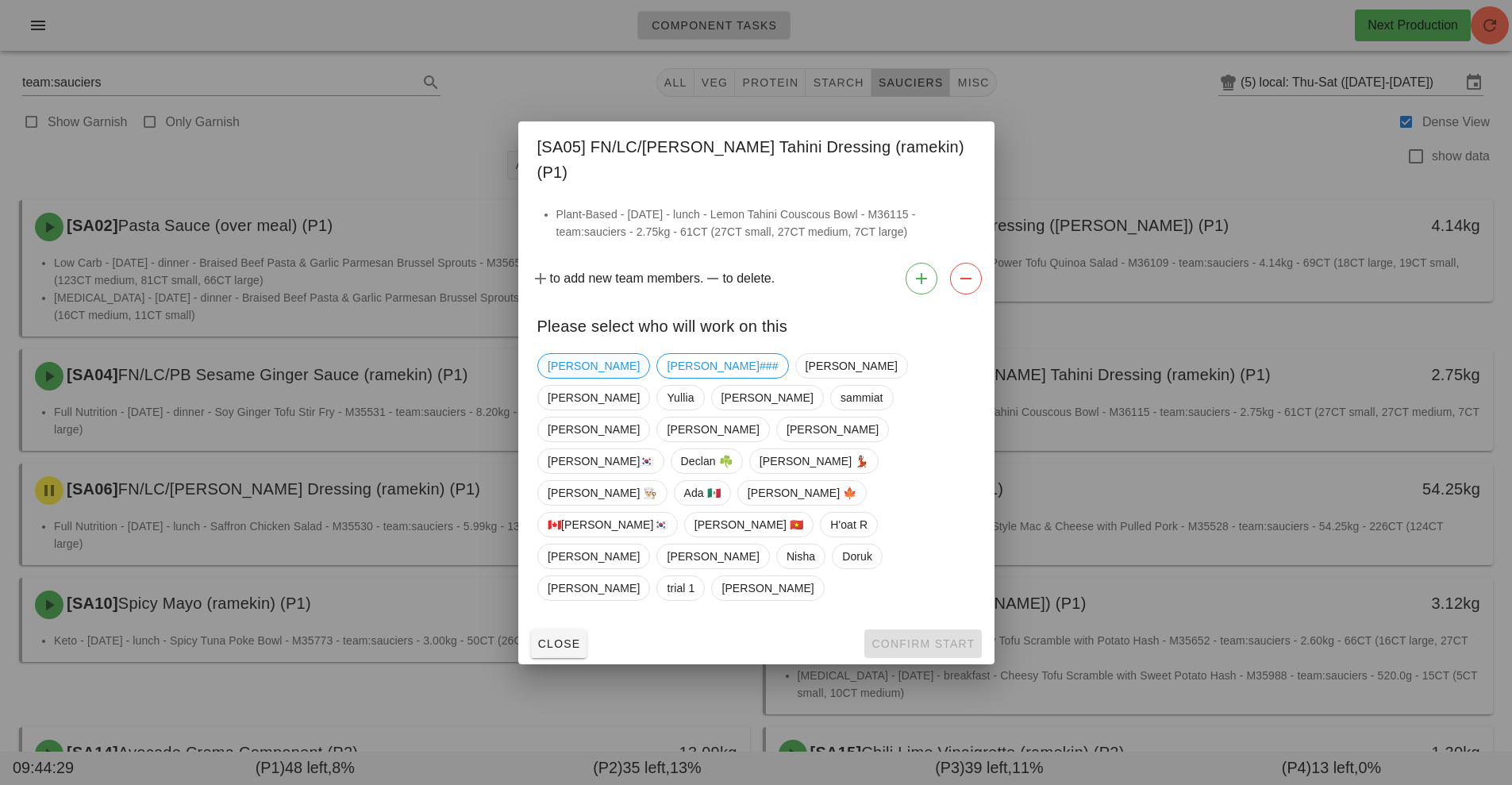
click at [562, 378] on span "[PERSON_NAME]" at bounding box center [594, 365] width 92 height 23
click at [916, 638] on span "Confirm Start" at bounding box center [922, 643] width 104 height 13
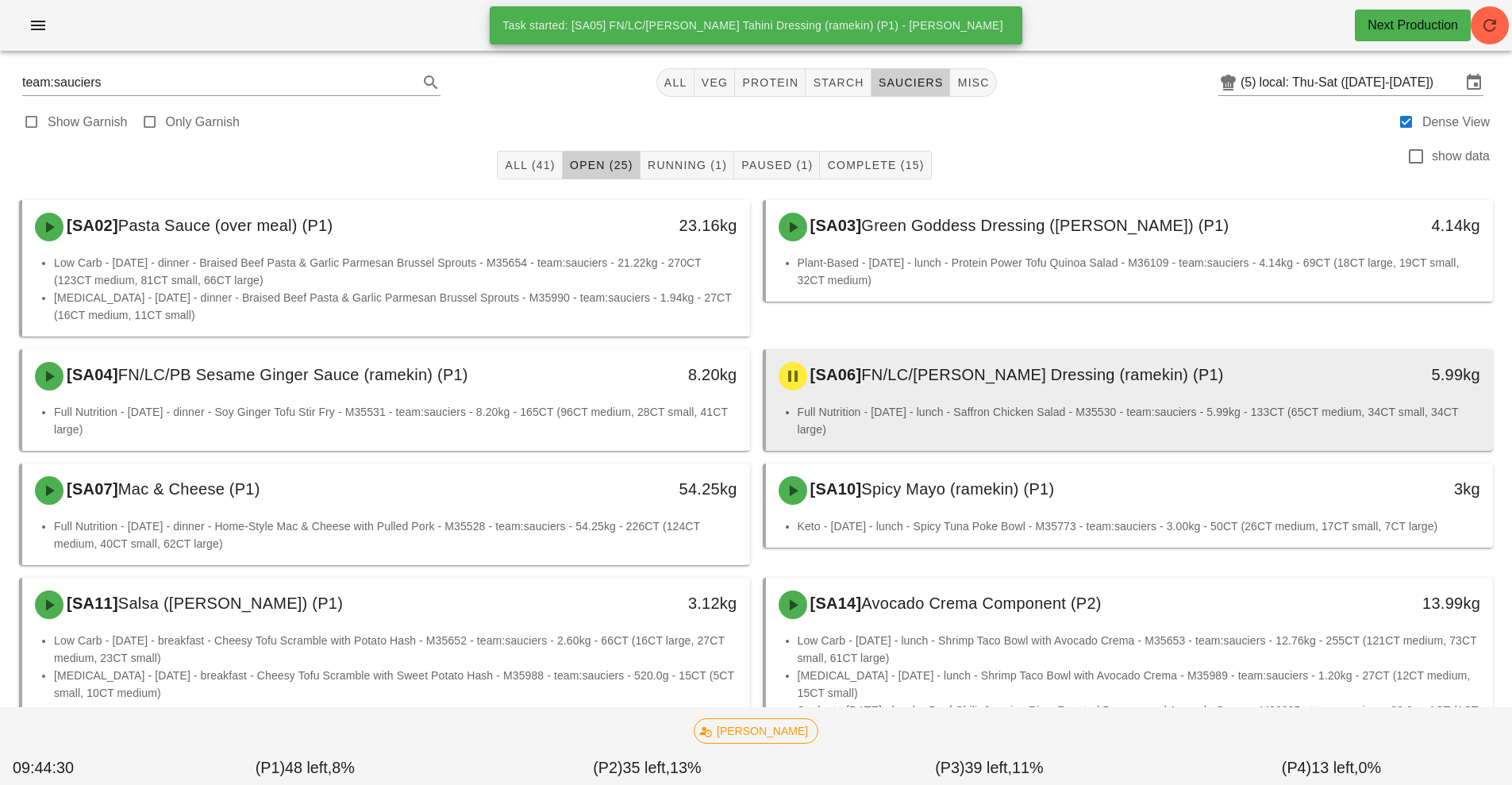
click at [921, 399] on div "[SA06] FN/LC/PB Lemon Dressing (ramekin) (P1)" at bounding box center [1039, 376] width 540 height 48
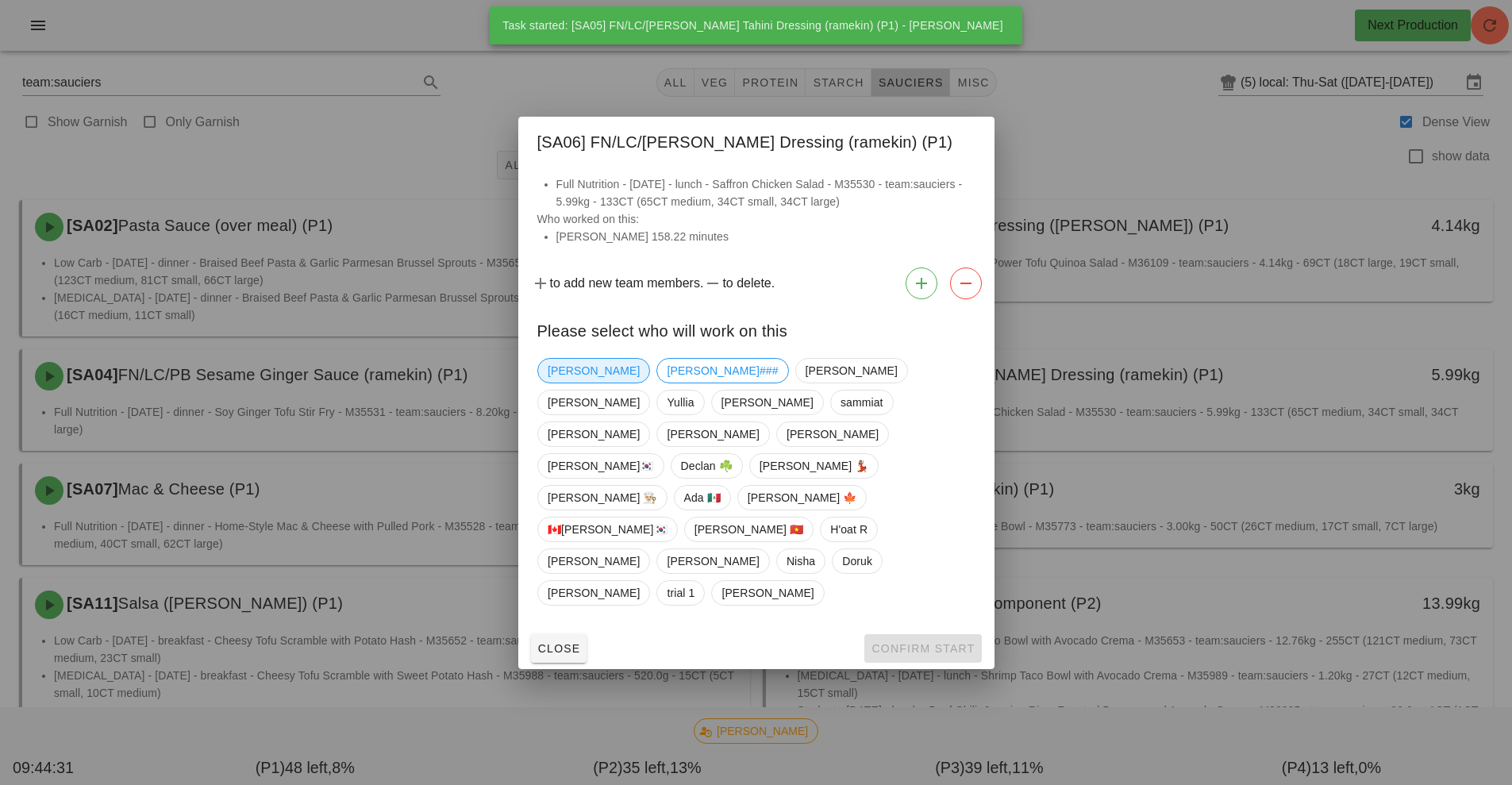
click at [580, 383] on span "[PERSON_NAME]" at bounding box center [594, 370] width 92 height 23
click at [935, 642] on span "Confirm Start" at bounding box center [922, 648] width 104 height 13
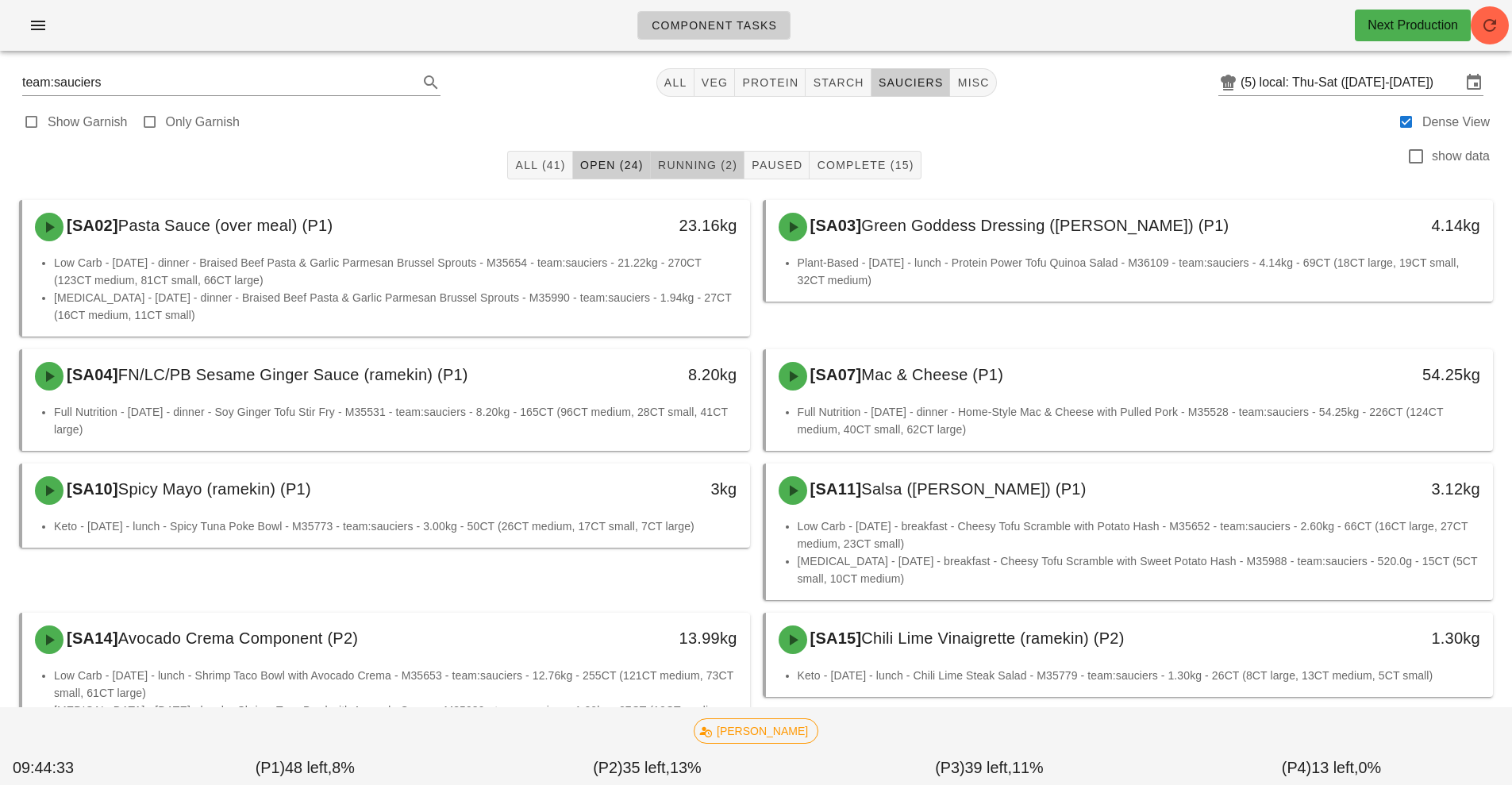
click at [704, 166] on span "Running (2)" at bounding box center [697, 164] width 80 height 13
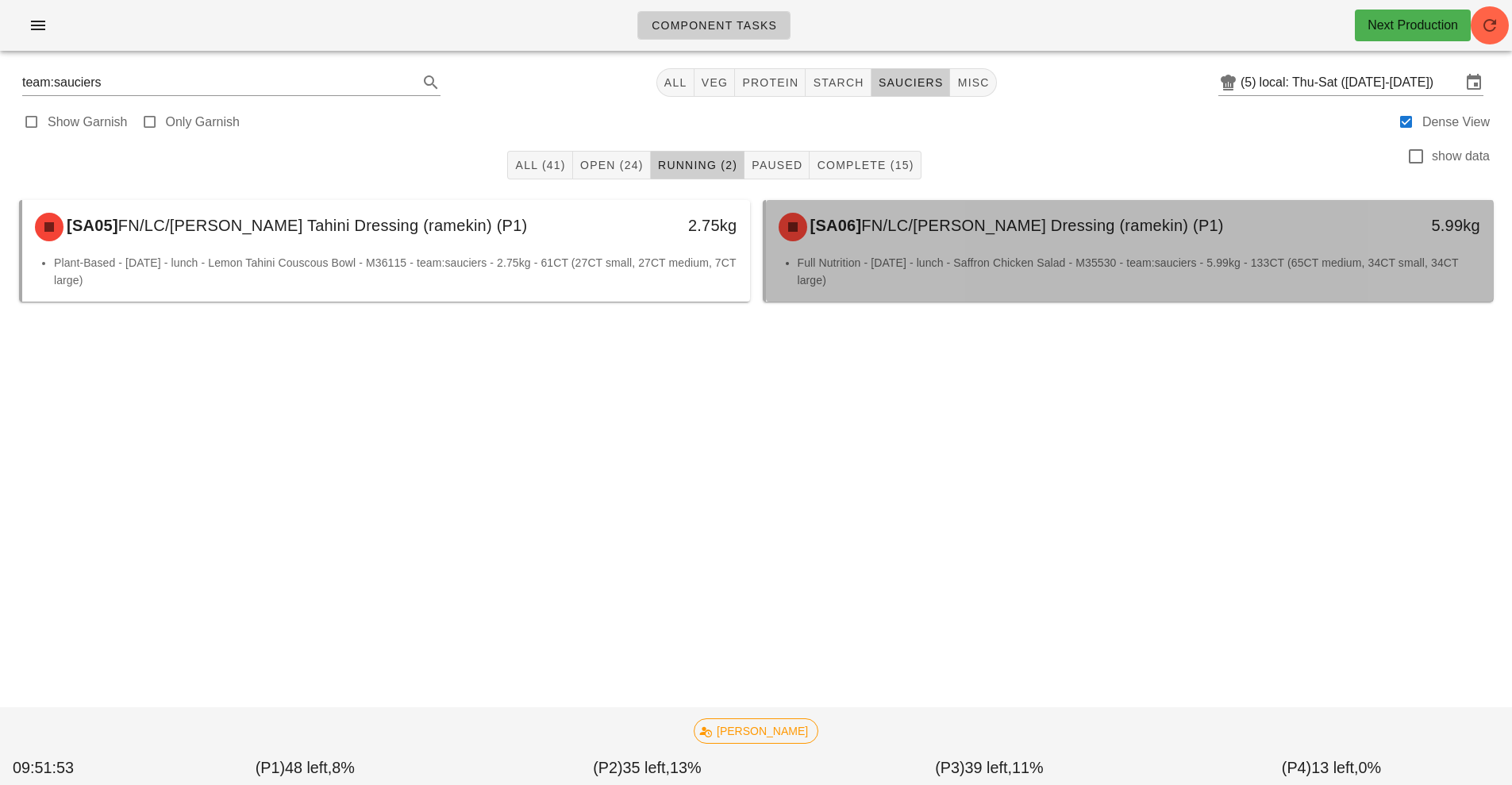
click at [1091, 271] on li "Full Nutrition - [DATE] - lunch - Saffron Chicken Salad - M35530 - team:saucier…" at bounding box center [1139, 271] width 684 height 35
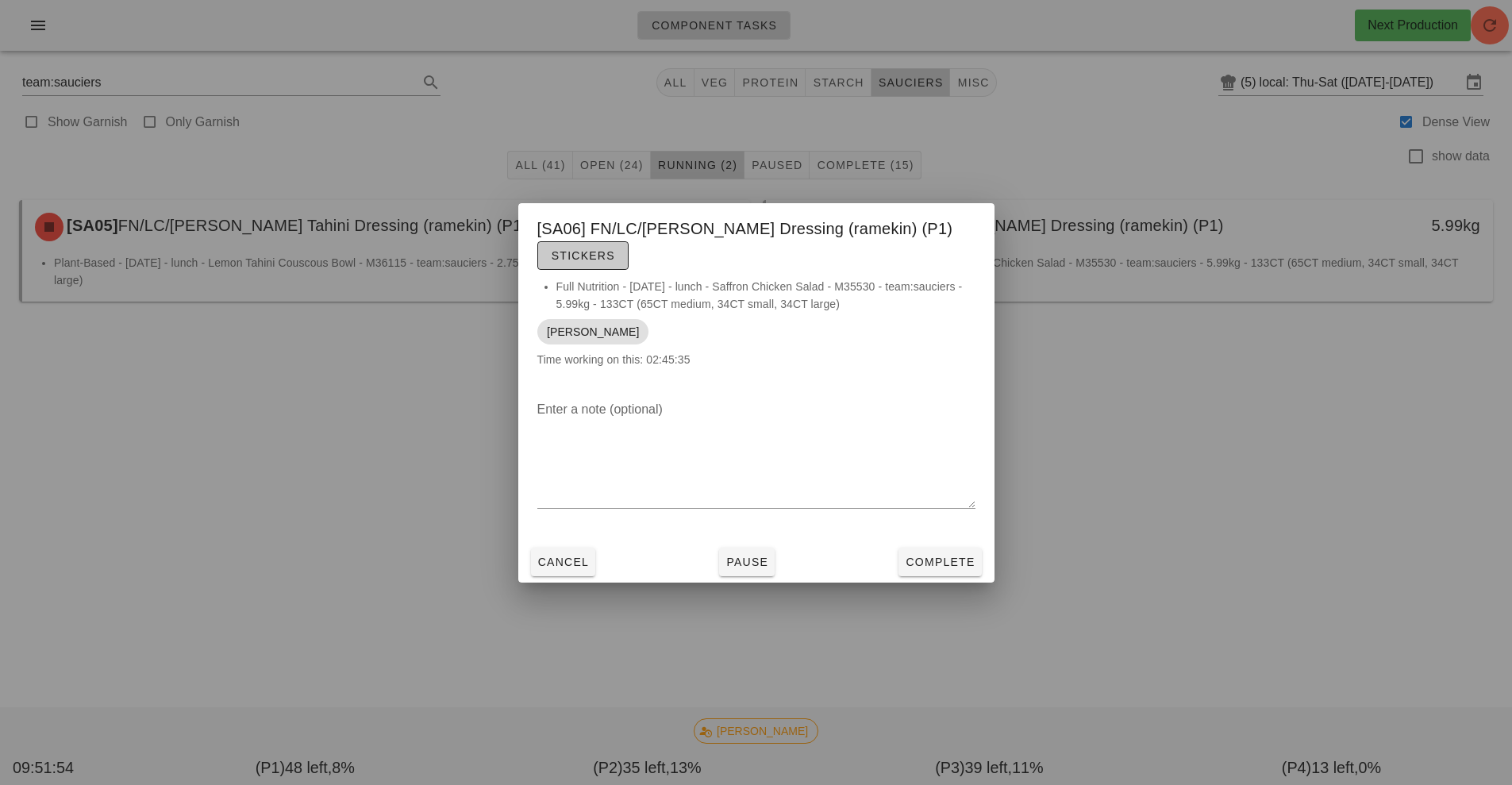
click at [565, 259] on span "Stickers" at bounding box center [582, 255] width 65 height 13
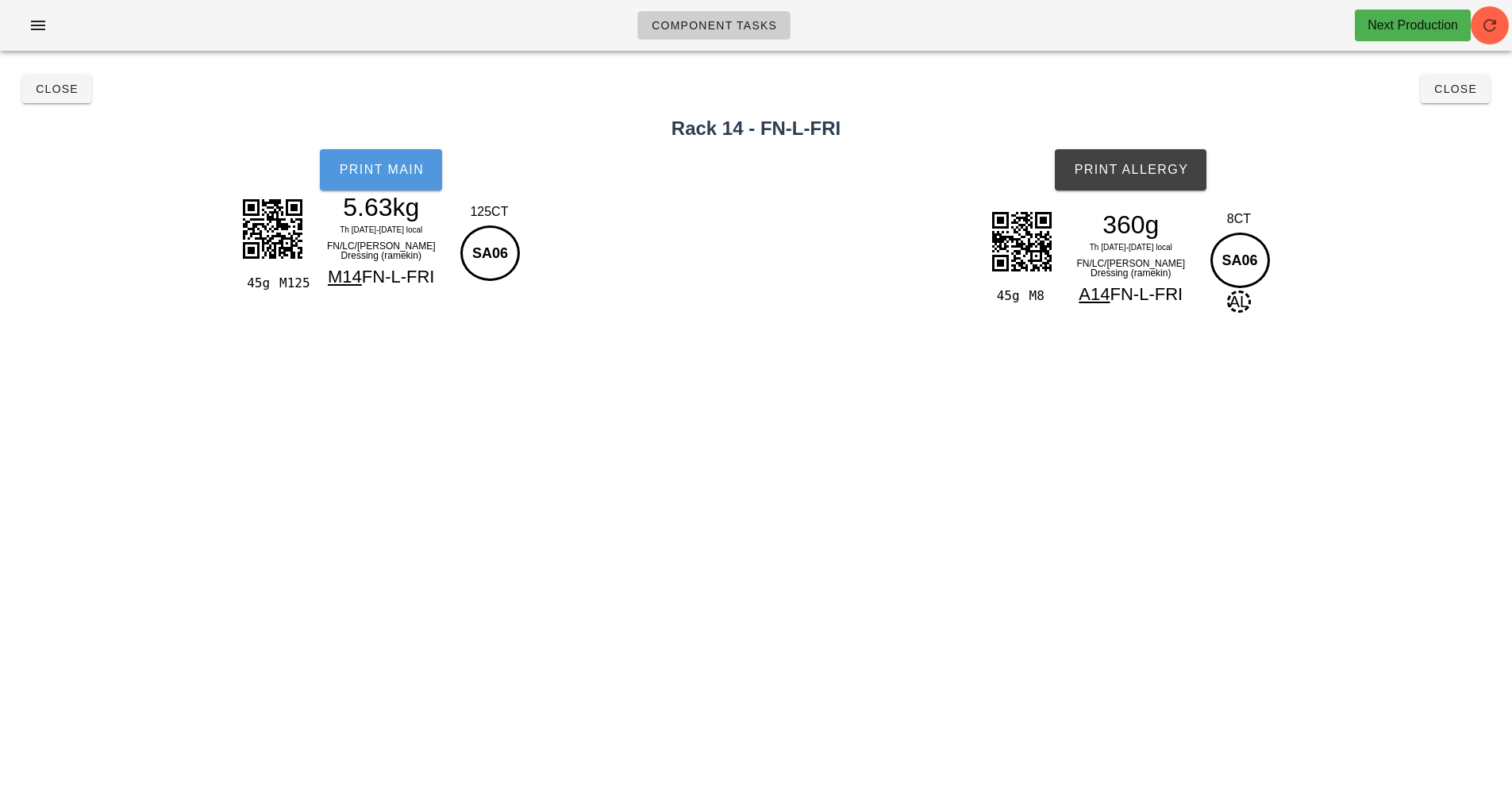
click at [371, 177] on button "Print Main" at bounding box center [381, 169] width 122 height 41
click at [1178, 185] on button "Print Allergy" at bounding box center [1130, 169] width 152 height 41
click at [1453, 89] on span "Close" at bounding box center [1455, 89] width 44 height 13
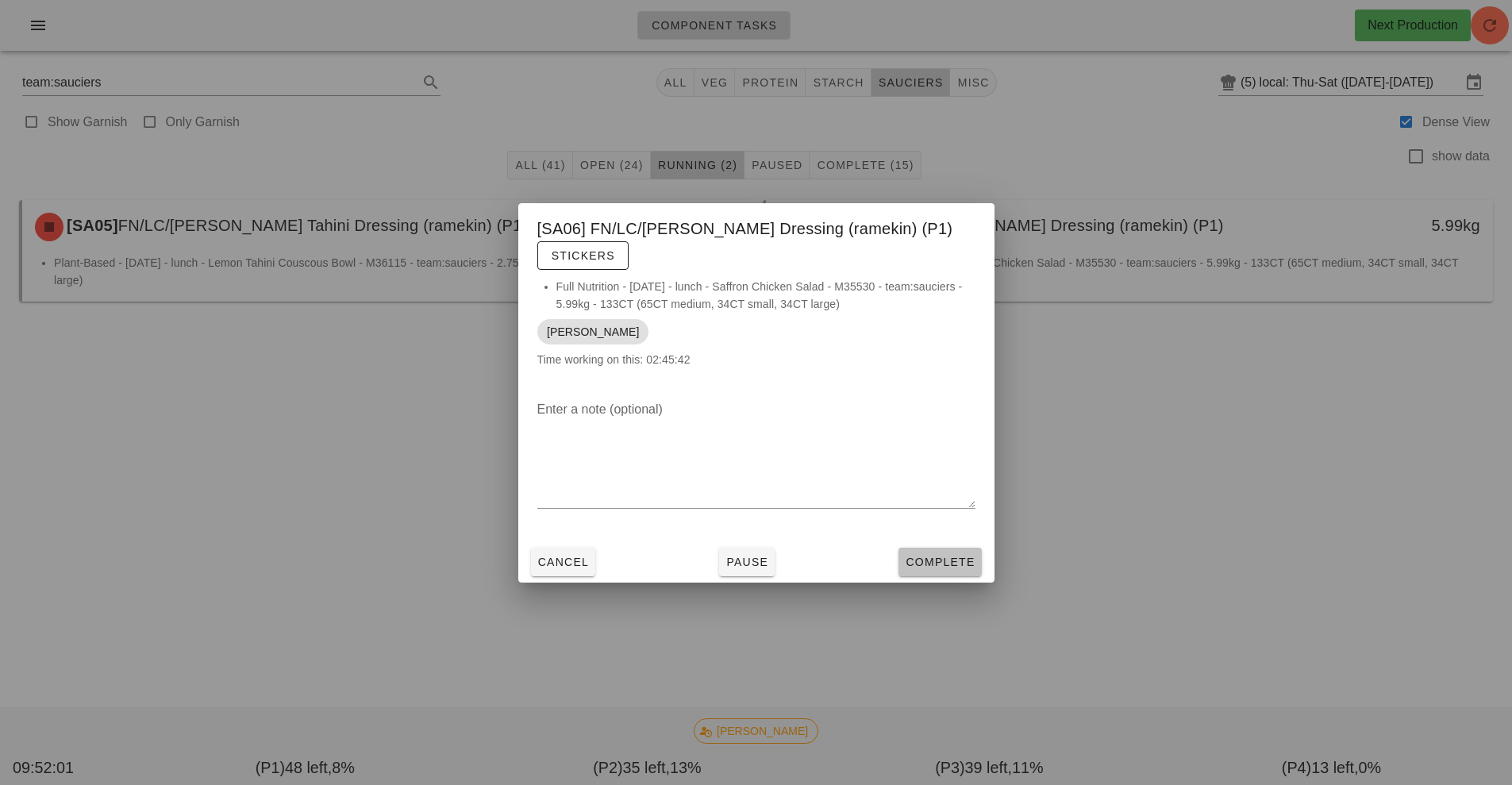
click at [947, 567] on span "Complete" at bounding box center [939, 561] width 70 height 13
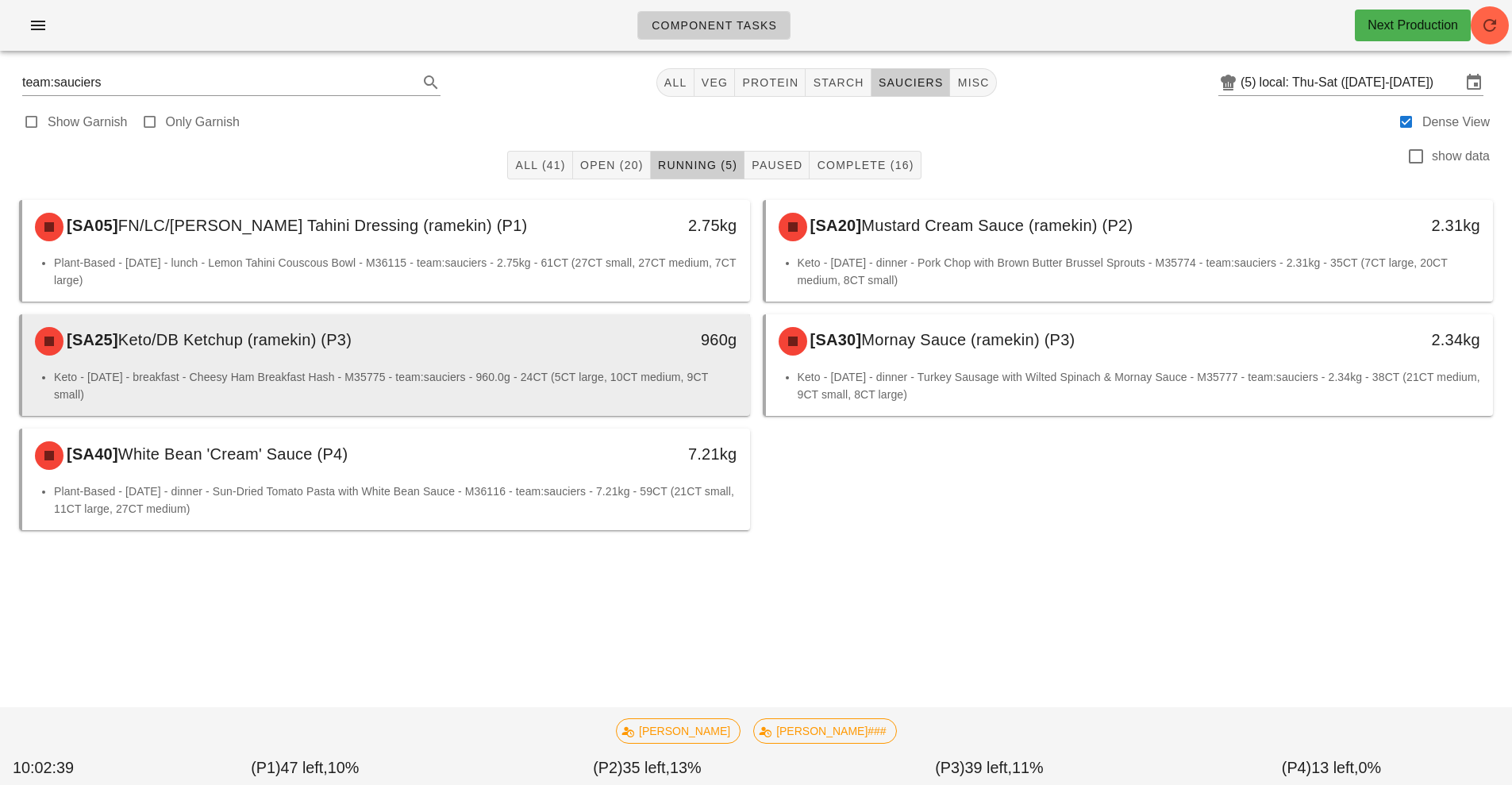
click at [565, 357] on div "[SA25] Keto/DB Ketchup (ramekin) (P3)" at bounding box center [295, 341] width 540 height 48
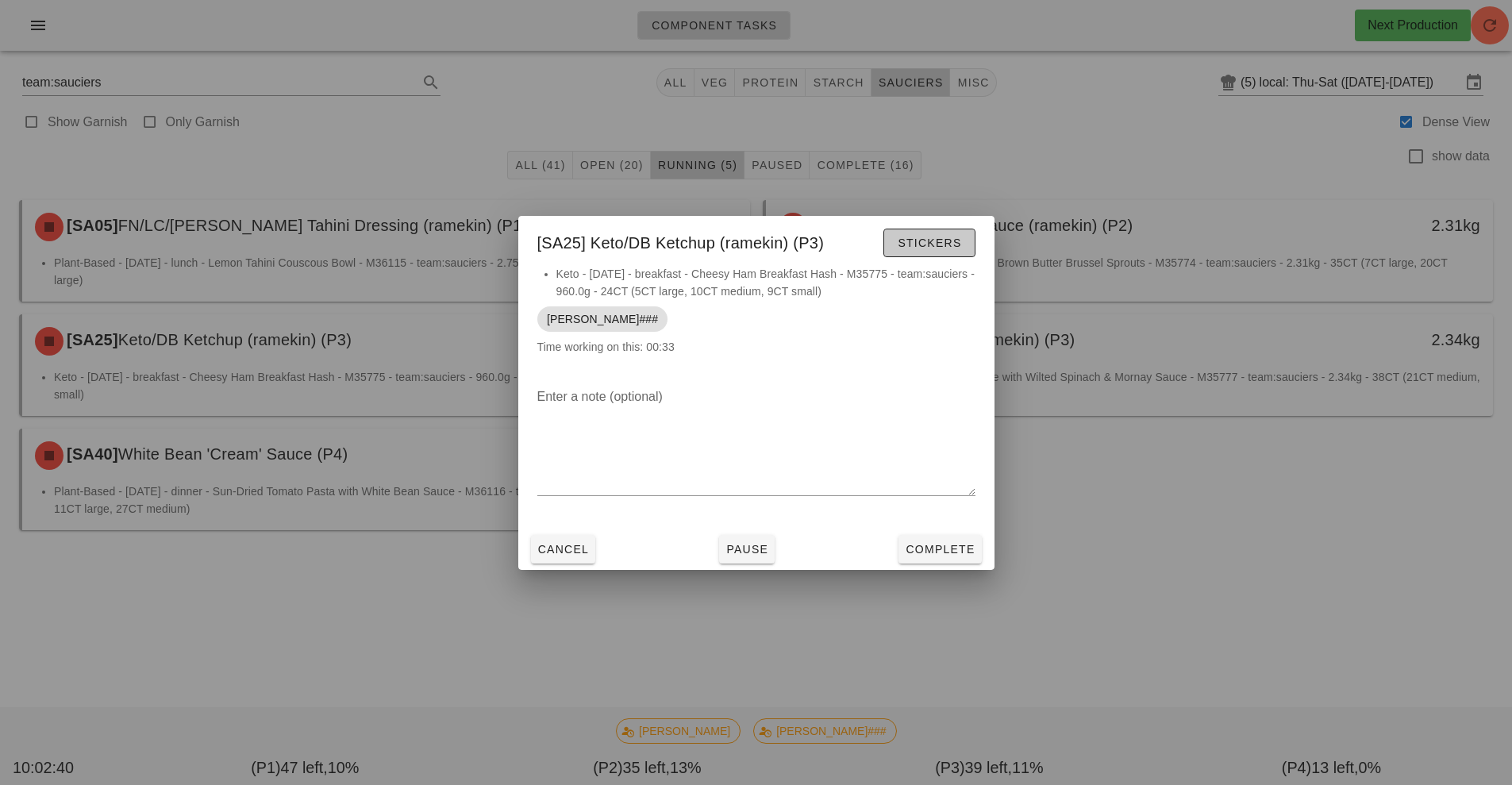
click at [913, 246] on span "Stickers" at bounding box center [928, 242] width 65 height 13
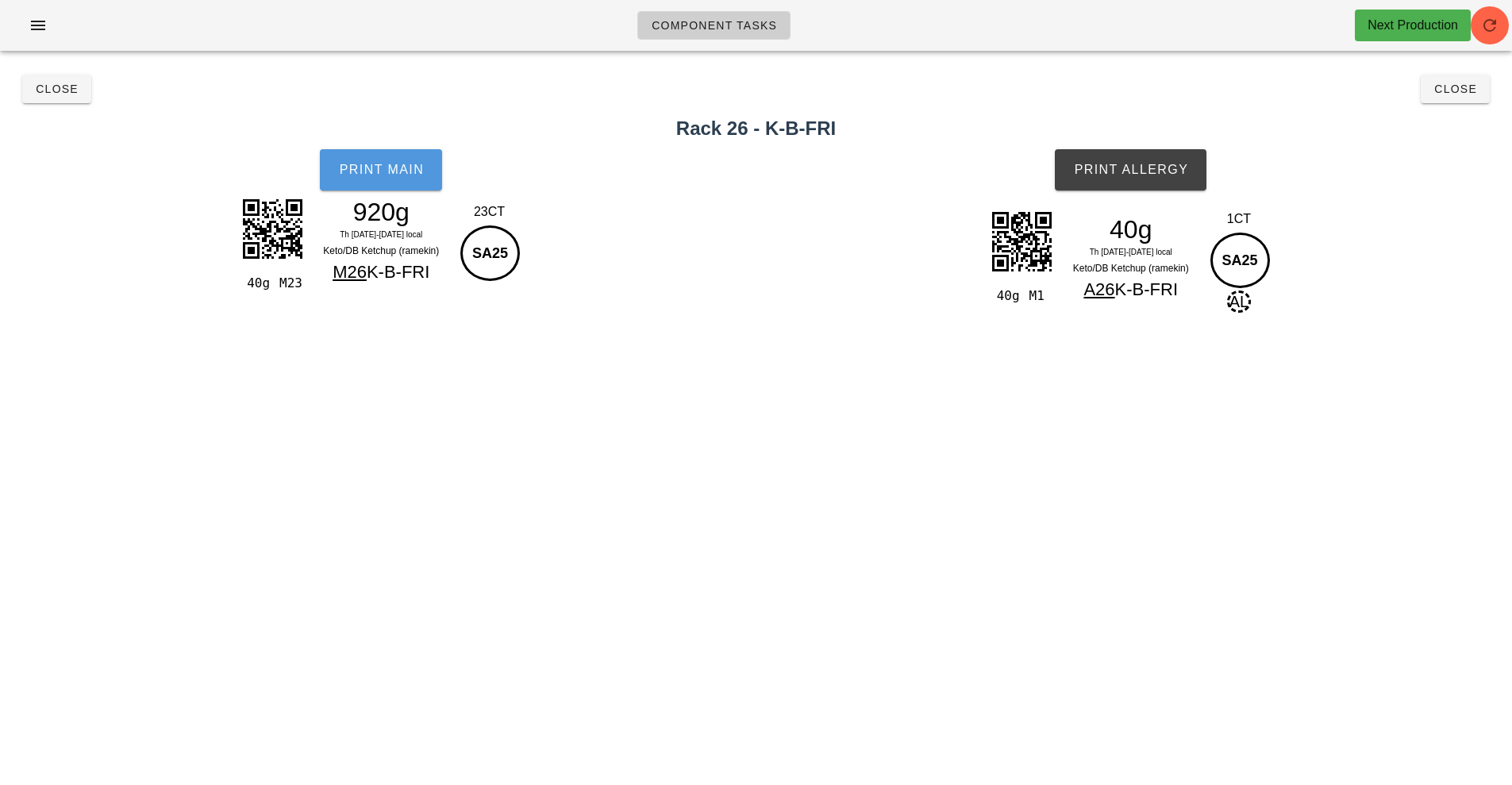
click at [398, 173] on span "Print Main" at bounding box center [381, 169] width 85 height 14
click at [1139, 171] on span "Print Allergy" at bounding box center [1130, 169] width 115 height 14
click at [75, 97] on button "Close" at bounding box center [57, 89] width 69 height 28
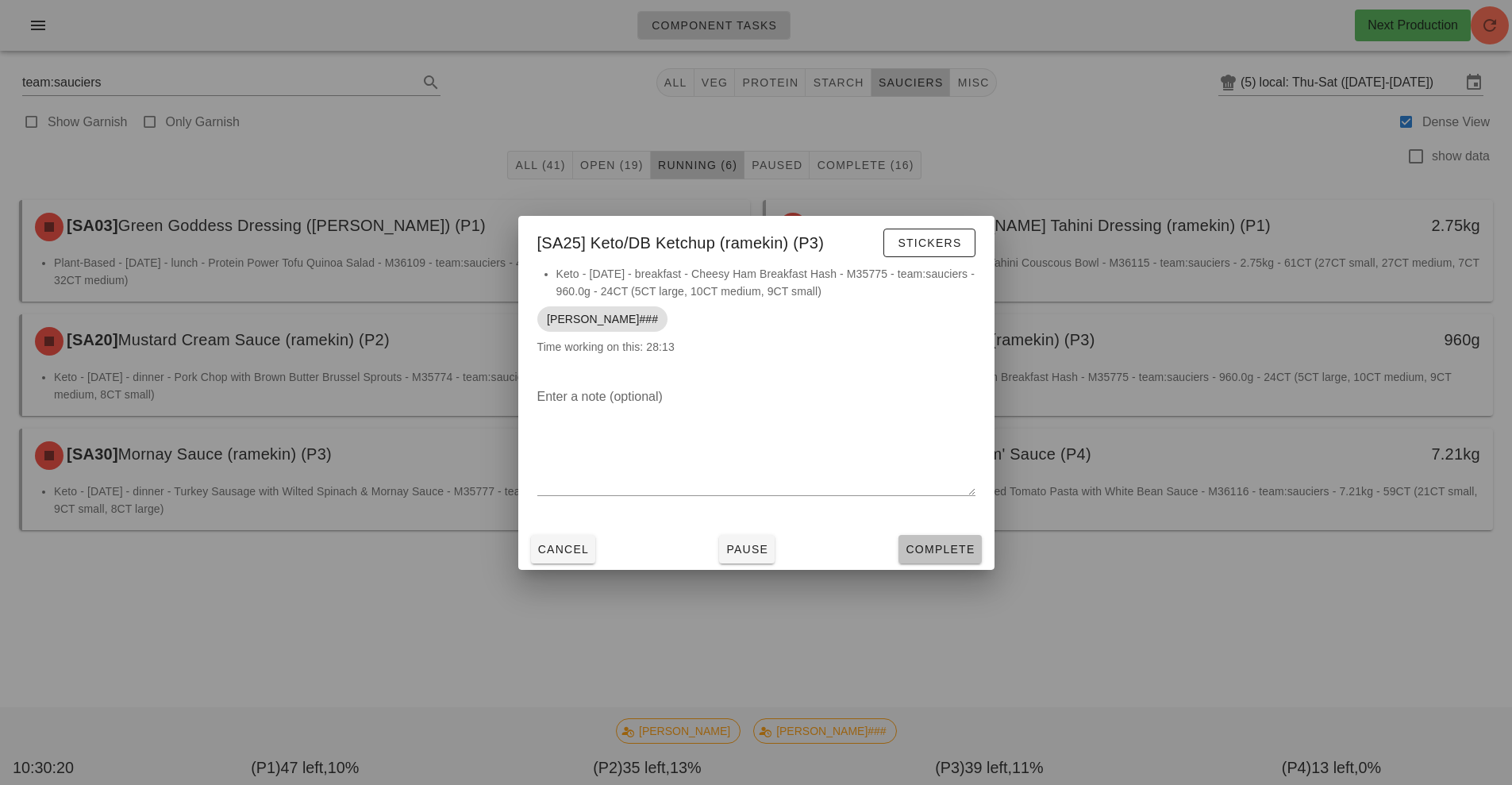
click at [935, 543] on span "Complete" at bounding box center [939, 549] width 70 height 13
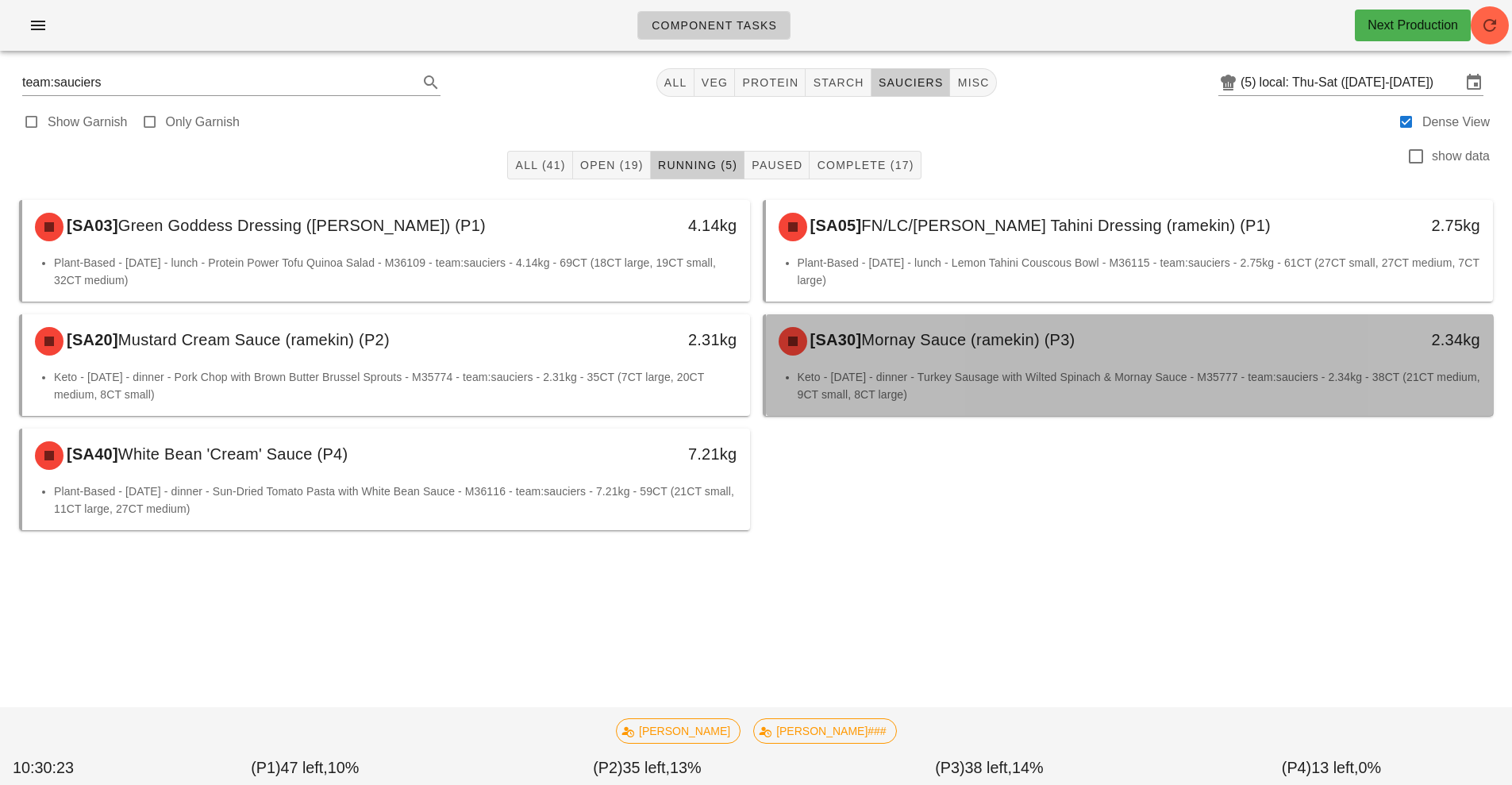
click at [931, 364] on div "[SA30] Mornay Sauce (ramekin) (P3)" at bounding box center [1039, 341] width 540 height 48
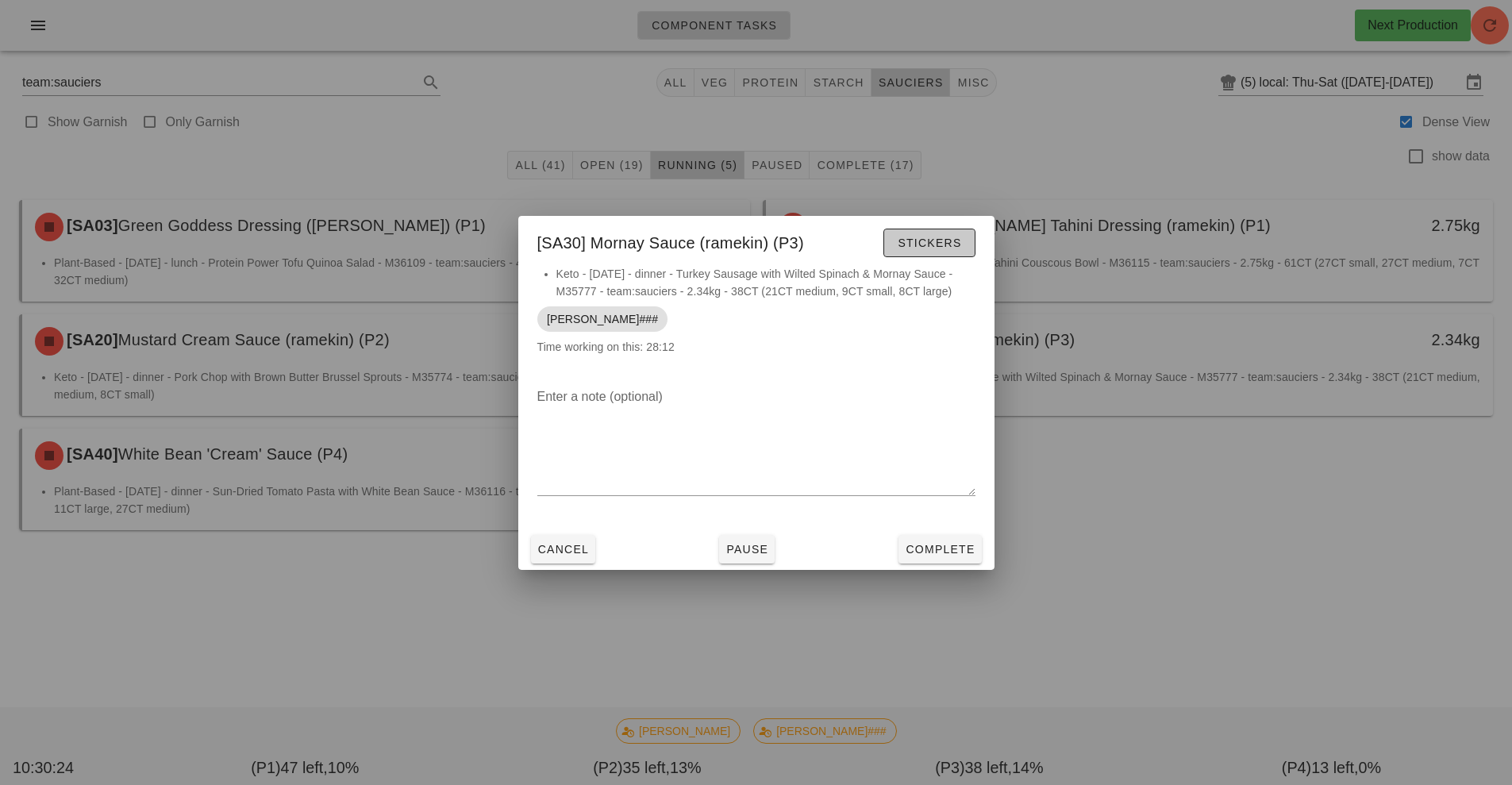
click at [937, 247] on span "Stickers" at bounding box center [928, 242] width 65 height 13
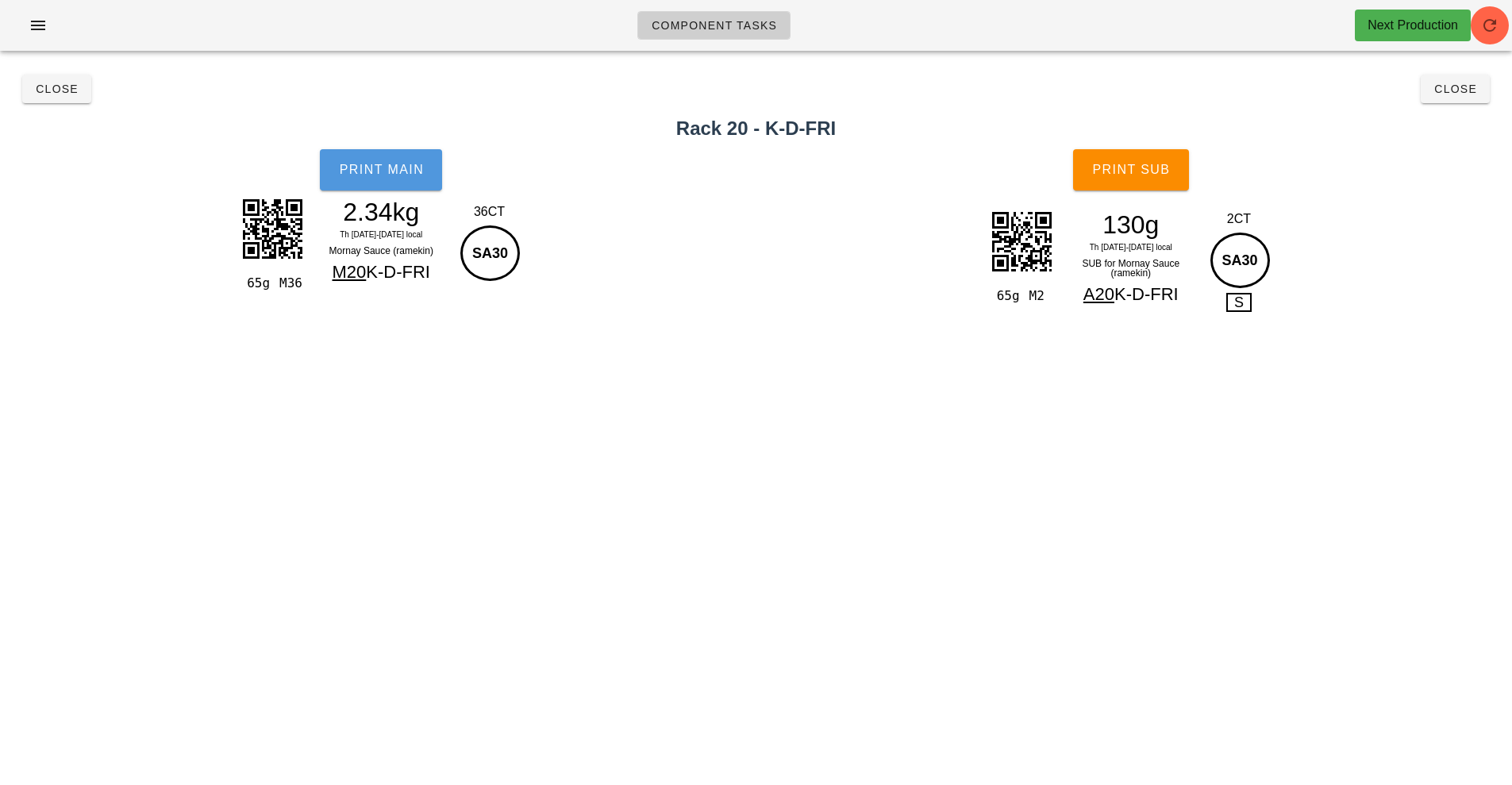
click at [383, 180] on button "Print Main" at bounding box center [381, 169] width 122 height 41
click at [1125, 178] on button "Print Sub" at bounding box center [1131, 169] width 116 height 41
click at [66, 87] on span "Close" at bounding box center [57, 89] width 44 height 13
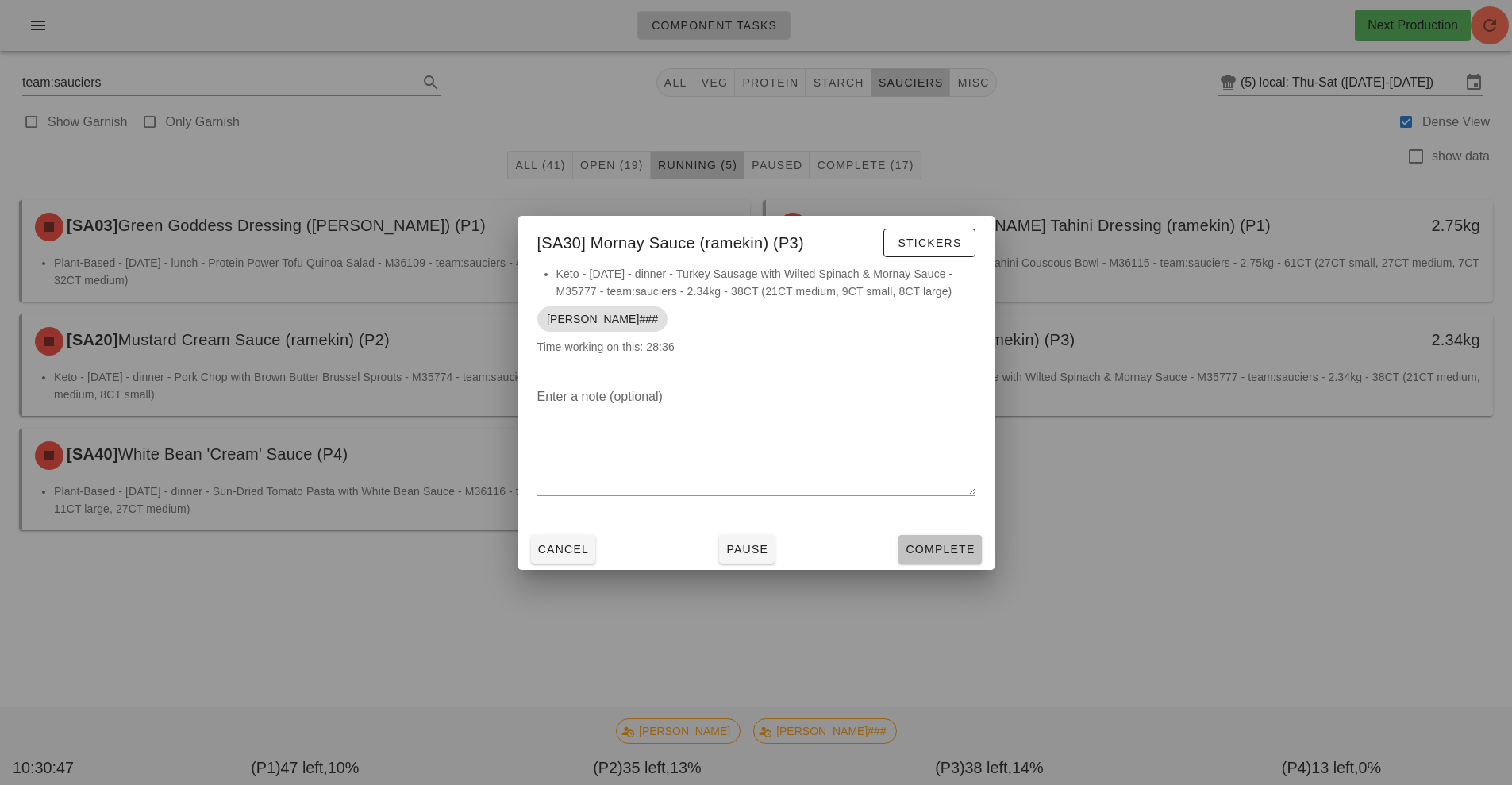
click at [931, 549] on span "Complete" at bounding box center [939, 549] width 70 height 13
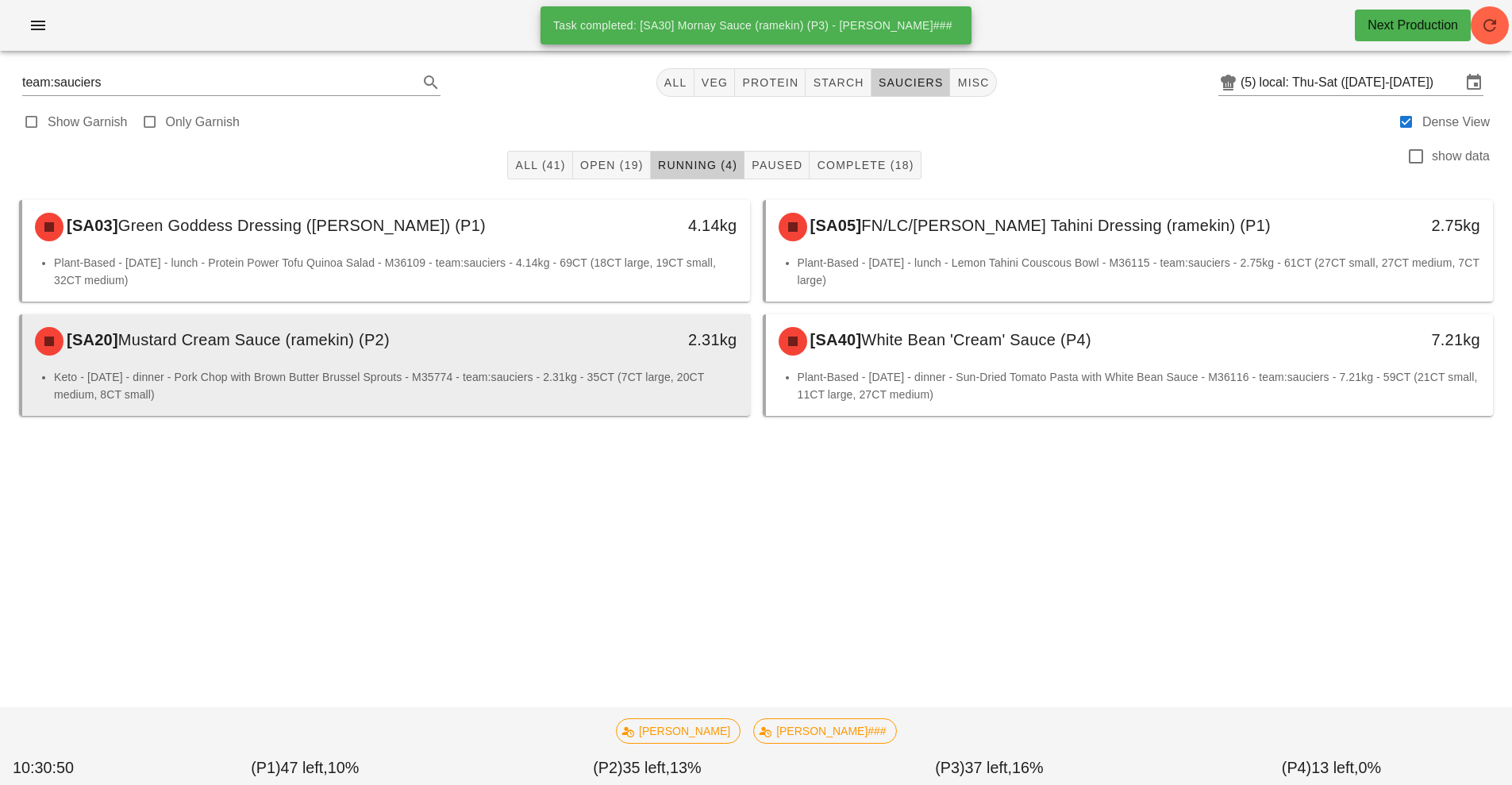
click at [536, 364] on div "[SA20] Mustard Cream Sauce (ramekin) (P2)" at bounding box center [295, 341] width 540 height 48
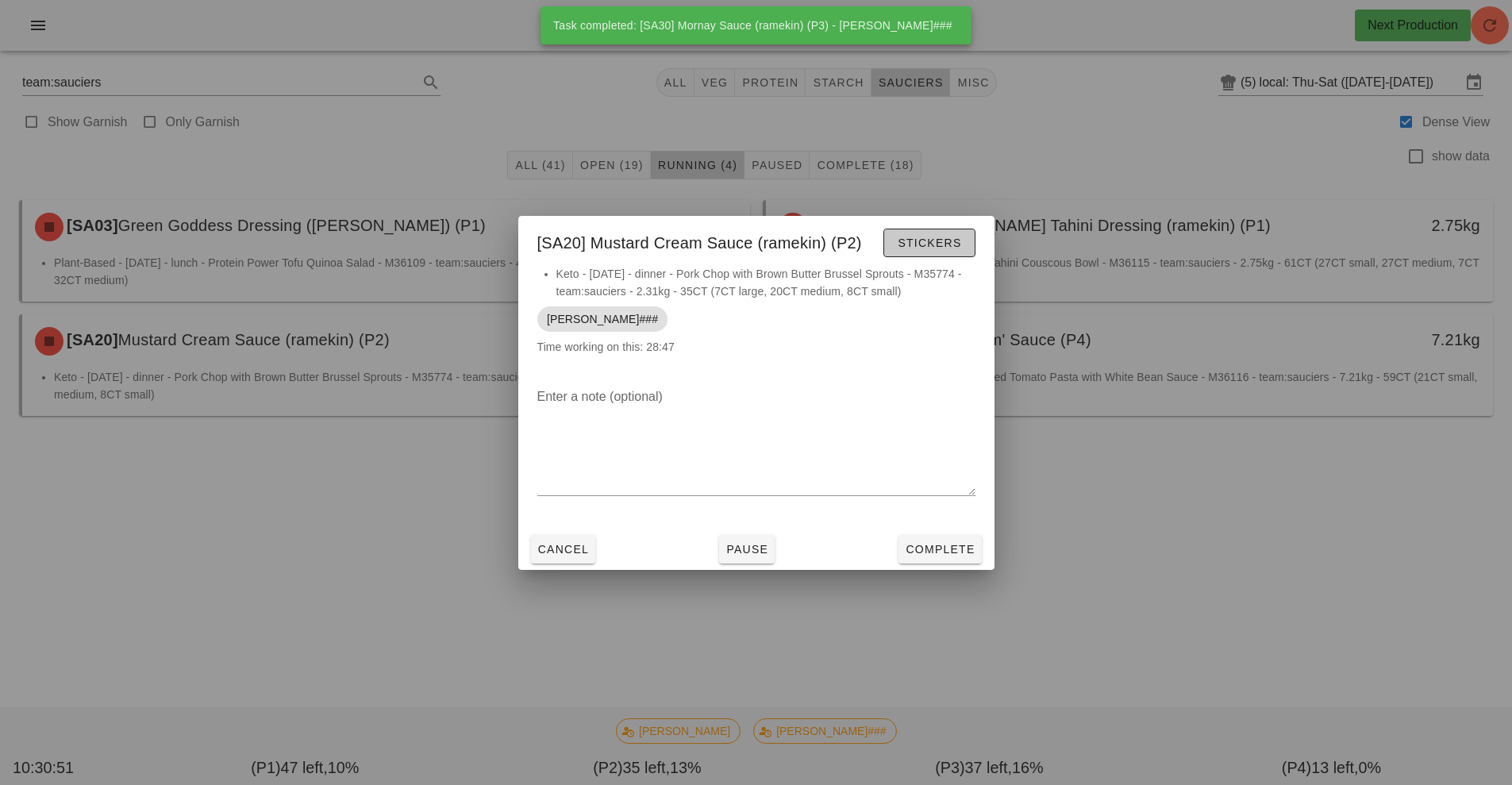
click at [916, 242] on span "Stickers" at bounding box center [928, 242] width 65 height 13
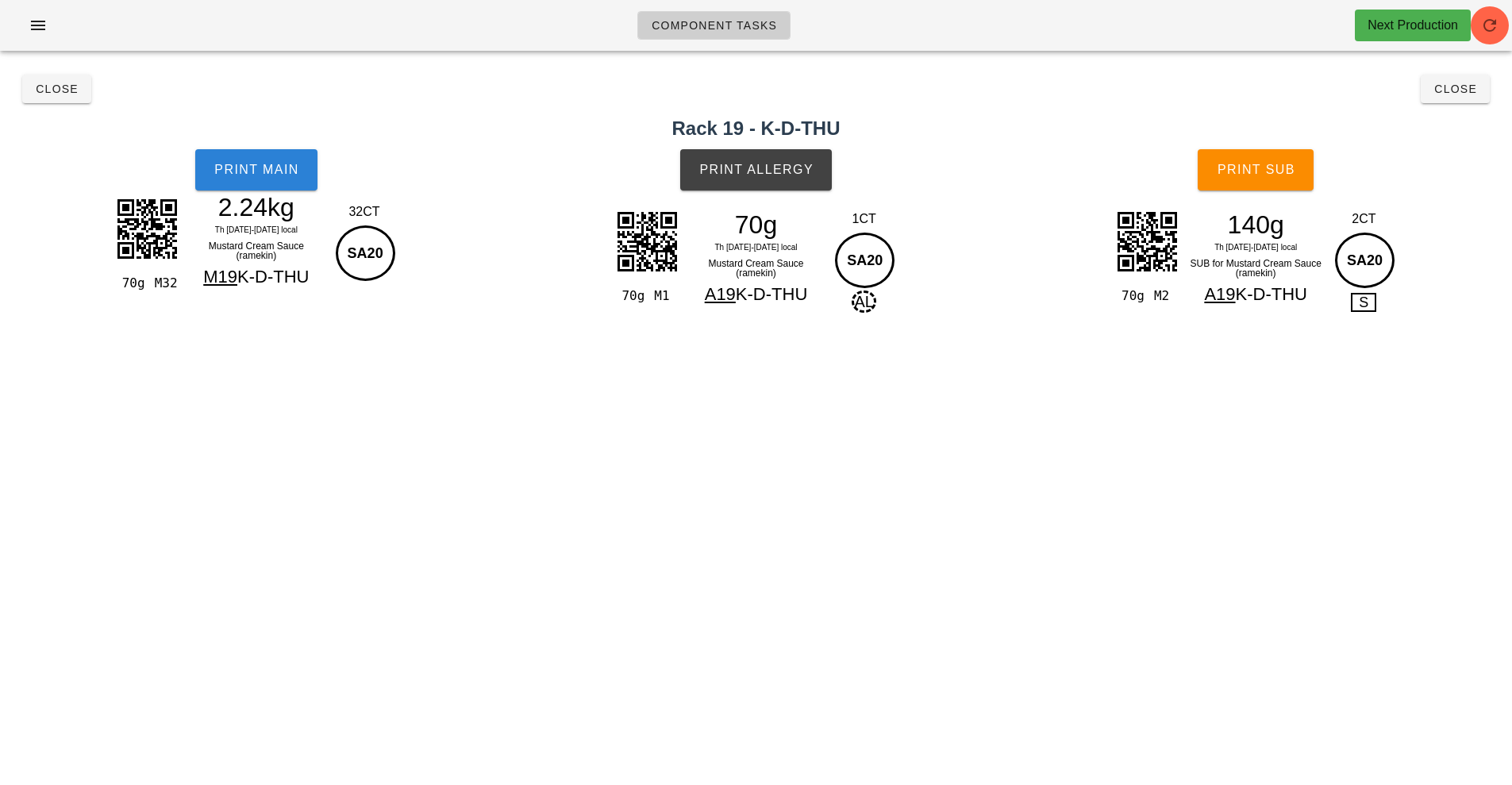
click at [261, 177] on button "Print Main" at bounding box center [256, 169] width 122 height 41
click at [741, 168] on span "Print Allergy" at bounding box center [756, 169] width 115 height 14
click at [1279, 178] on button "Print Sub" at bounding box center [1255, 169] width 116 height 41
click at [59, 91] on span "Close" at bounding box center [57, 89] width 44 height 13
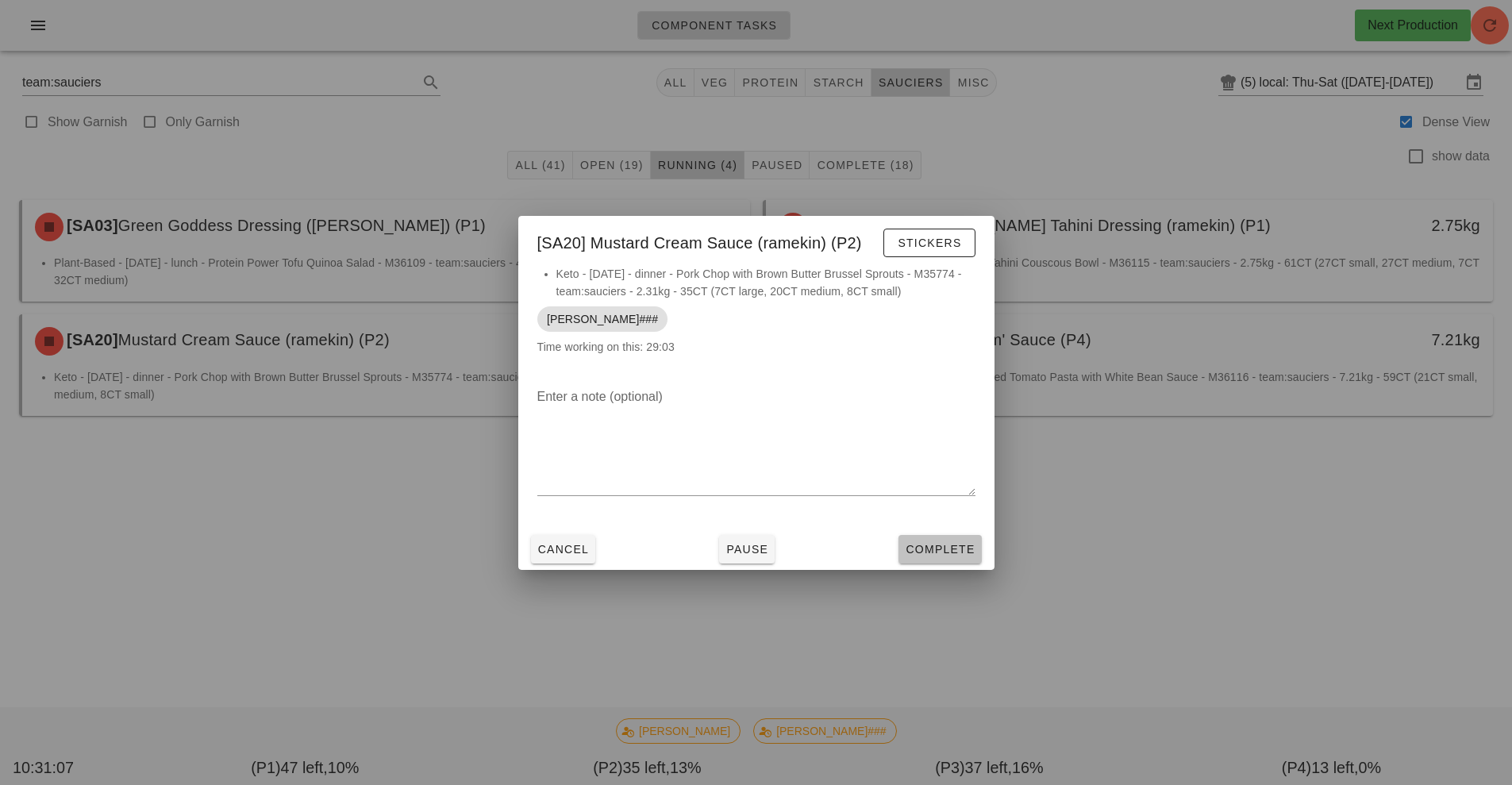
click at [942, 536] on button "Complete" at bounding box center [939, 549] width 83 height 28
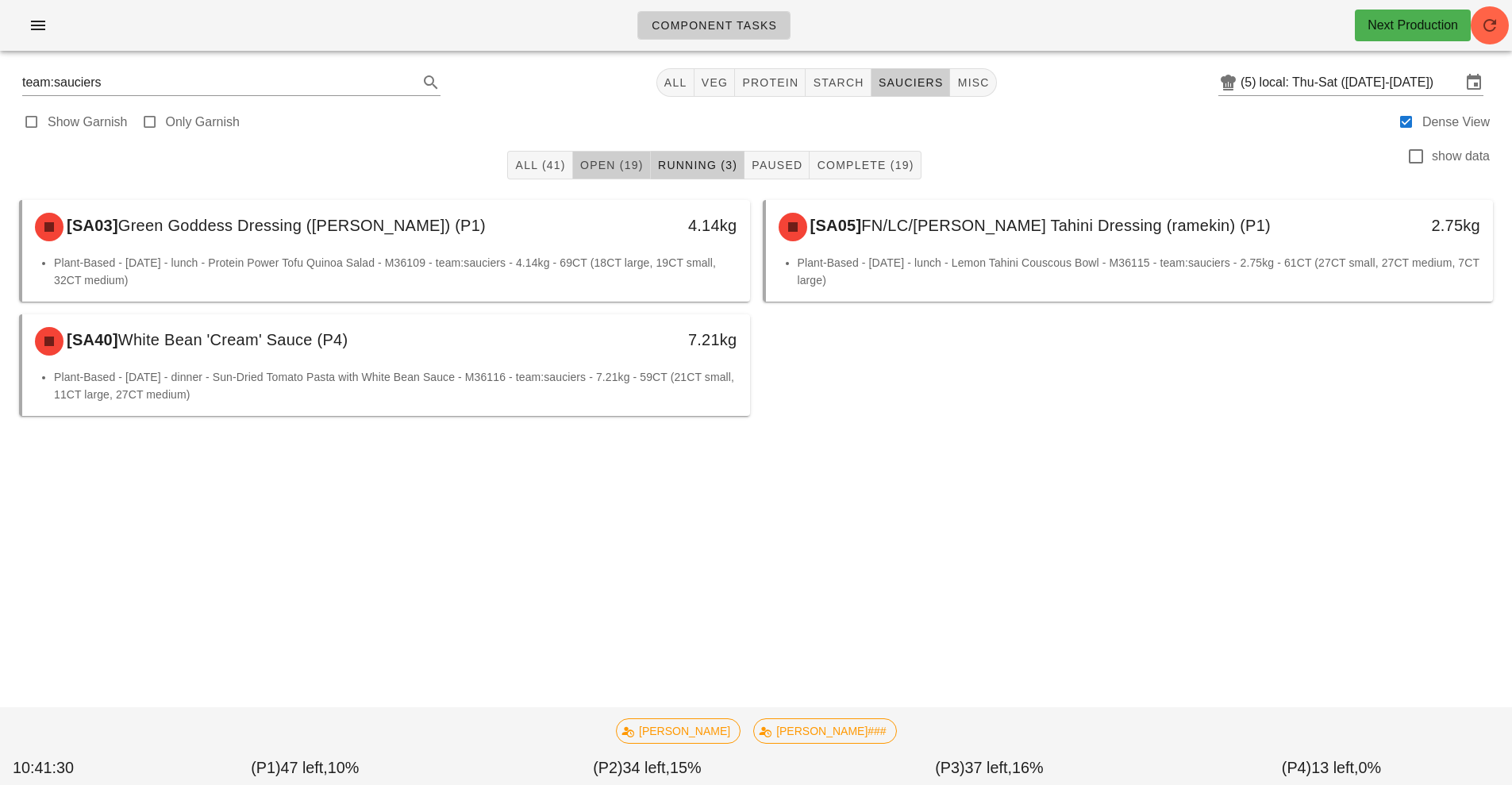
click at [601, 166] on span "Open (19)" at bounding box center [612, 164] width 65 height 13
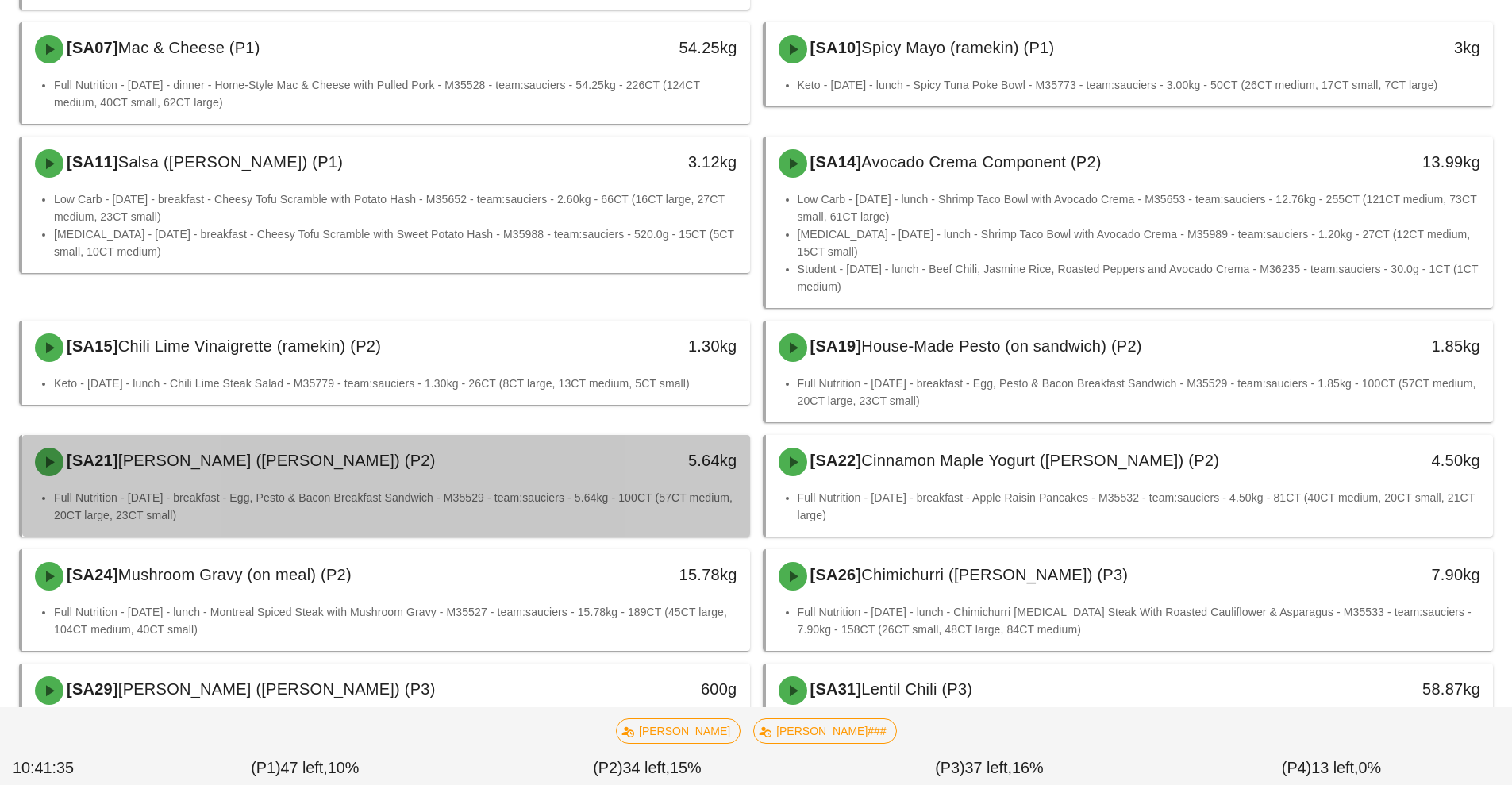
scroll to position [333, 0]
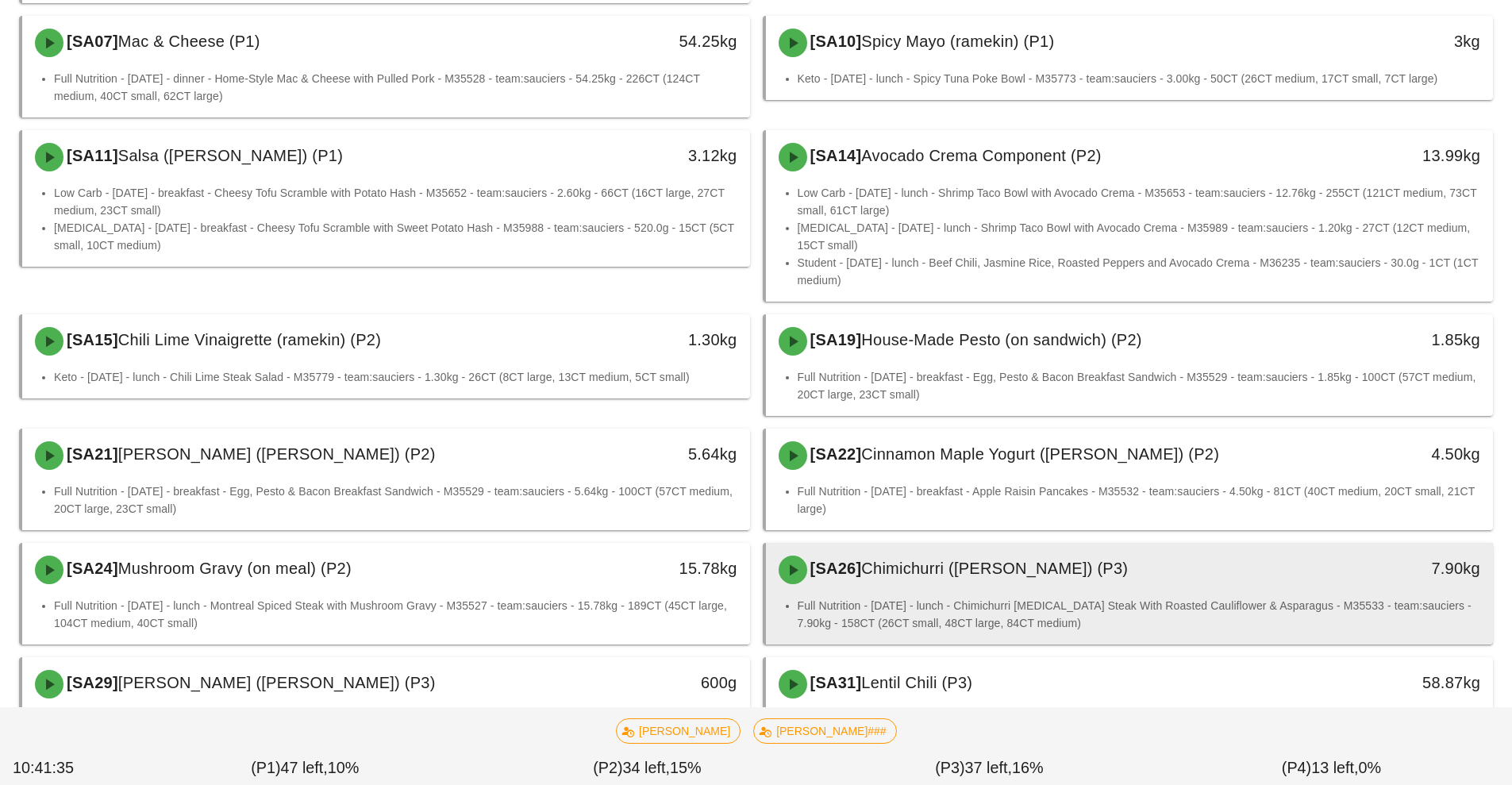
click at [908, 603] on li "Full Nutrition - [DATE] - lunch - Chimichurri [MEDICAL_DATA] Steak With Roasted…" at bounding box center [1139, 614] width 684 height 35
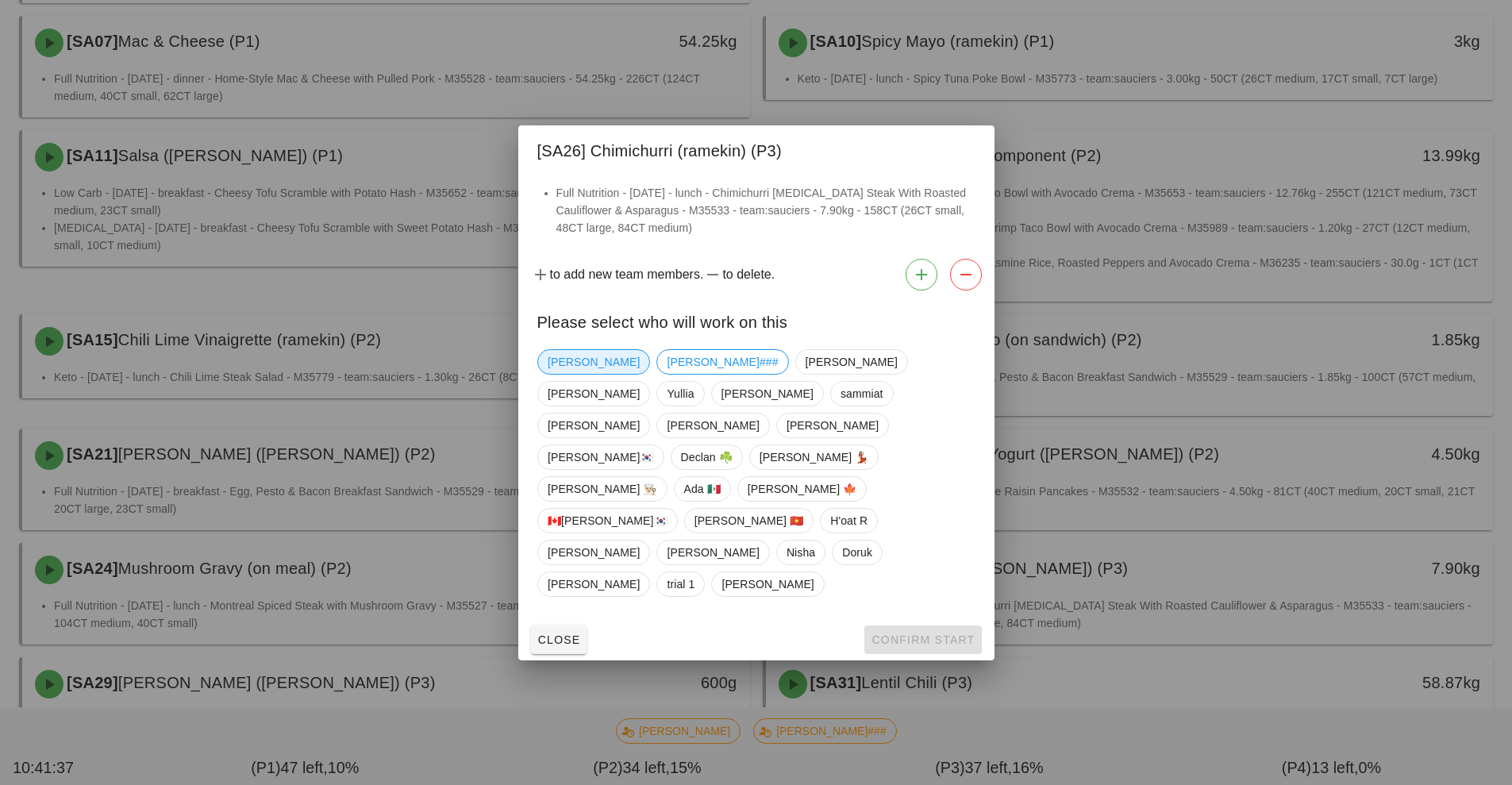
click at [575, 374] on span "[PERSON_NAME]" at bounding box center [594, 362] width 92 height 23
click at [911, 633] on span "Confirm Start" at bounding box center [922, 639] width 104 height 13
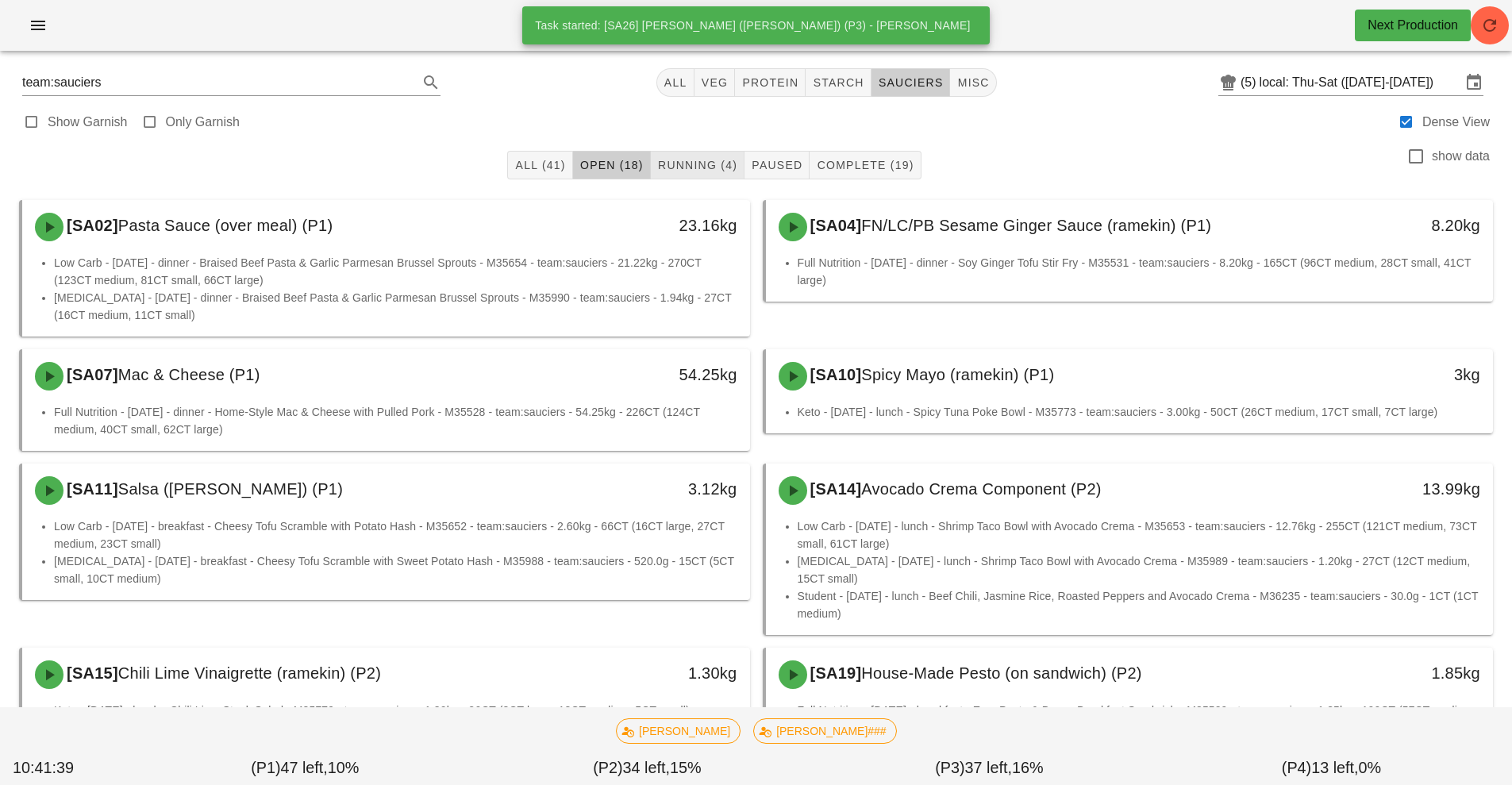
click at [707, 173] on button "Running (4)" at bounding box center [698, 165] width 94 height 28
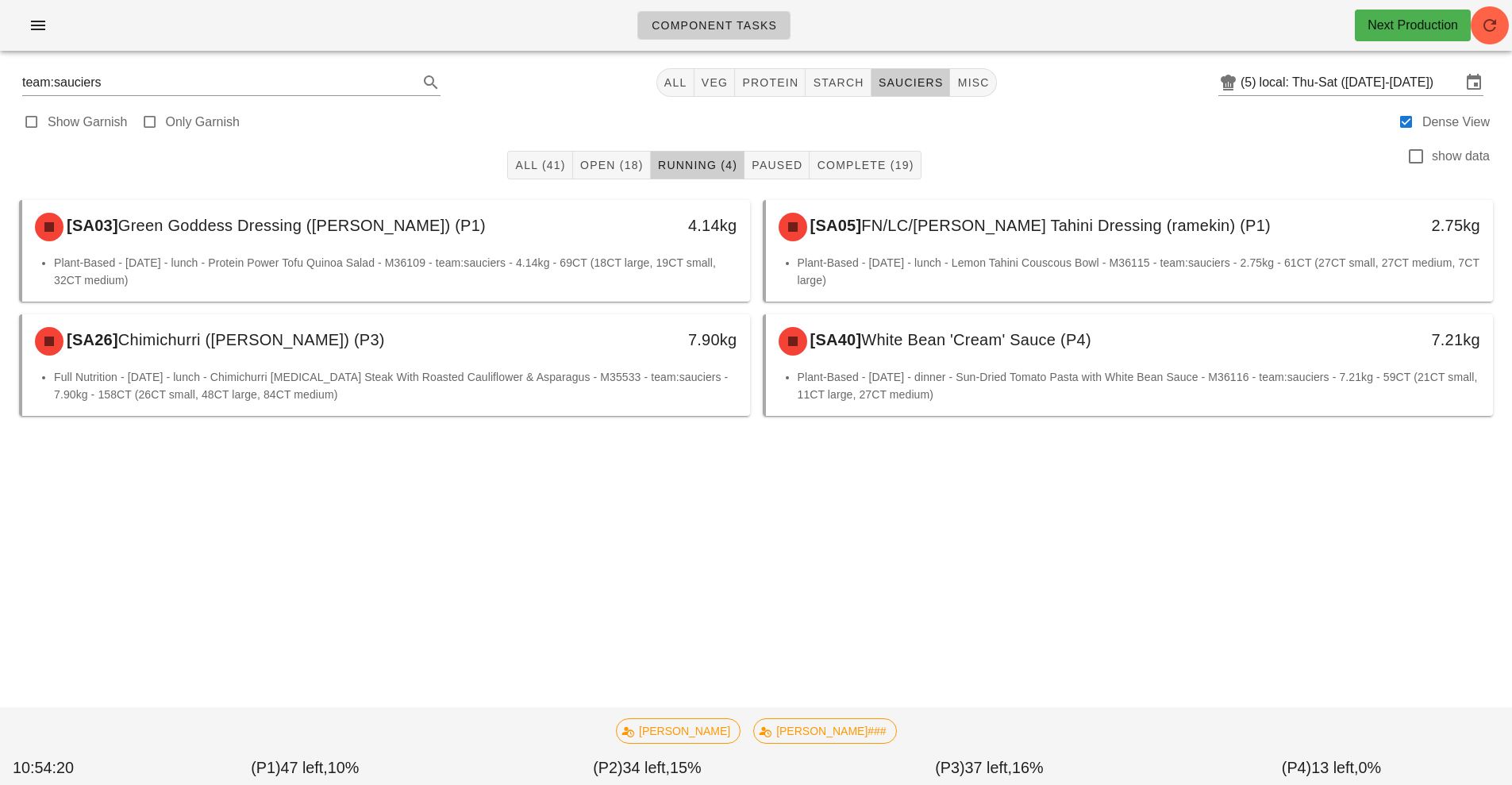
click at [859, 377] on li "Plant-Based - [DATE] - dinner - Sun-Dried Tomato Pasta with White Bean Sauce - …" at bounding box center [1139, 386] width 684 height 35
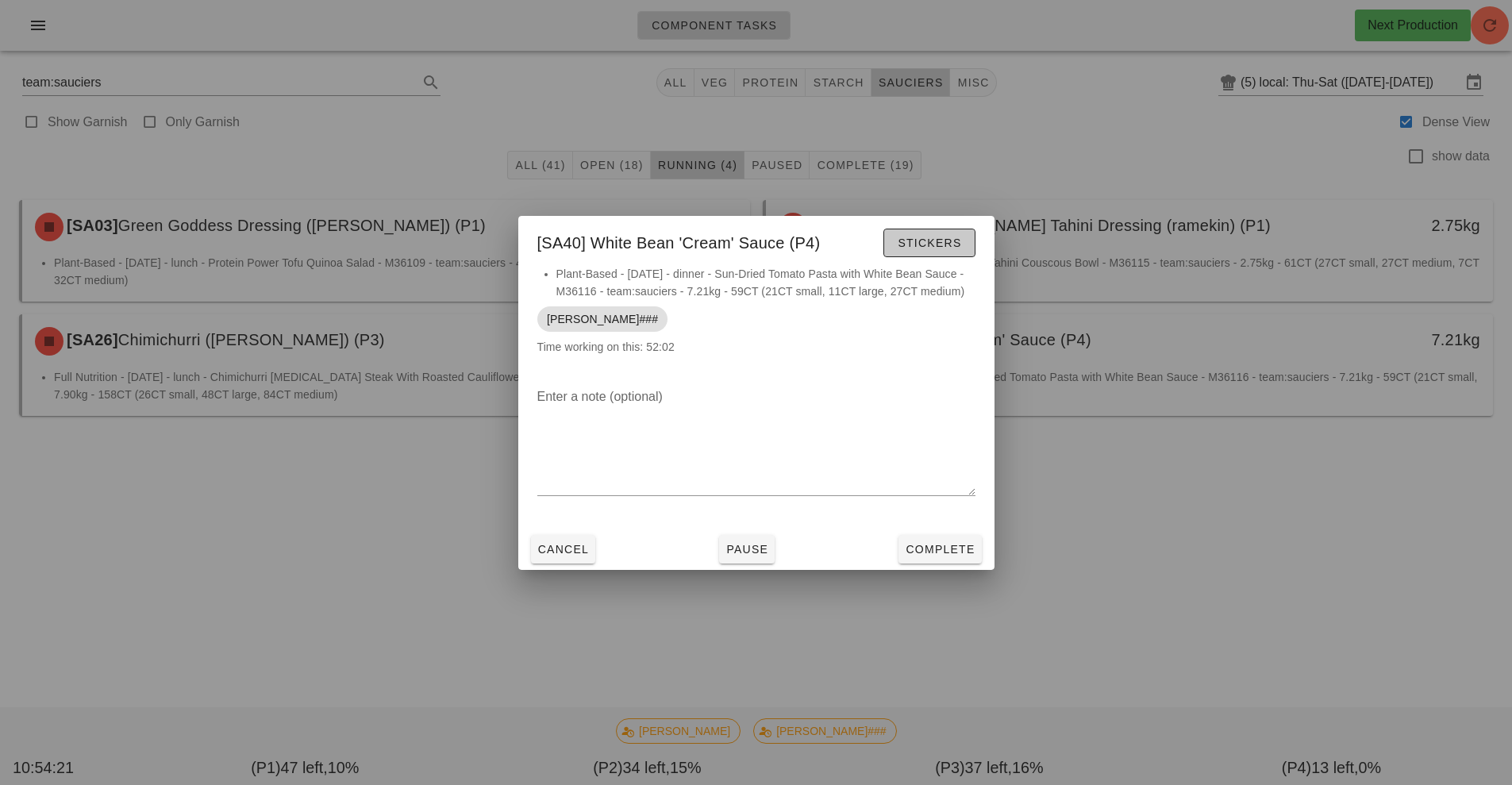
click at [916, 251] on button "Stickers" at bounding box center [928, 243] width 91 height 28
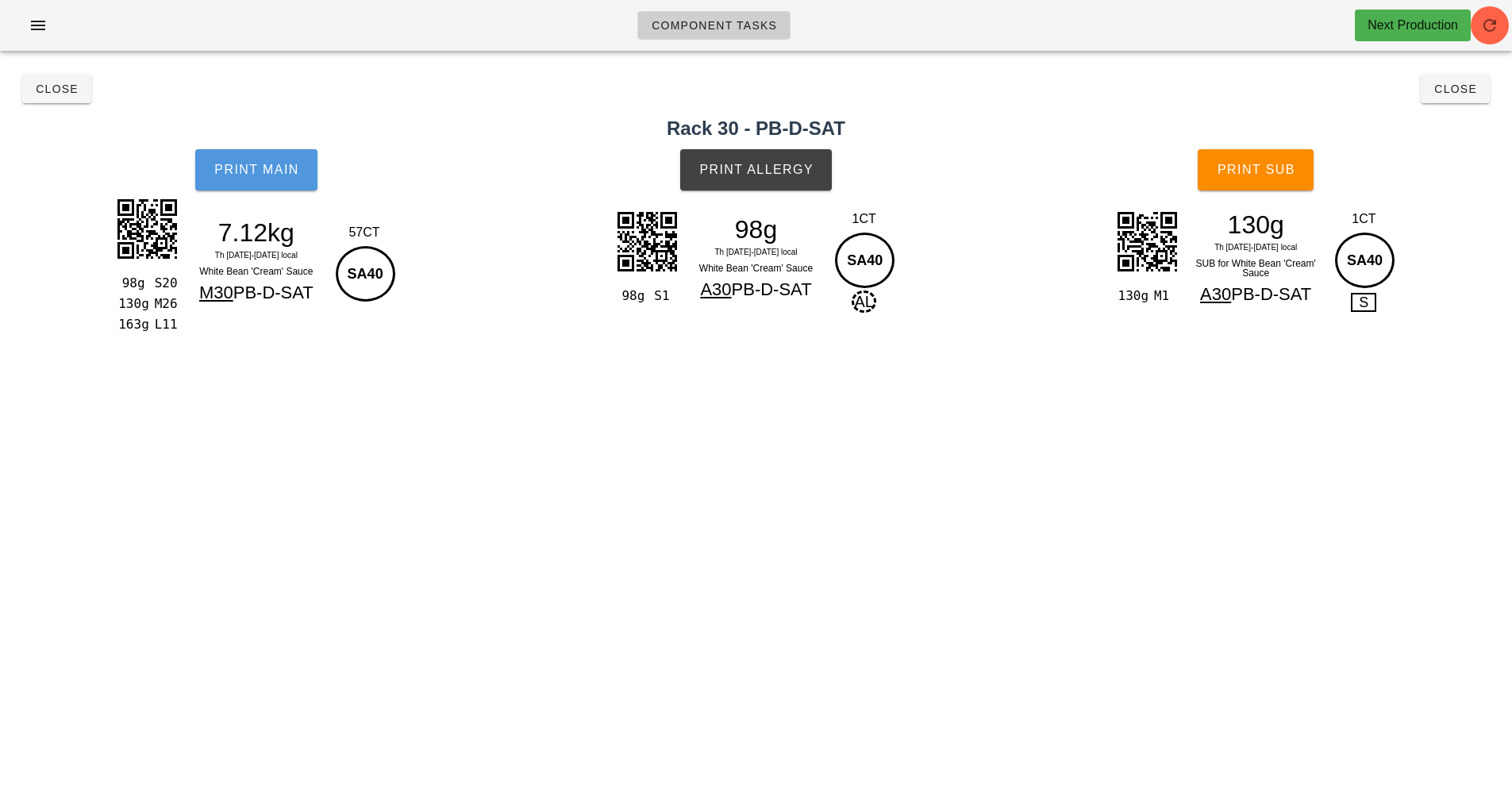
click at [255, 189] on button "Print Main" at bounding box center [256, 169] width 122 height 41
click at [786, 177] on button "Print Allergy" at bounding box center [756, 169] width 152 height 41
click at [1257, 152] on button "Print Sub" at bounding box center [1255, 169] width 116 height 41
click at [37, 94] on span "Close" at bounding box center [57, 89] width 44 height 13
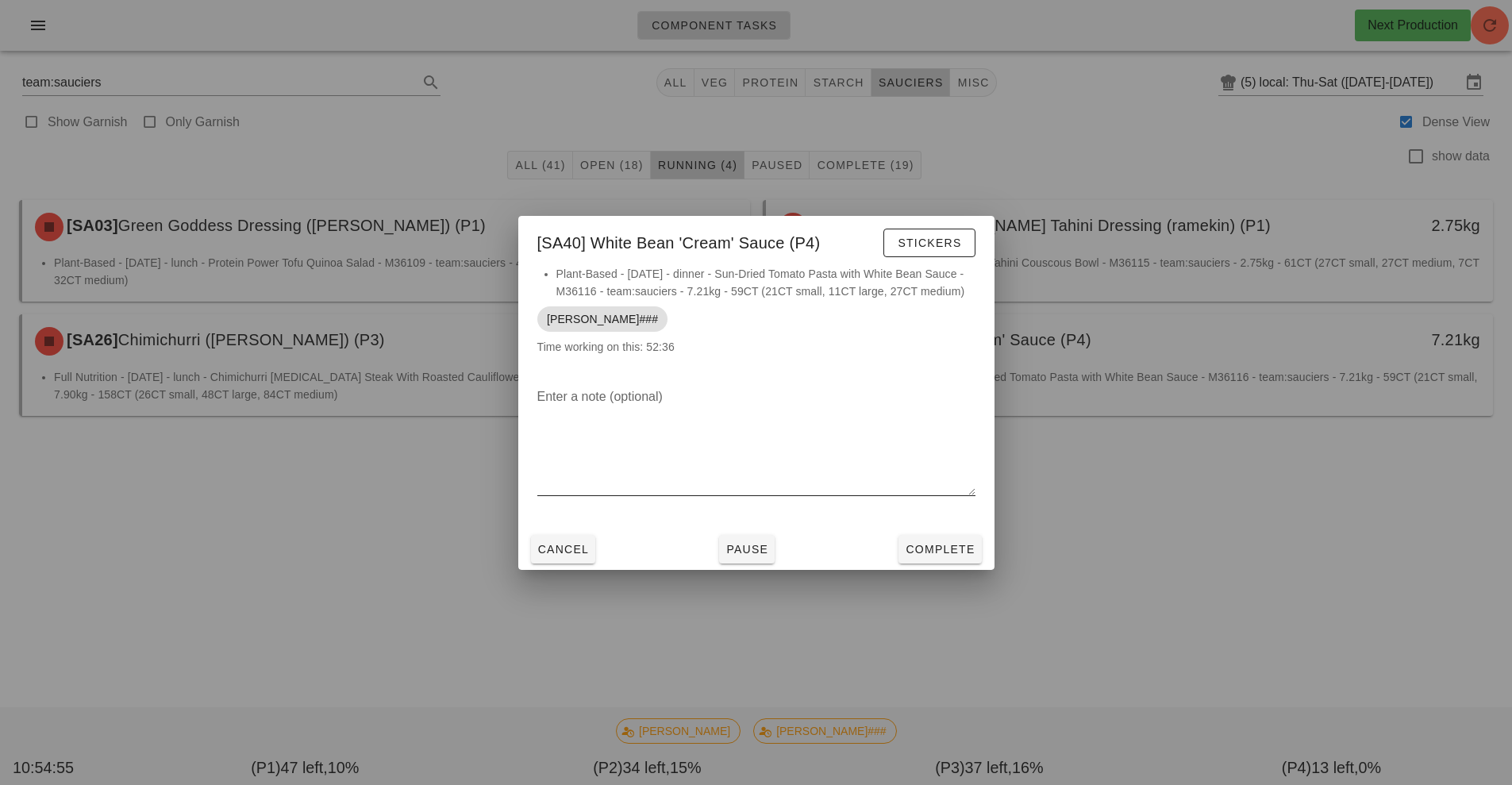
click at [956, 510] on div at bounding box center [756, 507] width 438 height 11
click at [921, 509] on div at bounding box center [756, 507] width 438 height 11
click at [933, 554] on span "Complete" at bounding box center [939, 549] width 70 height 13
